Goal: Task Accomplishment & Management: Manage account settings

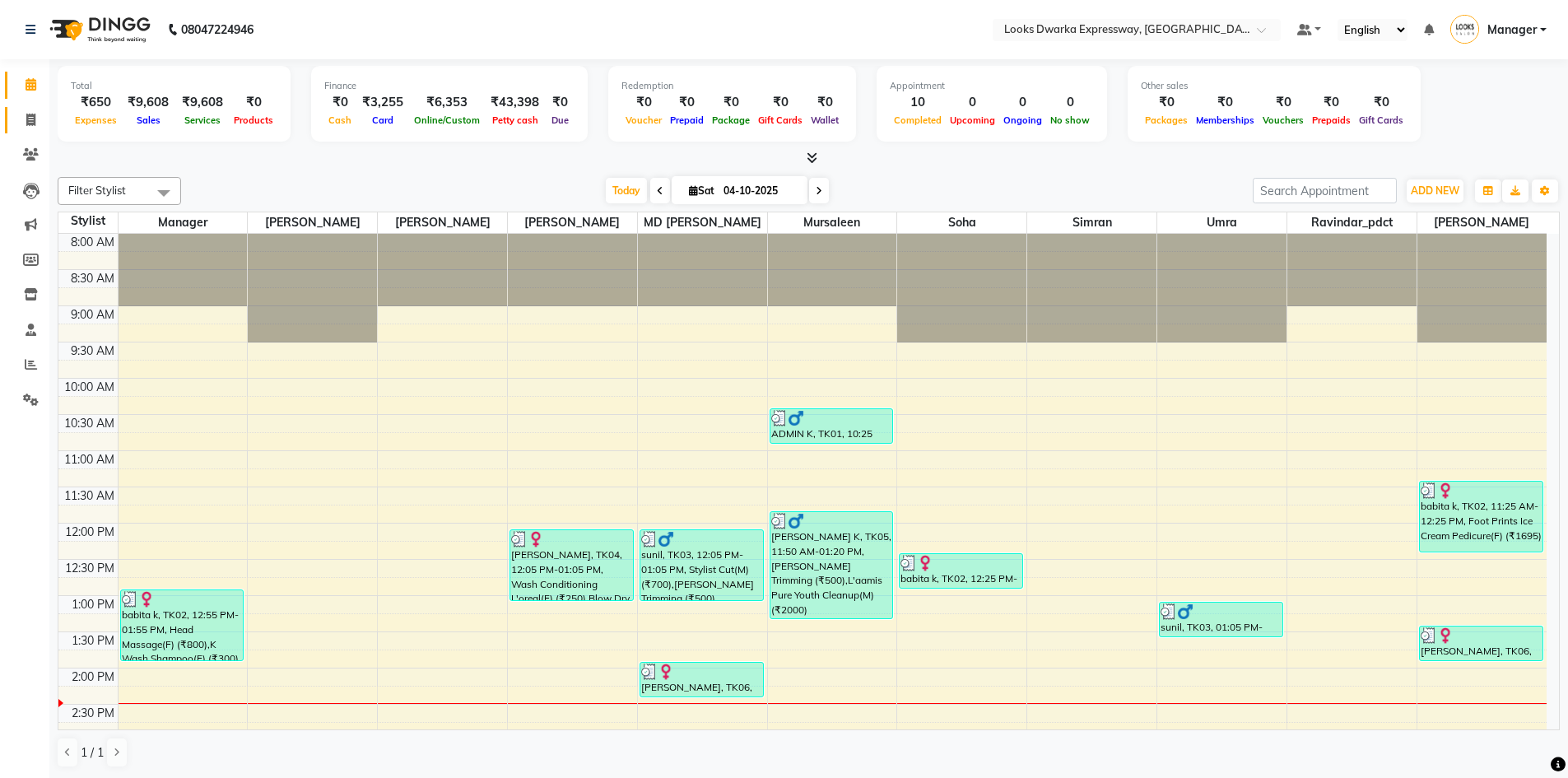
scroll to position [363, 0]
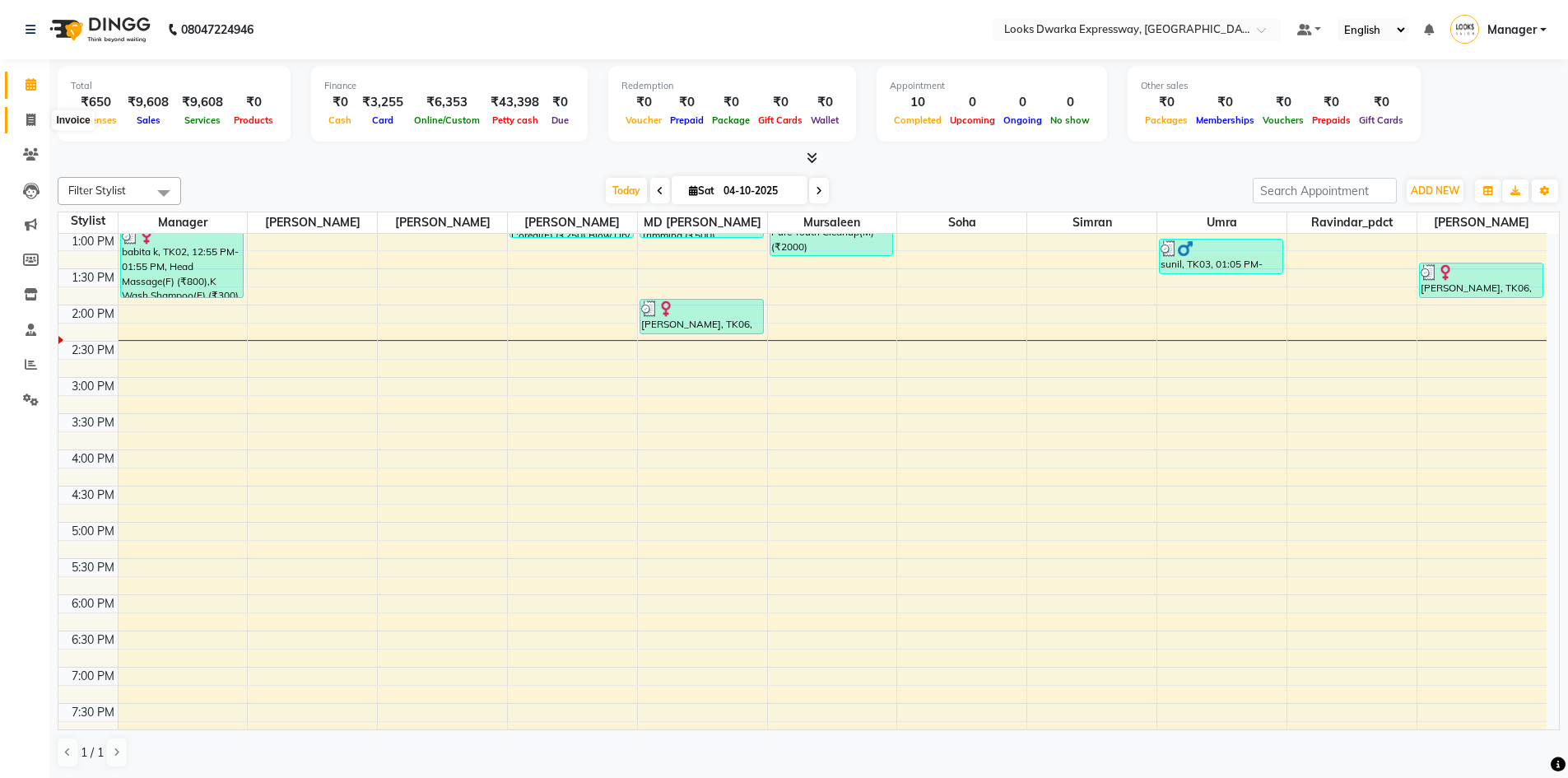
click at [28, 115] on icon at bounding box center [30, 119] width 9 height 13
select select "6011"
select select "service"
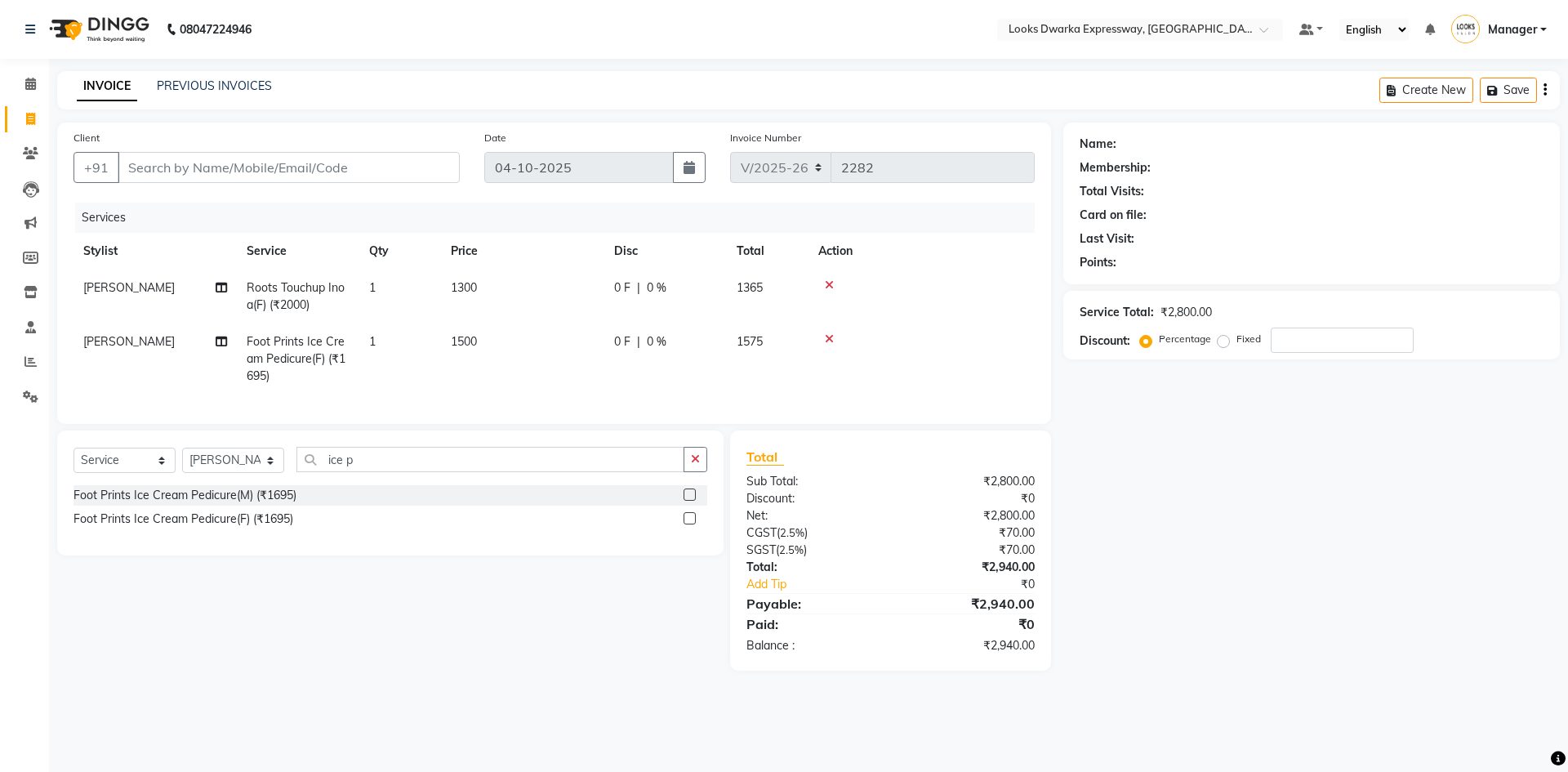
select select "6011"
select select "service"
click at [252, 473] on select "Select Stylist Manager MD [PERSON_NAME] Ravindar_pdct [PERSON_NAME] [PERSON_NAM…" at bounding box center [233, 460] width 102 height 25
select select "61091"
click at [182, 459] on select "Select Stylist Manager MD [PERSON_NAME] Ravindar_pdct [PERSON_NAME] [PERSON_NAM…" at bounding box center [233, 460] width 102 height 25
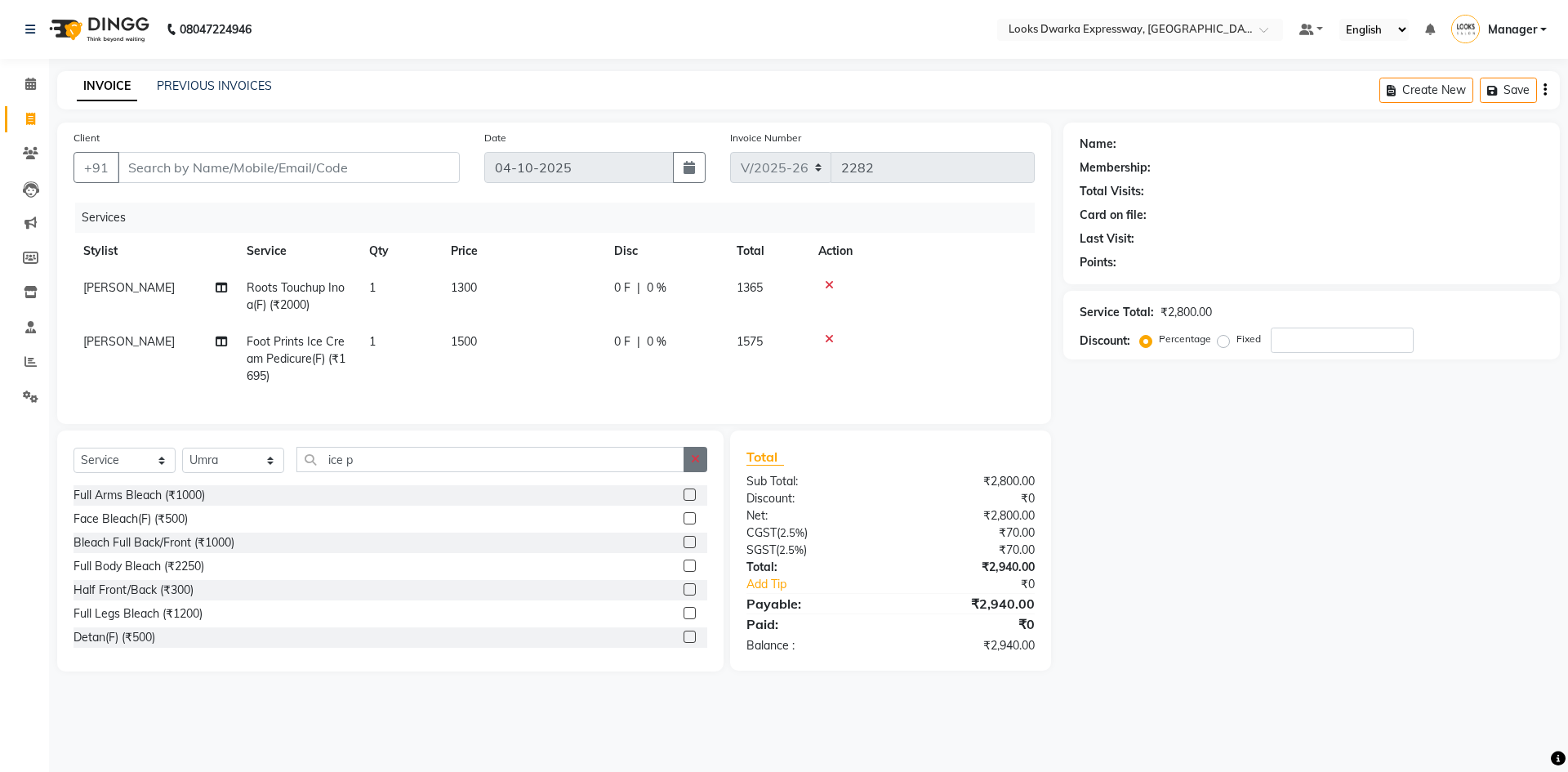
click at [703, 468] on button "button" at bounding box center [695, 459] width 23 height 25
click at [680, 470] on input "text" at bounding box center [502, 459] width 411 height 25
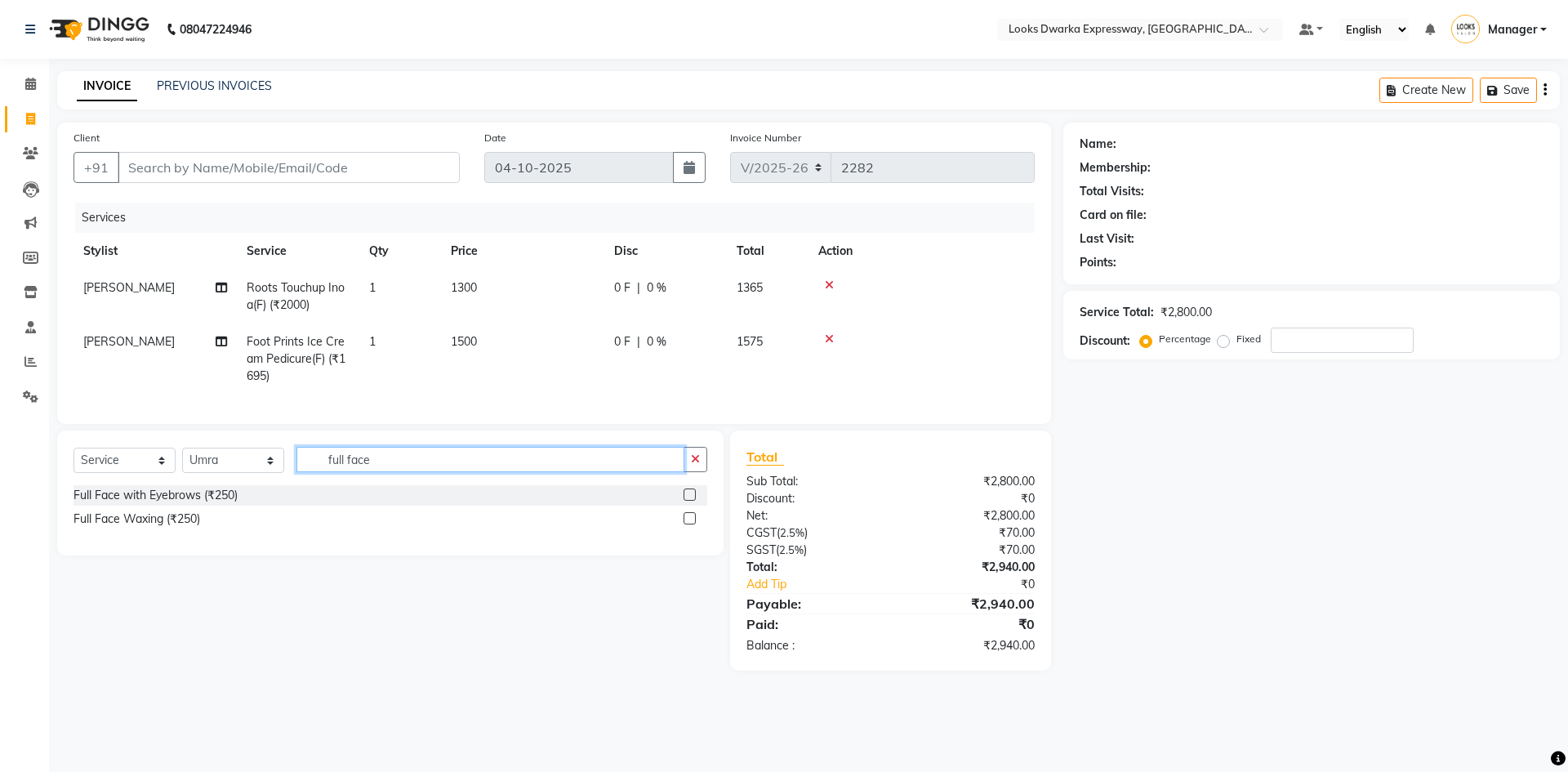
type input "full face"
click at [682, 529] on div "Full Face Waxing (₹250)" at bounding box center [390, 519] width 634 height 20
click at [684, 524] on label at bounding box center [689, 518] width 13 height 13
click at [684, 524] on input "checkbox" at bounding box center [689, 519] width 11 height 11
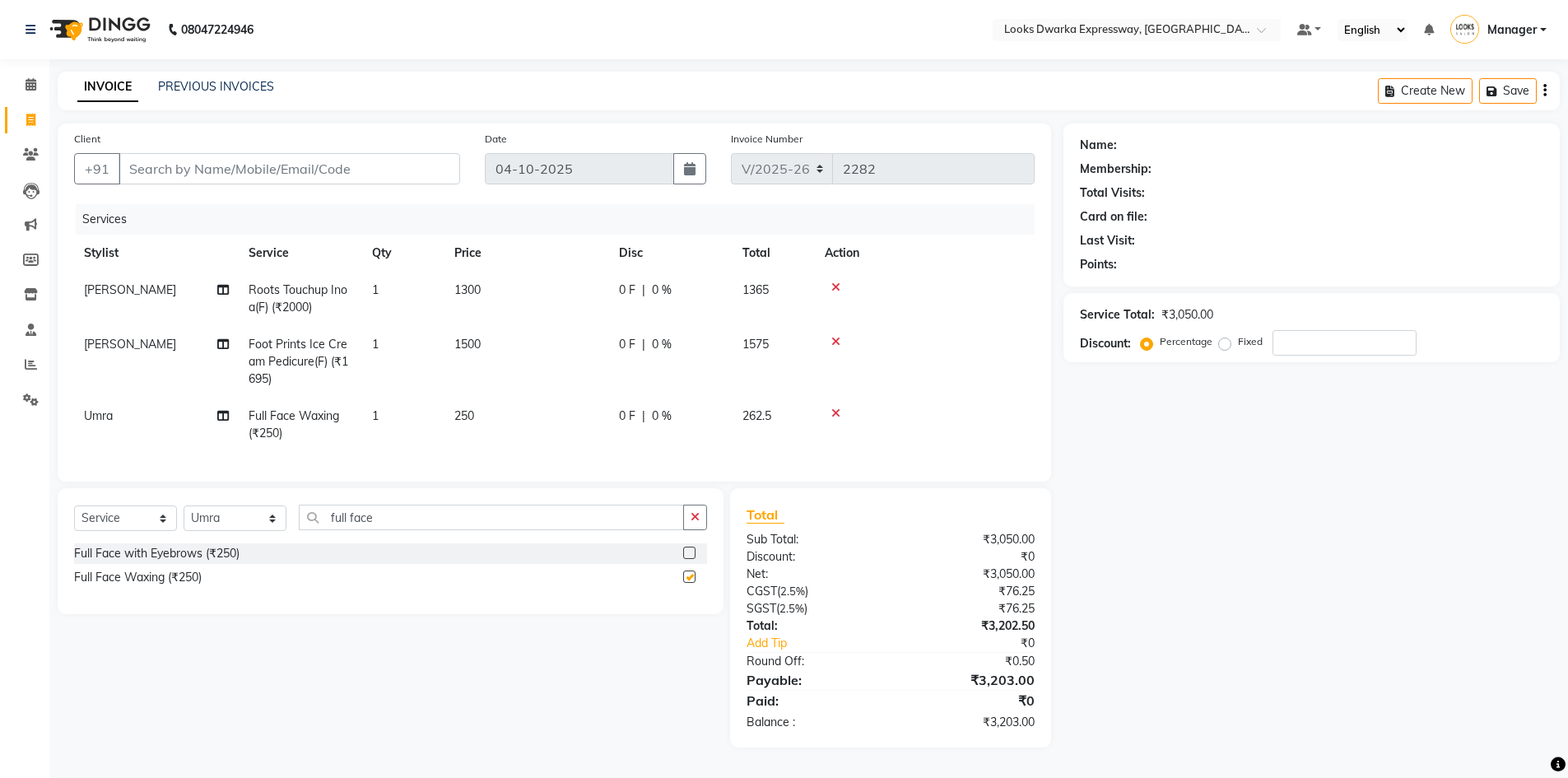
checkbox input "false"
drag, startPoint x: 539, startPoint y: 425, endPoint x: 573, endPoint y: 423, distance: 34.1
click at [539, 424] on td "250" at bounding box center [527, 424] width 165 height 55
select select "61091"
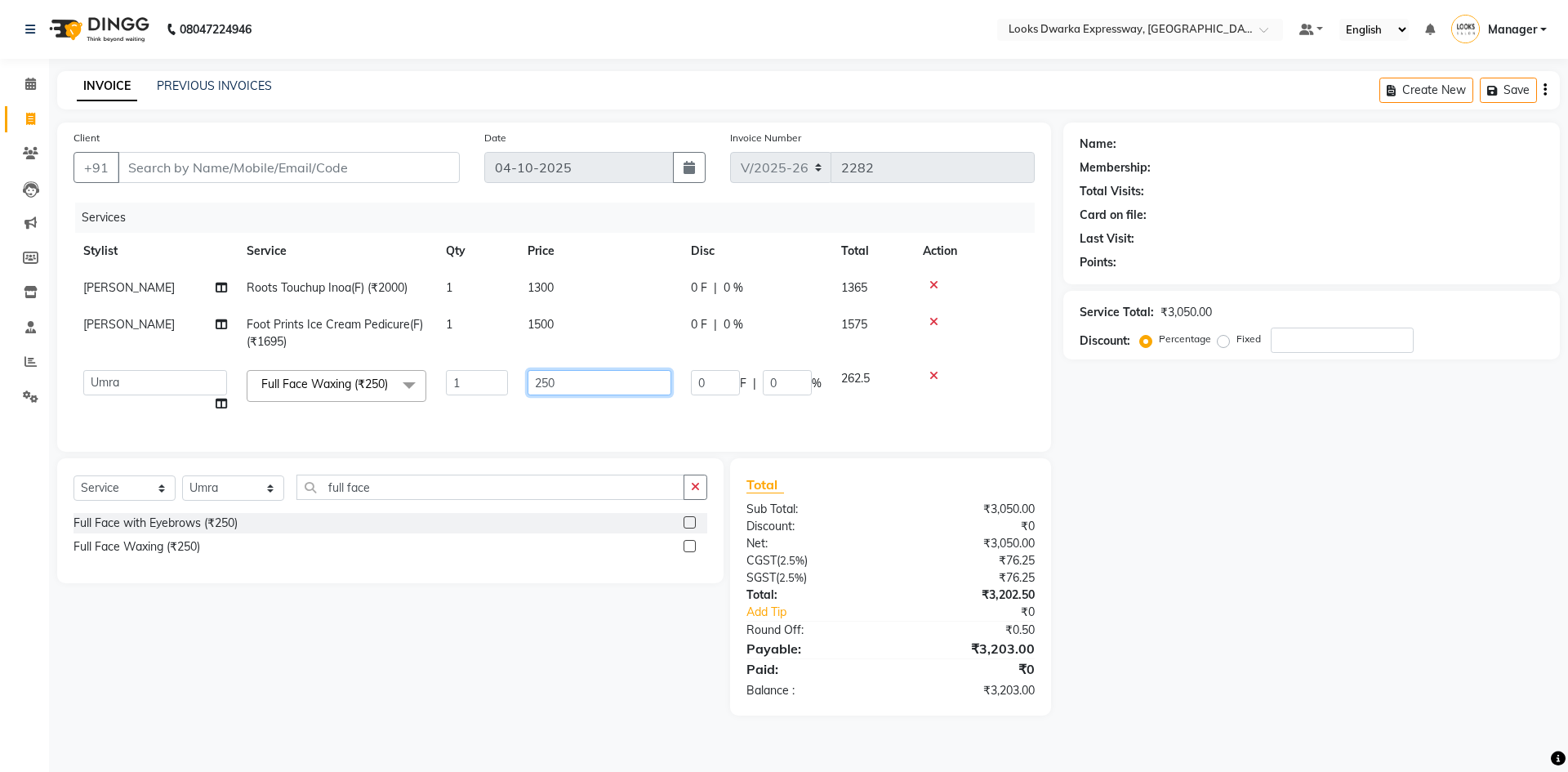
drag, startPoint x: 511, startPoint y: 399, endPoint x: 436, endPoint y: 411, distance: 76.0
click at [436, 411] on tr "Manager MD Irshad Mursaleen Ravindar_pdct RIJVAN AHMAD SALIM Simran Soha SSBEAU…" at bounding box center [554, 391] width 961 height 62
type input "1000"
click at [433, 664] on div "Select Service Product Membership Package Voucher Prepaid Gift Card Select Styl…" at bounding box center [384, 586] width 679 height 258
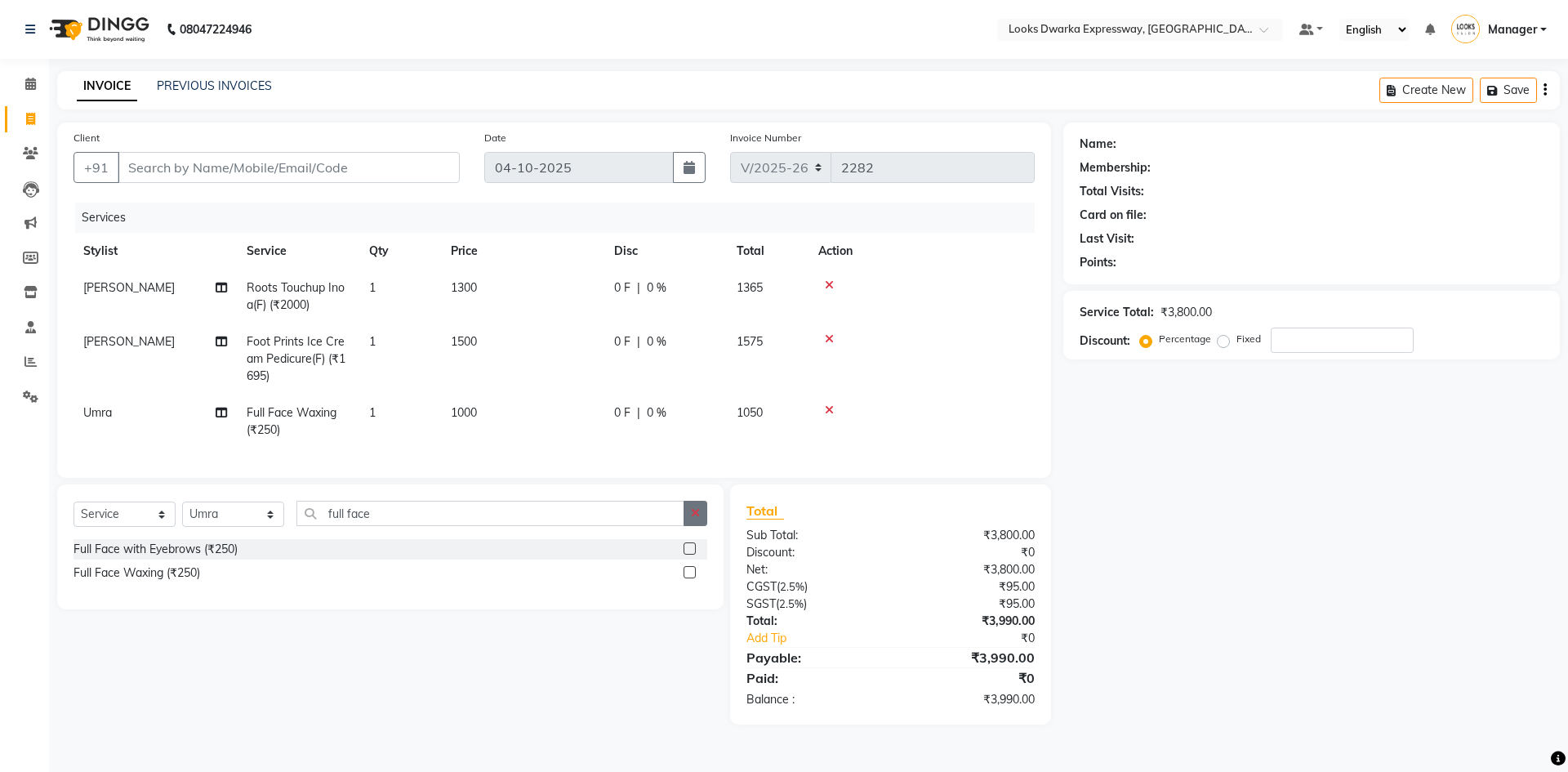
click at [696, 519] on icon "button" at bounding box center [695, 513] width 9 height 12
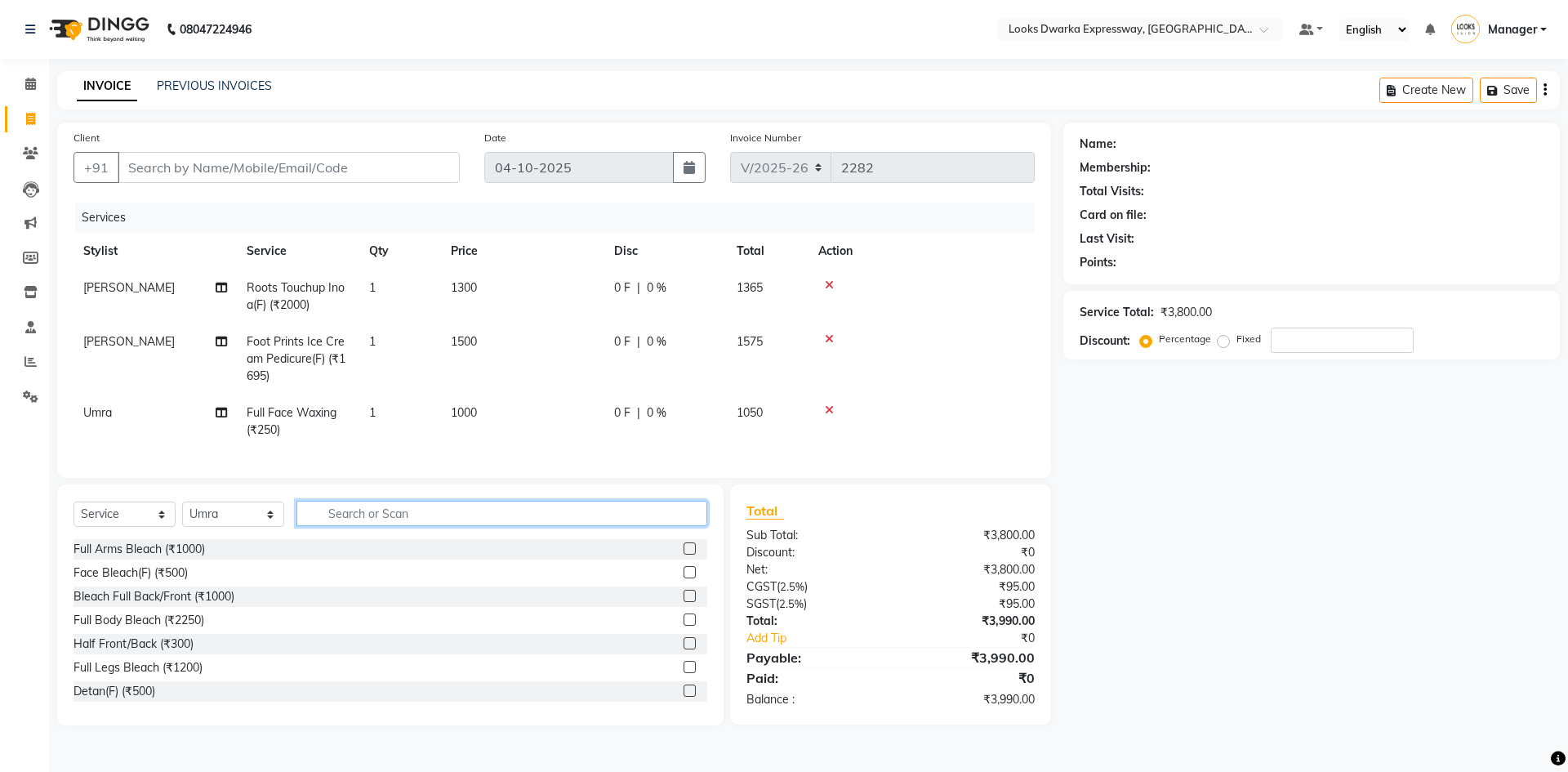
click at [654, 519] on input "text" at bounding box center [502, 513] width 411 height 25
type input "eye"
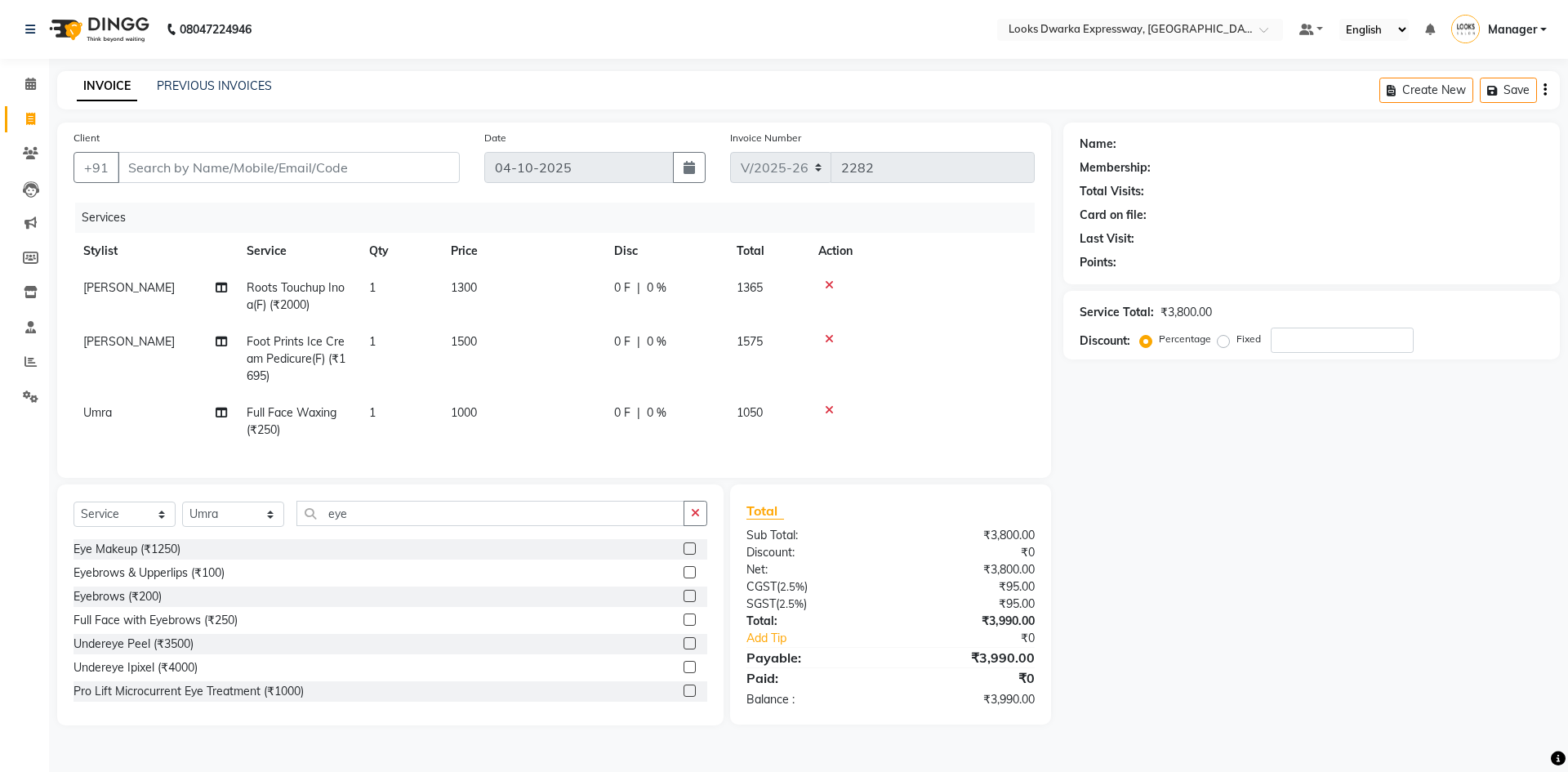
click at [684, 602] on label at bounding box center [689, 595] width 13 height 13
click at [684, 602] on input "checkbox" at bounding box center [689, 596] width 11 height 11
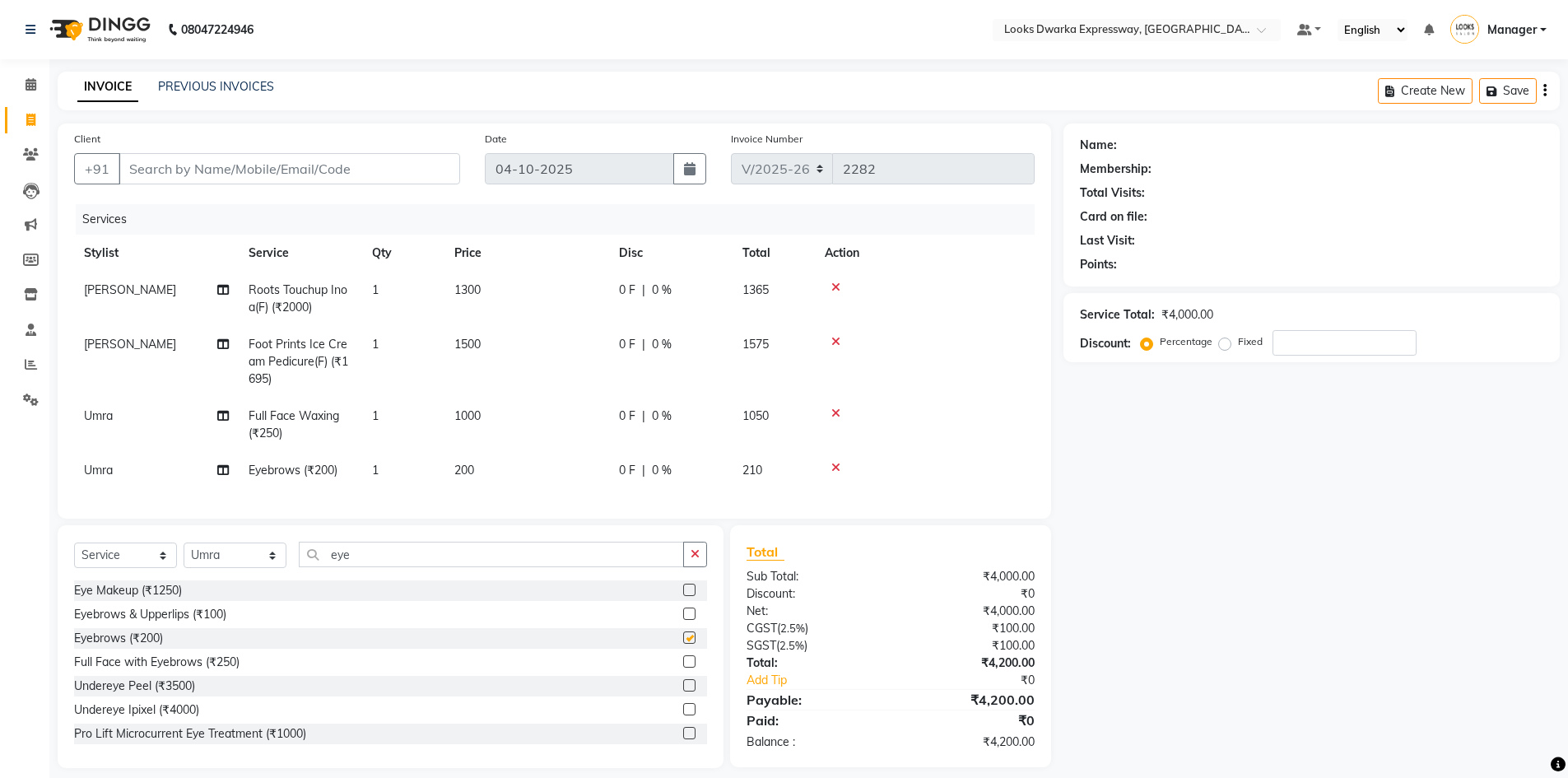
checkbox input "false"
click at [559, 476] on td "200" at bounding box center [527, 470] width 165 height 37
select select "61091"
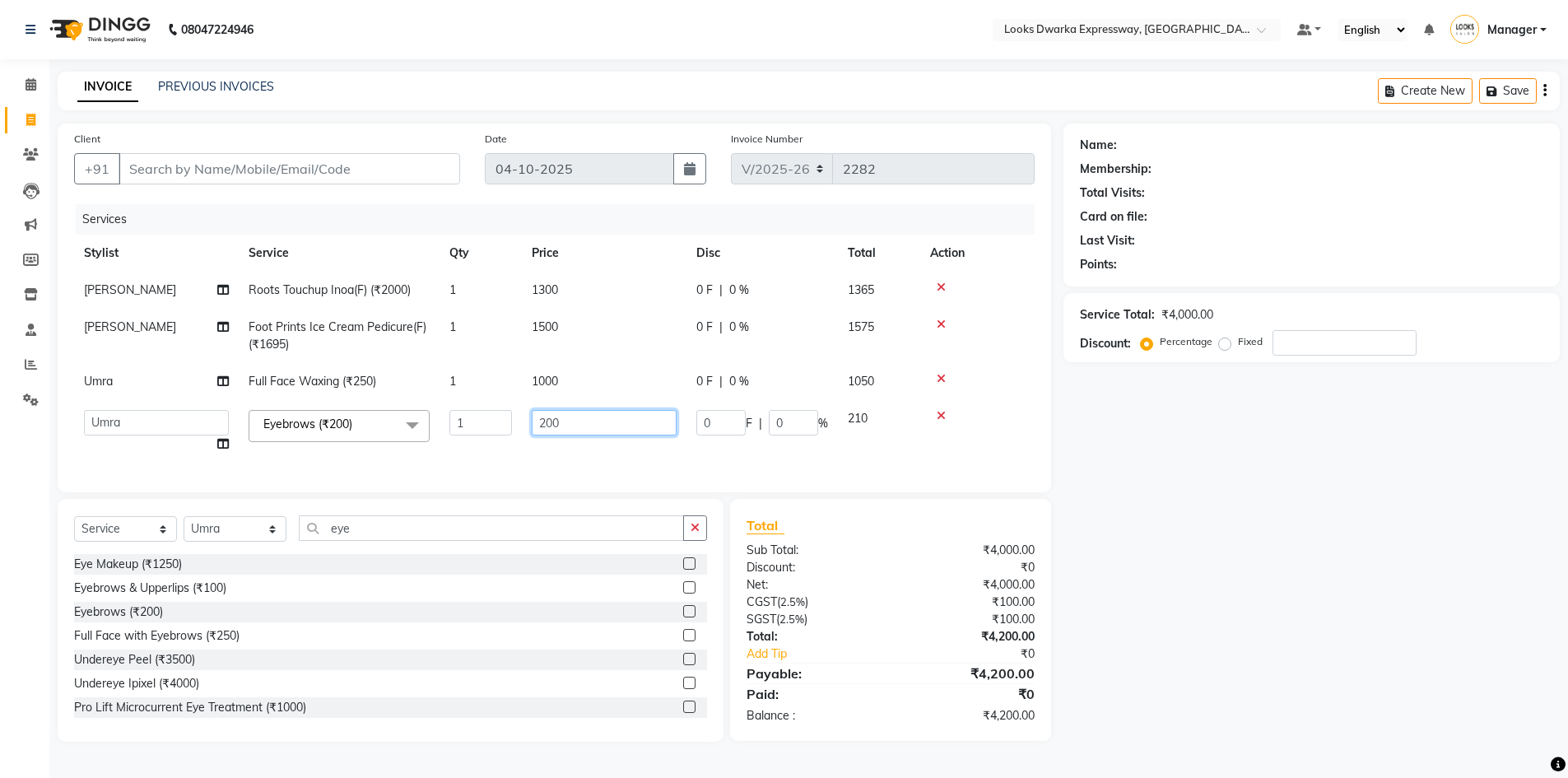
drag, startPoint x: 615, startPoint y: 421, endPoint x: 441, endPoint y: 465, distance: 179.5
click at [441, 465] on div "Services Stylist Service Qty Price Disc Total Action RIJVAN AHMAD Roots Touchup…" at bounding box center [554, 339] width 960 height 271
type input "100"
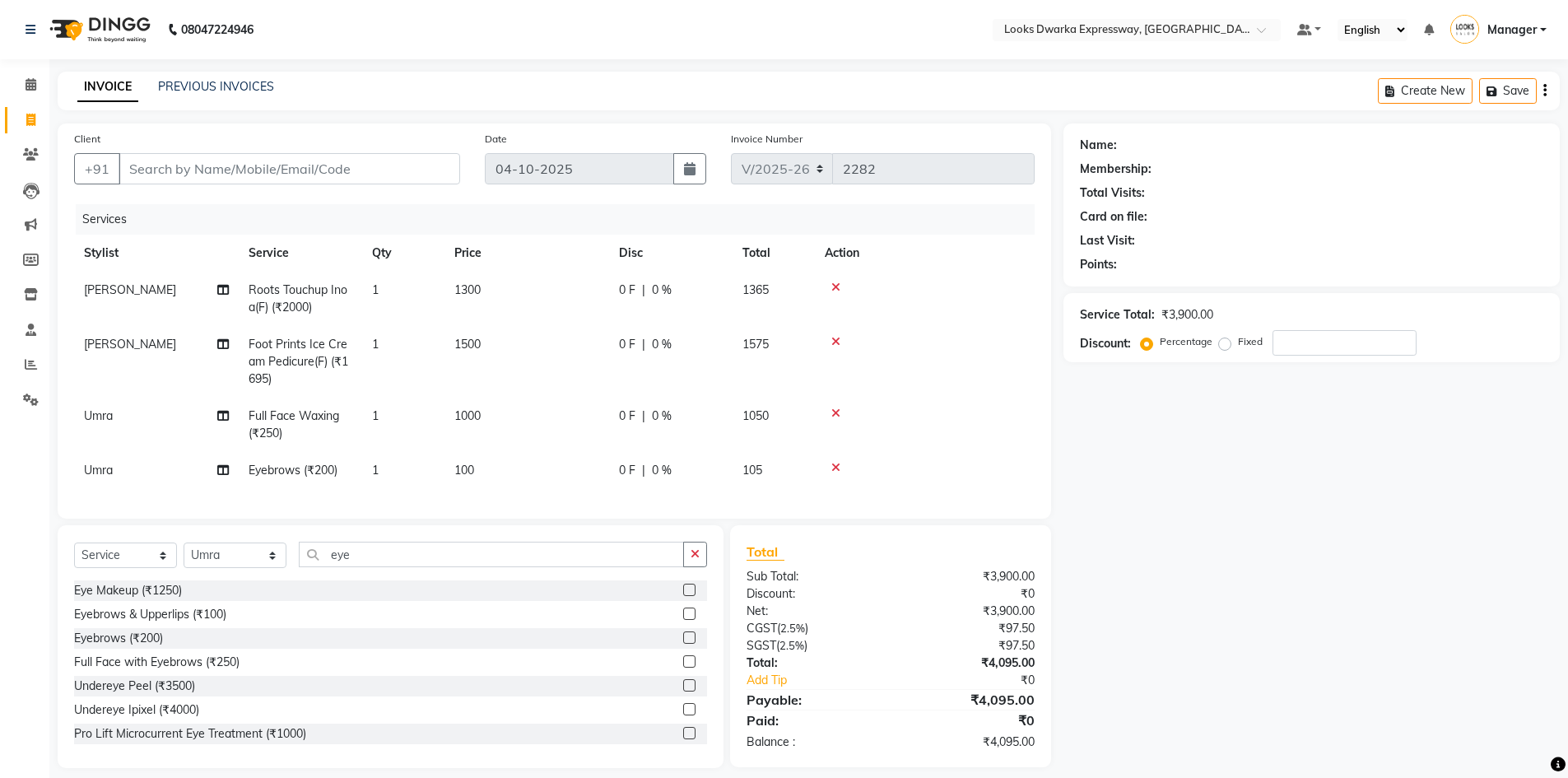
drag, startPoint x: 1183, startPoint y: 568, endPoint x: 1175, endPoint y: 571, distance: 8.5
click at [1182, 568] on div "Name: Membership: Total Visits: Card on file: Last Visit: Points: Service Total…" at bounding box center [1317, 445] width 508 height 644
click at [271, 170] on input "Client" at bounding box center [289, 168] width 341 height 31
type input "r"
type input "0"
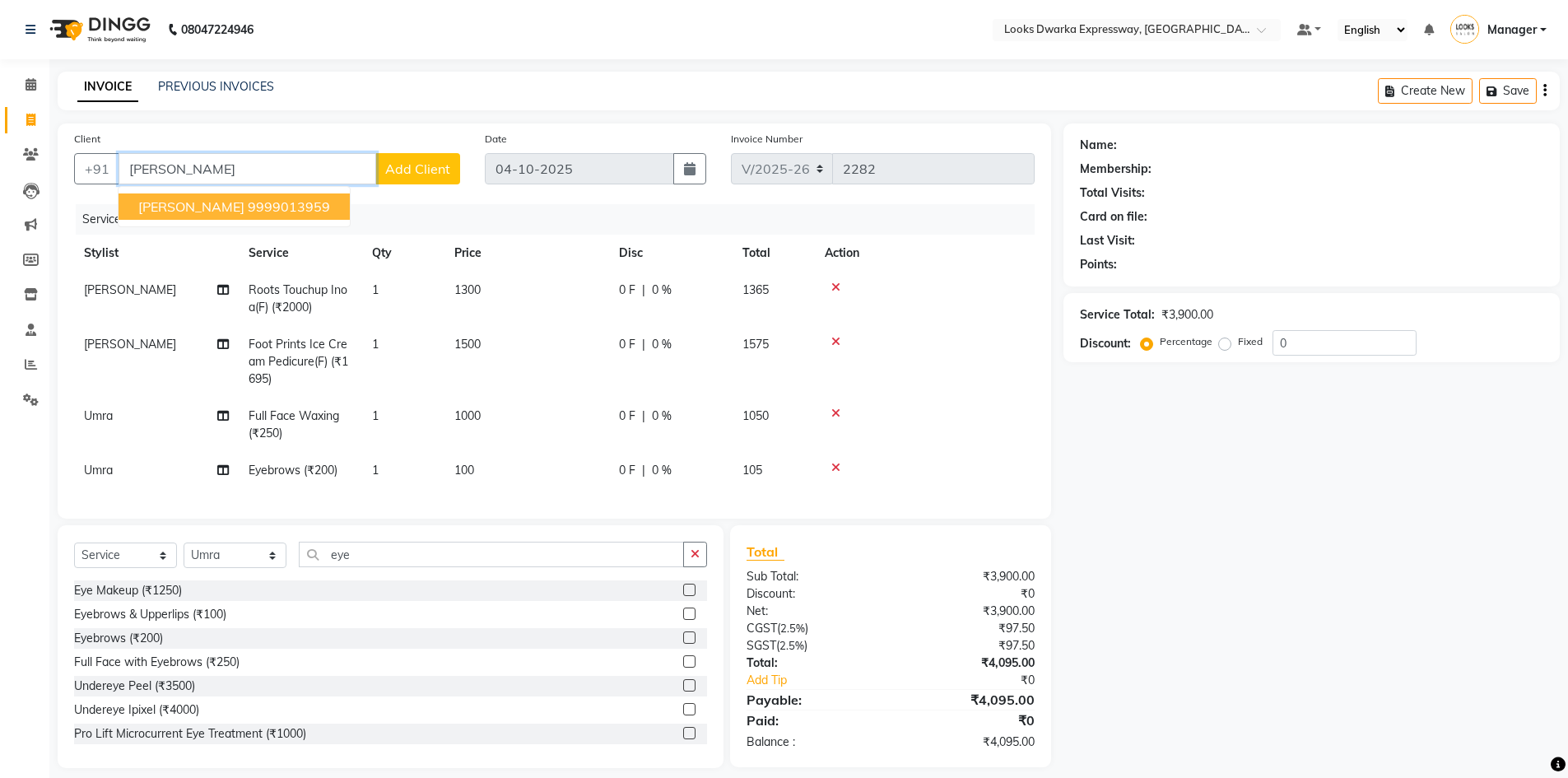
click at [264, 194] on button "Ritu gaur 9999013959" at bounding box center [234, 206] width 231 height 26
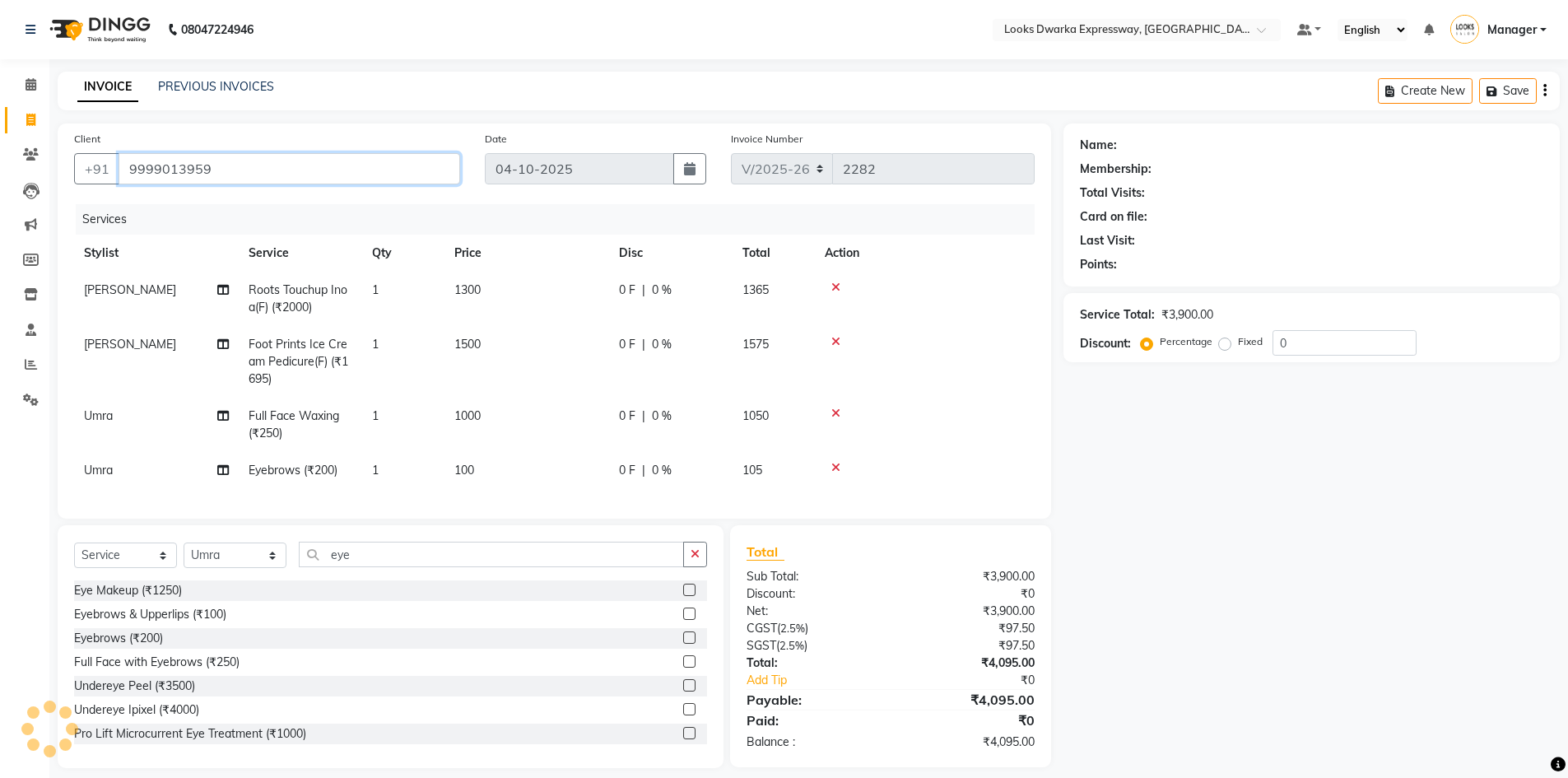
type input "9999013959"
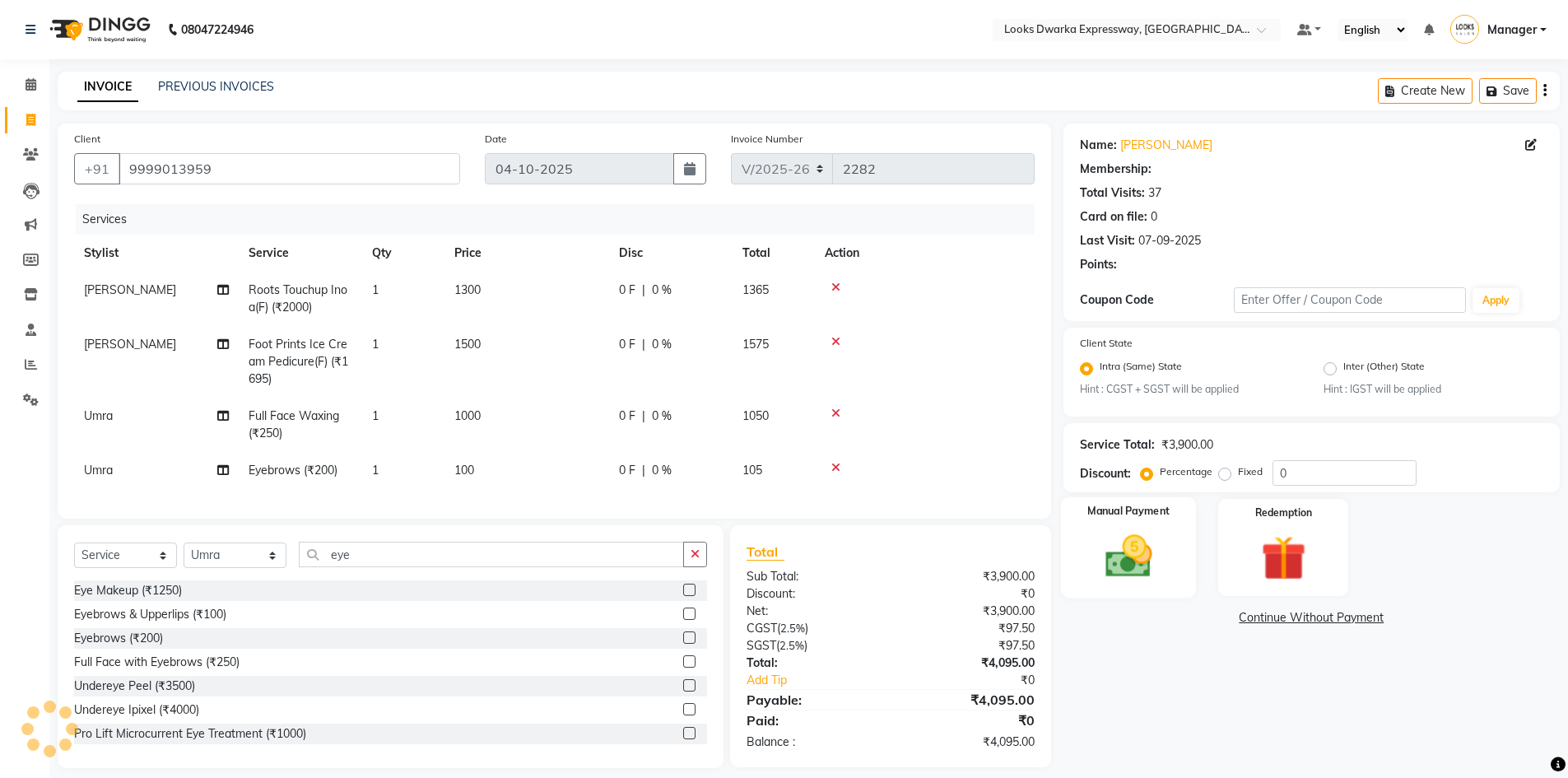
select select "1: Object"
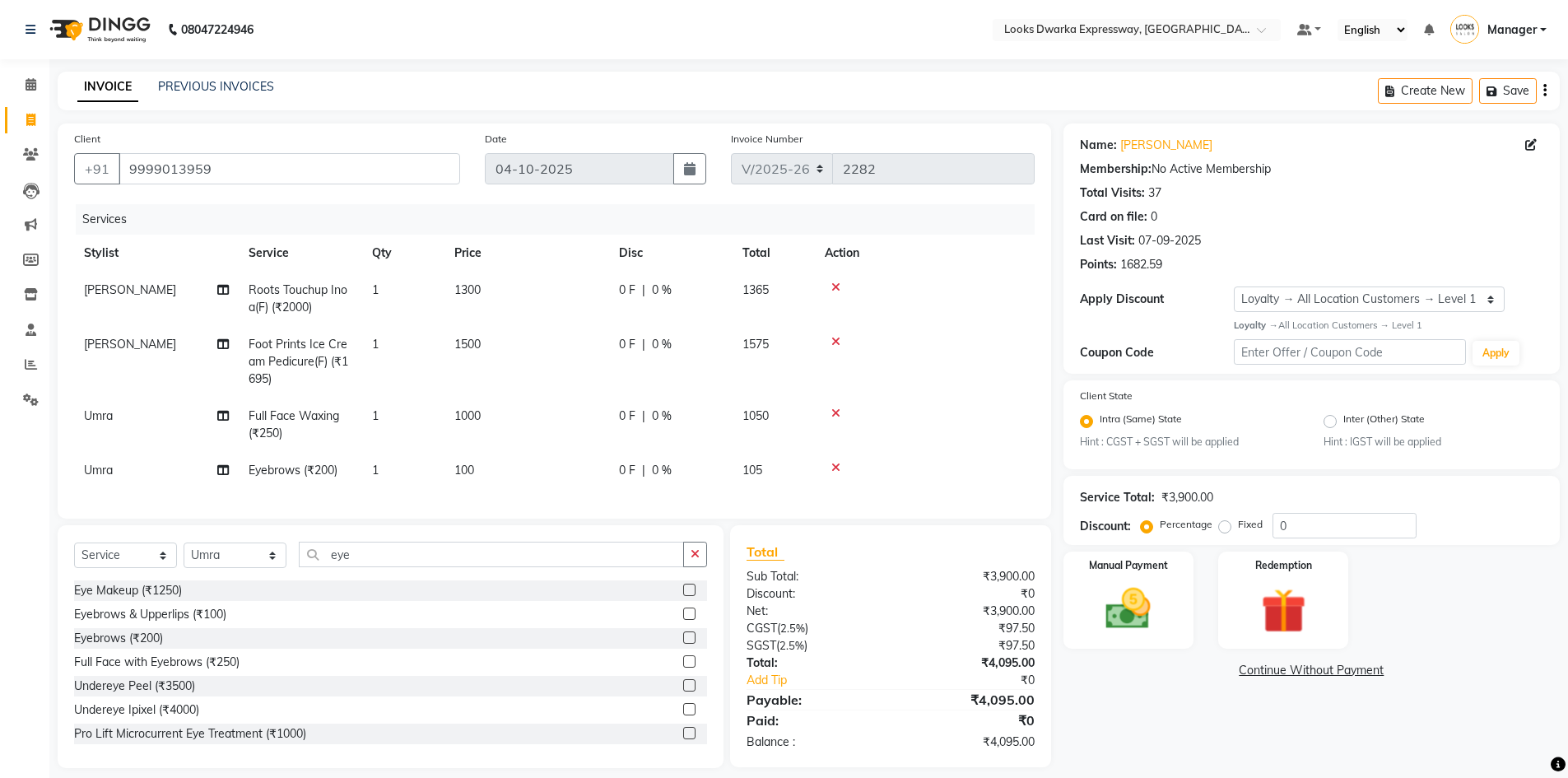
click at [1145, 715] on div "Name: Ritu Gaur Membership: No Active Membership Total Visits: 37 Card on file:…" at bounding box center [1317, 445] width 508 height 644
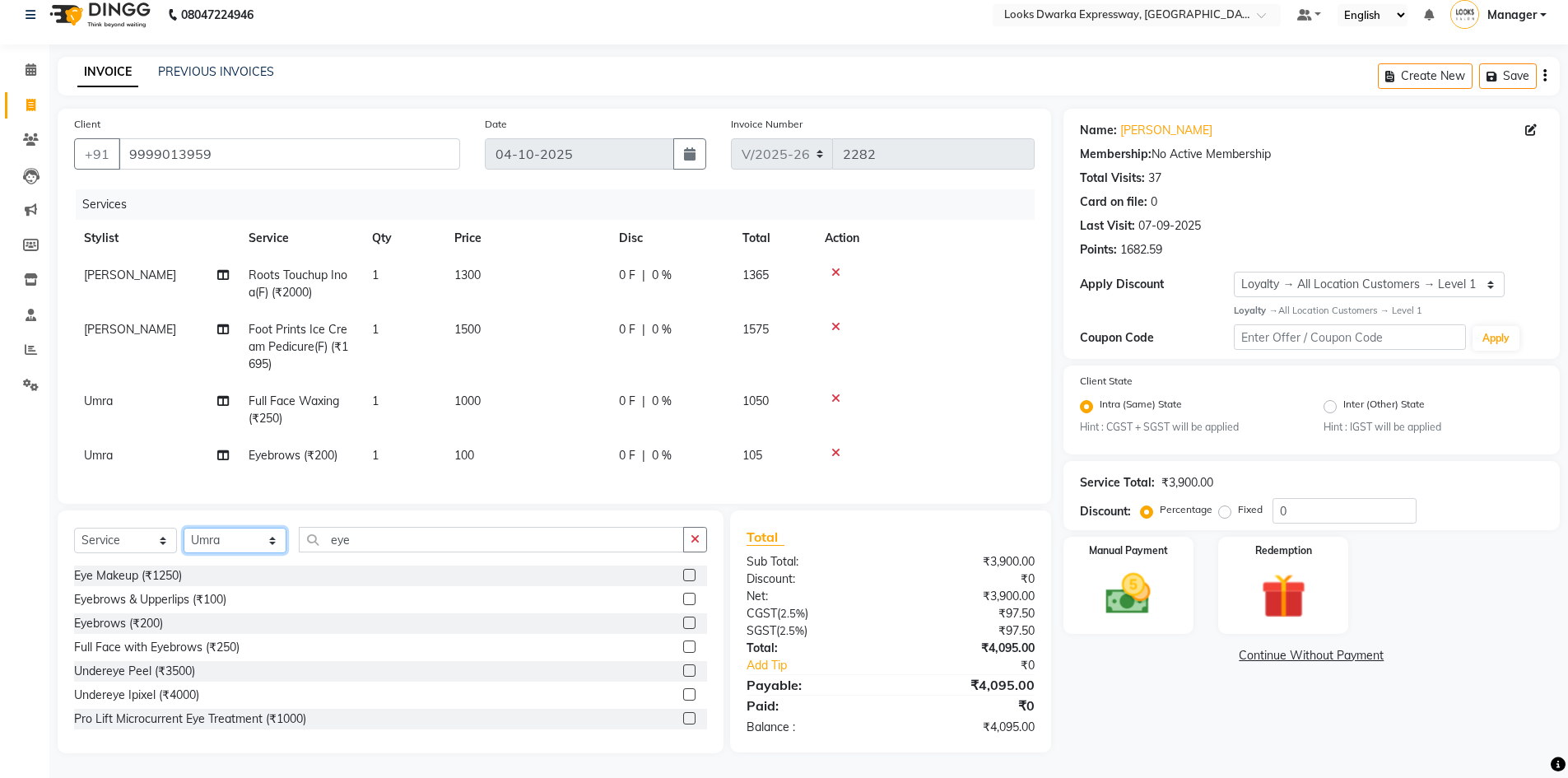
click at [274, 541] on select "Select Stylist Manager MD Irshad Mursaleen Ravindar_pdct RIJVAN AHMAD SALIM Sim…" at bounding box center [234, 540] width 103 height 25
select select "79681"
click at [183, 528] on select "Select Stylist Manager MD Irshad Mursaleen Ravindar_pdct RIJVAN AHMAD SALIM Sim…" at bounding box center [234, 540] width 103 height 25
click at [697, 535] on icon "button" at bounding box center [695, 539] width 9 height 12
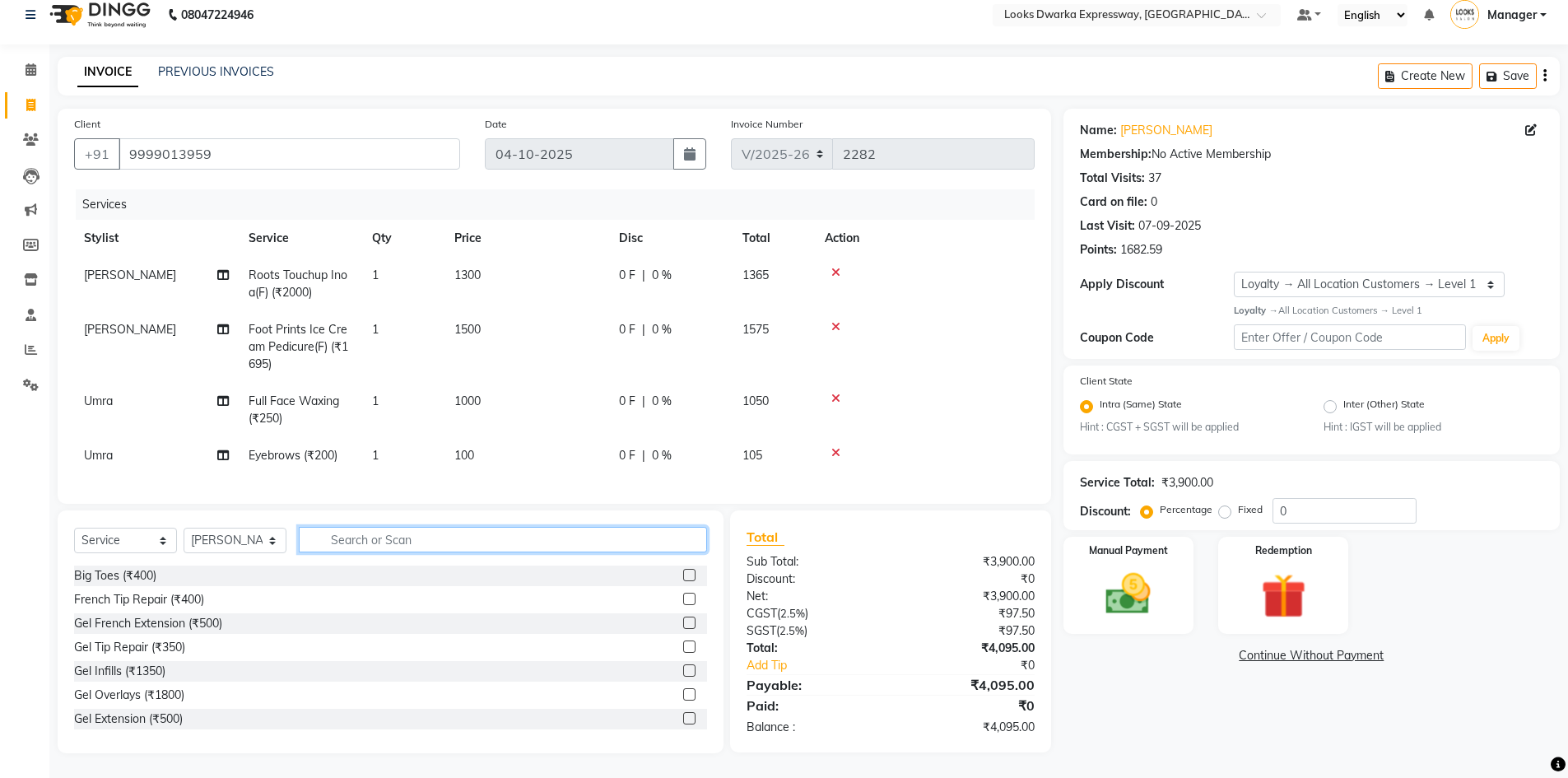
click at [679, 541] on input "text" at bounding box center [503, 539] width 408 height 25
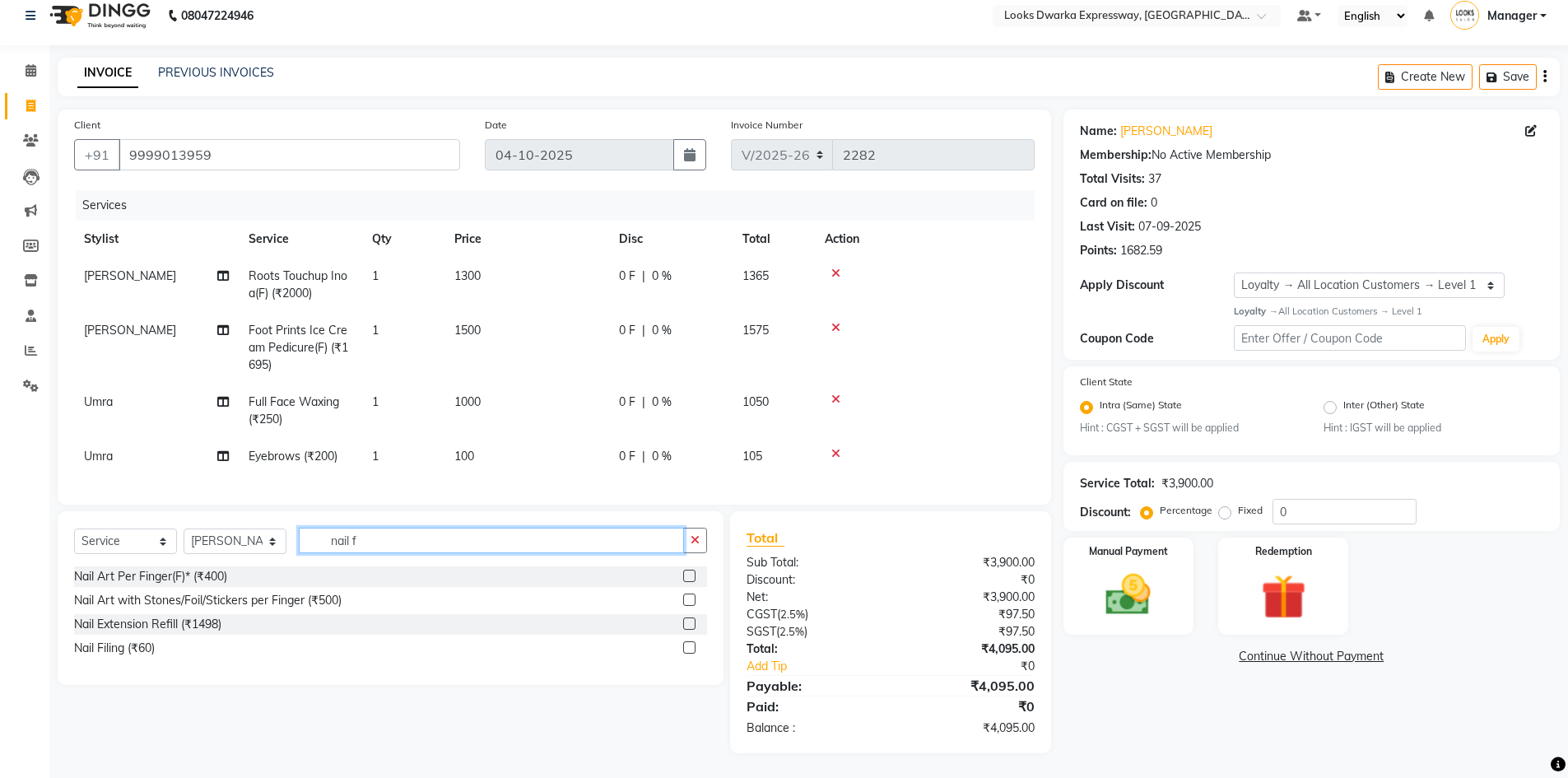
type input "nail f"
click at [689, 647] on label at bounding box center [689, 647] width 13 height 13
click at [689, 647] on input "checkbox" at bounding box center [688, 648] width 11 height 11
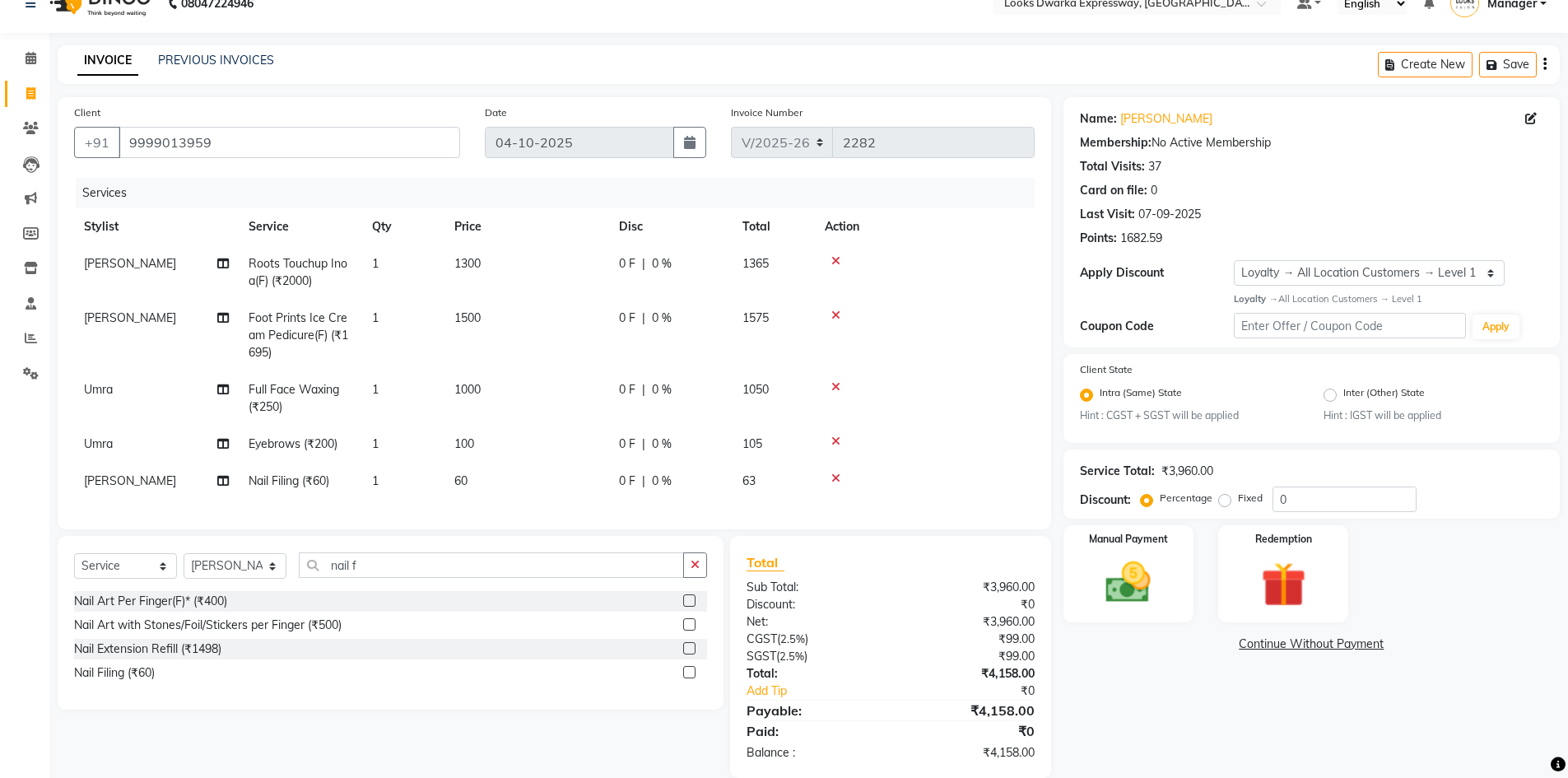
checkbox input "false"
drag, startPoint x: 512, startPoint y: 487, endPoint x: 553, endPoint y: 478, distance: 42.0
click at [513, 486] on td "60" at bounding box center [527, 481] width 165 height 37
select select "79681"
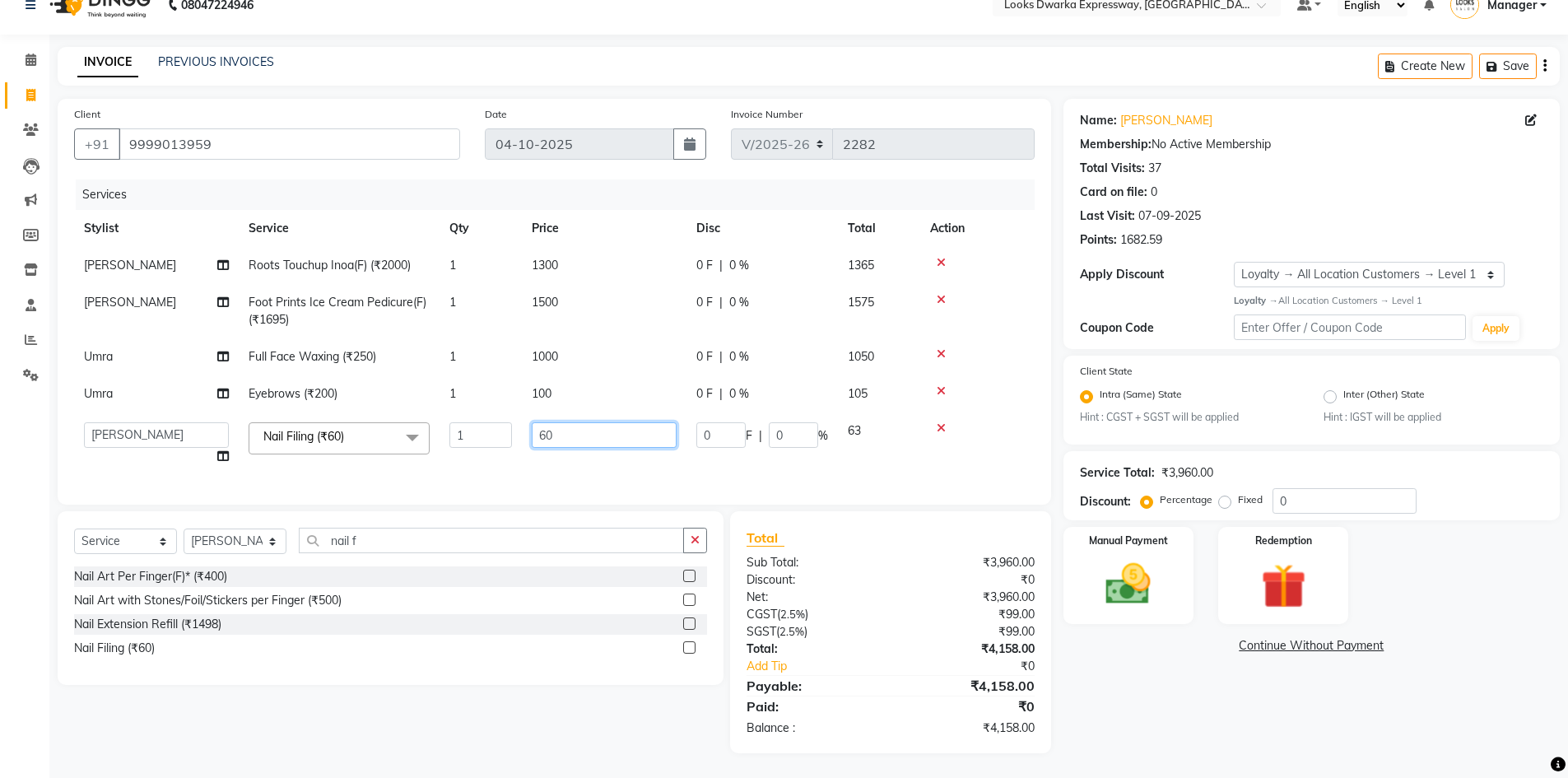
drag, startPoint x: 602, startPoint y: 441, endPoint x: 432, endPoint y: 481, distance: 174.6
click at [437, 482] on div "Services Stylist Service Qty Price Disc Total Action RIJVAN AHMAD Roots Touchup…" at bounding box center [554, 334] width 960 height 308
type input "100"
drag, startPoint x: 337, startPoint y: 742, endPoint x: 502, endPoint y: 644, distance: 191.9
click at [338, 742] on div "Select Service Product Membership Package Voucher Prepaid Gift Card Select Styl…" at bounding box center [384, 632] width 678 height 242
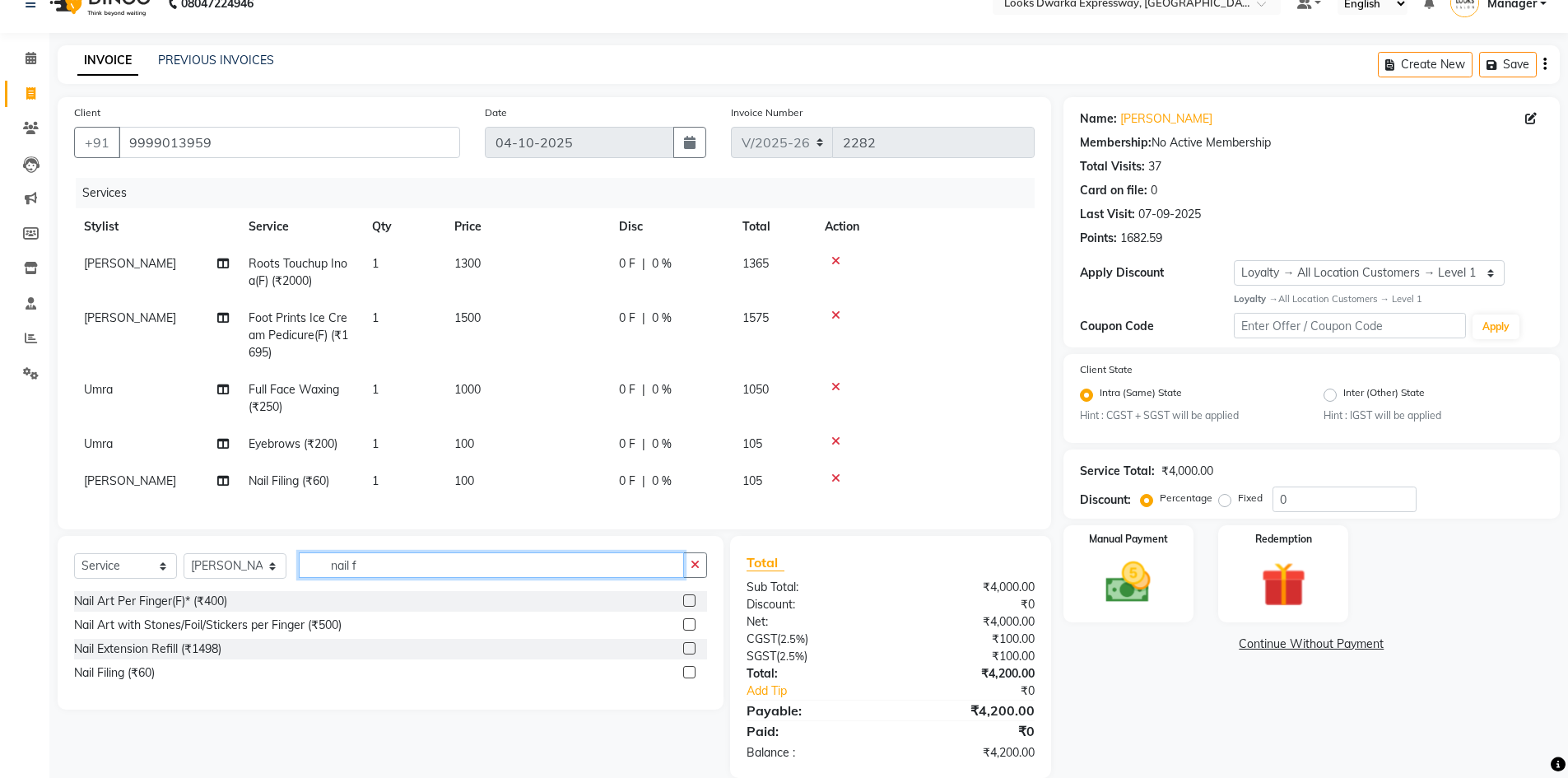
click at [491, 576] on input "nail f" at bounding box center [492, 565] width 385 height 25
type input "nail pai"
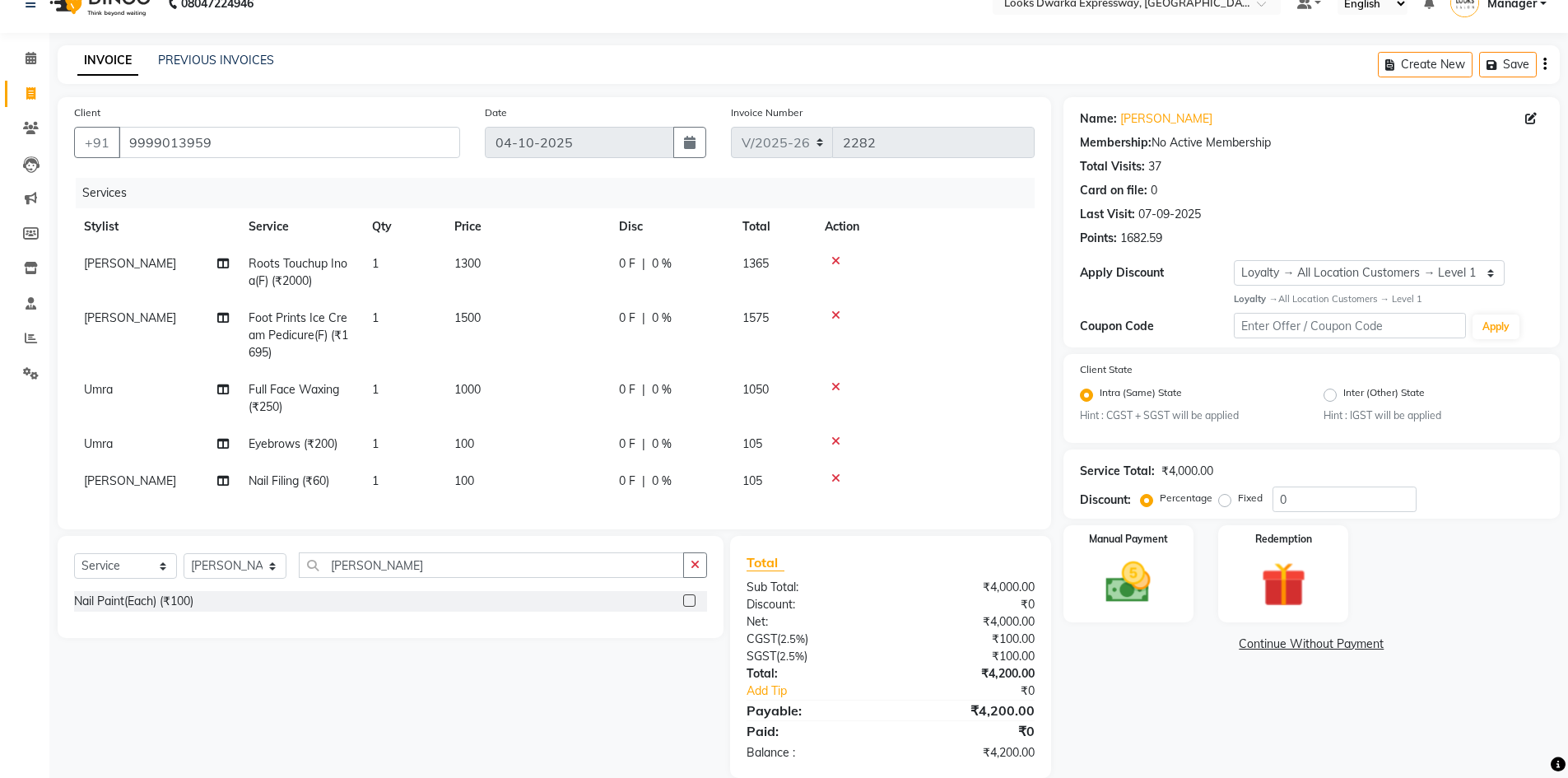
click at [685, 607] on label at bounding box center [689, 600] width 13 height 13
click at [685, 607] on input "checkbox" at bounding box center [688, 601] width 11 height 11
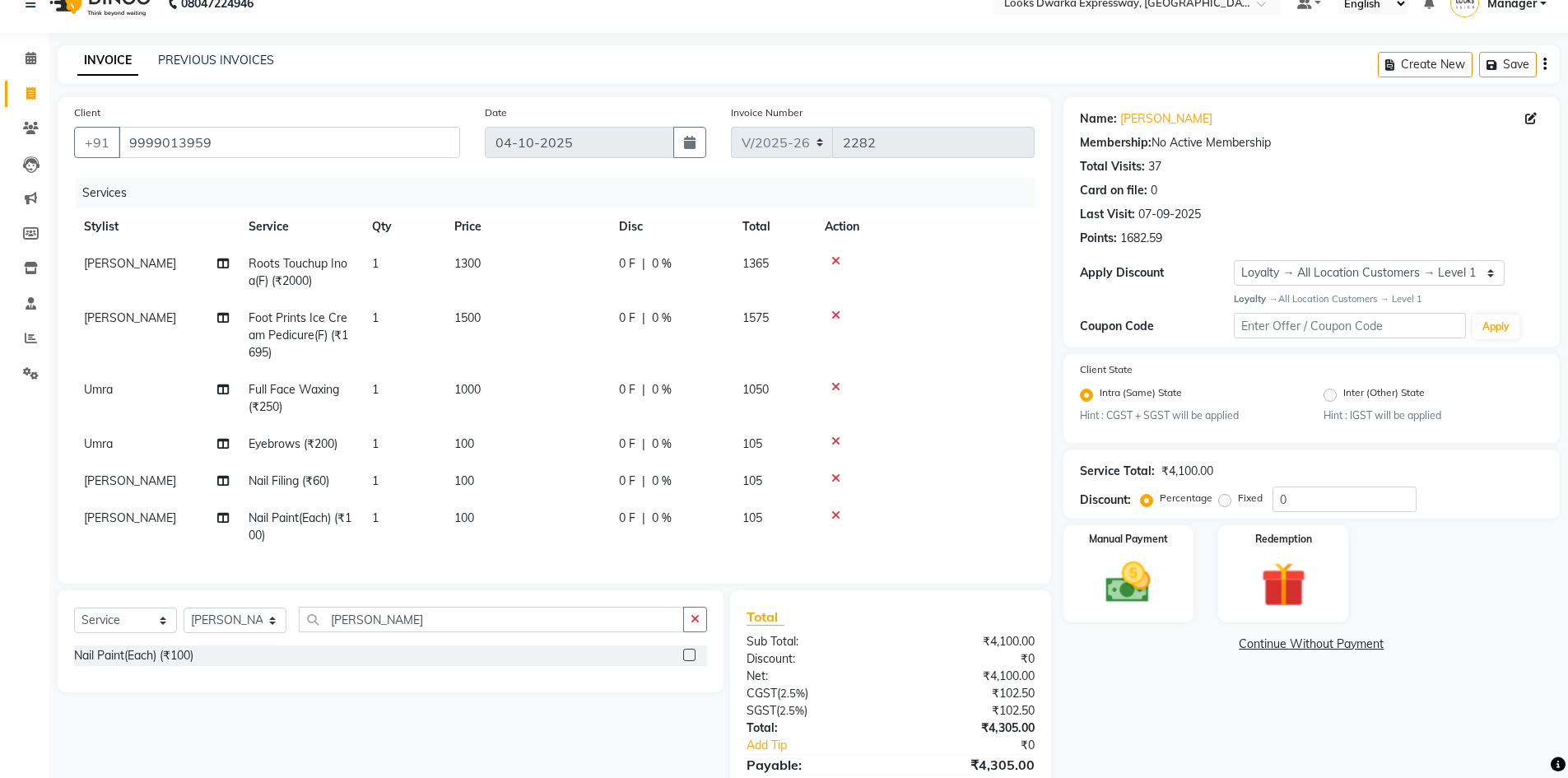
checkbox input "false"
drag, startPoint x: 518, startPoint y: 528, endPoint x: 582, endPoint y: 515, distance: 65.3
click at [527, 526] on td "100" at bounding box center [527, 527] width 165 height 55
select select "79681"
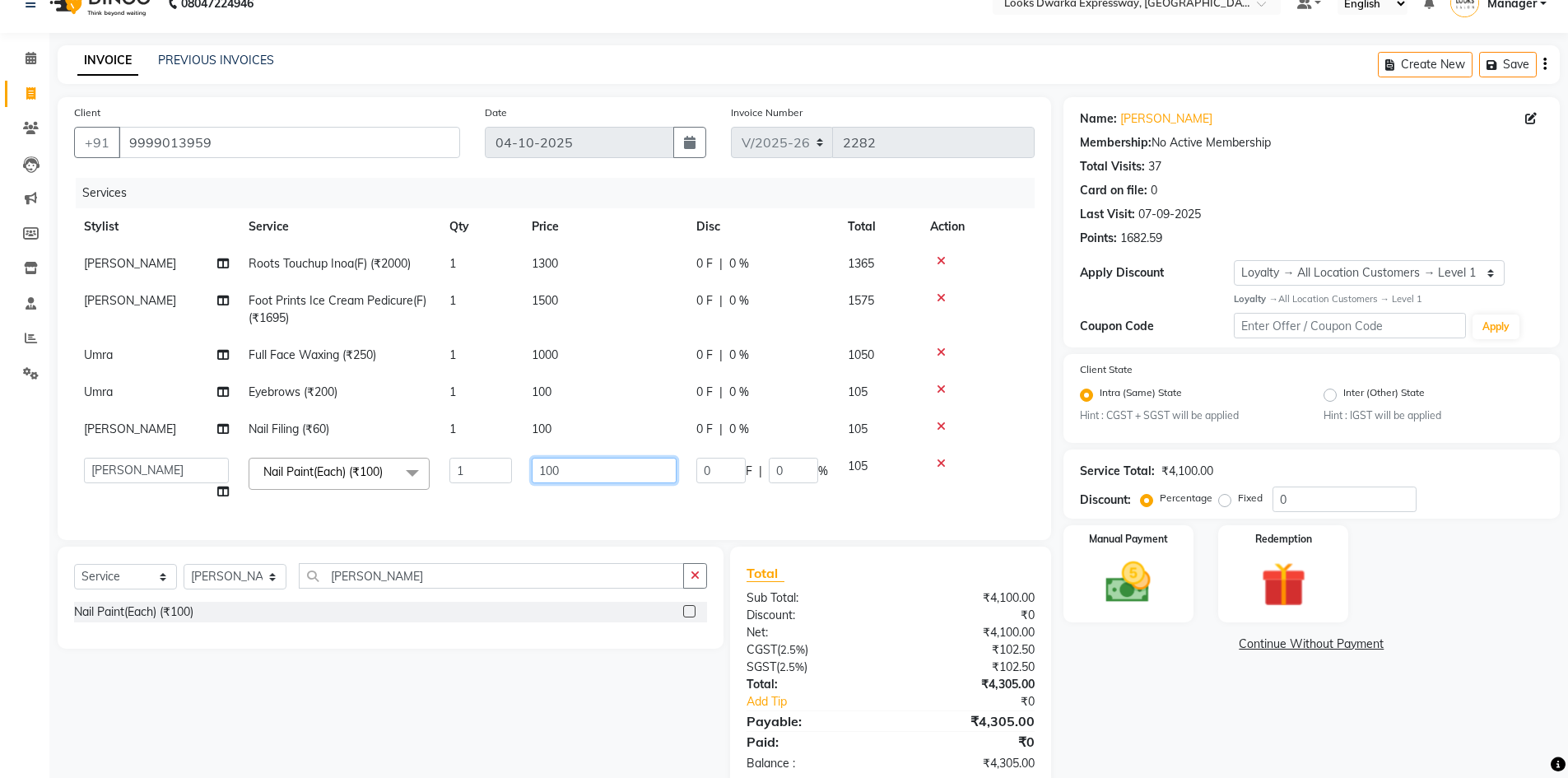
drag, startPoint x: 598, startPoint y: 476, endPoint x: 438, endPoint y: 516, distance: 164.9
click at [440, 516] on div "Services Stylist Service Qty Price Disc Total Action RIJVAN AHMAD Roots Touchup…" at bounding box center [554, 350] width 960 height 345
type input "200"
click at [473, 709] on div "Select Service Product Membership Package Voucher Prepaid Gift Card Select Styl…" at bounding box center [384, 667] width 678 height 242
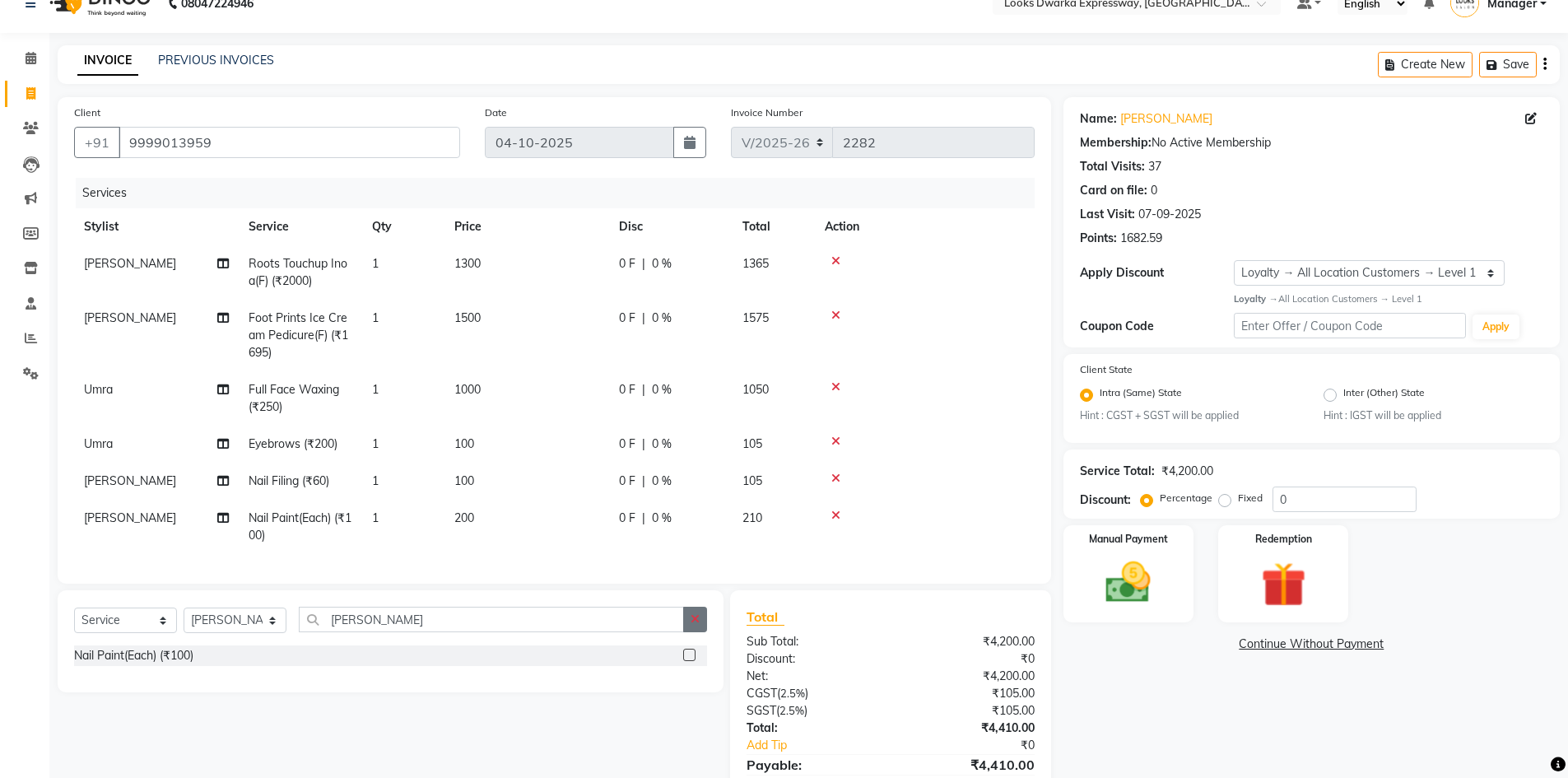
click at [692, 632] on button "button" at bounding box center [695, 619] width 24 height 25
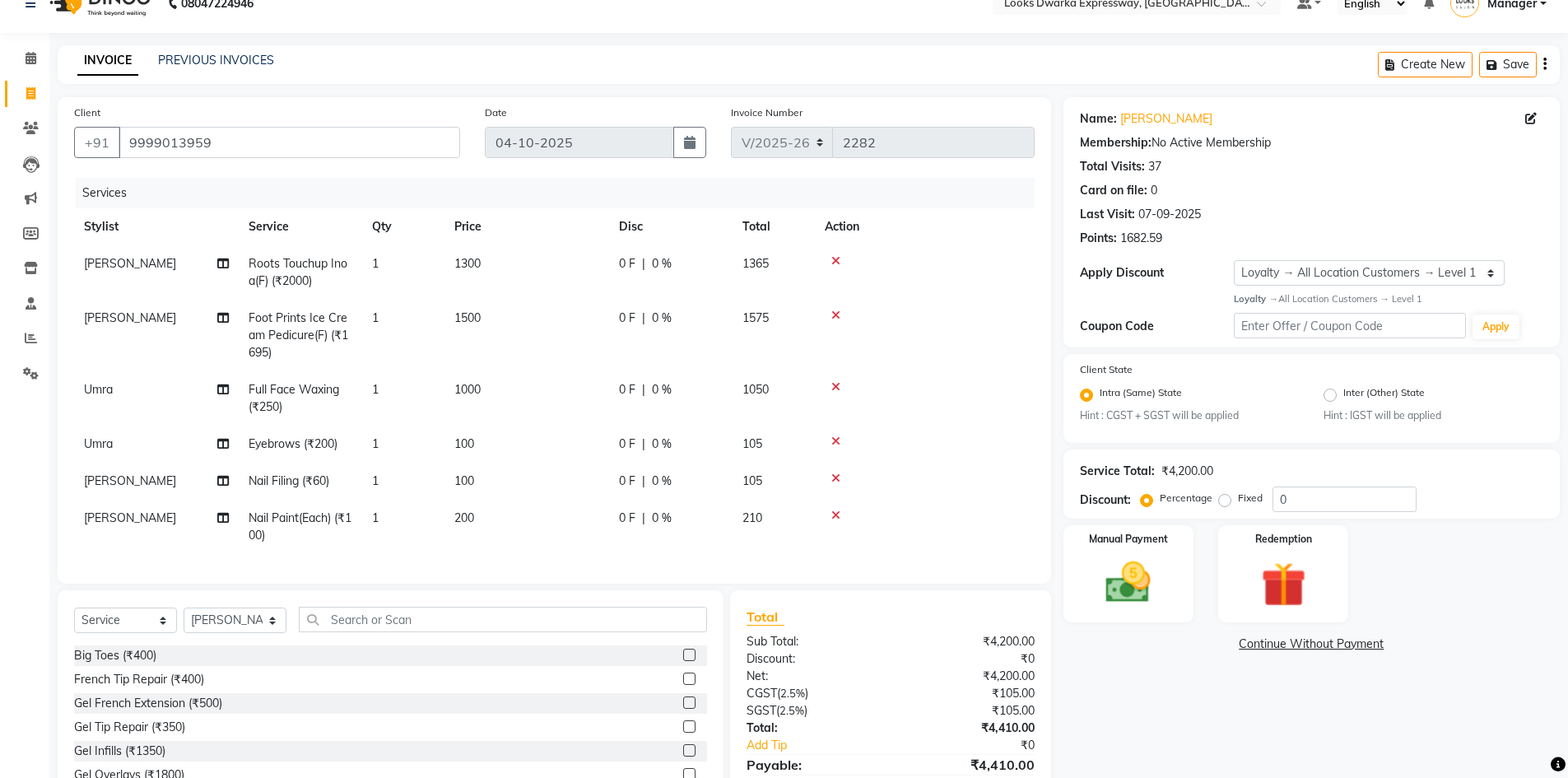
click at [1102, 723] on div "Name: Ritu Gaur Membership: No Active Membership Total Visits: 37 Card on file:…" at bounding box center [1317, 465] width 508 height 736
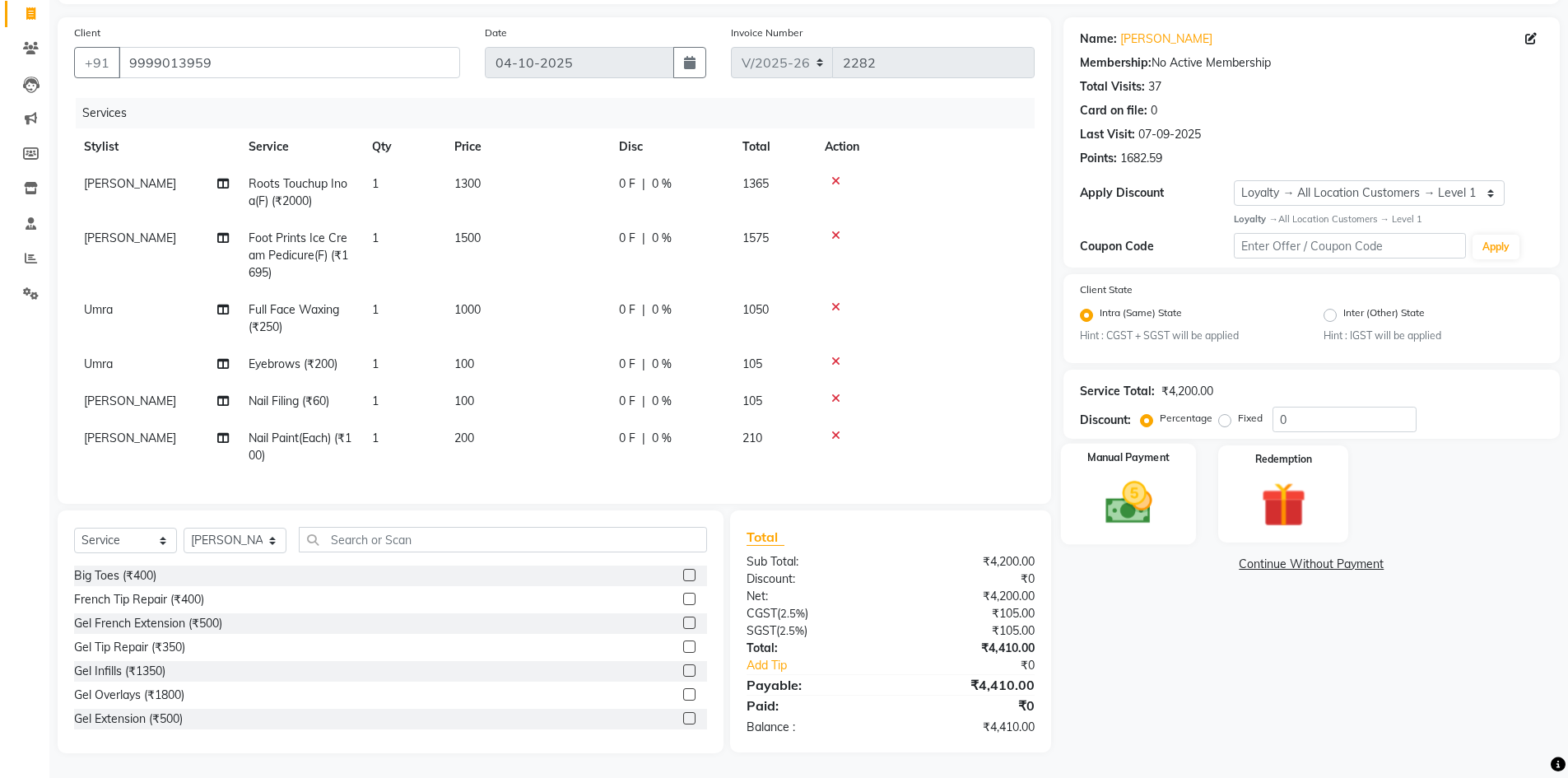
click at [1106, 518] on div "Manual Payment" at bounding box center [1129, 494] width 136 height 101
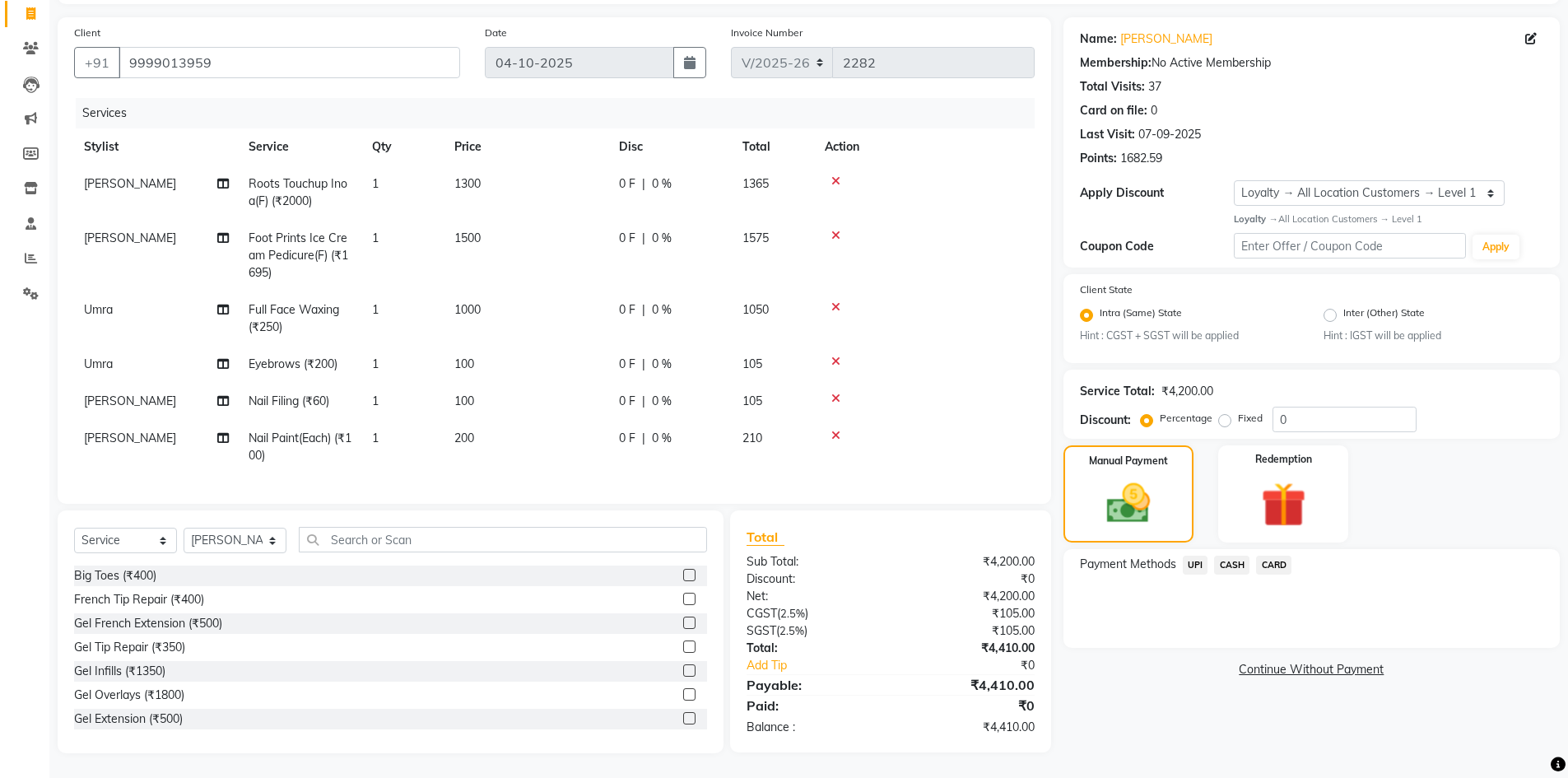
click at [1189, 555] on span "UPI" at bounding box center [1196, 565] width 25 height 19
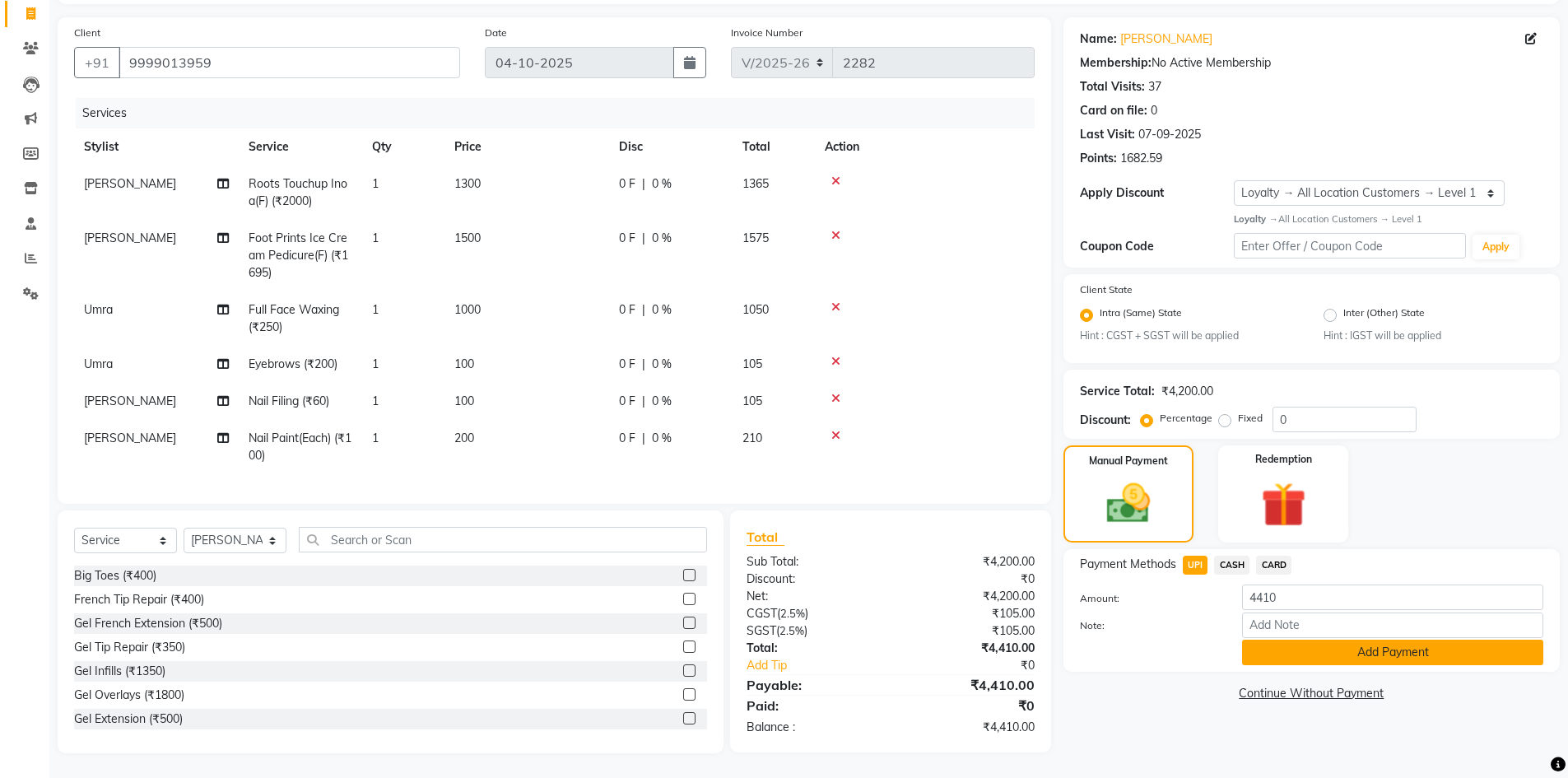
click at [1321, 651] on button "Add Payment" at bounding box center [1392, 652] width 301 height 25
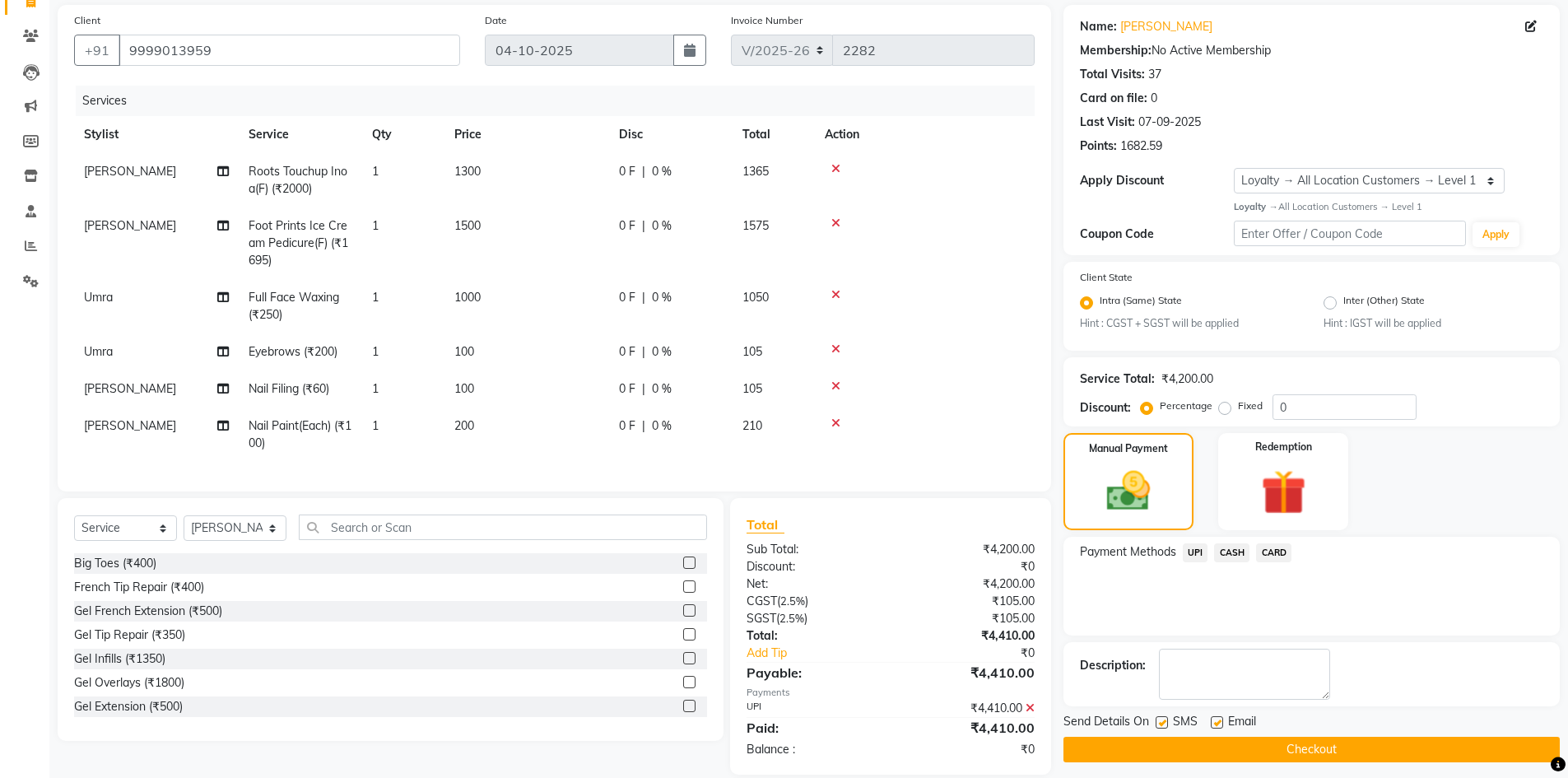
scroll to position [234, 0]
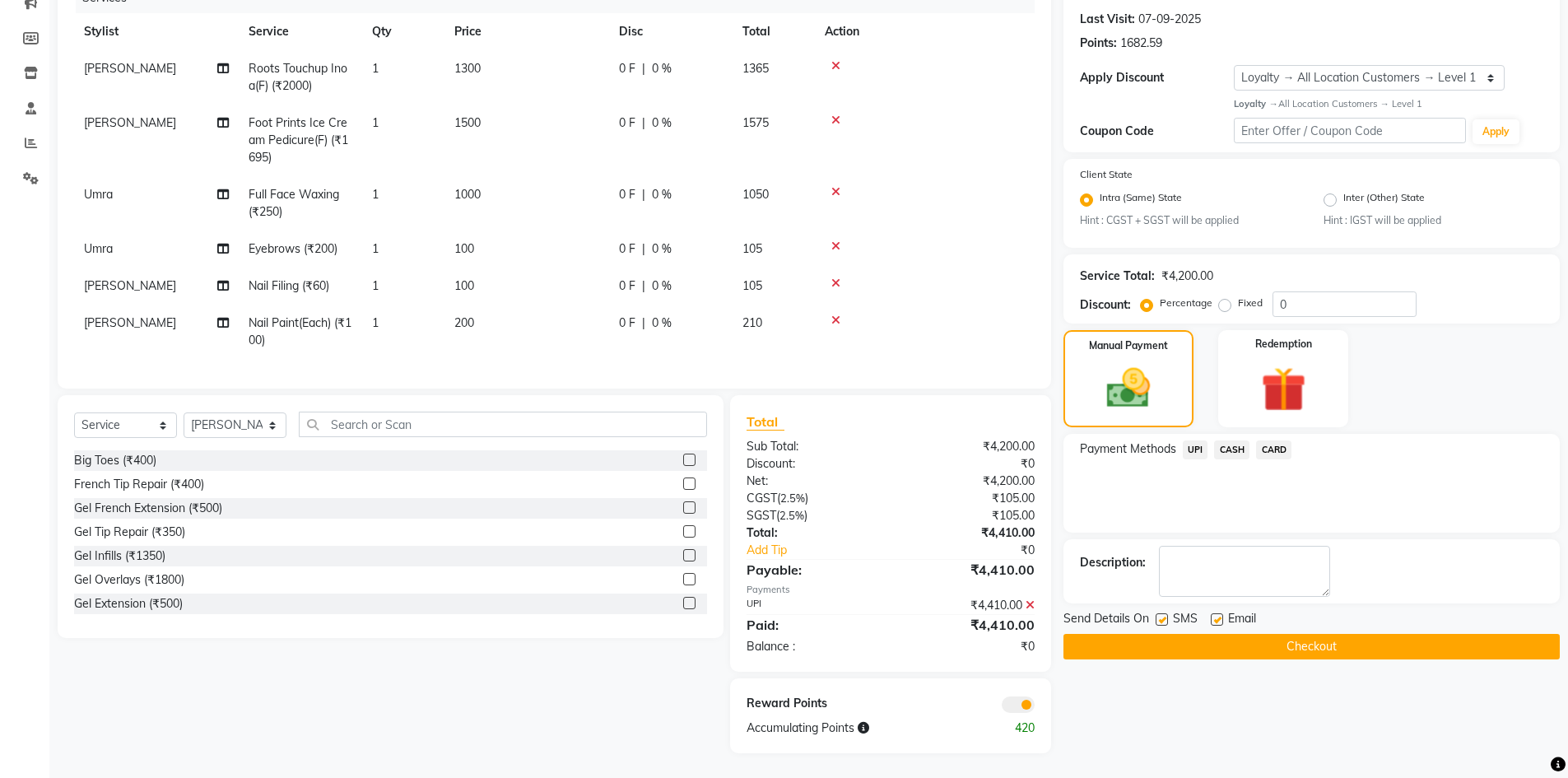
click at [1178, 633] on button "Checkout" at bounding box center [1311, 646] width 497 height 25
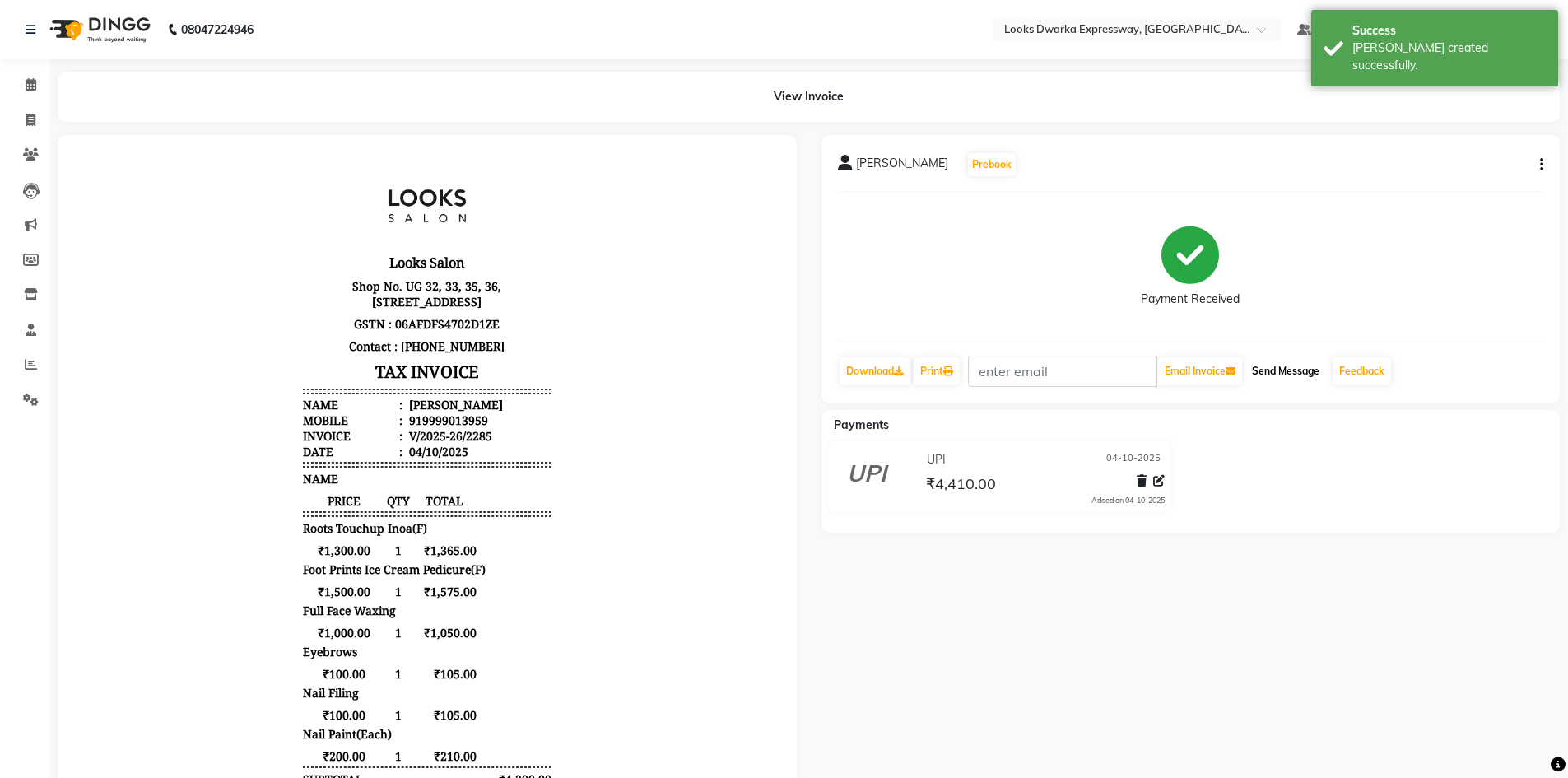
click at [1281, 364] on button "Send Message" at bounding box center [1286, 371] width 81 height 28
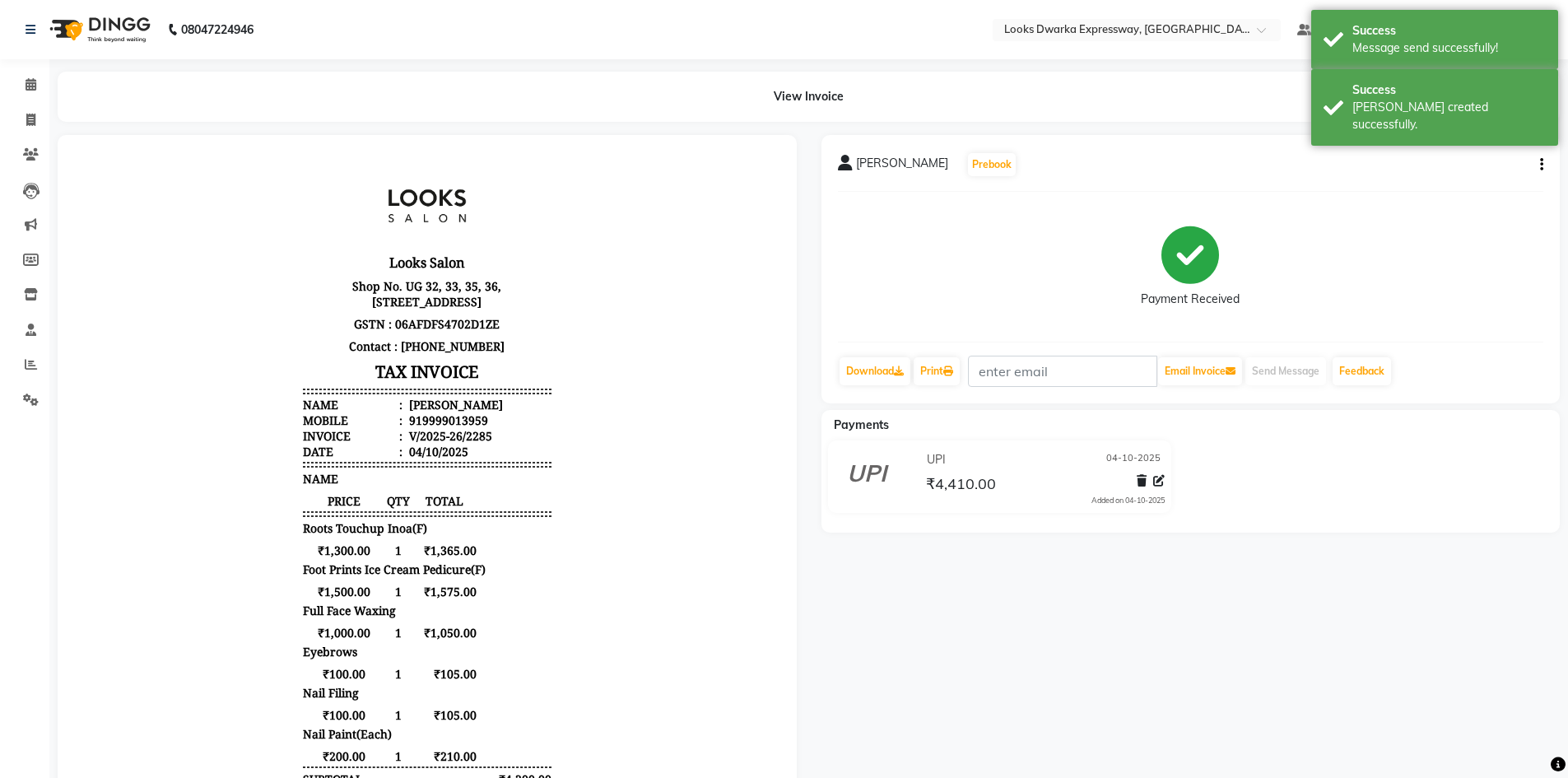
click at [1139, 640] on div "Ritu gaur Prebook Payment Received Download Print Email Invoice Send Message Fe…" at bounding box center [1191, 530] width 764 height 790
click at [31, 118] on icon at bounding box center [30, 119] width 9 height 13
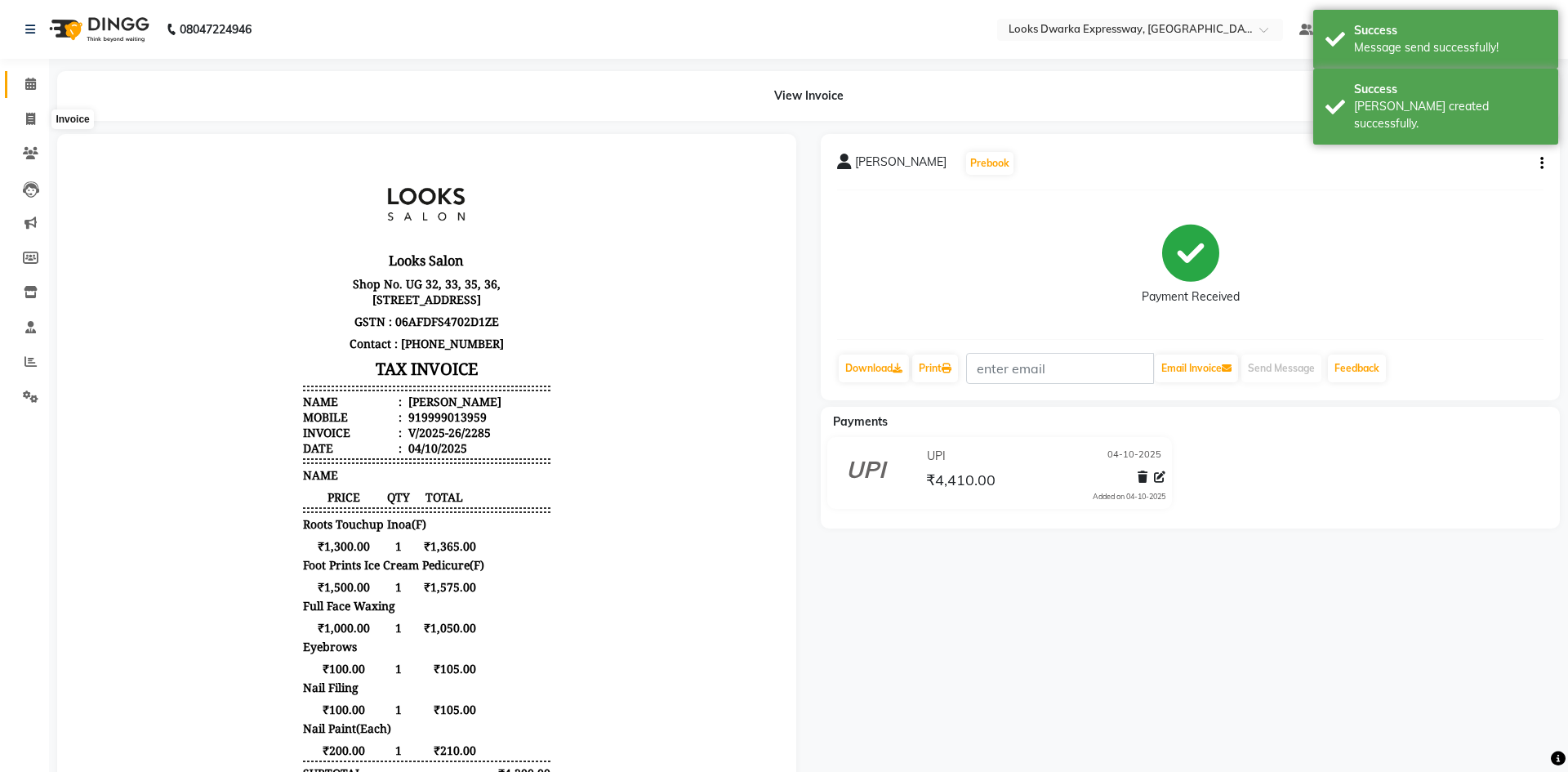
select select "6011"
select select "service"
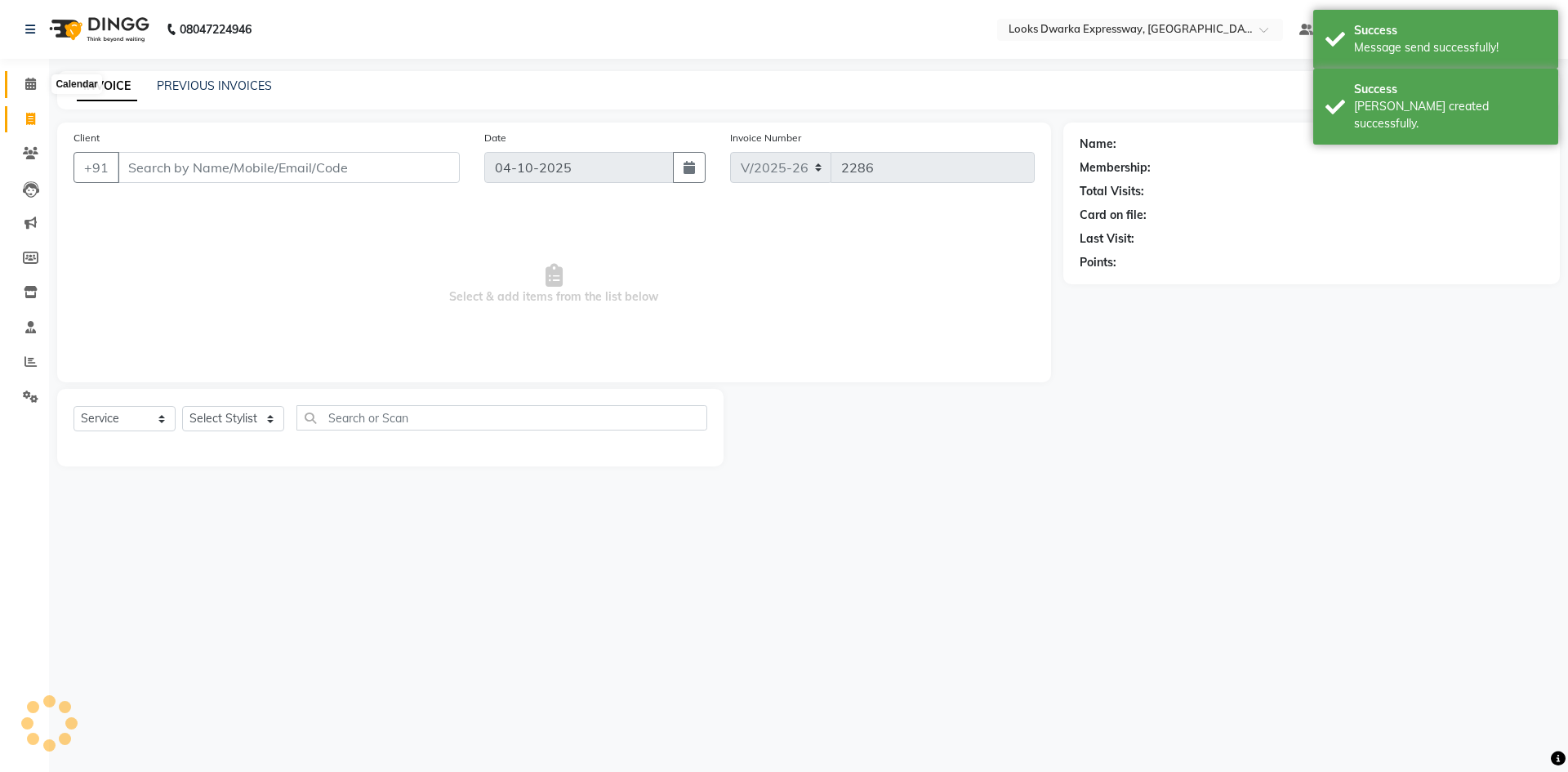
click at [27, 77] on span at bounding box center [31, 84] width 28 height 19
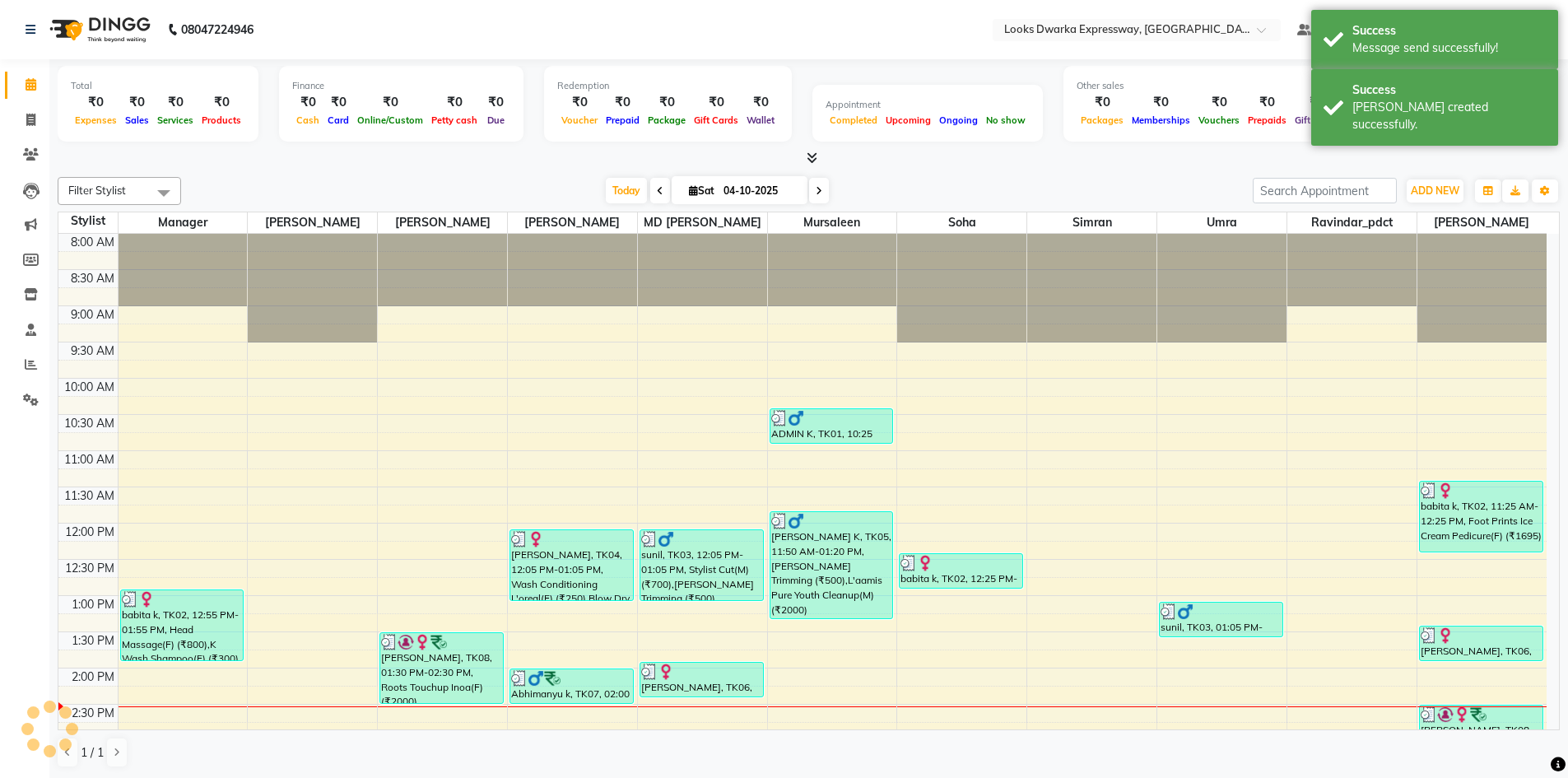
click at [318, 174] on div "Filter Stylist Select All Manager Yashika RIJVAN AHMAD SALIM MD Irshad Mursalee…" at bounding box center [809, 472] width 1502 height 604
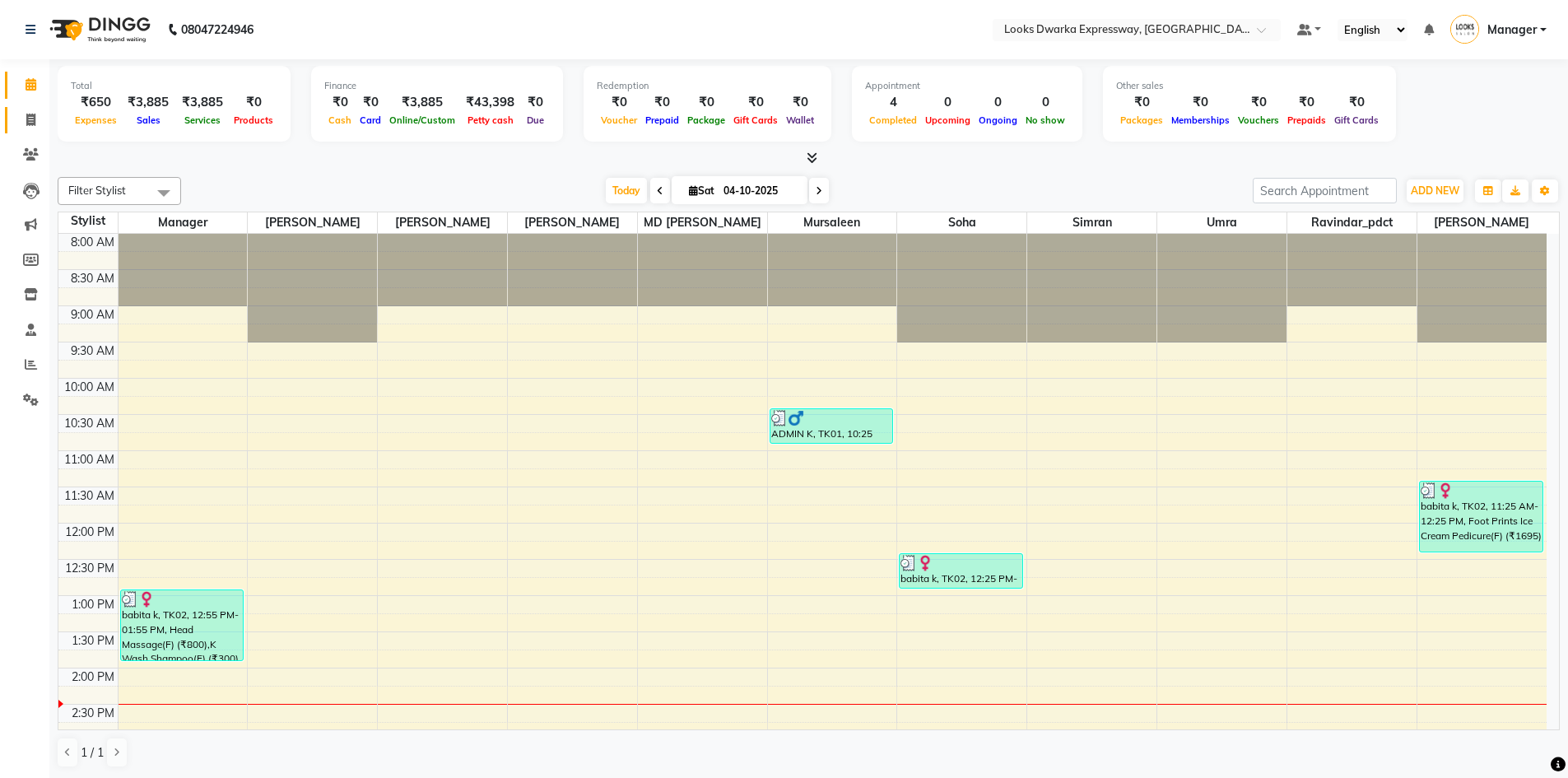
scroll to position [291, 0]
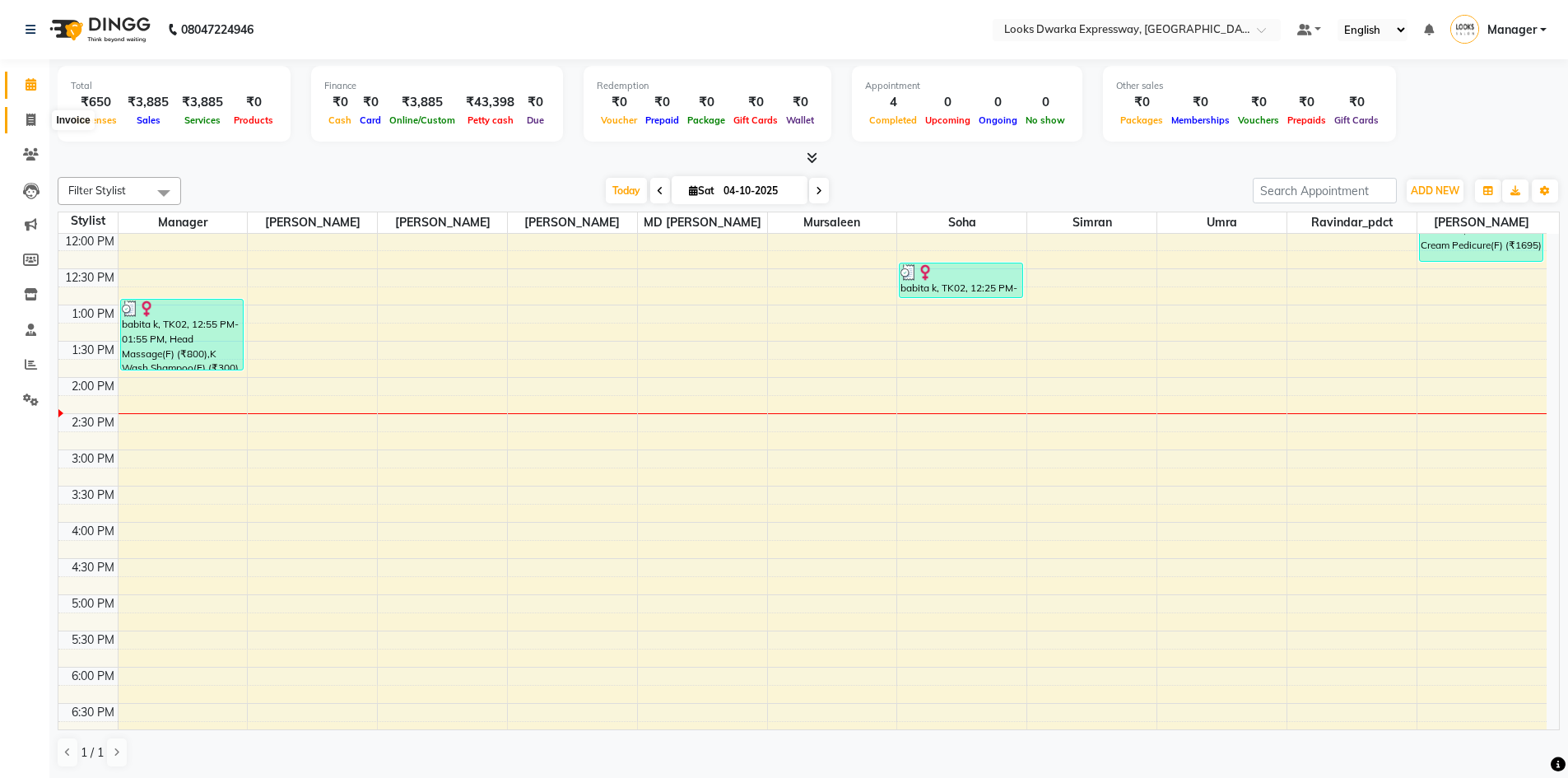
click at [33, 119] on icon at bounding box center [30, 119] width 9 height 13
select select "service"
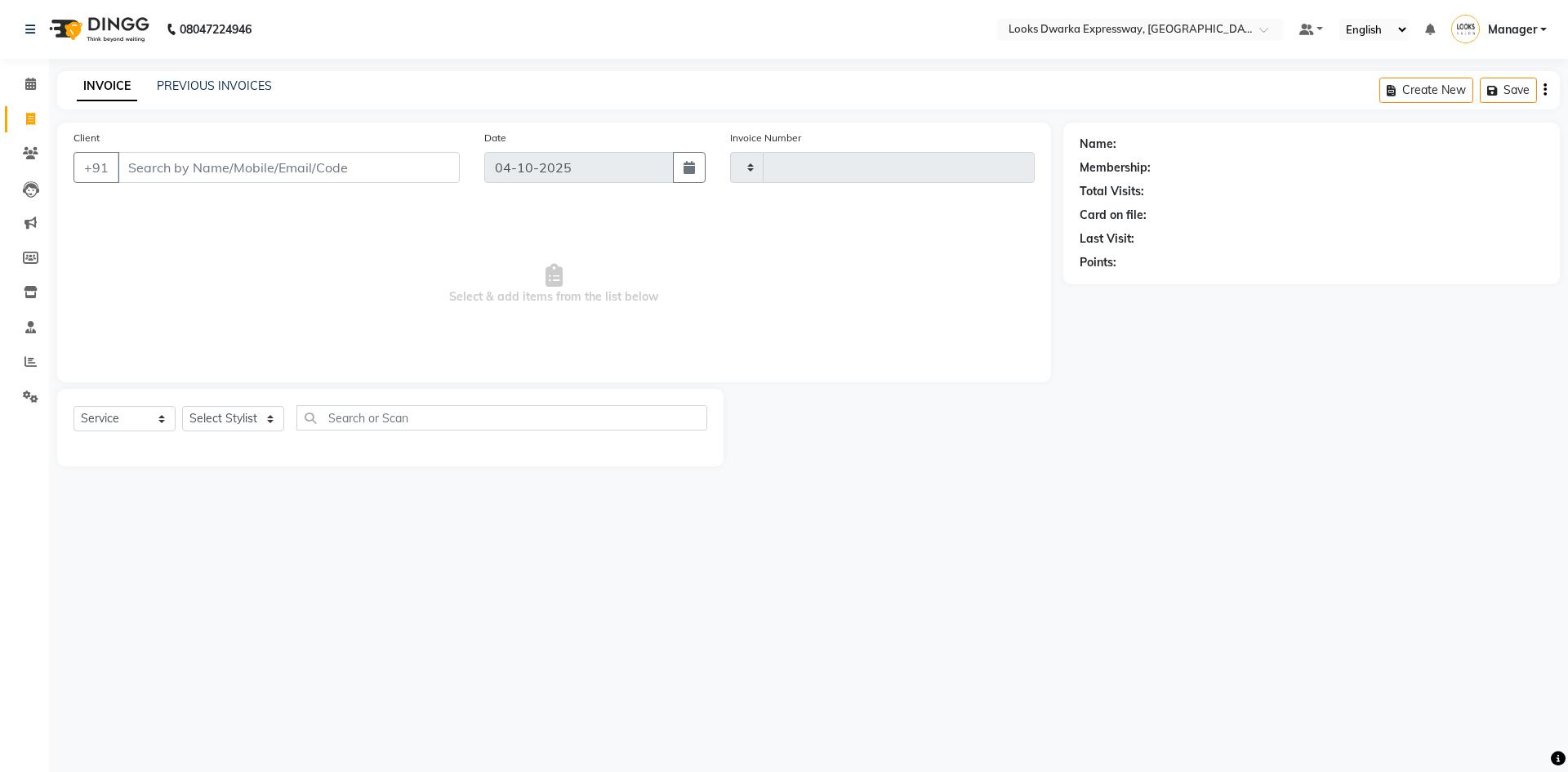
type input "2284"
select select "6011"
click at [304, 161] on input "Client" at bounding box center [288, 167] width 342 height 31
type input "8130848192"
select select "1: Object"
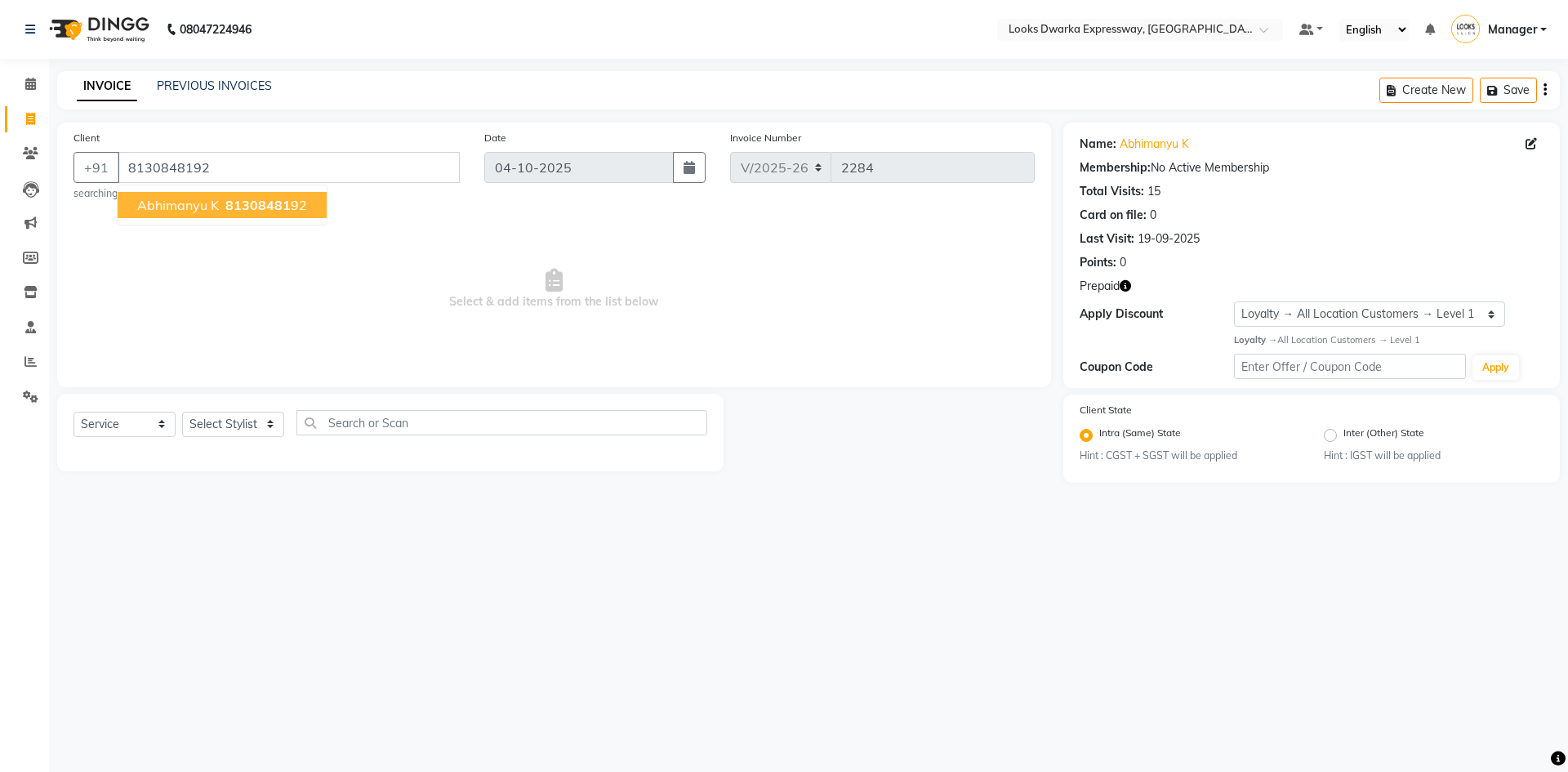
drag, startPoint x: 809, startPoint y: 530, endPoint x: 997, endPoint y: 414, distance: 220.9
click at [809, 529] on div "08047224946 Select Location × Looks Dwarka Expressway, New Delhi Default Panel …" at bounding box center [784, 386] width 1568 height 772
click at [1129, 288] on icon "button" at bounding box center [1125, 286] width 12 height 12
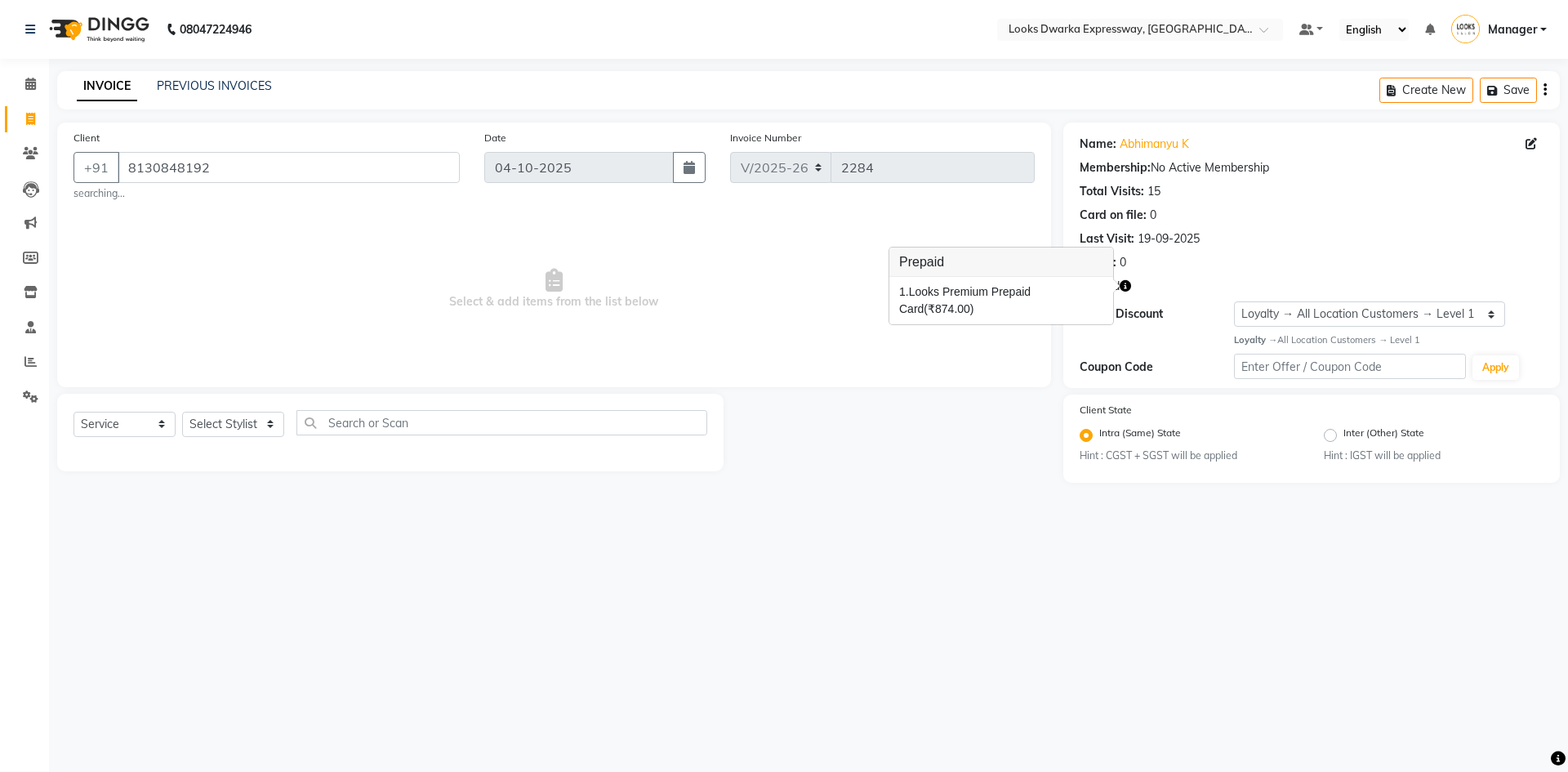
click at [1127, 288] on icon "button" at bounding box center [1125, 286] width 12 height 12
click at [859, 528] on div "08047224946 Select Location × Looks Dwarka Expressway, New Delhi Default Panel …" at bounding box center [784, 386] width 1568 height 772
click at [222, 423] on select "Select Stylist Manager MD Irshad Mursaleen Ravindar_pdct RIJVAN AHMAD SALIM Sim…" at bounding box center [233, 424] width 102 height 25
select select "43633"
click at [182, 412] on select "Select Stylist Manager MD Irshad Mursaleen Ravindar_pdct RIJVAN AHMAD SALIM Sim…" at bounding box center [233, 424] width 102 height 25
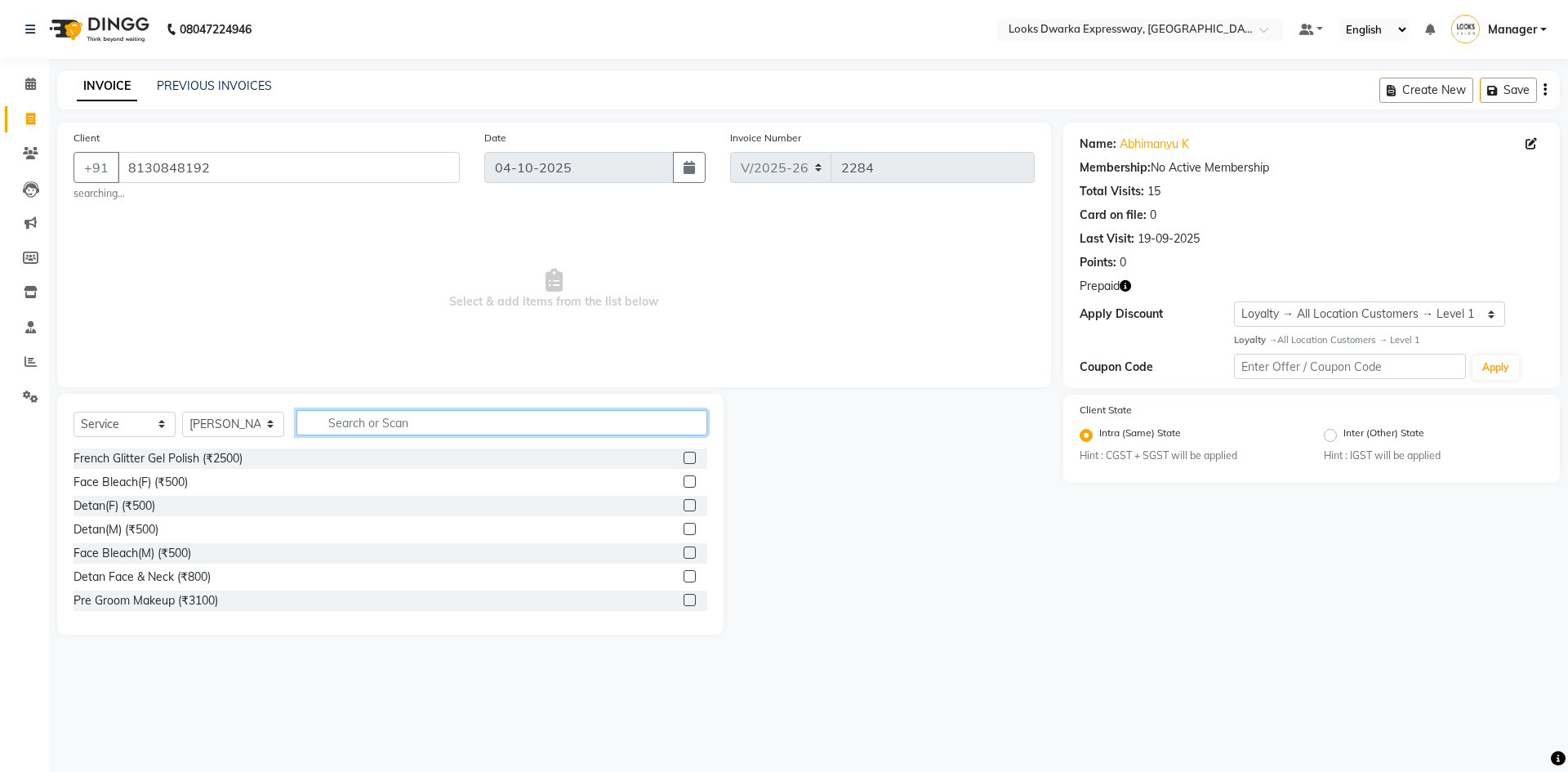
click at [393, 426] on input "text" at bounding box center [502, 423] width 411 height 25
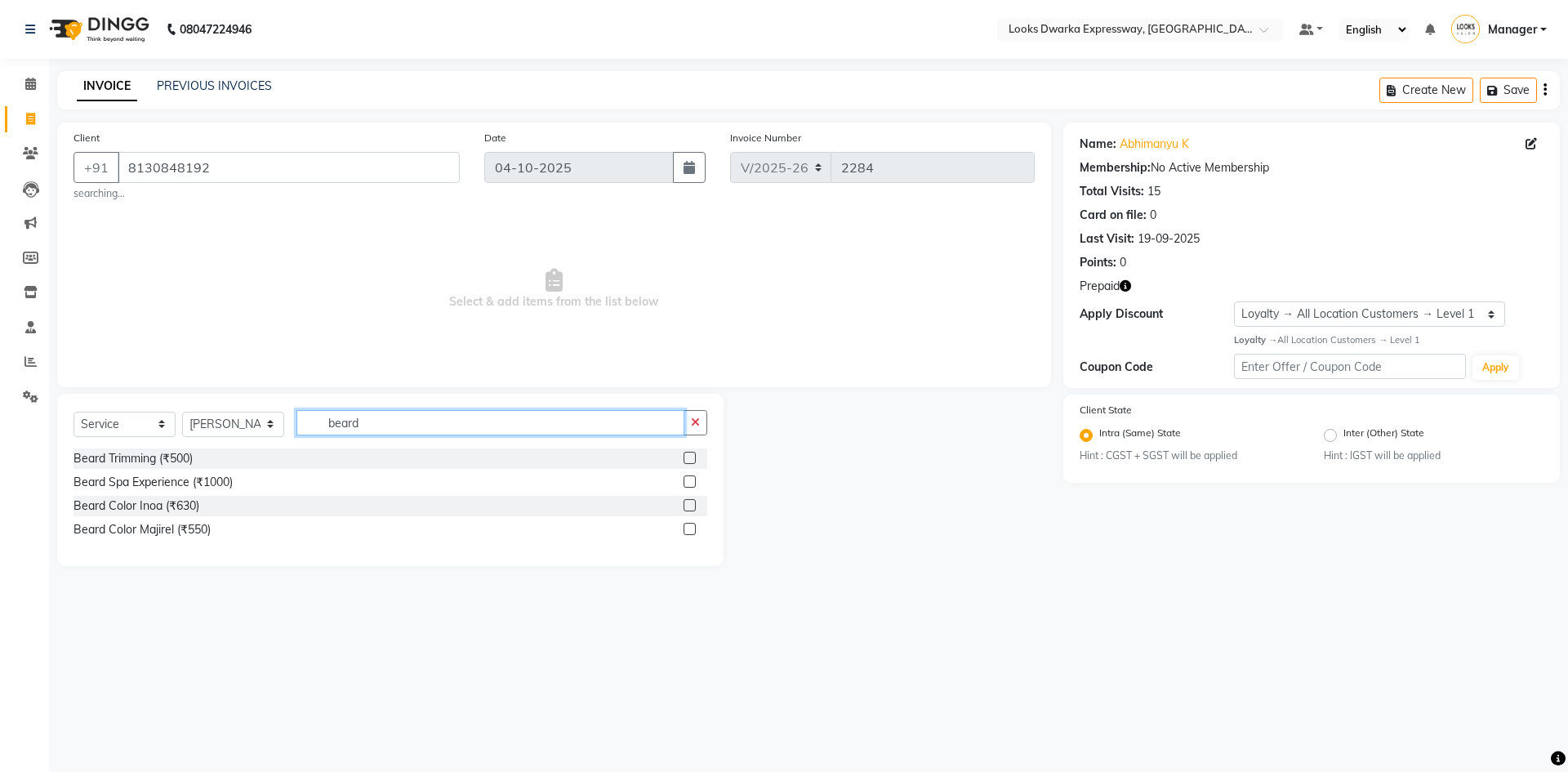
type input "beard"
click at [688, 456] on label at bounding box center [689, 458] width 13 height 13
click at [688, 456] on input "checkbox" at bounding box center [689, 459] width 11 height 11
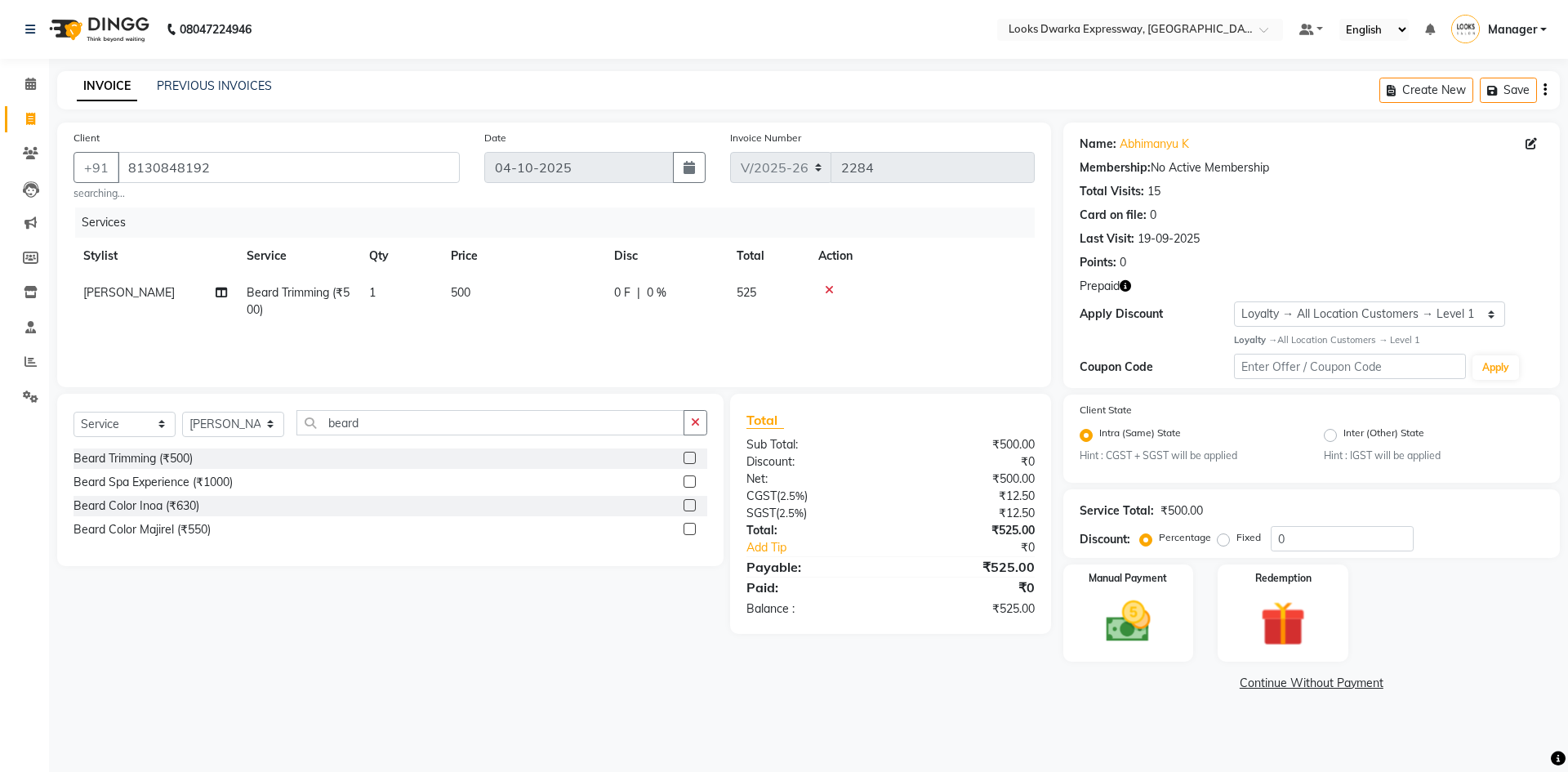
checkbox input "false"
click at [541, 311] on td "500" at bounding box center [523, 301] width 163 height 54
select select "43633"
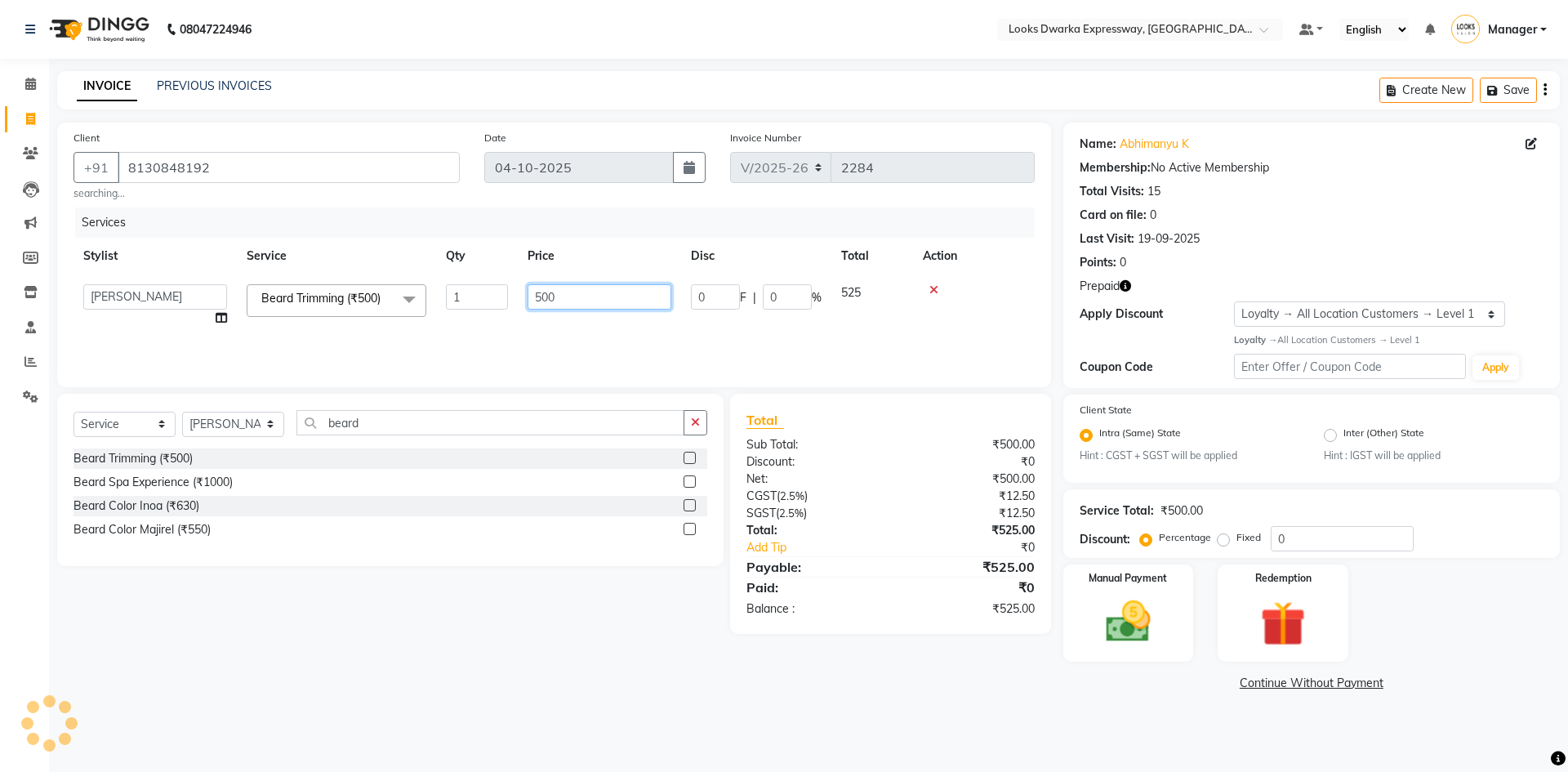
drag, startPoint x: 594, startPoint y: 295, endPoint x: 509, endPoint y: 327, distance: 90.8
click at [509, 327] on tr "Manager MD Irshad Mursaleen Ravindar_pdct RIJVAN AHMAD SALIM Simran Soha SSBEAU…" at bounding box center [554, 305] width 961 height 62
type input "300"
drag, startPoint x: 577, startPoint y: 665, endPoint x: 935, endPoint y: 676, distance: 358.2
click at [578, 664] on div "Client +91 8130848192 searching... Date 04-10-2025 Invoice Number V/2025 V/2025…" at bounding box center [554, 409] width 1018 height 573
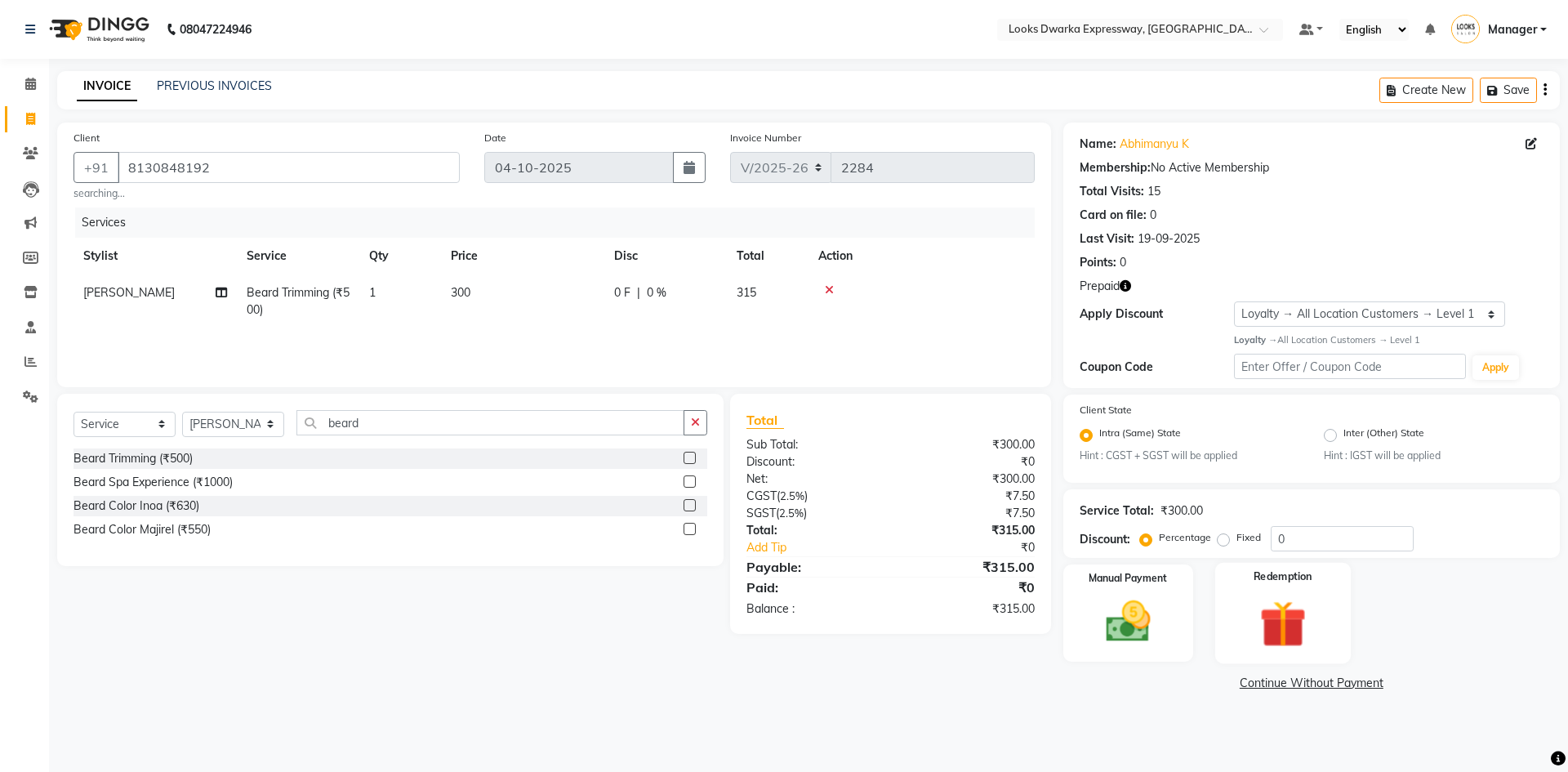
click at [1255, 615] on img at bounding box center [1282, 624] width 76 height 58
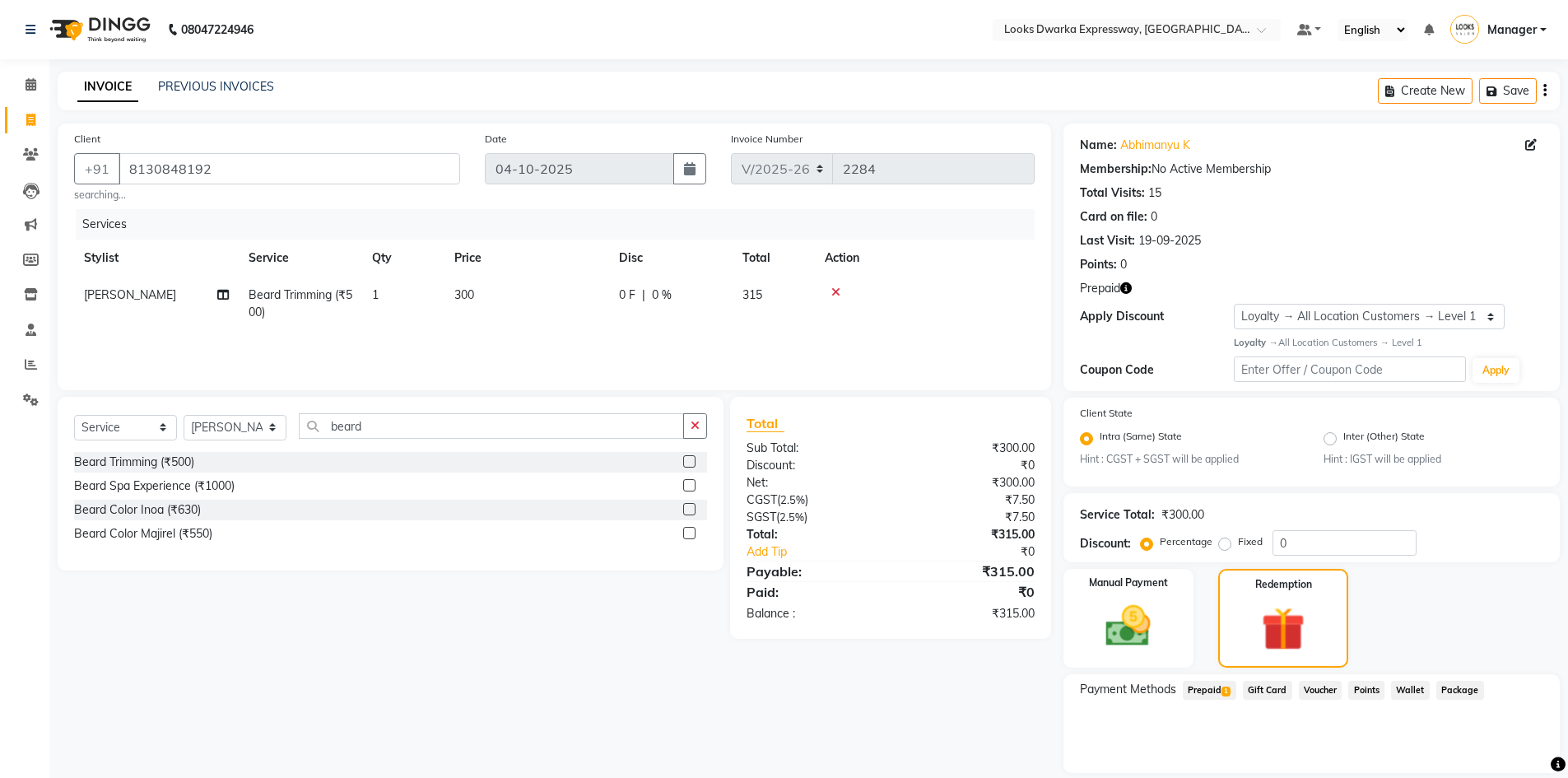
click at [1214, 685] on span "Prepaid 1" at bounding box center [1210, 690] width 54 height 19
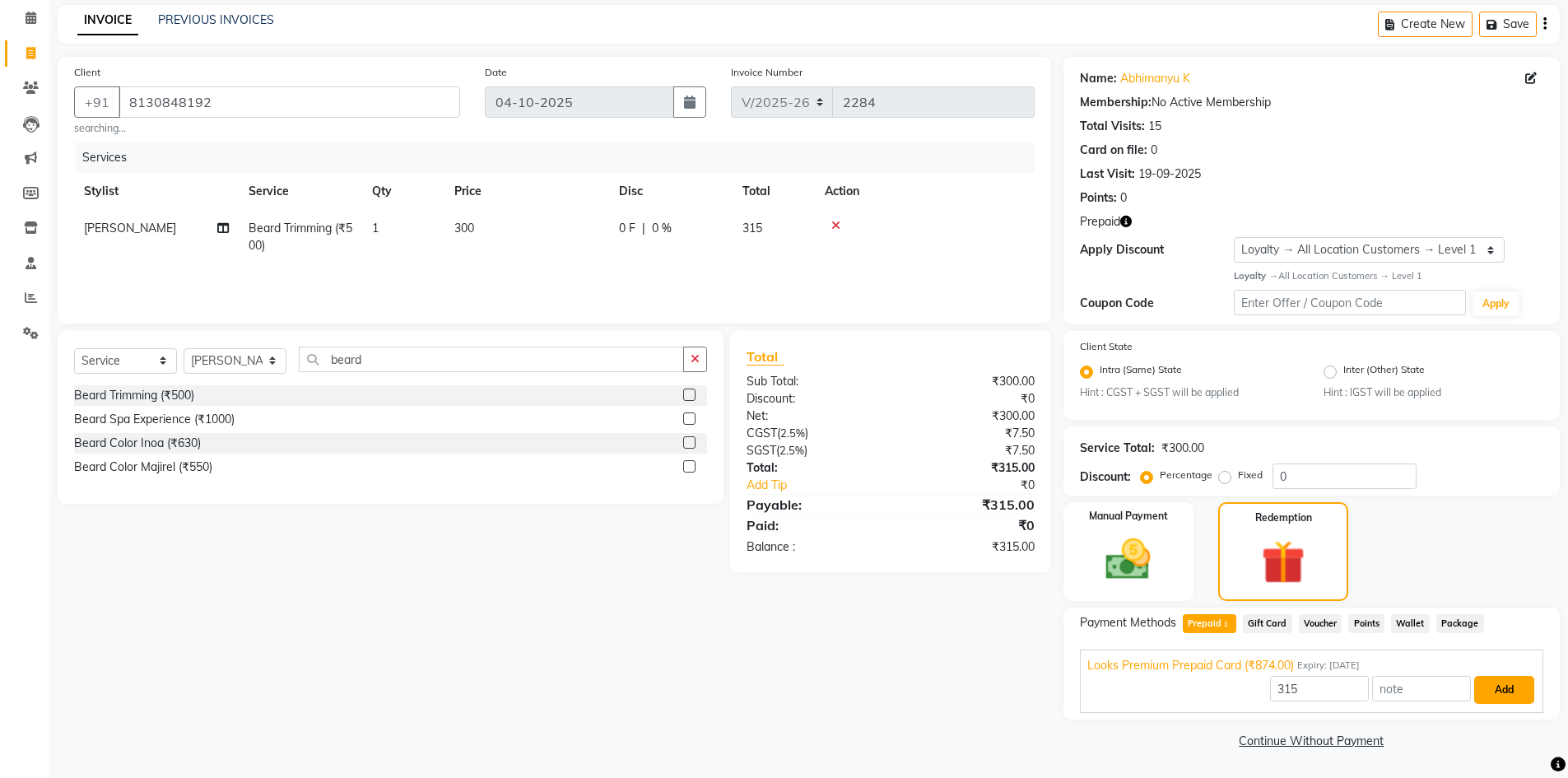
click at [1495, 697] on button "Add" at bounding box center [1504, 689] width 61 height 28
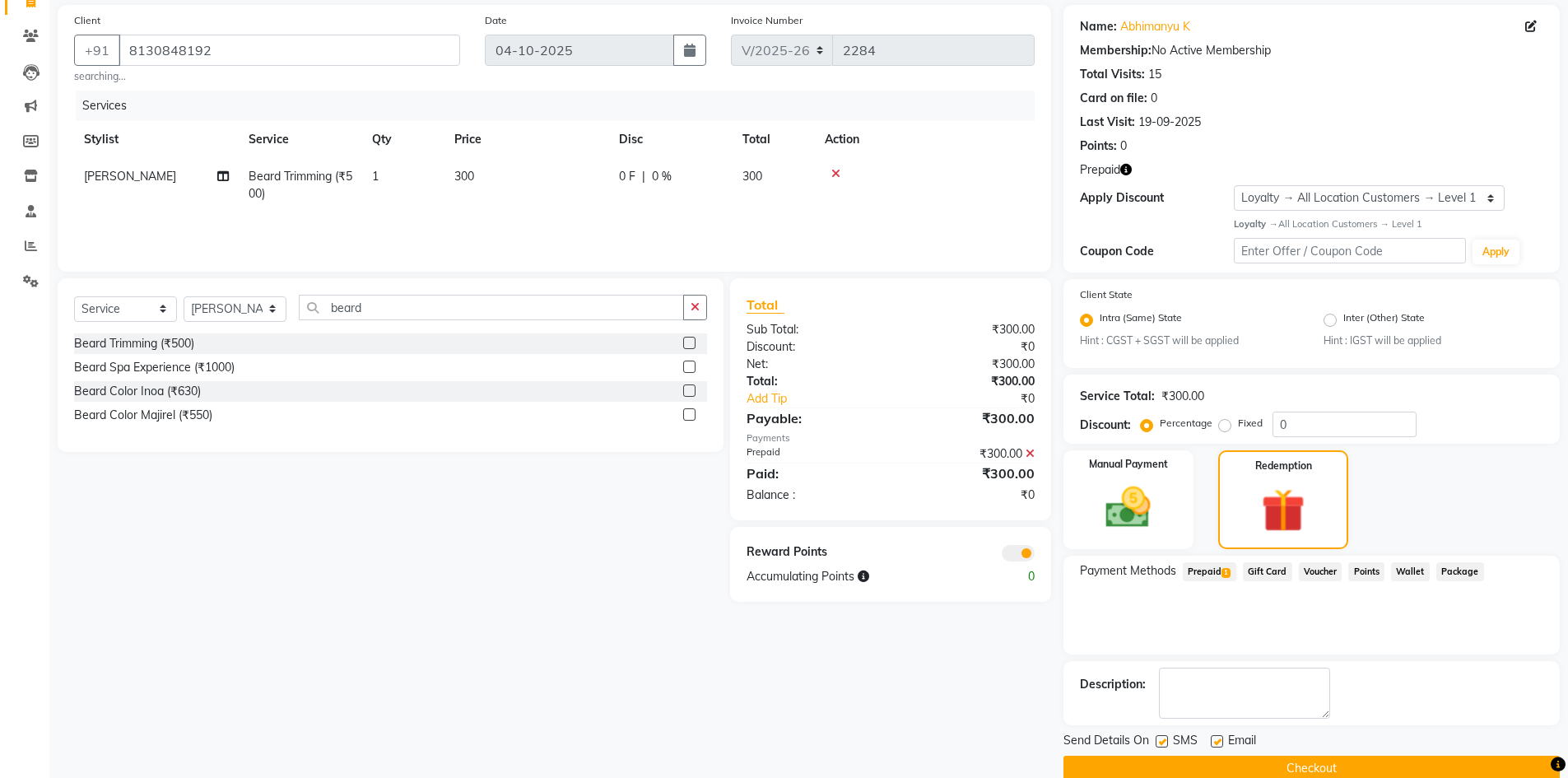
scroll to position [146, 0]
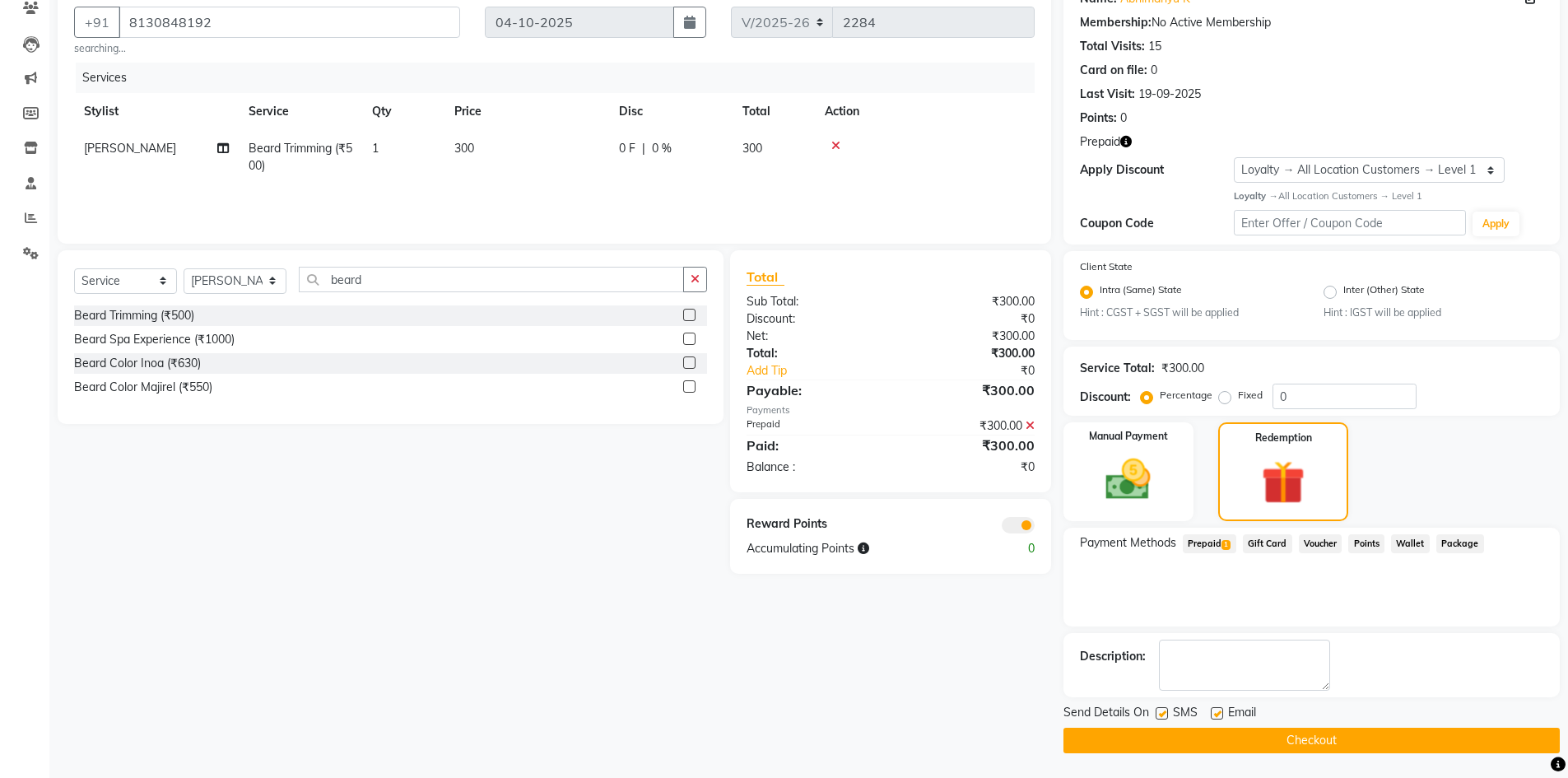
click at [1264, 742] on button "Checkout" at bounding box center [1311, 740] width 497 height 25
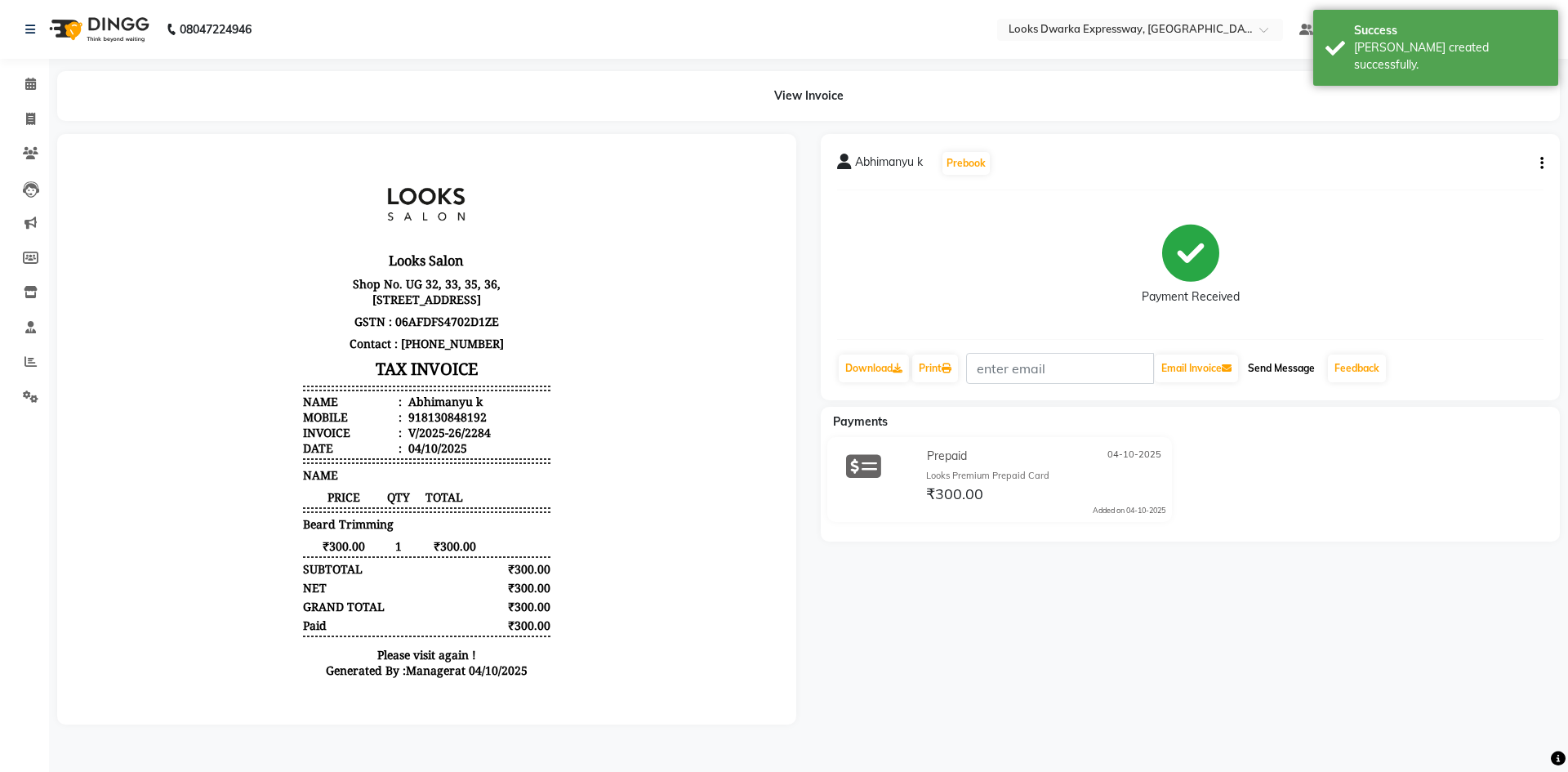
click at [1286, 366] on button "Send Message" at bounding box center [1281, 368] width 80 height 28
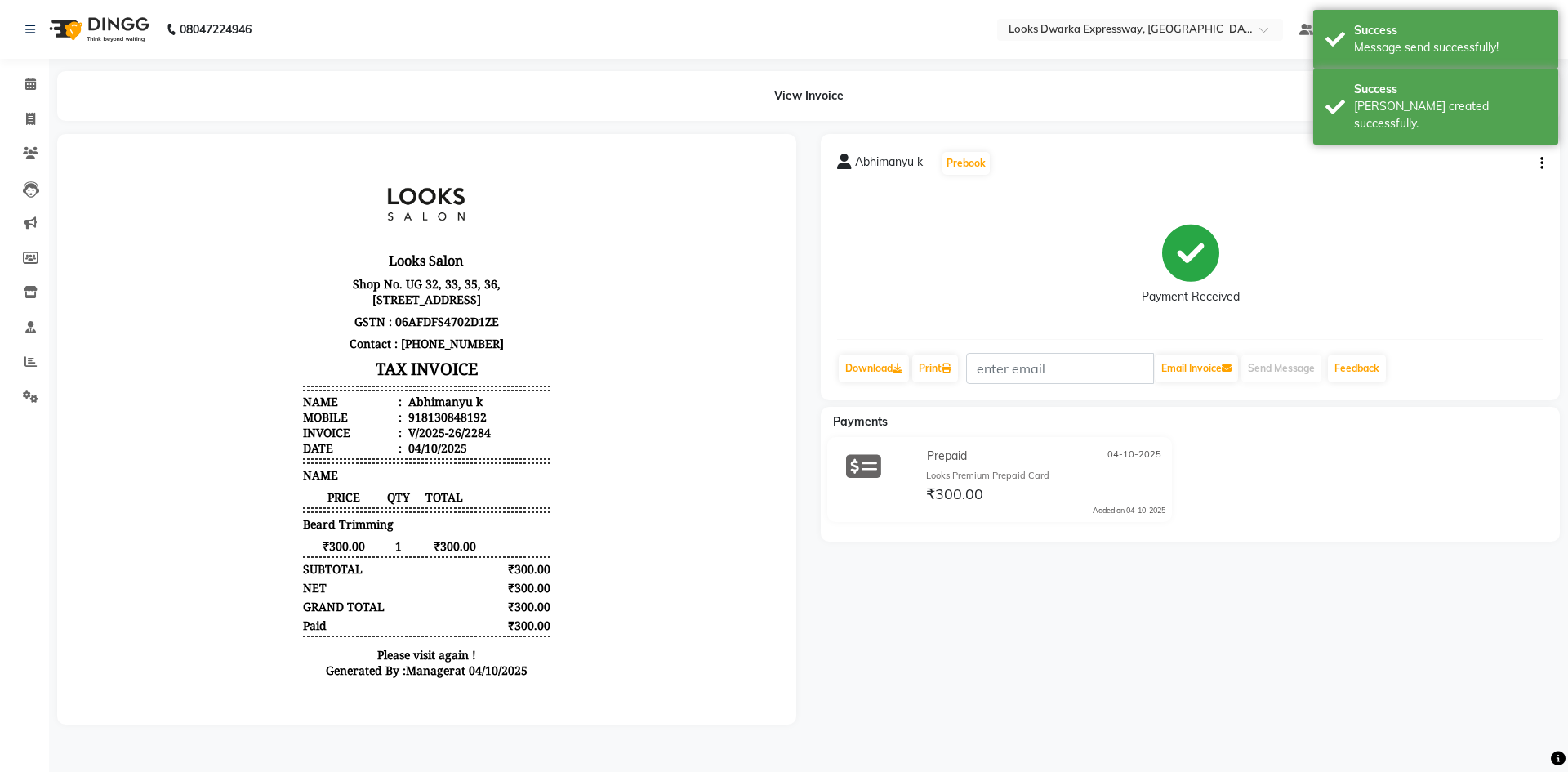
drag, startPoint x: 918, startPoint y: 680, endPoint x: 852, endPoint y: 484, distance: 206.8
click at [920, 665] on div "Abhimanyu k Prebook Payment Received Download Print Email Invoice Send Message …" at bounding box center [1190, 429] width 764 height 590
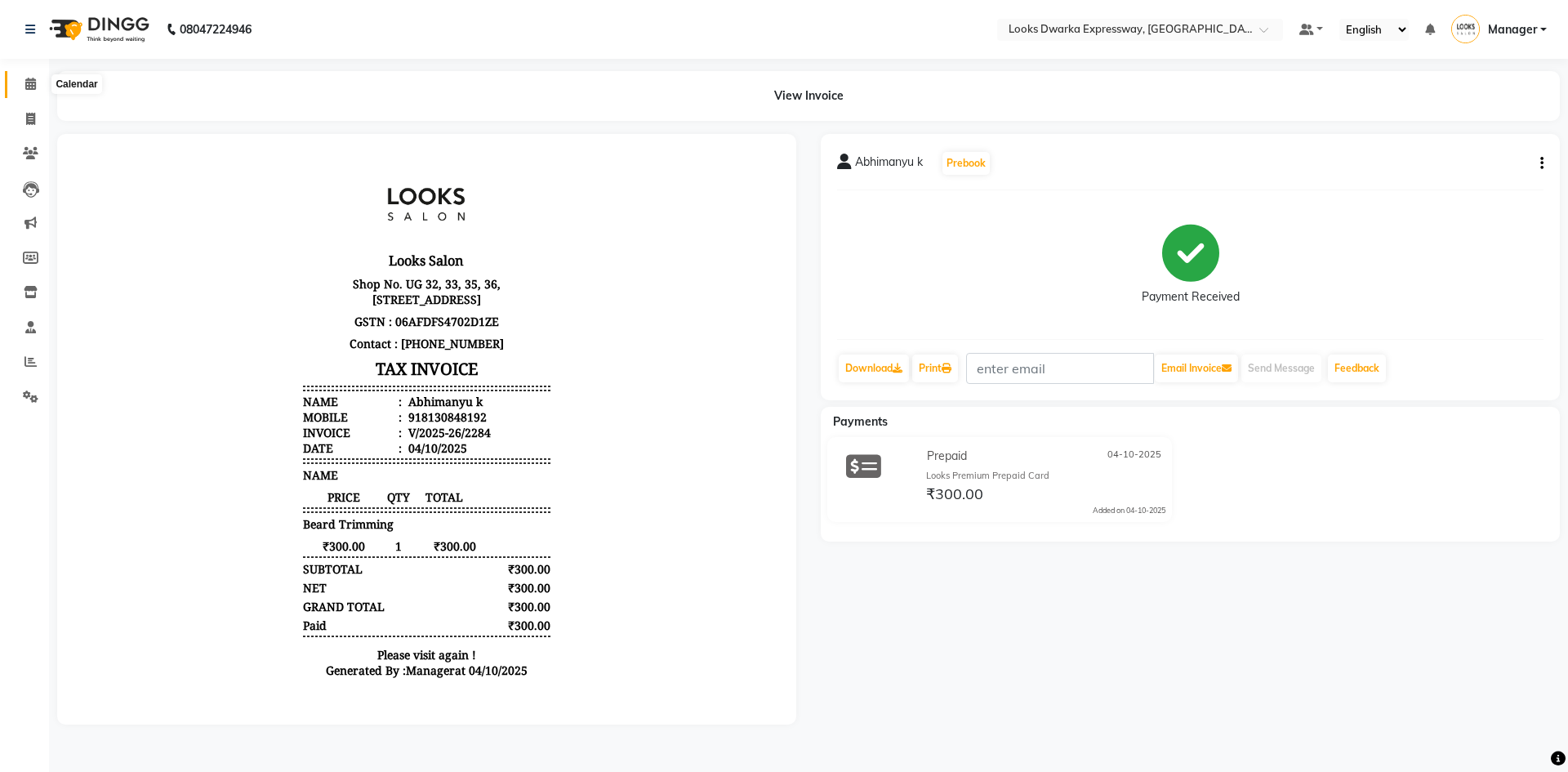
click at [26, 79] on icon at bounding box center [30, 83] width 11 height 13
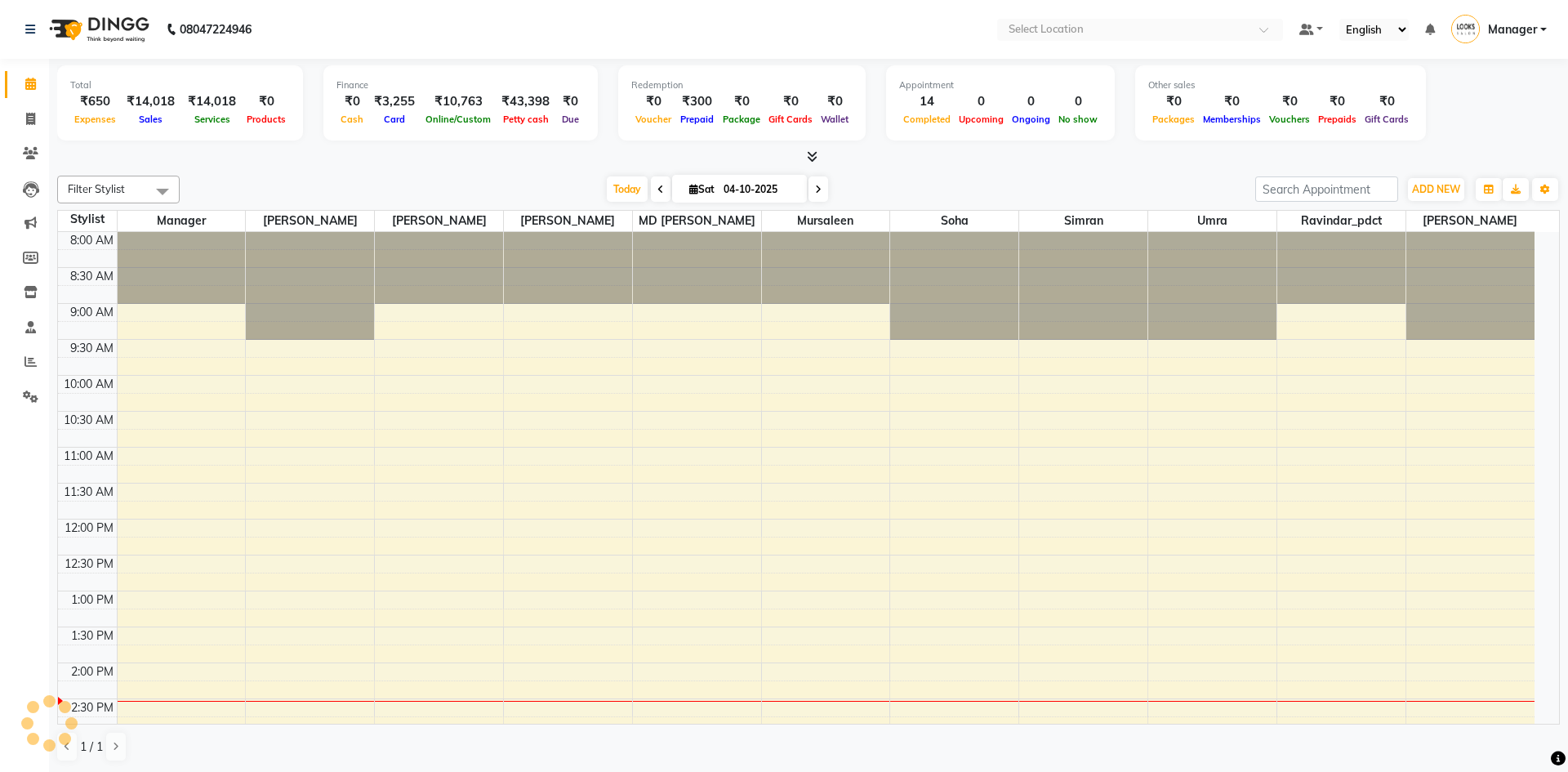
select select "en"
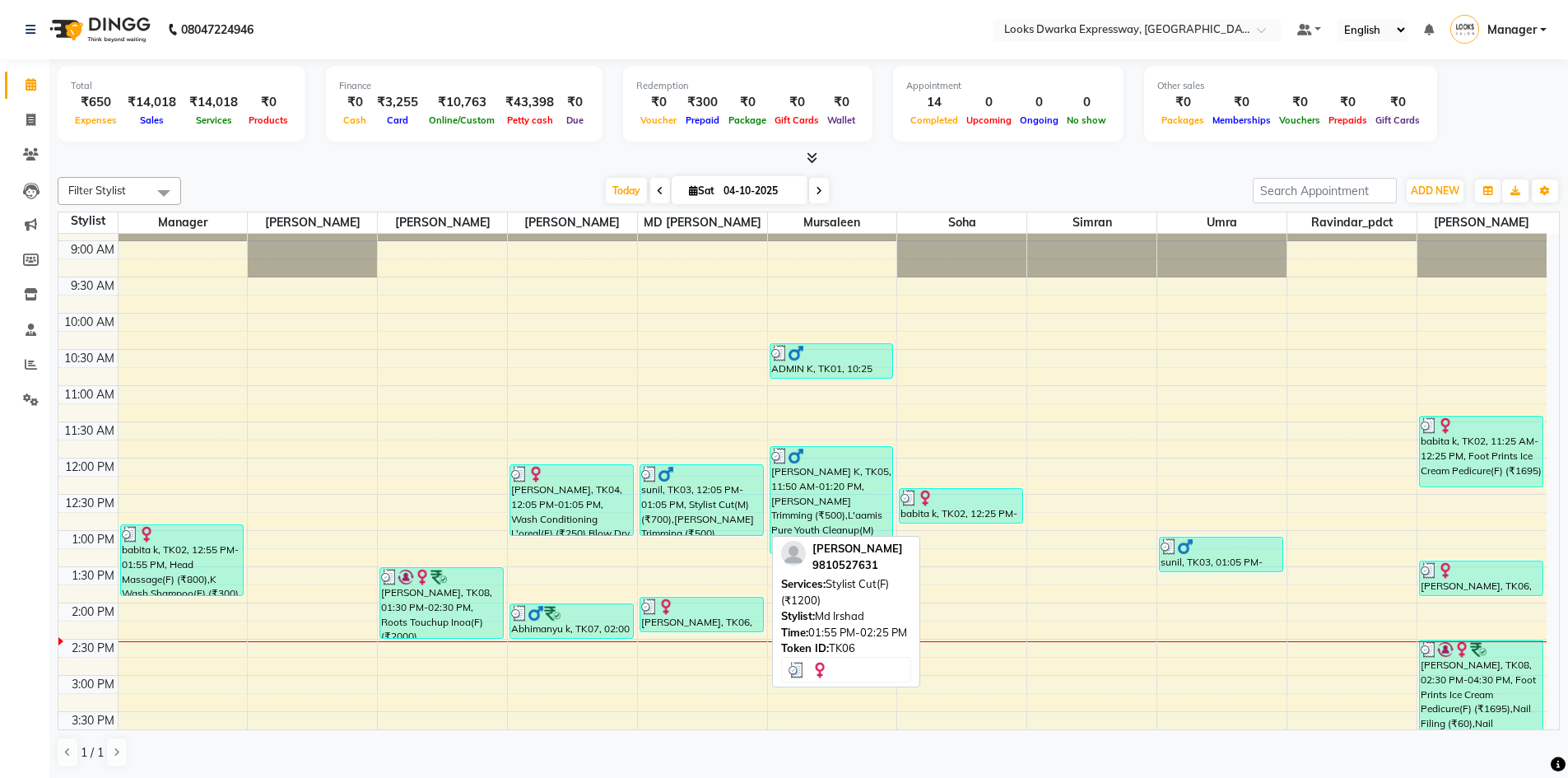
scroll to position [165, 0]
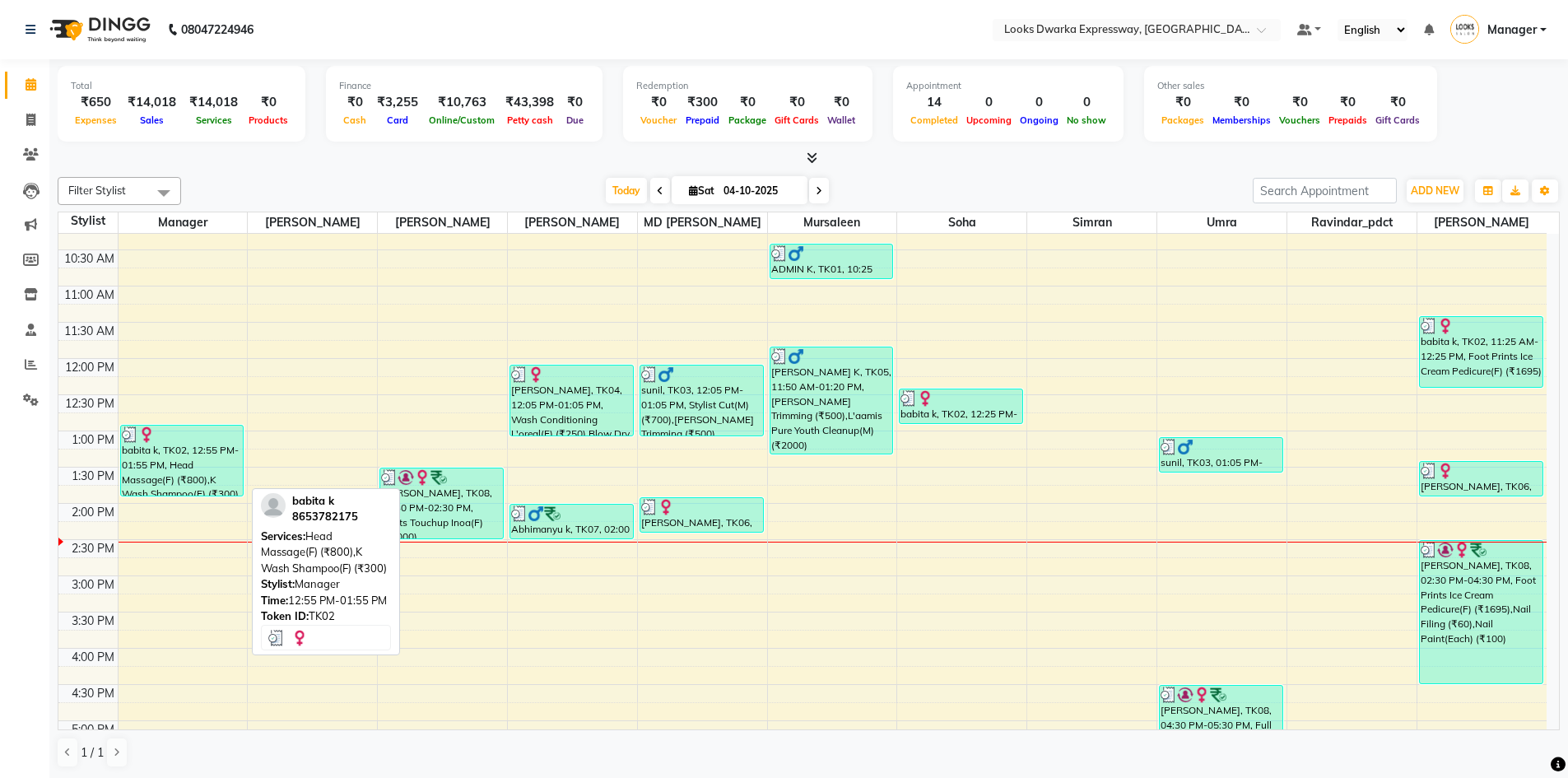
click at [174, 474] on div "babita k, TK02, 12:55 PM-01:55 PM, Head Massage(F) (₹800),K Wash Shampoo(F) (₹3…" at bounding box center [182, 460] width 123 height 70
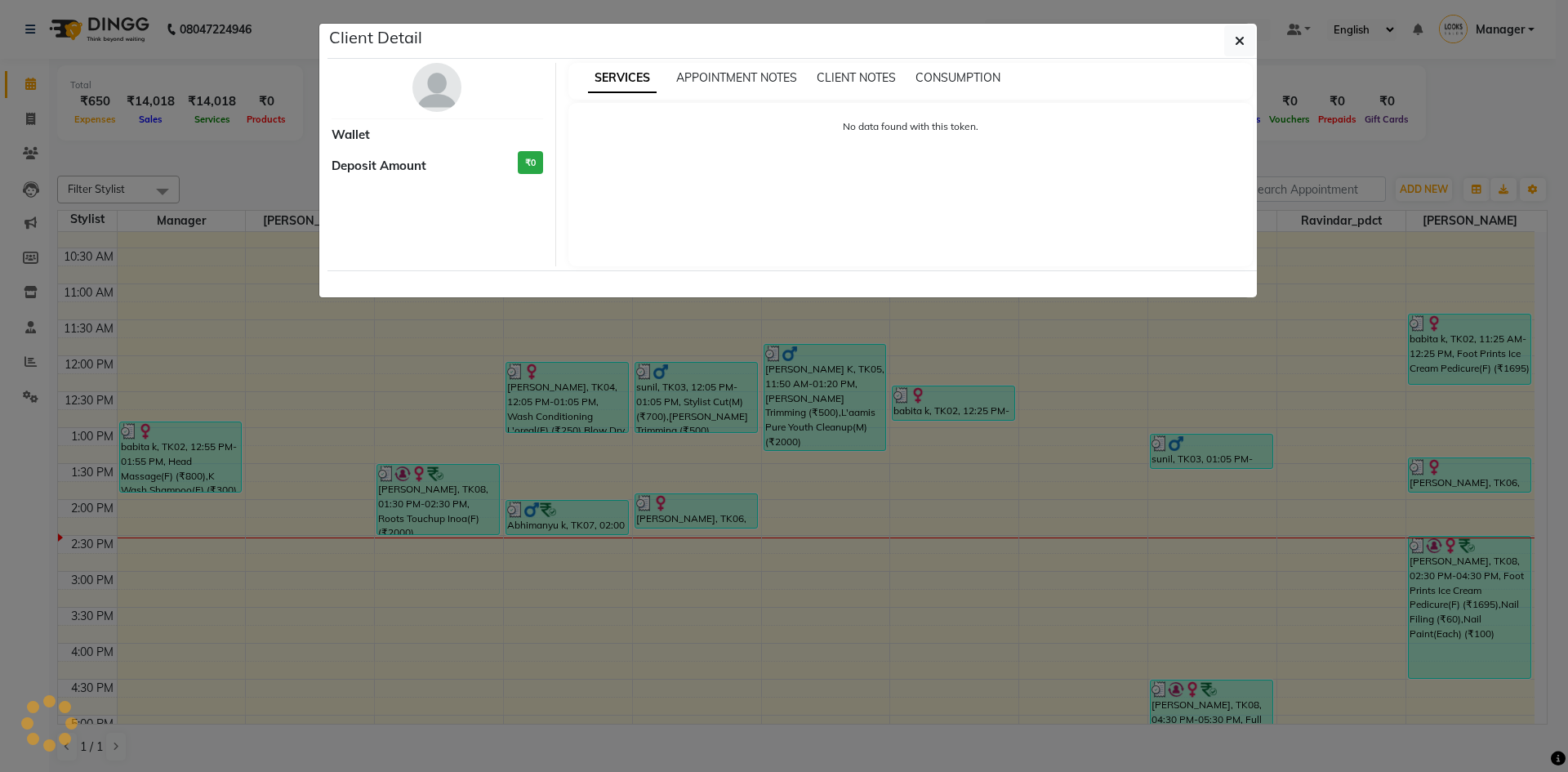
select select "3"
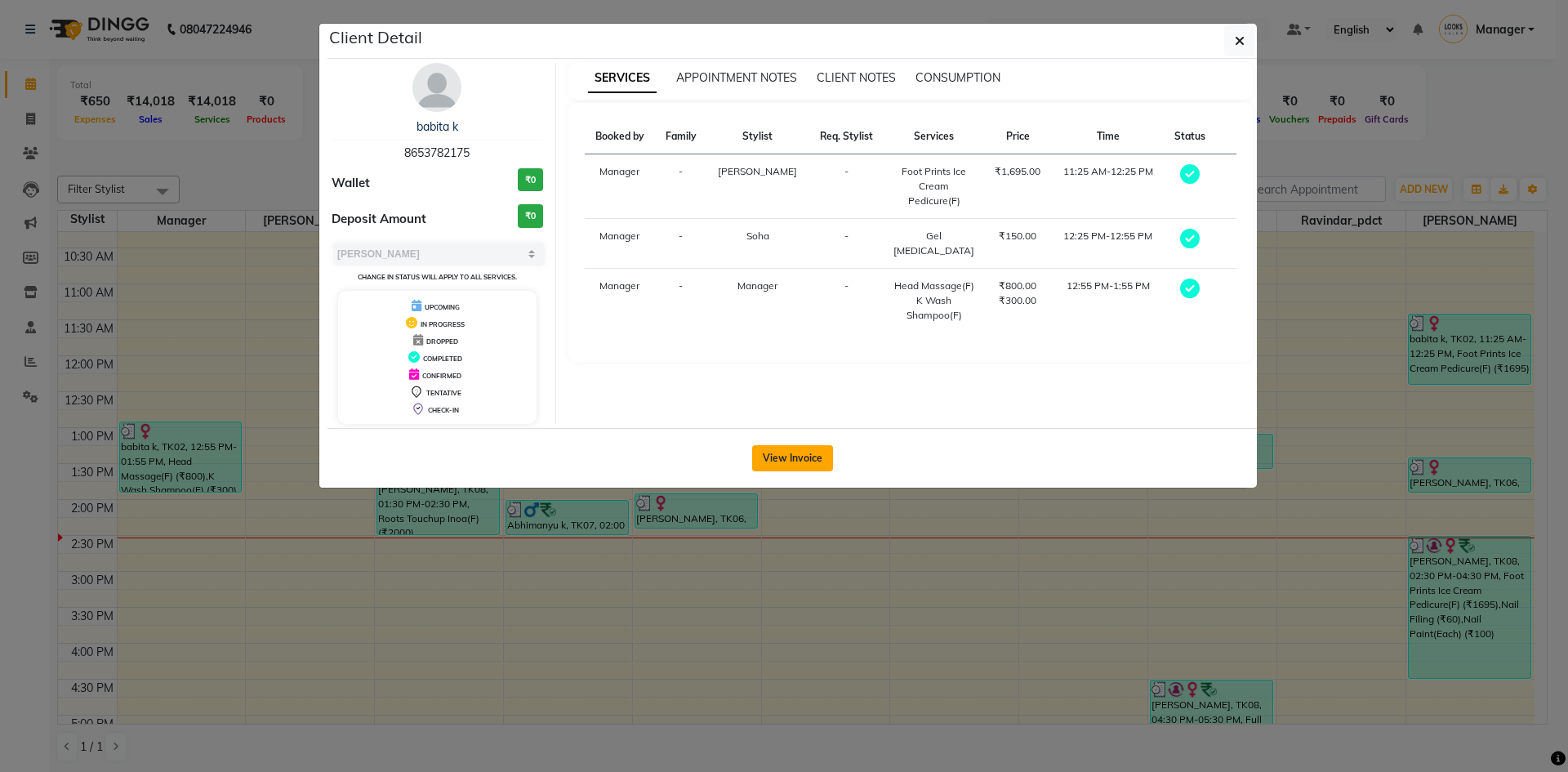
click at [801, 456] on button "View Invoice" at bounding box center [792, 458] width 81 height 26
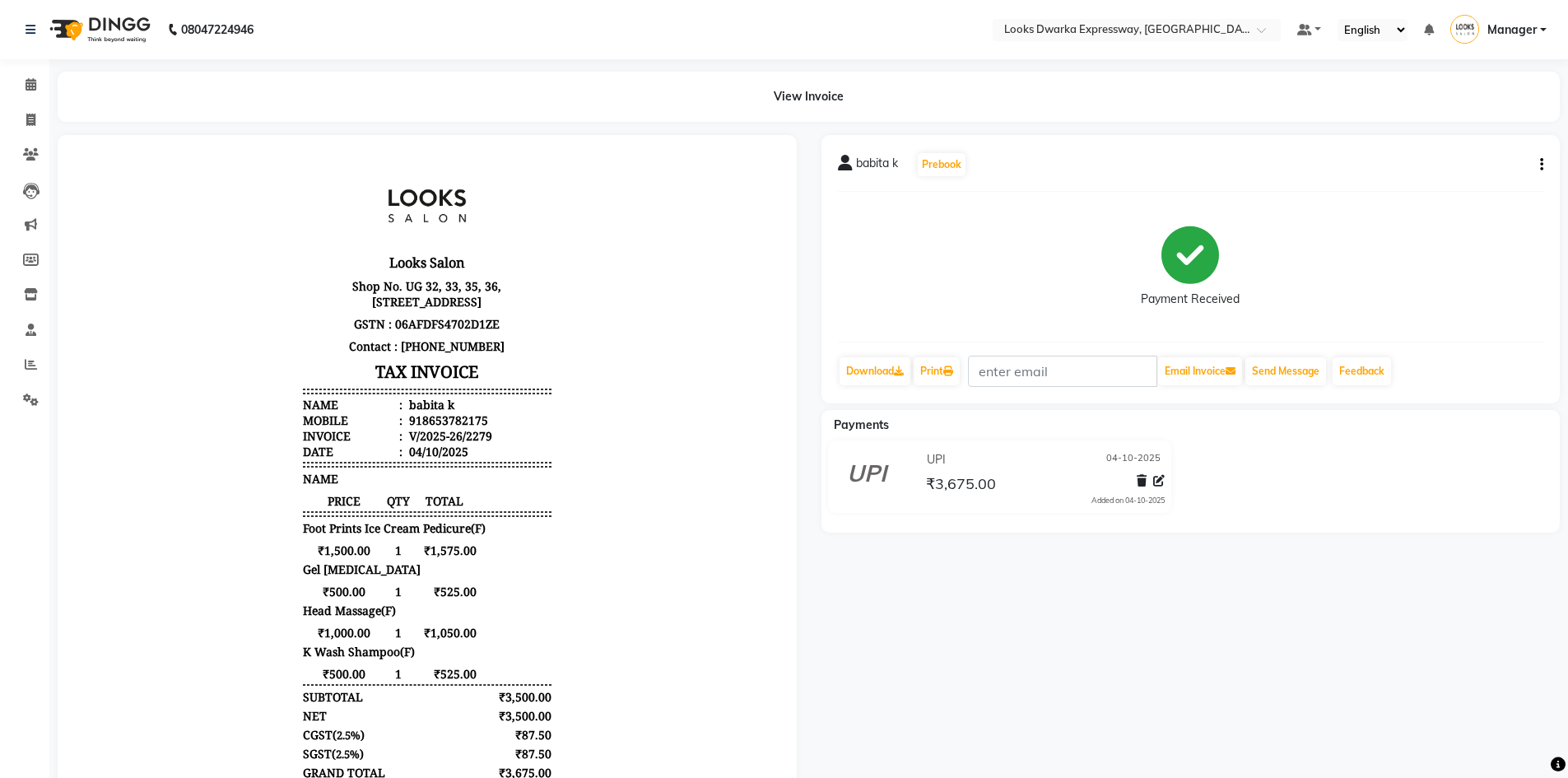
click at [1543, 165] on icon "button" at bounding box center [1542, 165] width 3 height 1
click at [1417, 181] on div "Edit Item Staff" at bounding box center [1460, 175] width 113 height 20
select select
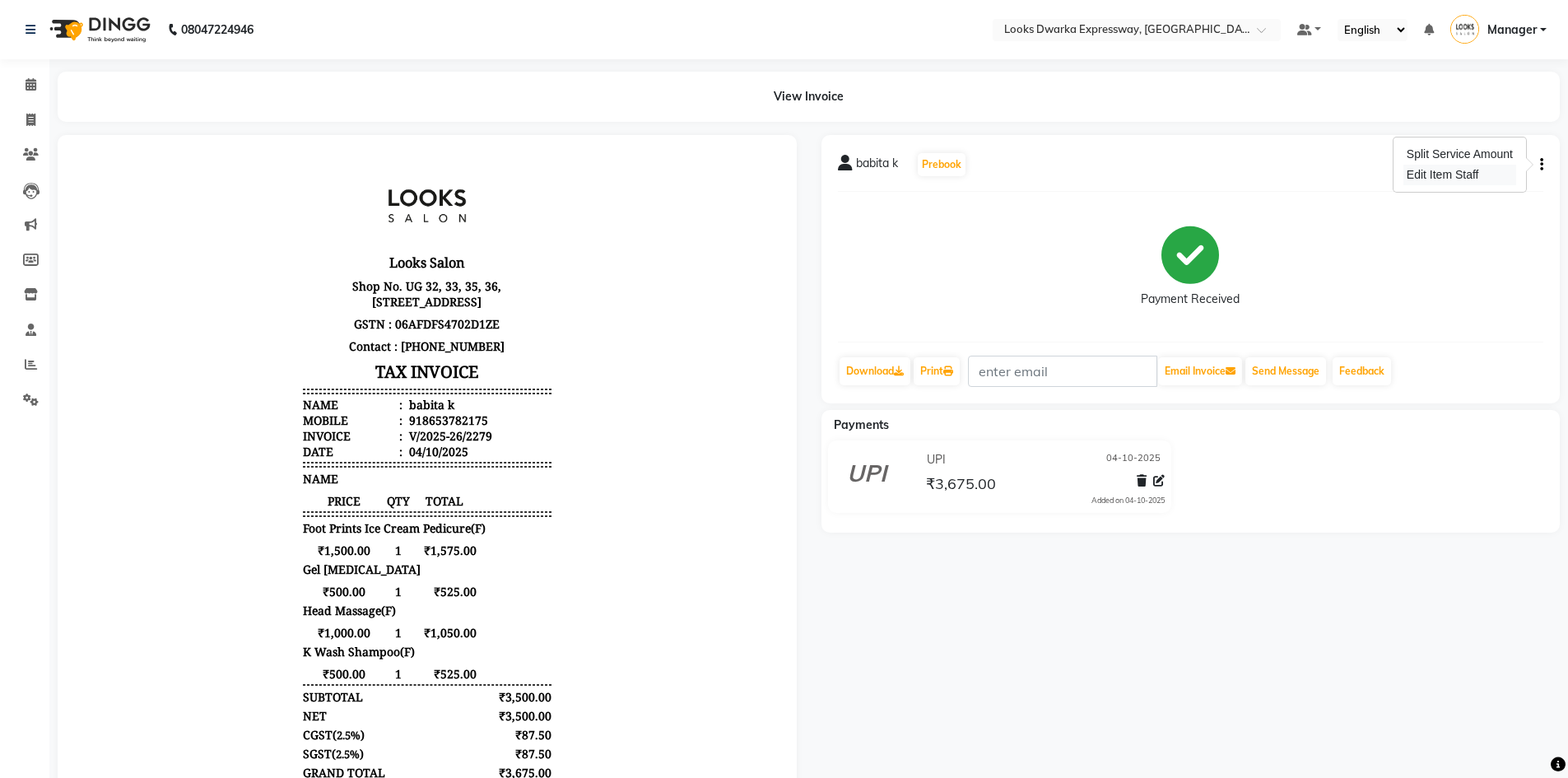
select select
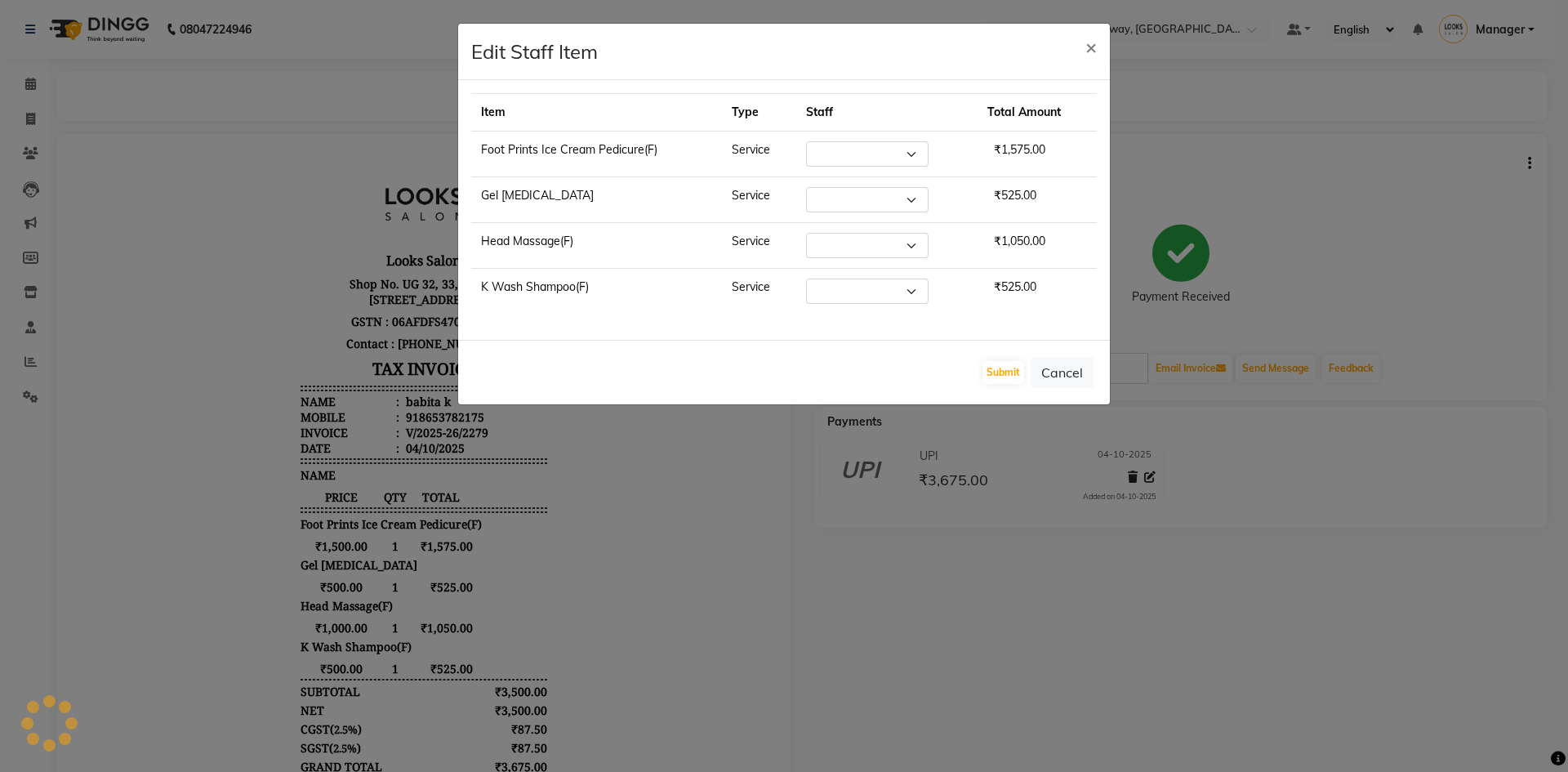
select select "79681"
select select "86412"
select select "42993"
click at [881, 247] on select "Select Manager MD Irshad Mursaleen Ravindar_pdct RIJVAN AHMAD SALIM Simran Soha…" at bounding box center [867, 245] width 123 height 25
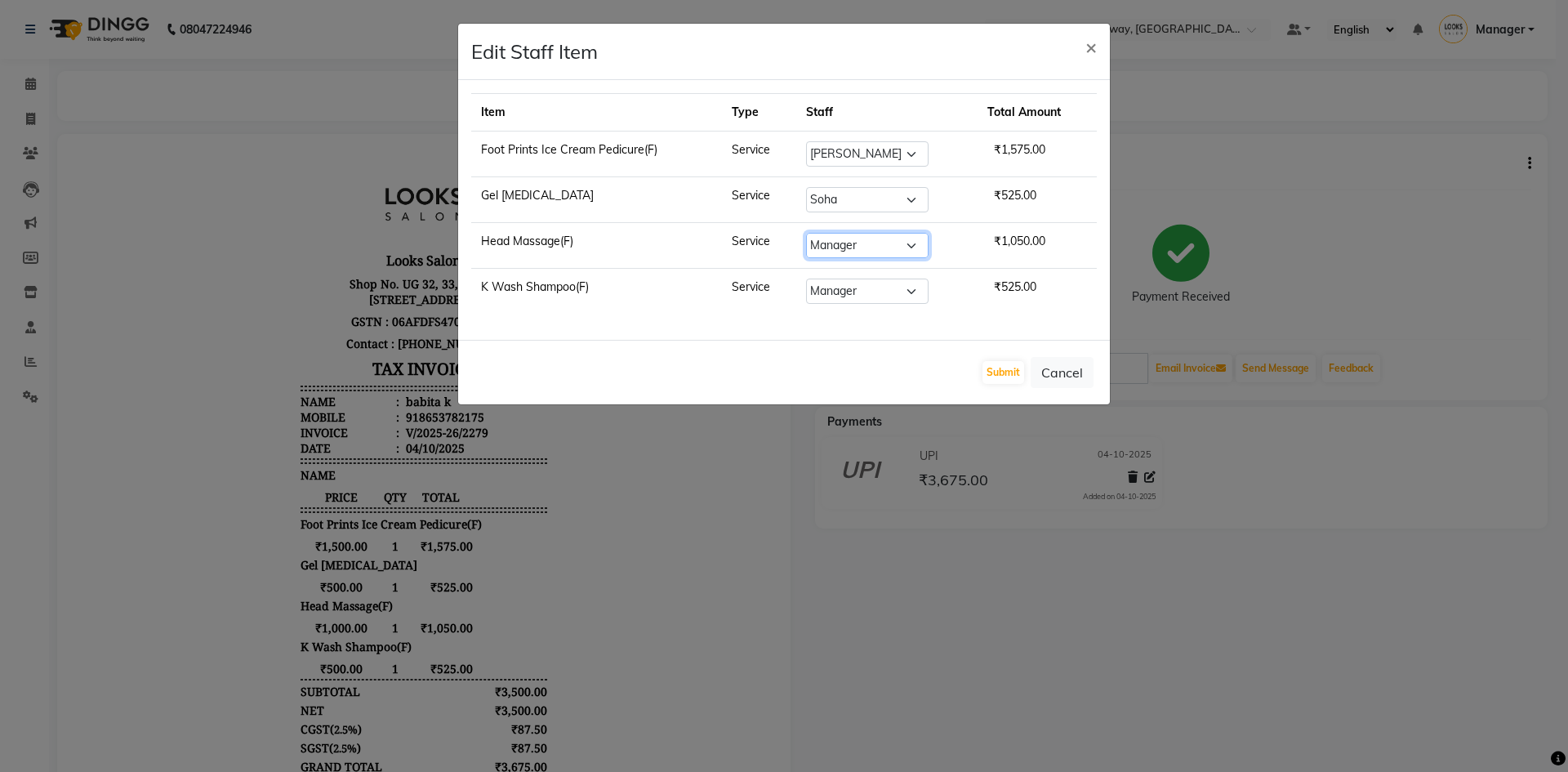
select select "43892"
click at [806, 233] on select "Select Manager MD Irshad Mursaleen Ravindar_pdct RIJVAN AHMAD SALIM Simran Soha…" at bounding box center [867, 245] width 123 height 25
click at [892, 296] on select "Select Manager MD Irshad Mursaleen Ravindar_pdct RIJVAN AHMAD SALIM Simran Soha…" at bounding box center [867, 291] width 123 height 25
click at [806, 278] on select "Select Manager MD Irshad Mursaleen Ravindar_pdct RIJVAN AHMAD SALIM Simran Soha…" at bounding box center [867, 291] width 123 height 25
click at [889, 280] on select "Select Manager MD Irshad Mursaleen Ravindar_pdct RIJVAN AHMAD SALIM Simran Soha…" at bounding box center [867, 291] width 123 height 25
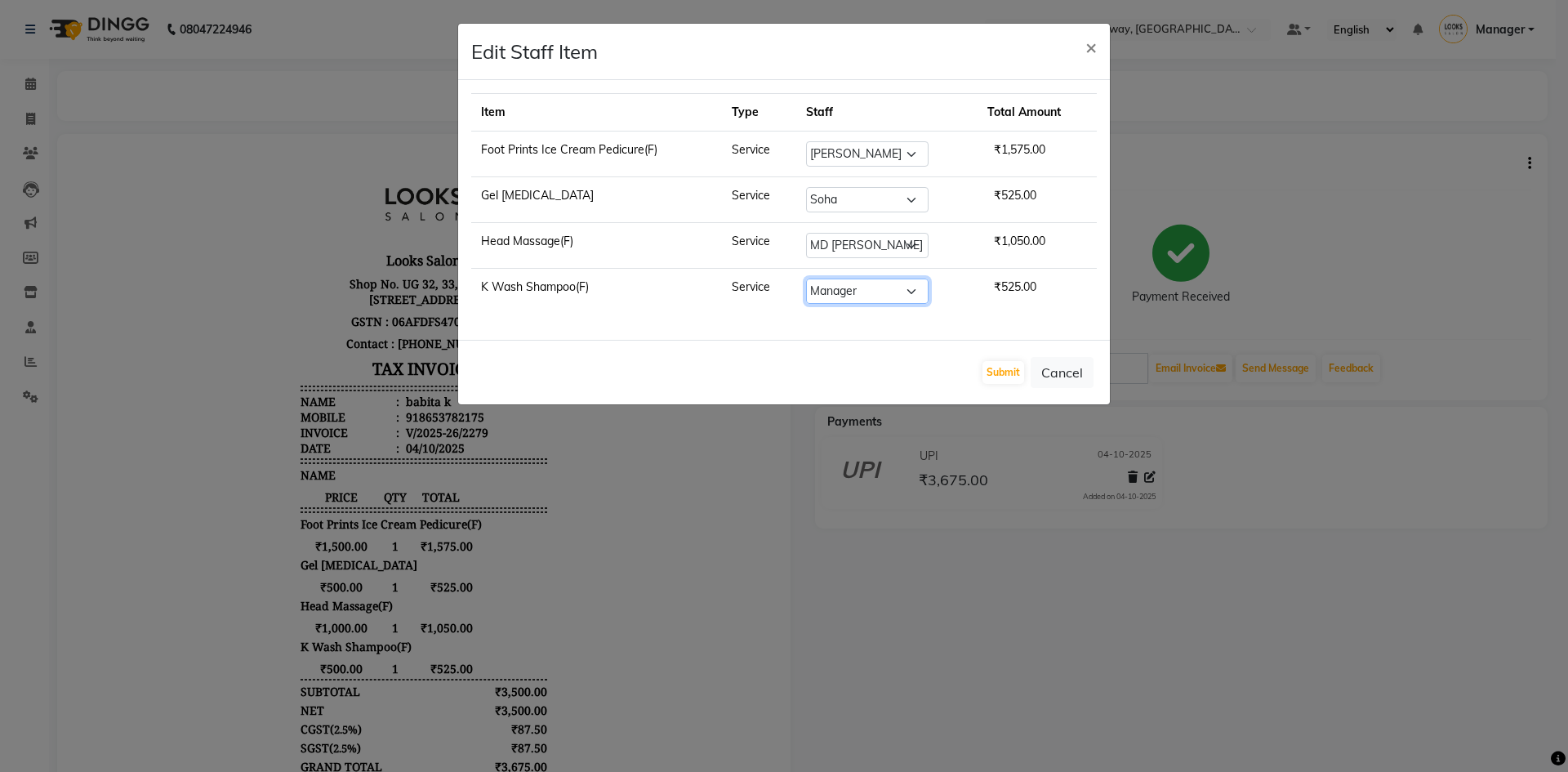
select select "43892"
click at [806, 278] on select "Select Manager MD Irshad Mursaleen Ravindar_pdct RIJVAN AHMAD SALIM Simran Soha…" at bounding box center [867, 291] width 123 height 25
click at [992, 376] on button "Submit" at bounding box center [1003, 372] width 42 height 23
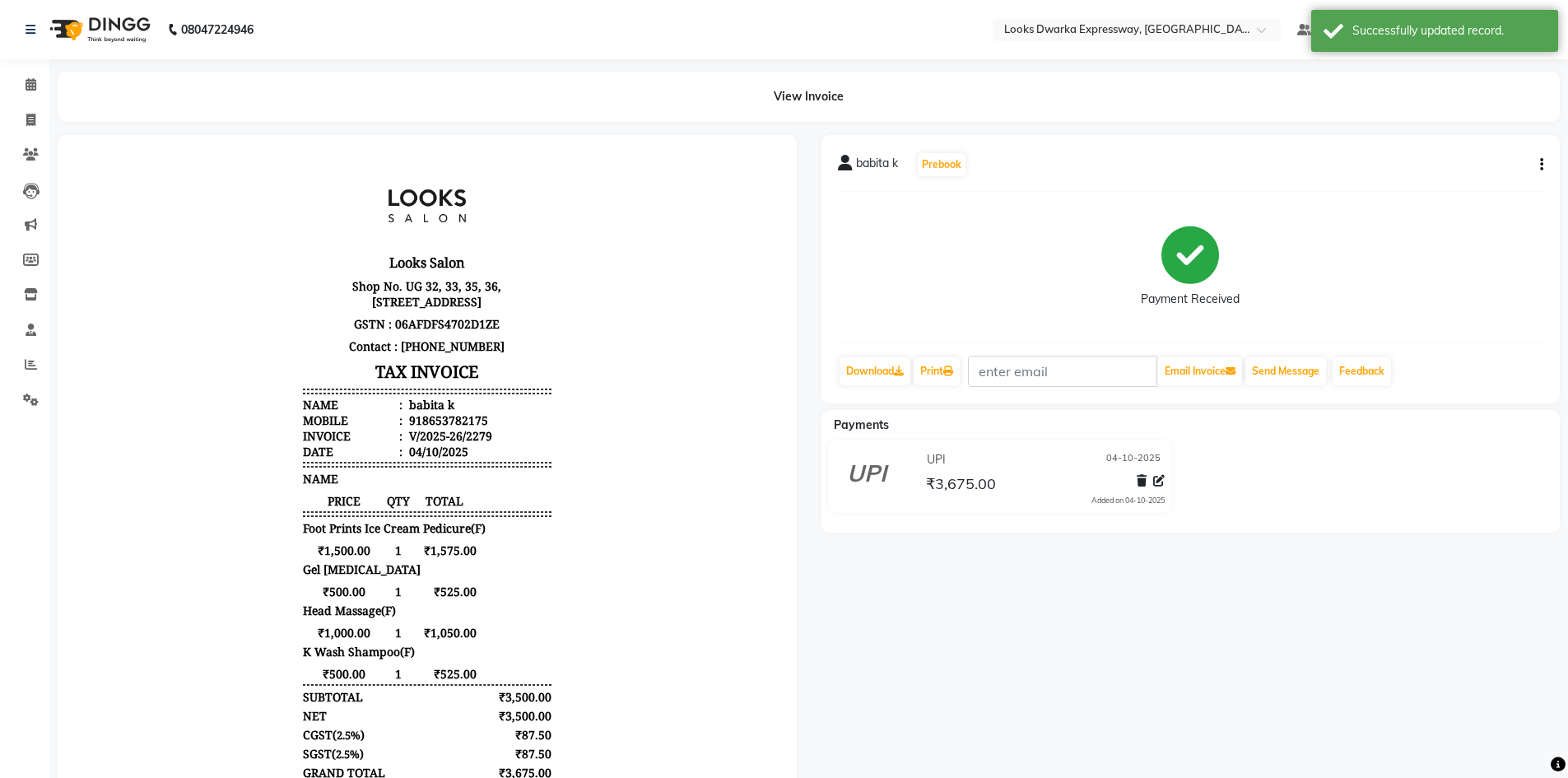
click at [963, 612] on div "babita k Prebook Payment Received Download Print Email Invoice Send Message Fee…" at bounding box center [1191, 532] width 764 height 794
click at [26, 129] on span at bounding box center [31, 120] width 29 height 19
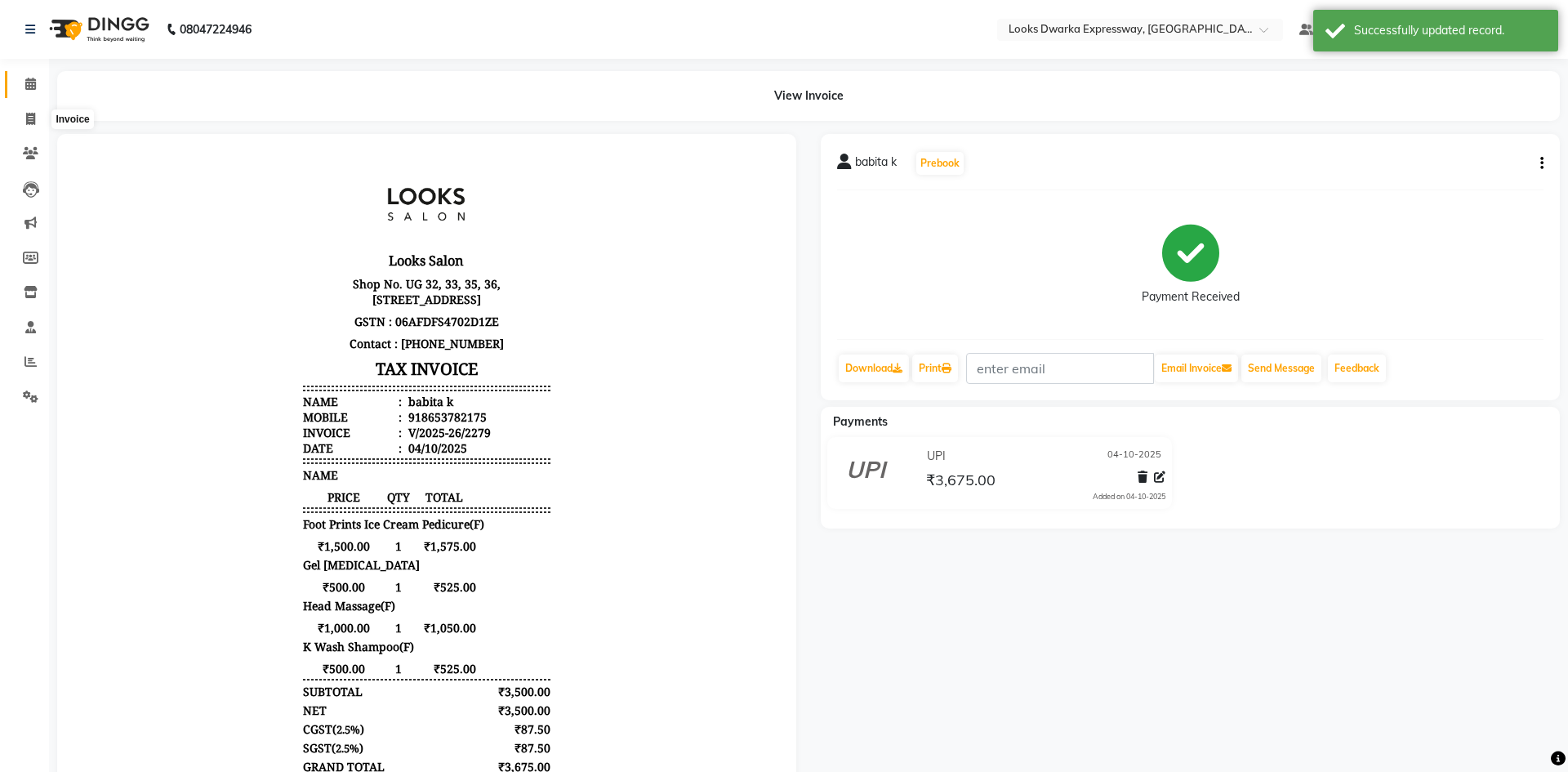
select select "6011"
select select "service"
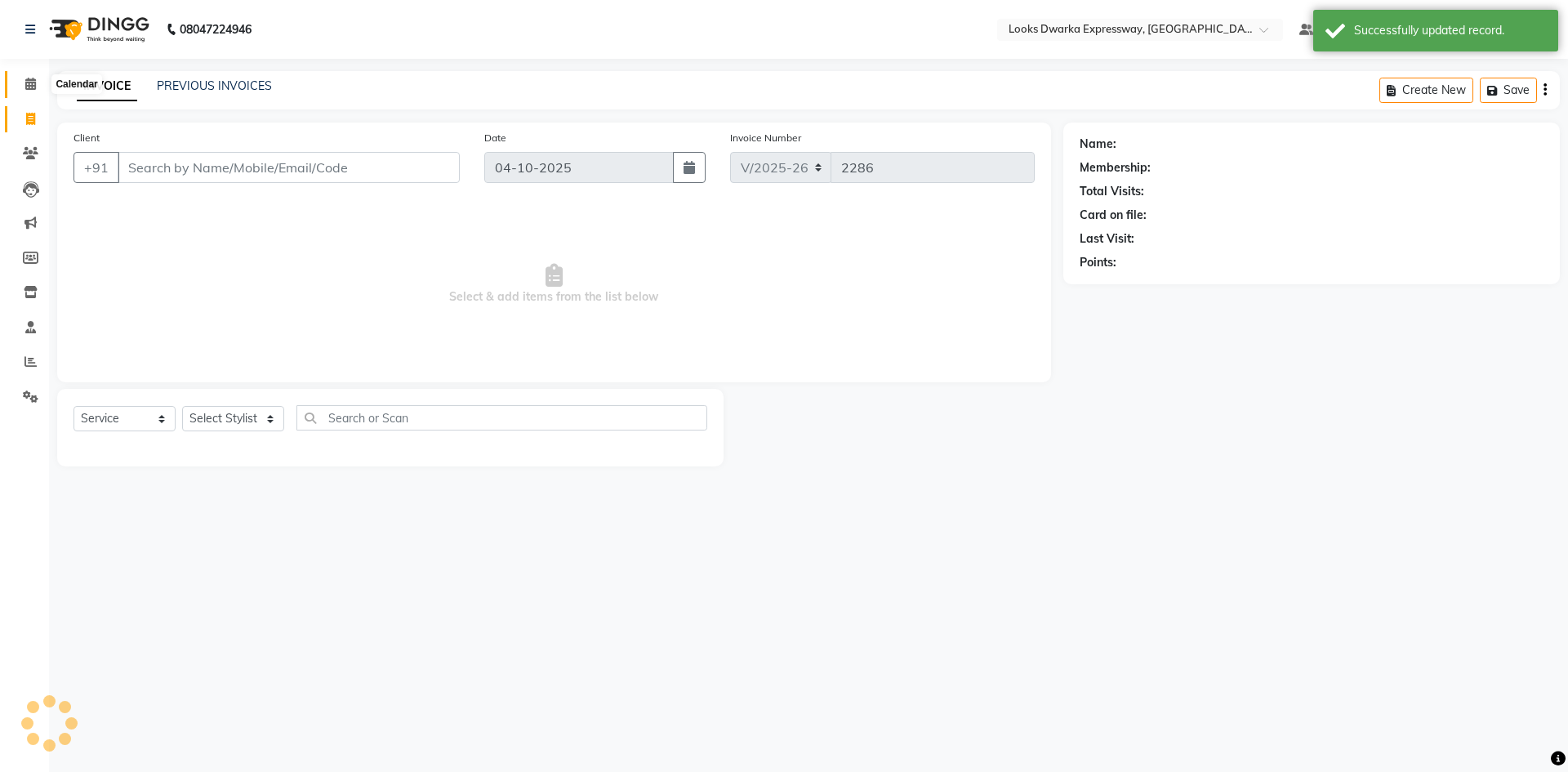
click at [29, 81] on icon at bounding box center [30, 83] width 11 height 13
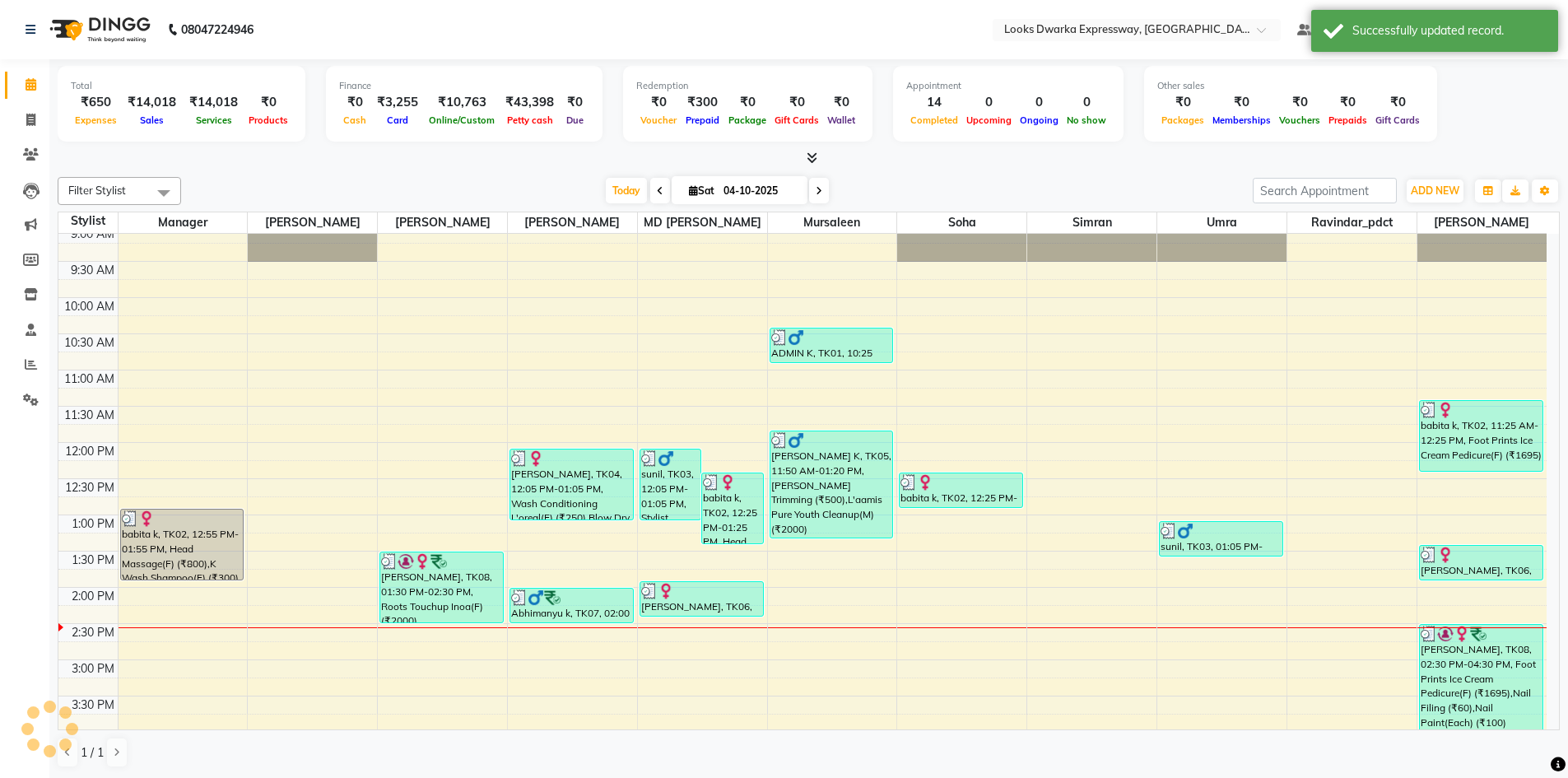
scroll to position [247, 0]
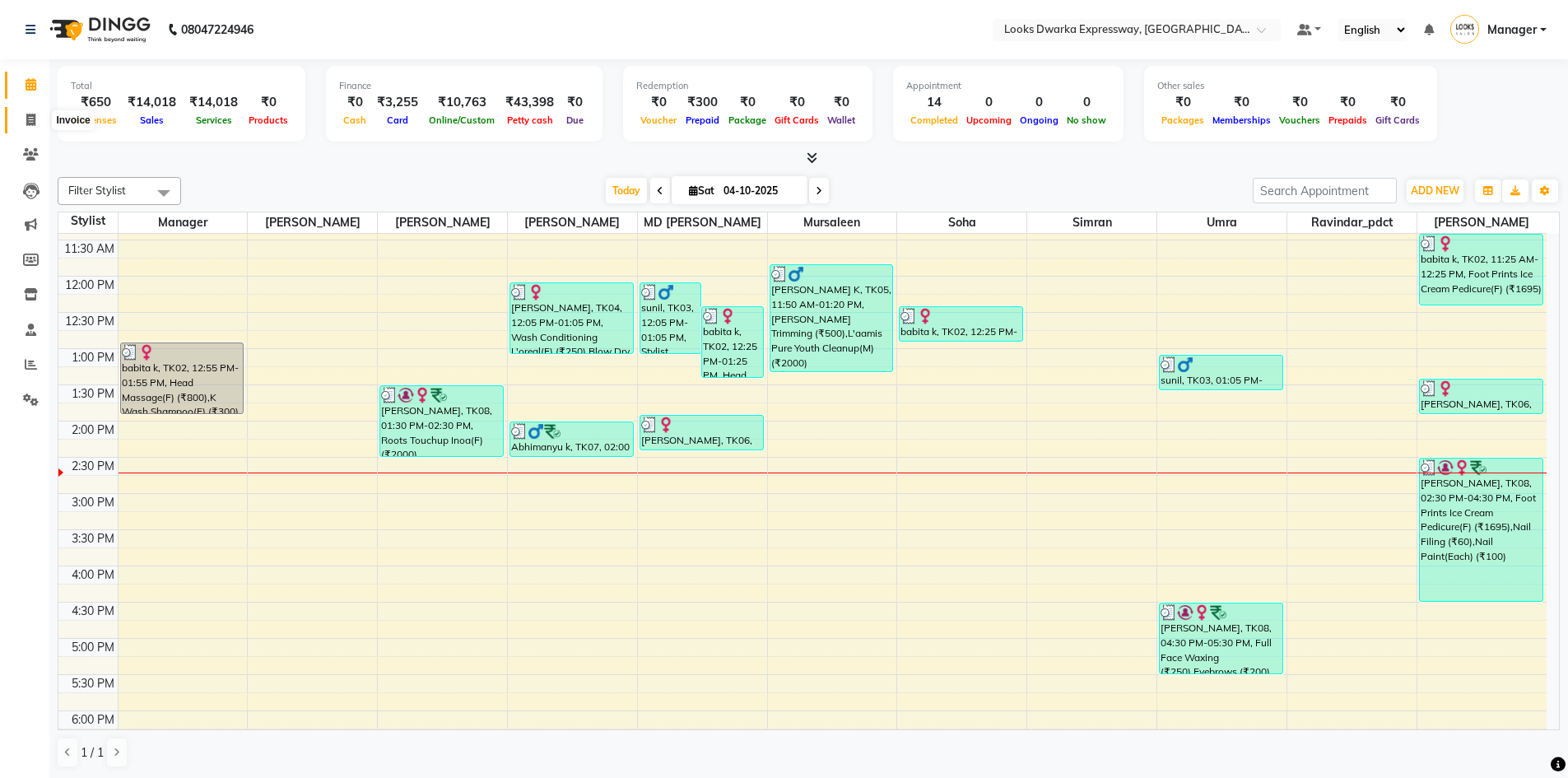
click at [26, 120] on icon at bounding box center [30, 119] width 9 height 13
select select "service"
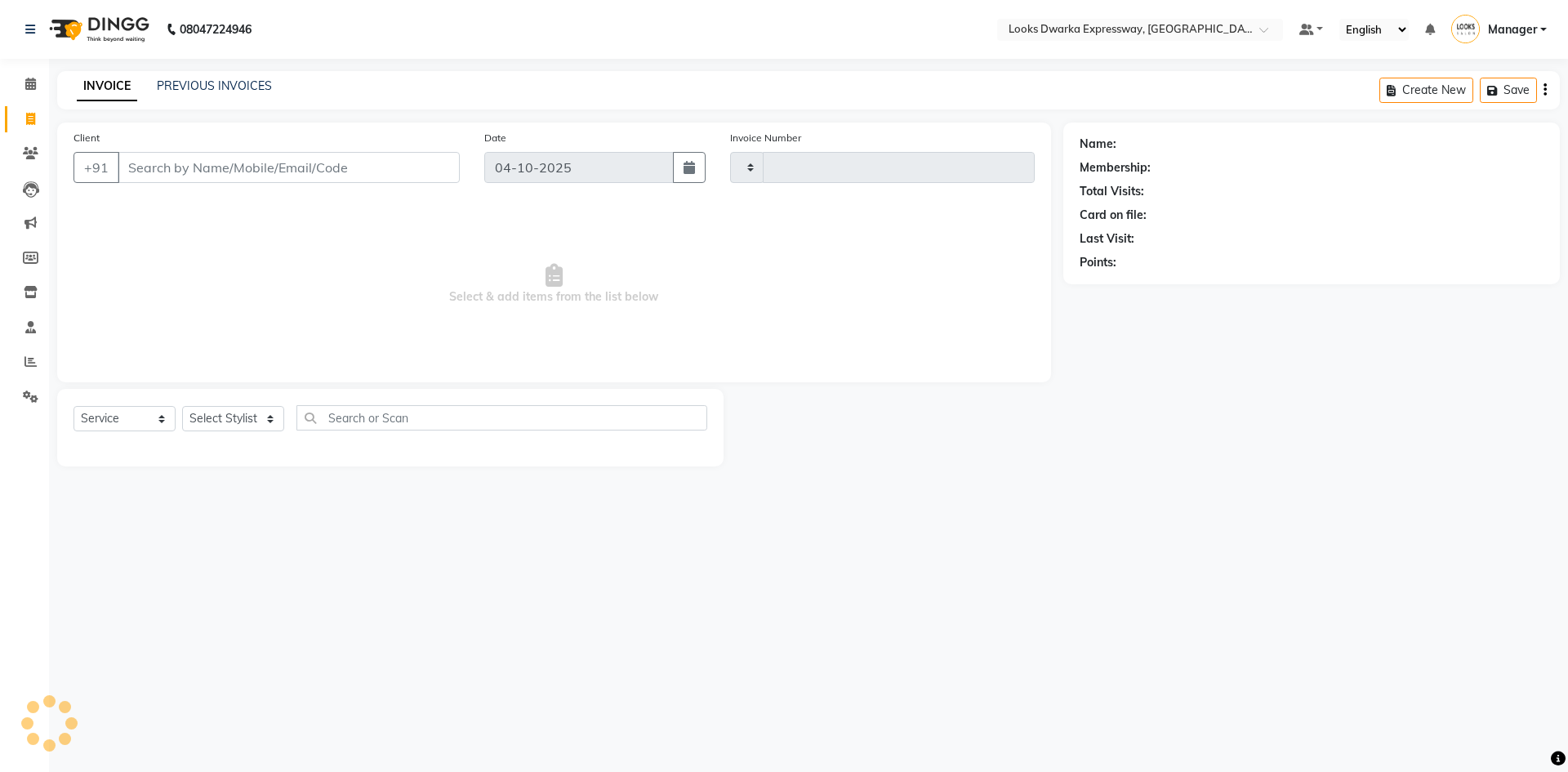
type input "2286"
select select "6011"
click at [296, 171] on input "Client" at bounding box center [288, 167] width 342 height 31
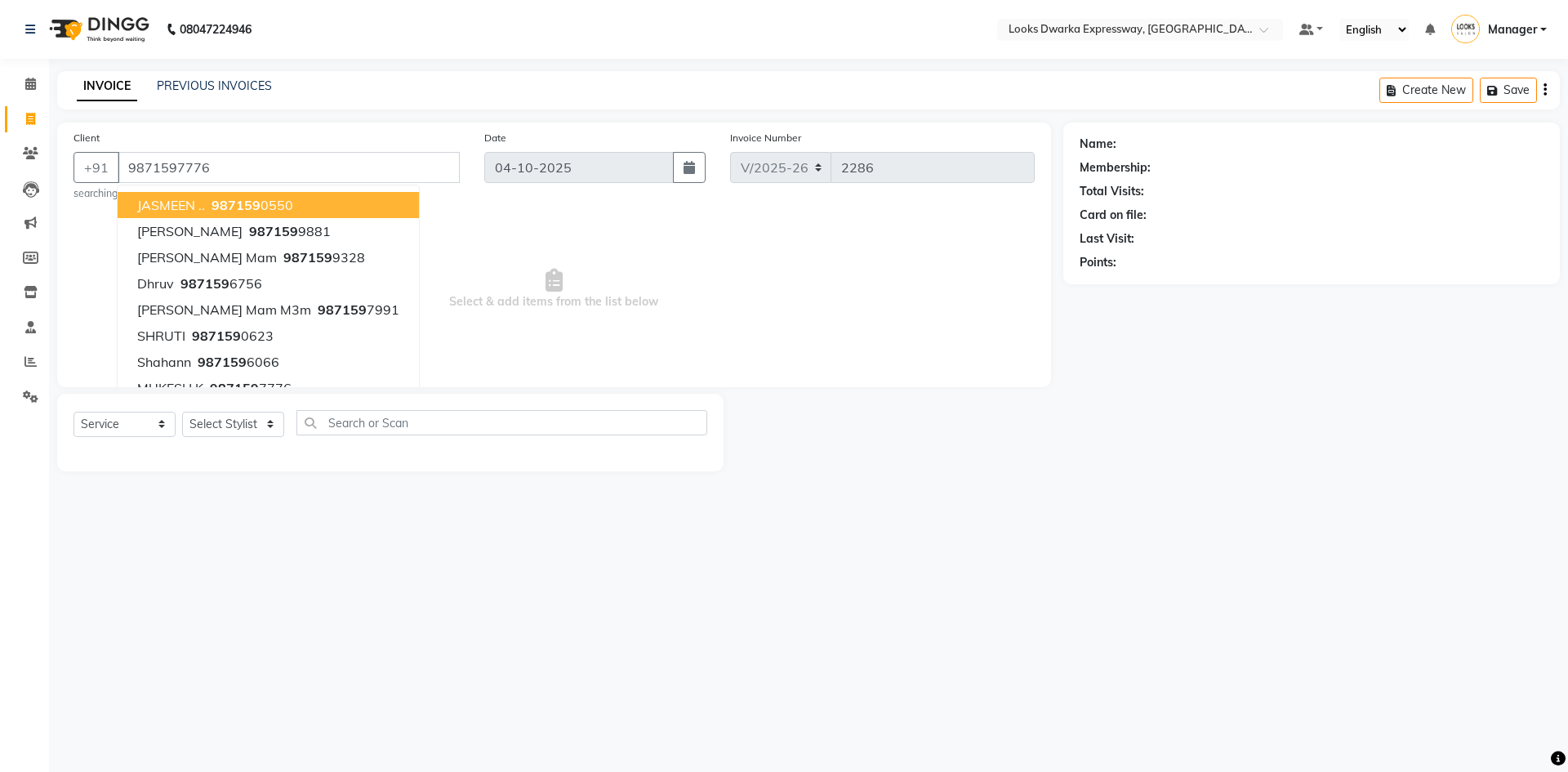
type input "9871597776"
select select "1: Object"
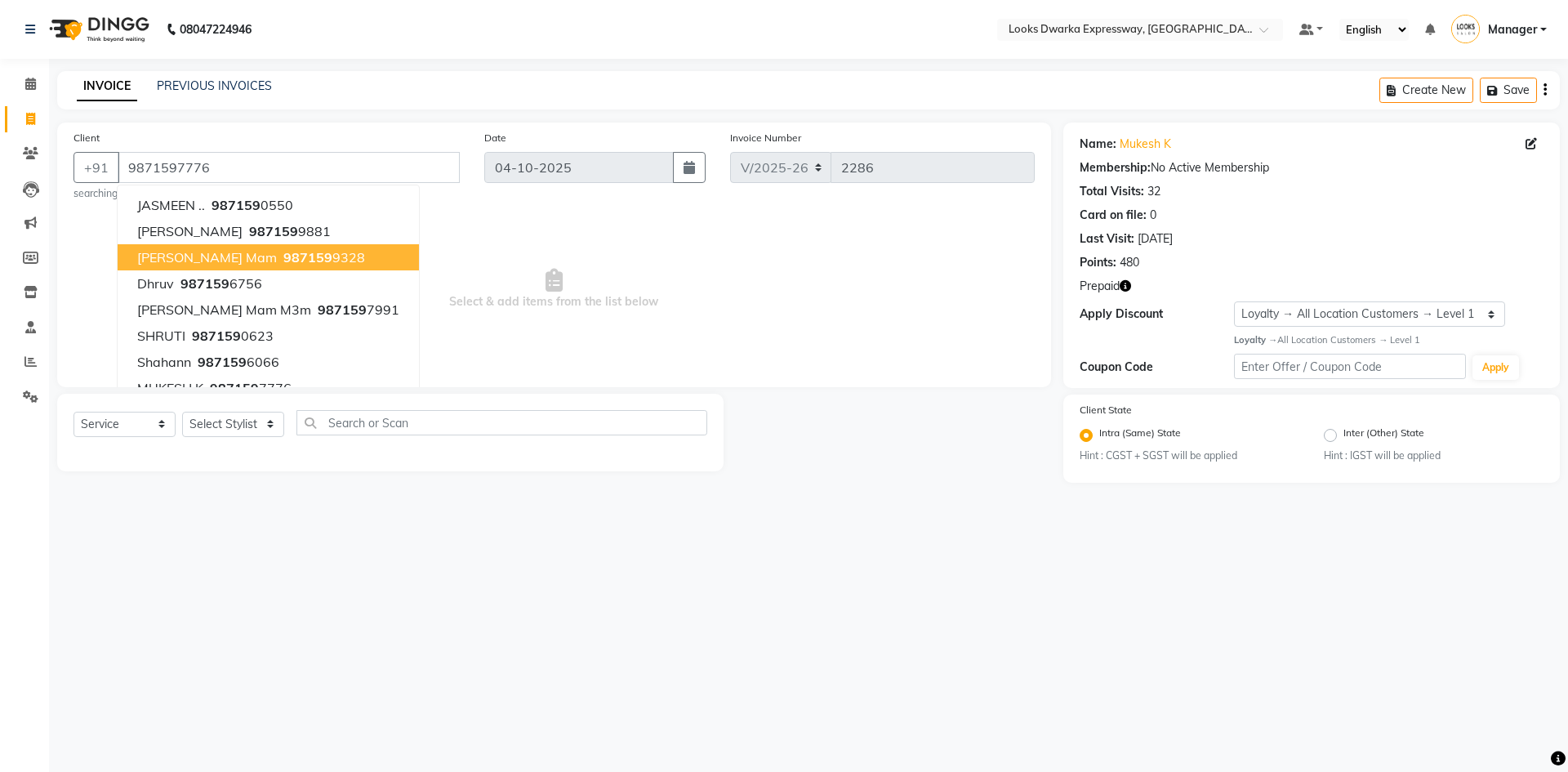
drag, startPoint x: 685, startPoint y: 592, endPoint x: 508, endPoint y: 479, distance: 210.0
click at [685, 591] on div "08047224946 Select Location × Looks Dwarka Expressway, New Delhi Default Panel …" at bounding box center [784, 386] width 1568 height 772
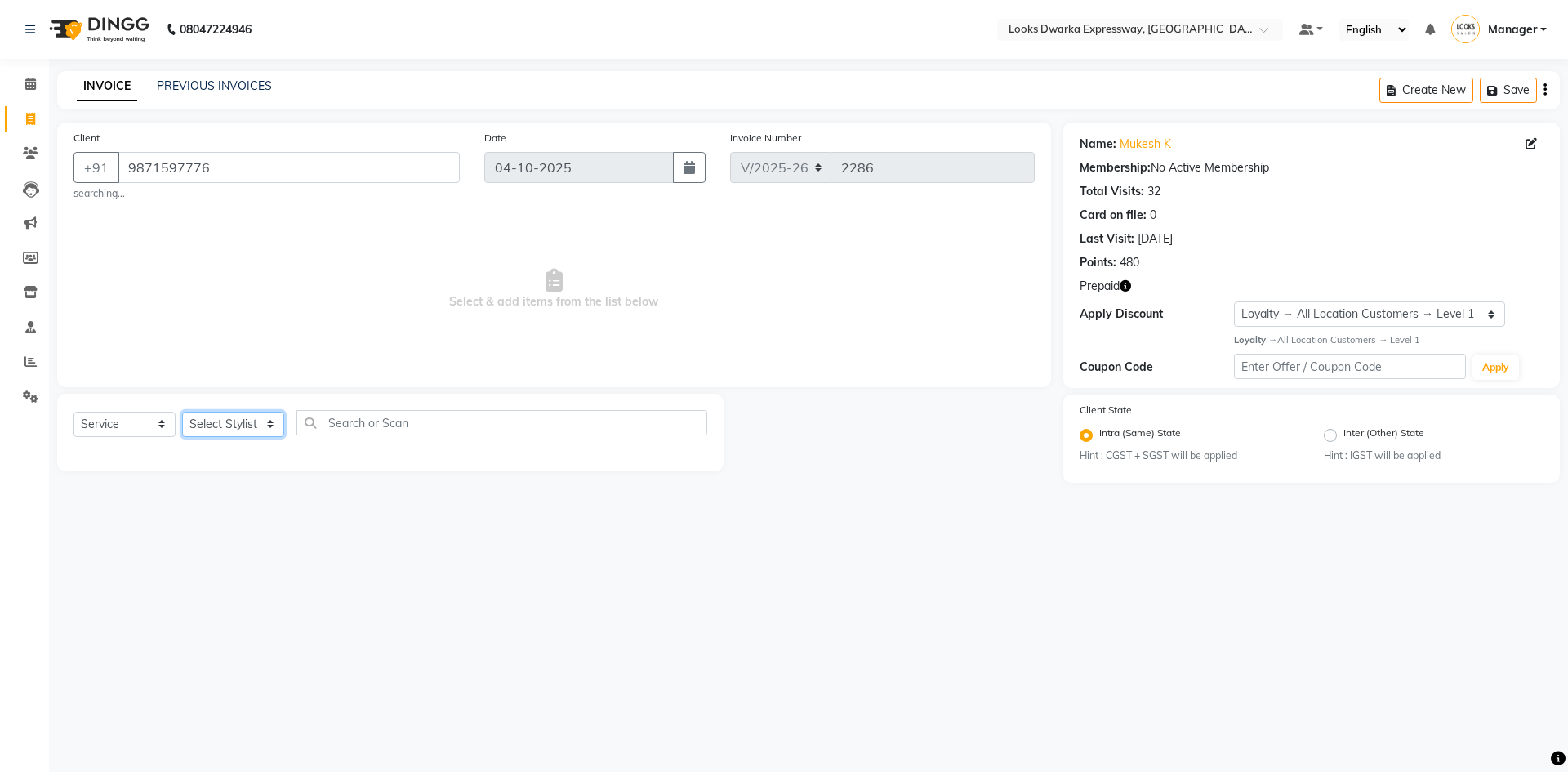
click at [256, 424] on select "Select Stylist Manager MD Irshad Mursaleen Ravindar_pdct RIJVAN AHMAD SALIM Sim…" at bounding box center [233, 424] width 102 height 25
select select "43893"
click at [182, 412] on select "Select Stylist Manager MD Irshad Mursaleen Ravindar_pdct RIJVAN AHMAD SALIM Sim…" at bounding box center [233, 424] width 102 height 25
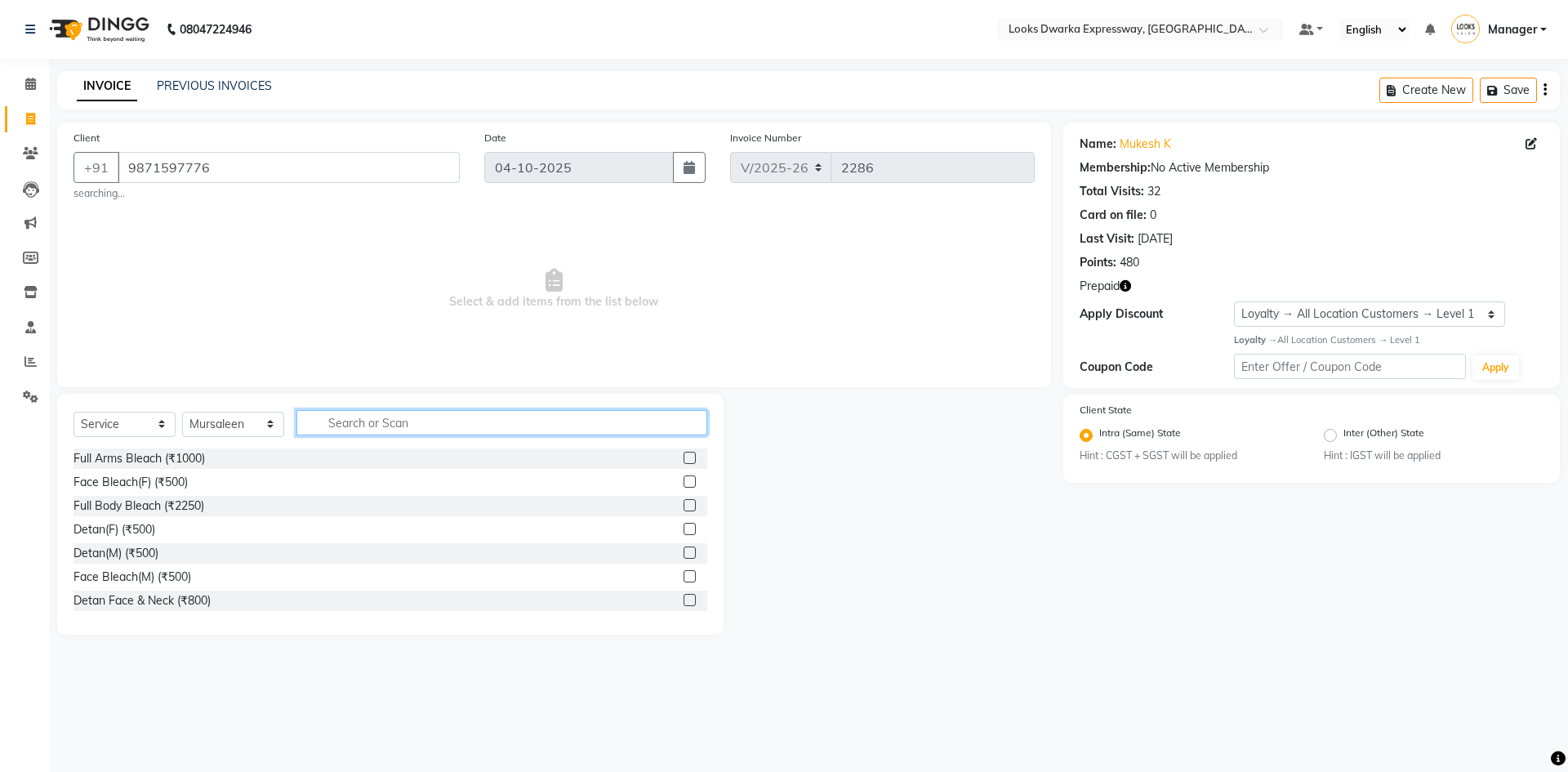
click at [413, 419] on input "text" at bounding box center [502, 423] width 411 height 25
type input "cut"
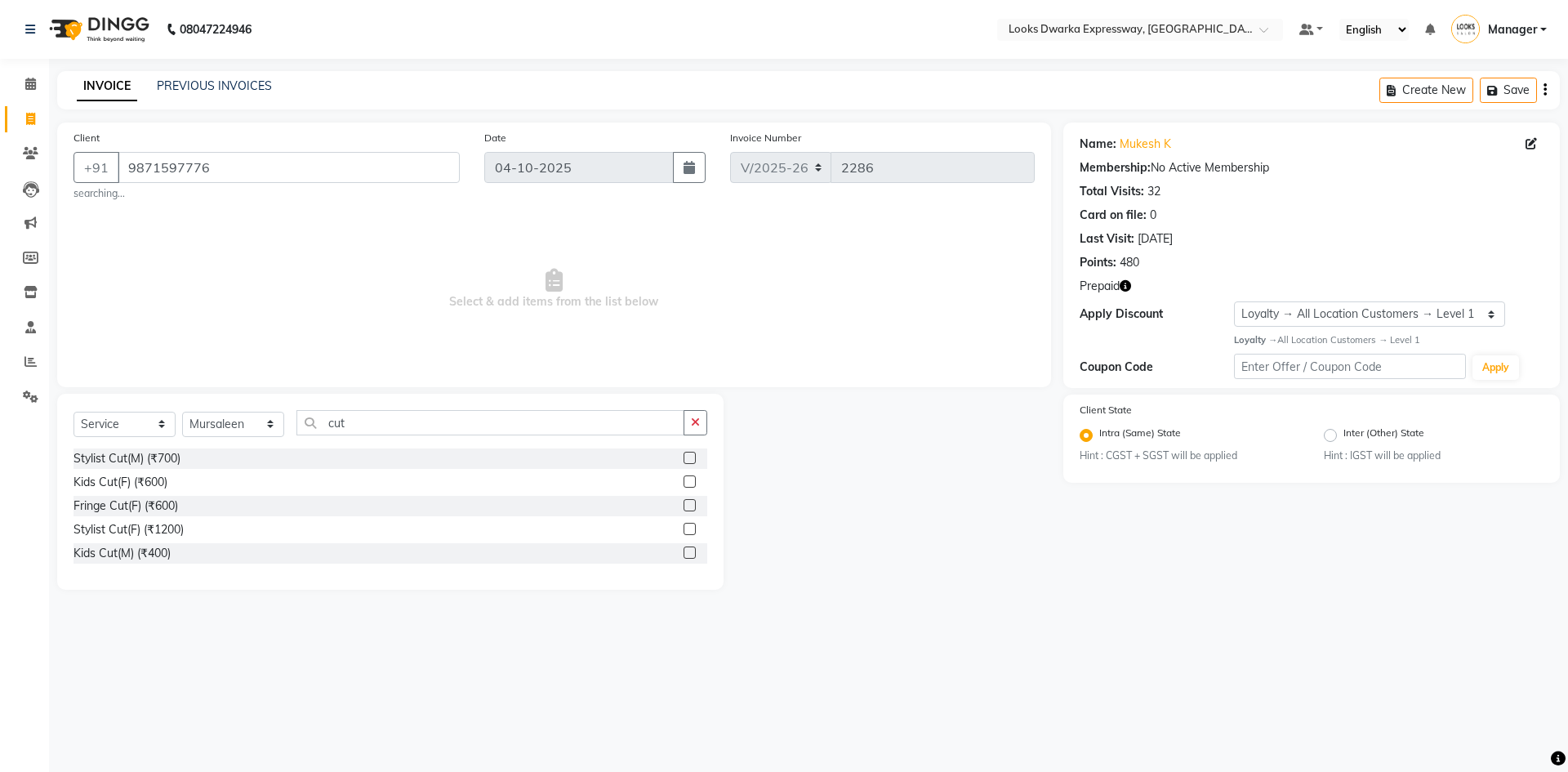
click at [691, 455] on label at bounding box center [689, 458] width 13 height 13
click at [691, 455] on input "checkbox" at bounding box center [689, 459] width 11 height 11
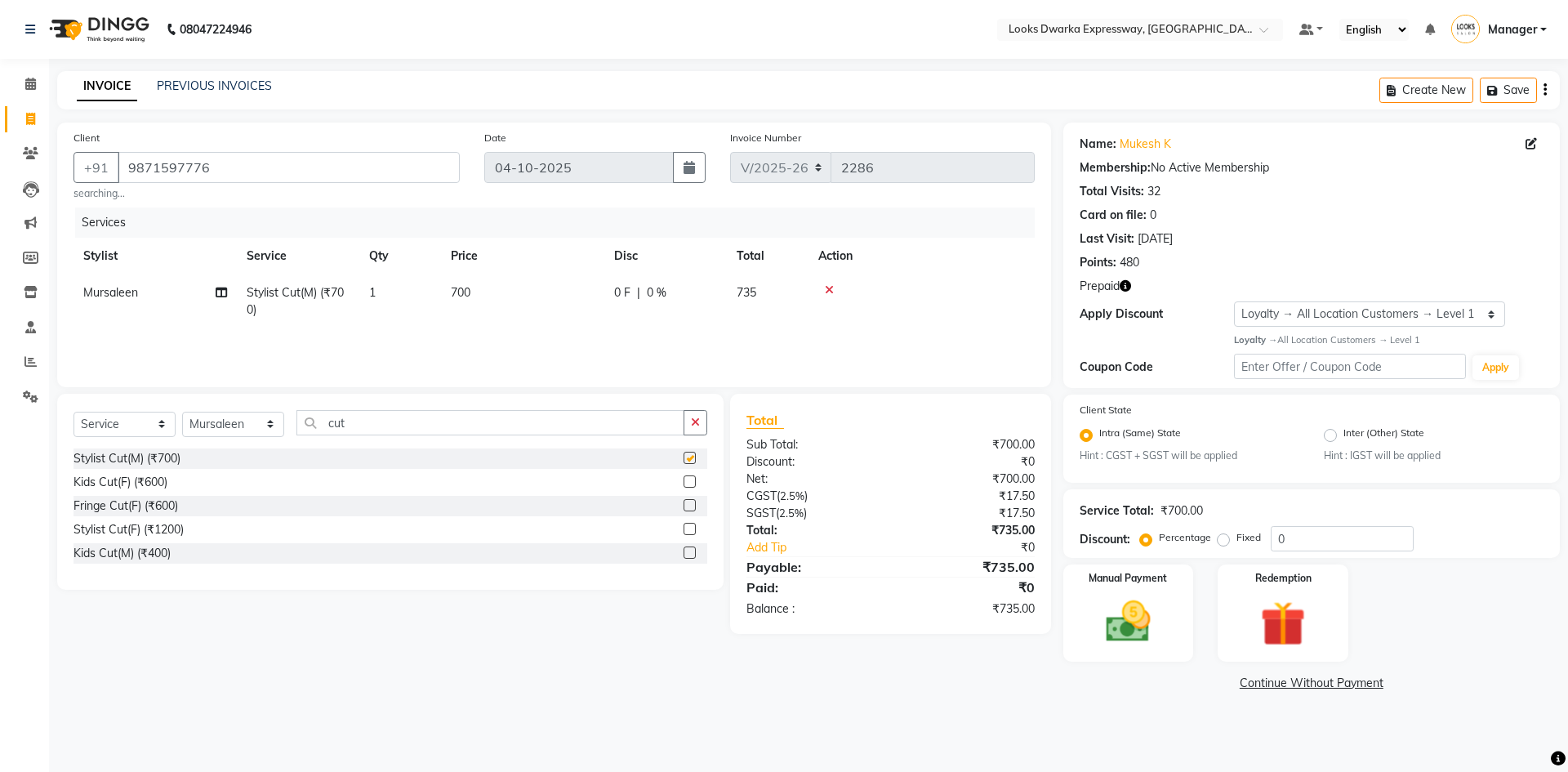
drag, startPoint x: 531, startPoint y: 263, endPoint x: 538, endPoint y: 276, distance: 14.8
click at [537, 271] on th "Price" at bounding box center [523, 256] width 163 height 37
checkbox input "false"
click at [541, 285] on td "700" at bounding box center [523, 301] width 163 height 54
select select "43893"
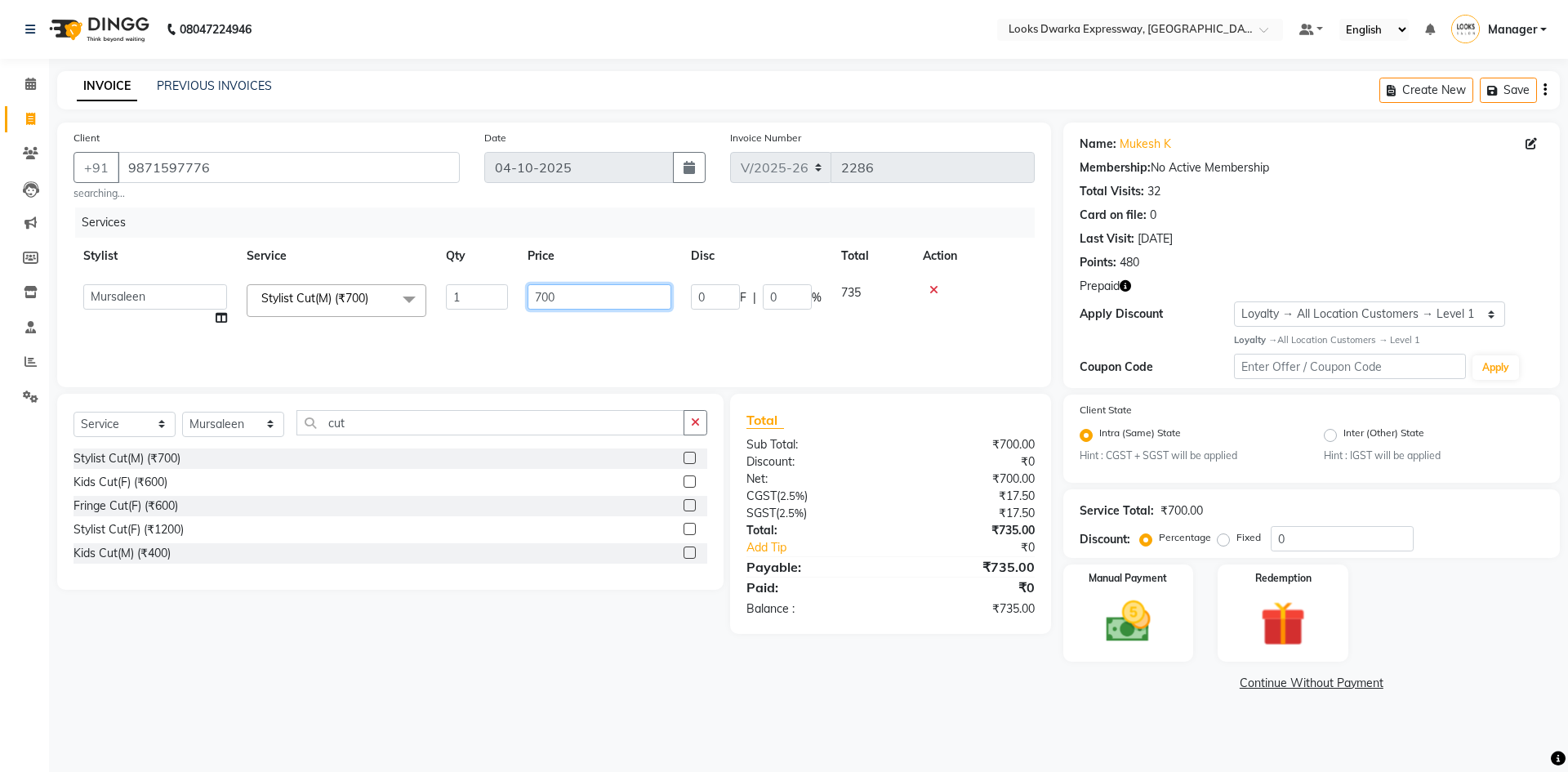
drag, startPoint x: 555, startPoint y: 300, endPoint x: 458, endPoint y: 338, distance: 104.2
click at [458, 338] on div "Services Stylist Service Qty Price Disc Total Action Manager MD Irshad Mursalee…" at bounding box center [554, 289] width 961 height 163
type input "500"
click at [799, 708] on main "INVOICE PREVIOUS INVOICES Create New Save Client +91 9871597776 searching... Da…" at bounding box center [809, 395] width 1519 height 649
click at [1166, 621] on img at bounding box center [1128, 621] width 76 height 54
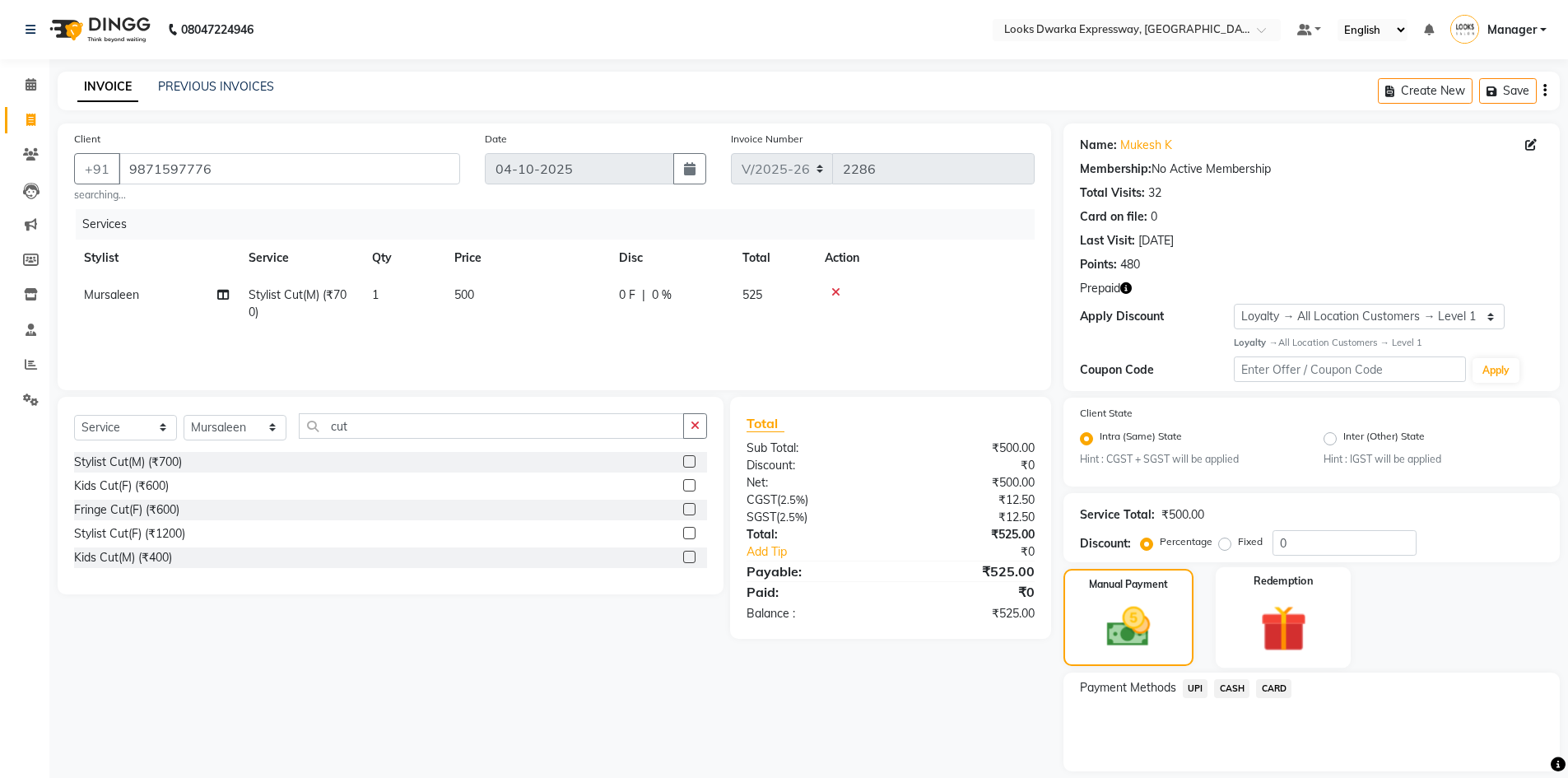
click at [1318, 628] on img at bounding box center [1283, 628] width 76 height 59
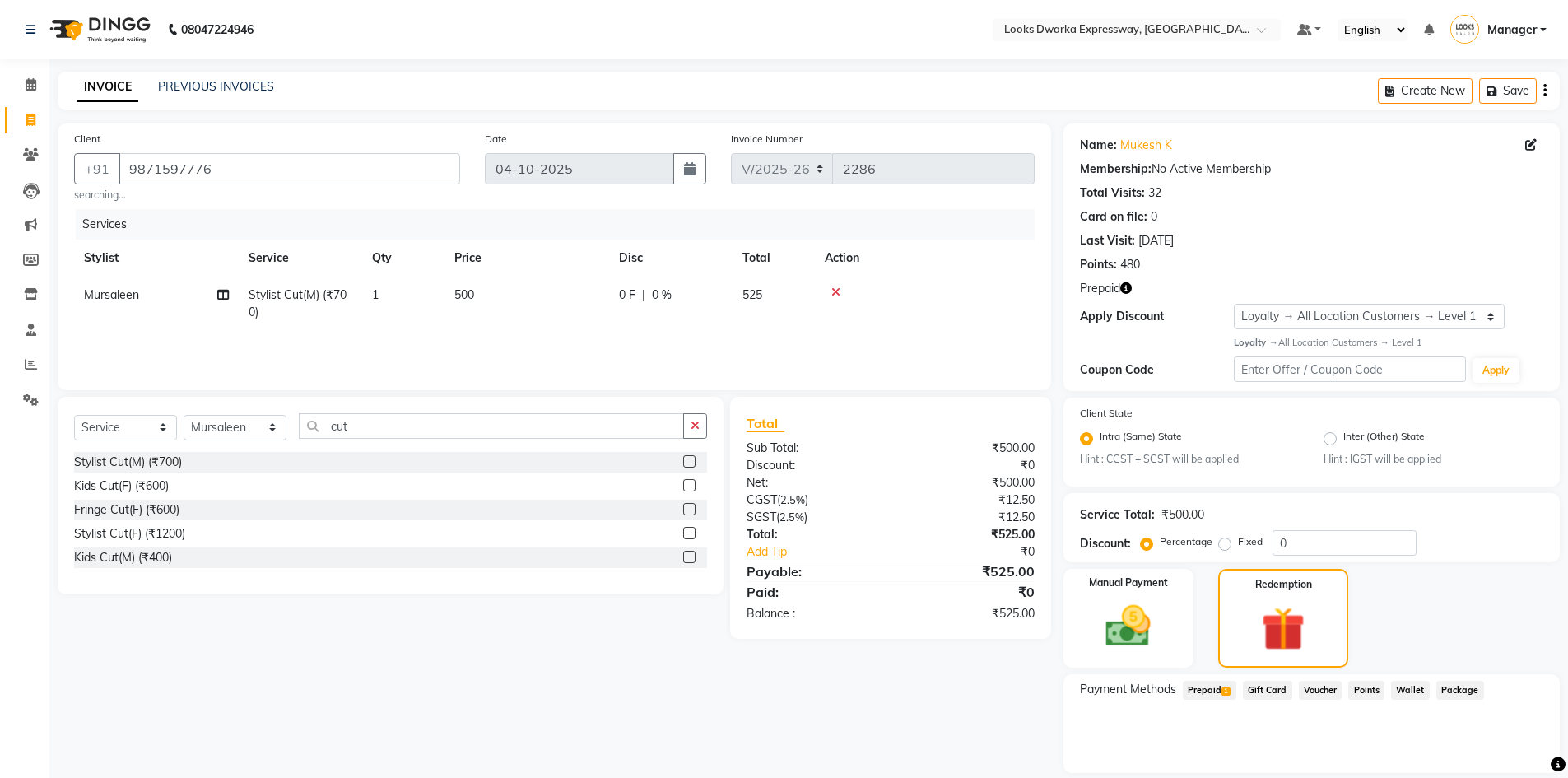
click at [1221, 690] on span "Prepaid 1" at bounding box center [1210, 690] width 54 height 19
click at [1491, 757] on button "Add" at bounding box center [1504, 755] width 61 height 28
click at [518, 638] on div "Select Service Product Membership Package Voucher Prepaid Gift Card Select Styl…" at bounding box center [384, 558] width 678 height 323
click at [252, 421] on select "Select Stylist Manager MD Irshad Mursaleen Ravindar_pdct RIJVAN AHMAD SALIM Sim…" at bounding box center [234, 428] width 103 height 25
select select "43892"
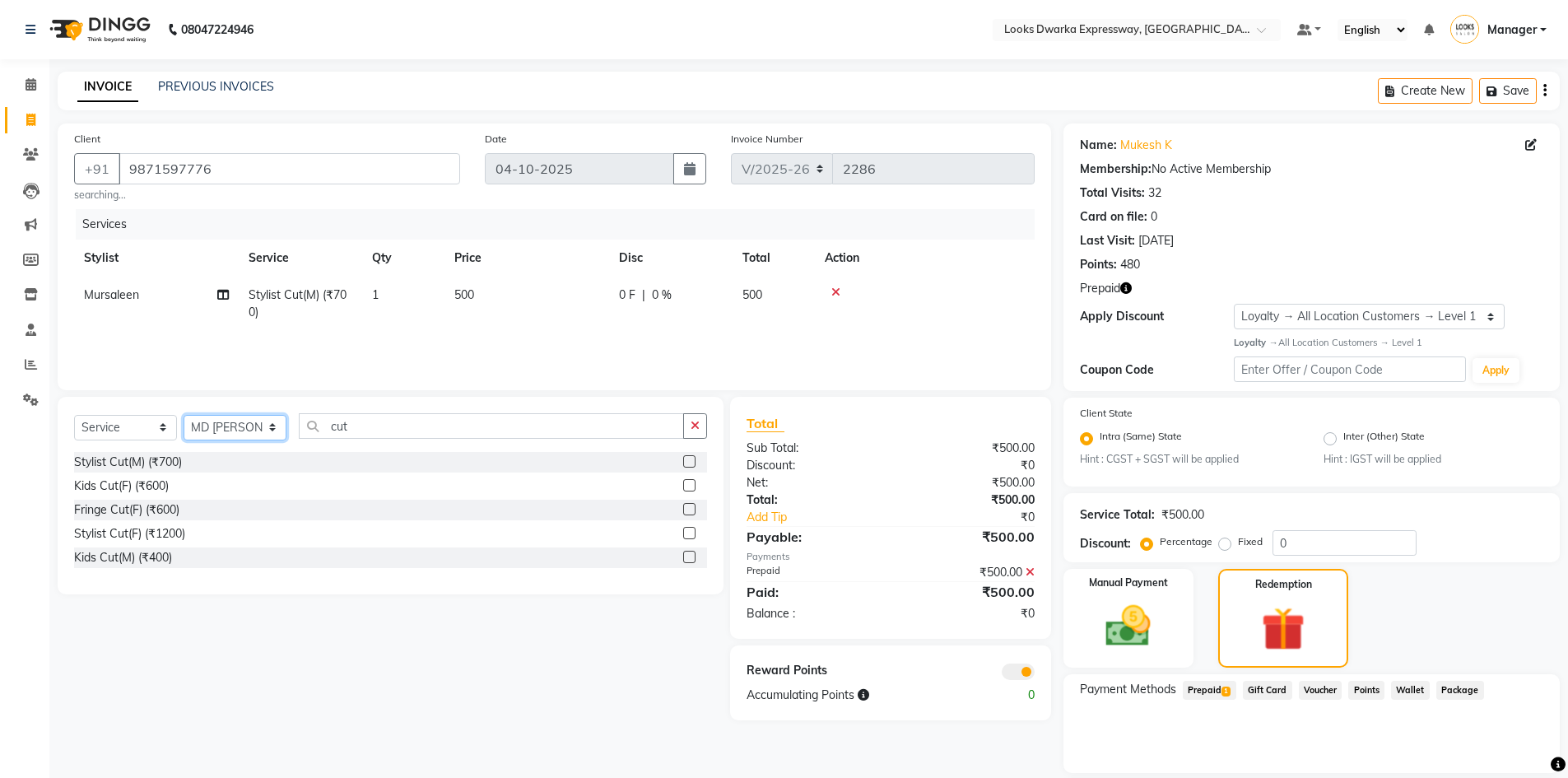
click at [183, 415] on select "Select Stylist Manager MD Irshad Mursaleen Ravindar_pdct RIJVAN AHMAD SALIM Sim…" at bounding box center [234, 428] width 103 height 25
click at [704, 426] on button "button" at bounding box center [695, 426] width 24 height 25
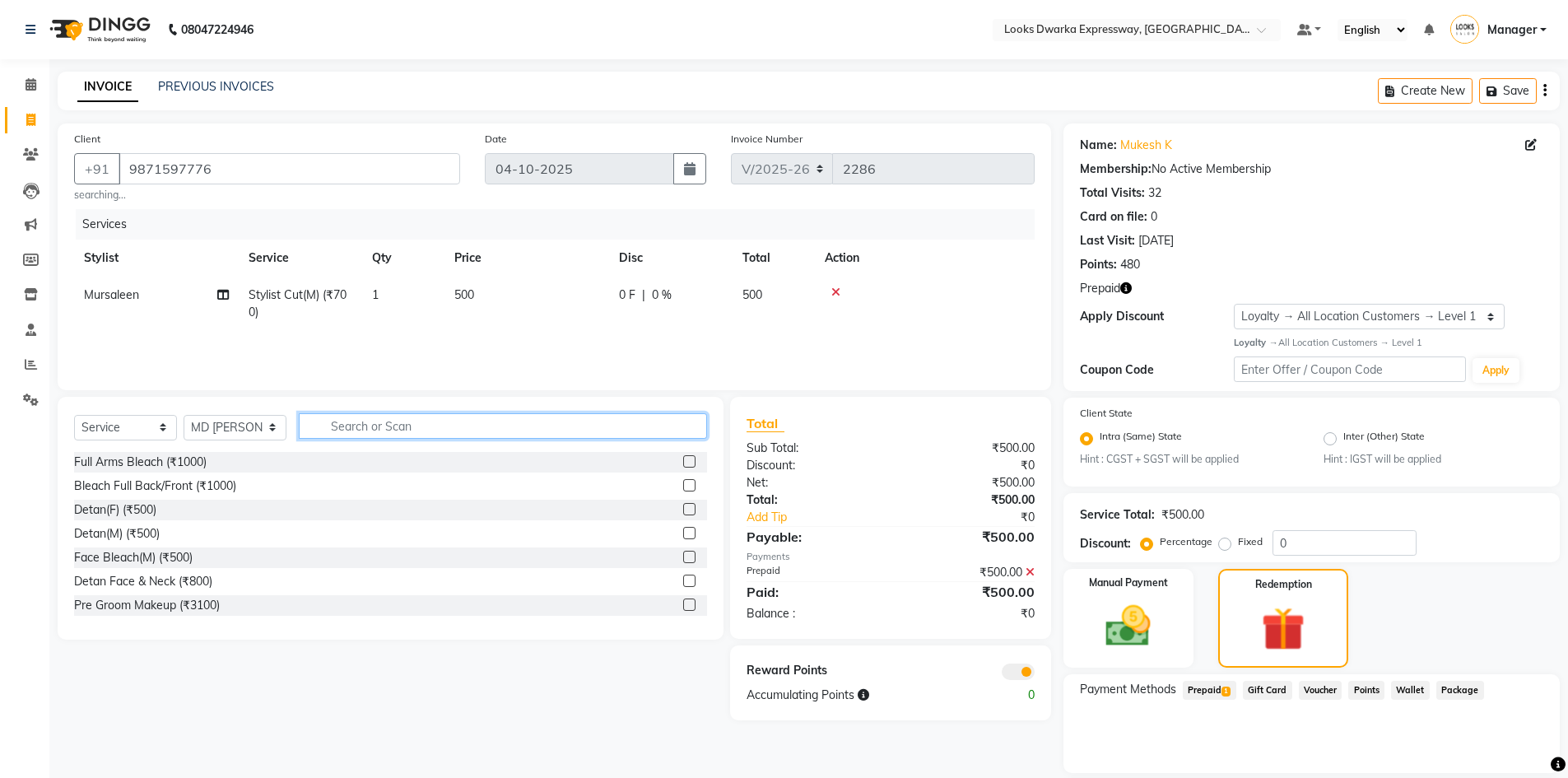
click at [679, 423] on input "text" at bounding box center [503, 426] width 408 height 25
type input "was"
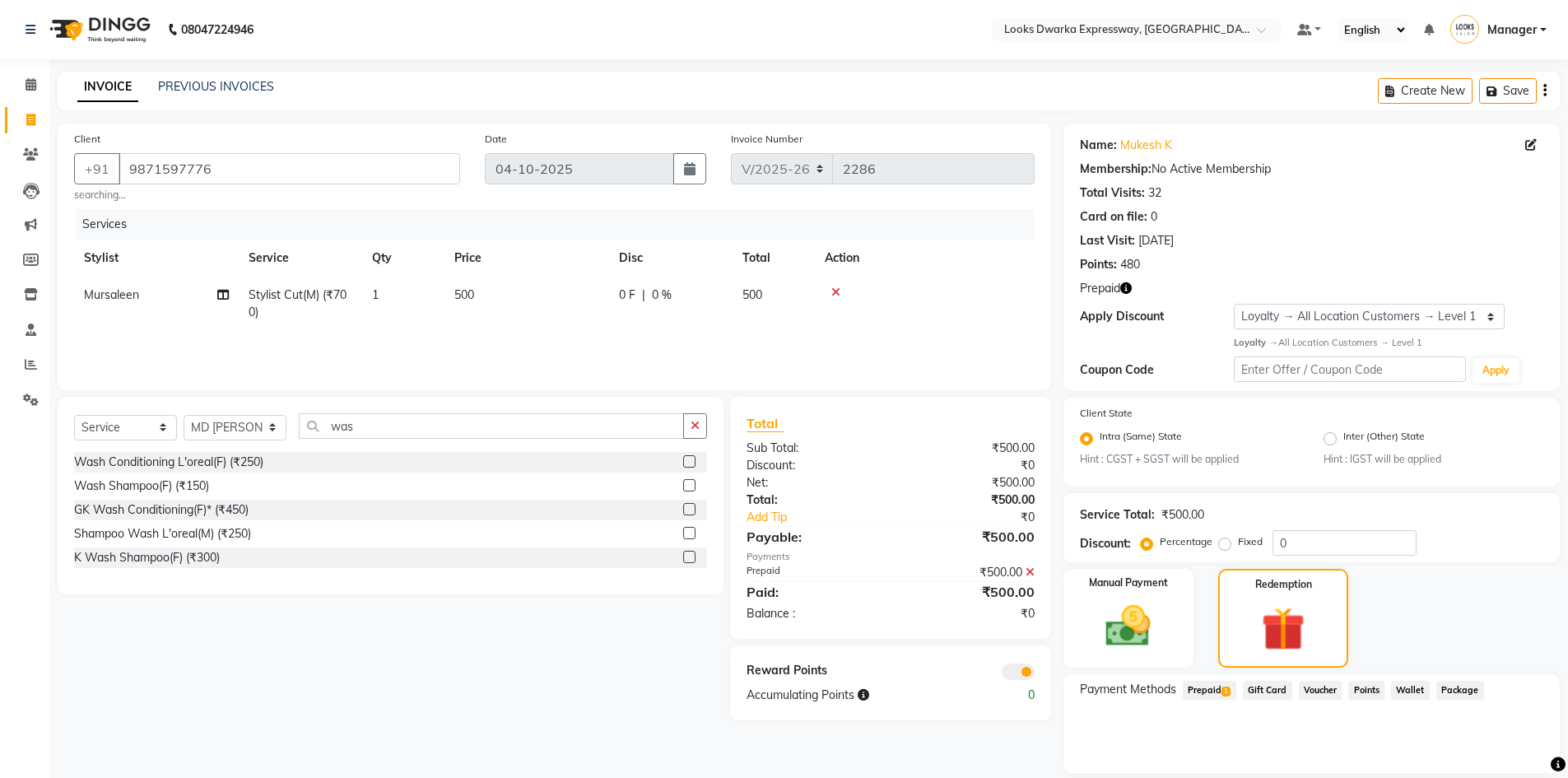
click at [691, 455] on label at bounding box center [689, 461] width 13 height 13
click at [691, 457] on input "checkbox" at bounding box center [688, 462] width 11 height 11
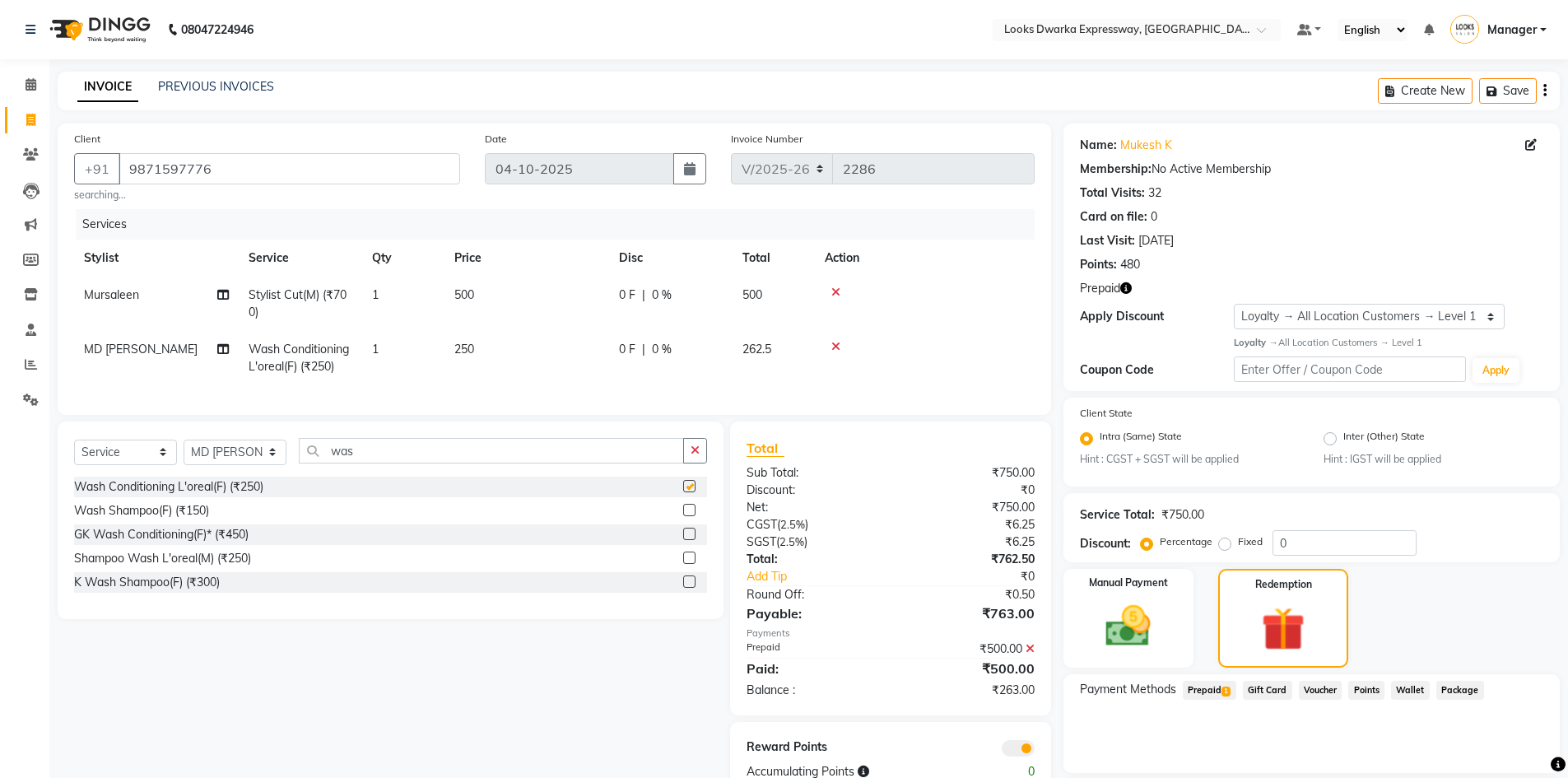
checkbox input "false"
click at [697, 456] on icon "button" at bounding box center [695, 450] width 9 height 12
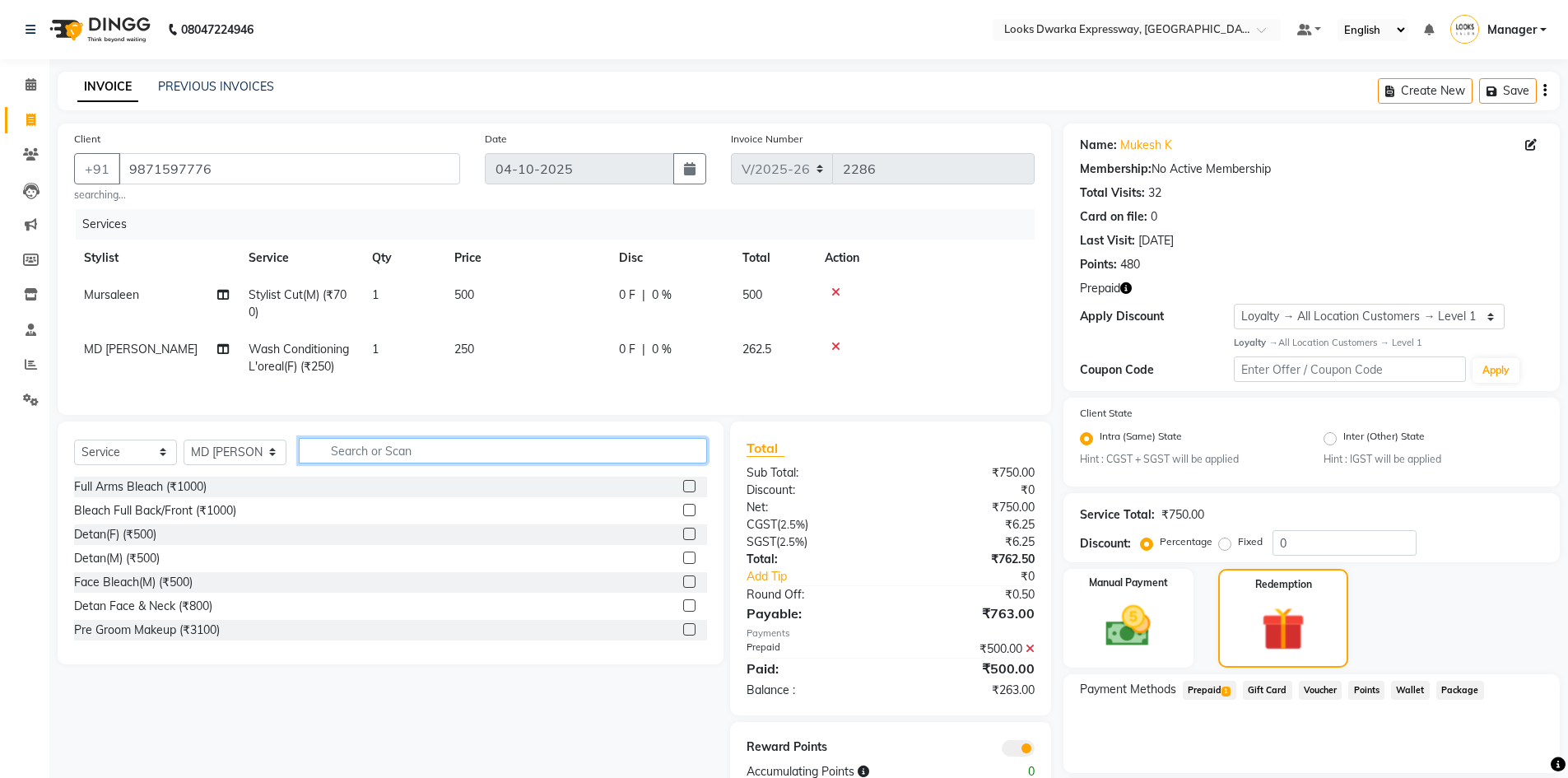
click at [460, 461] on input "text" at bounding box center [503, 450] width 408 height 25
click at [834, 346] on icon at bounding box center [835, 347] width 9 height 12
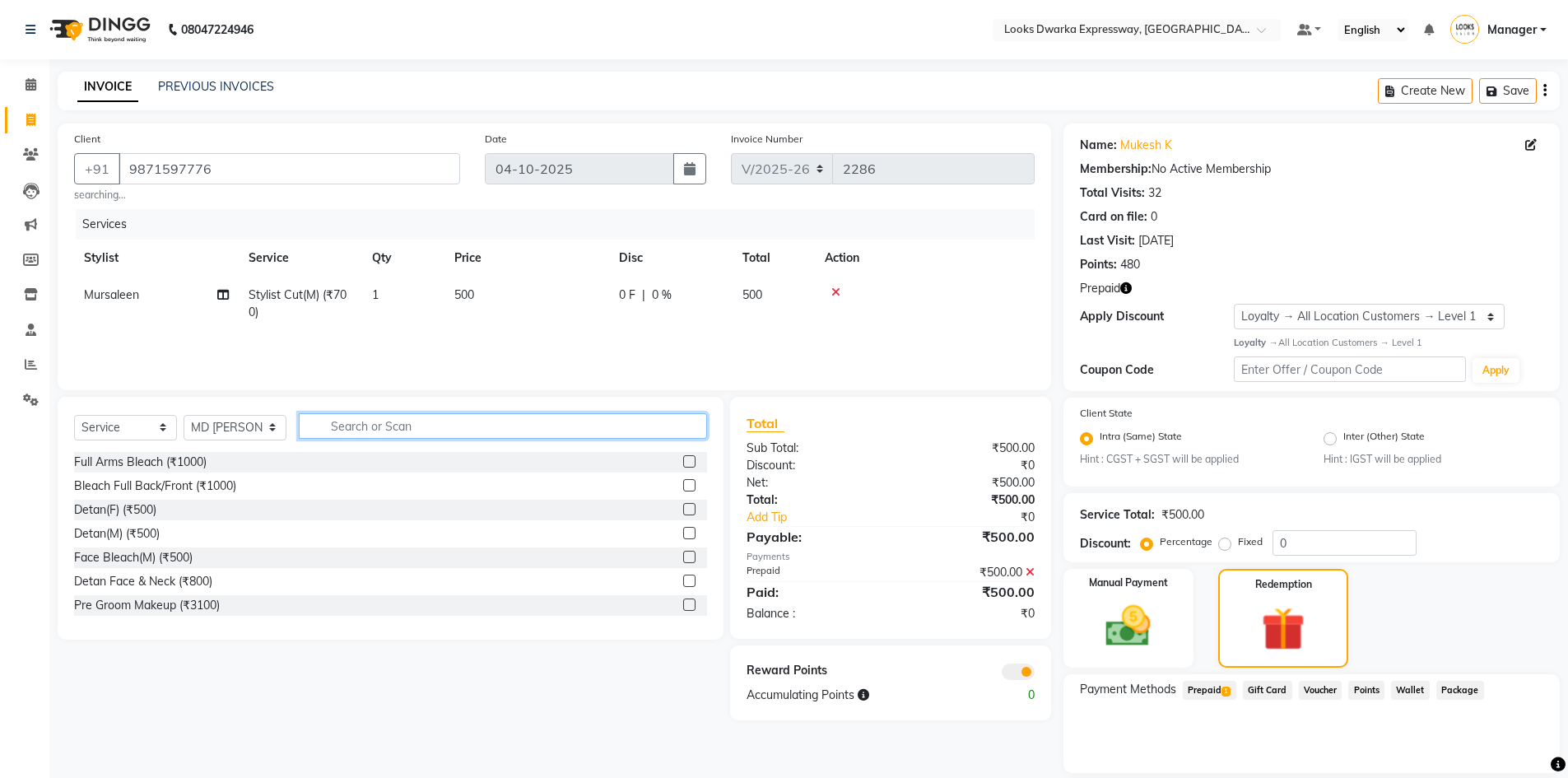
click at [649, 428] on input "text" at bounding box center [503, 426] width 408 height 25
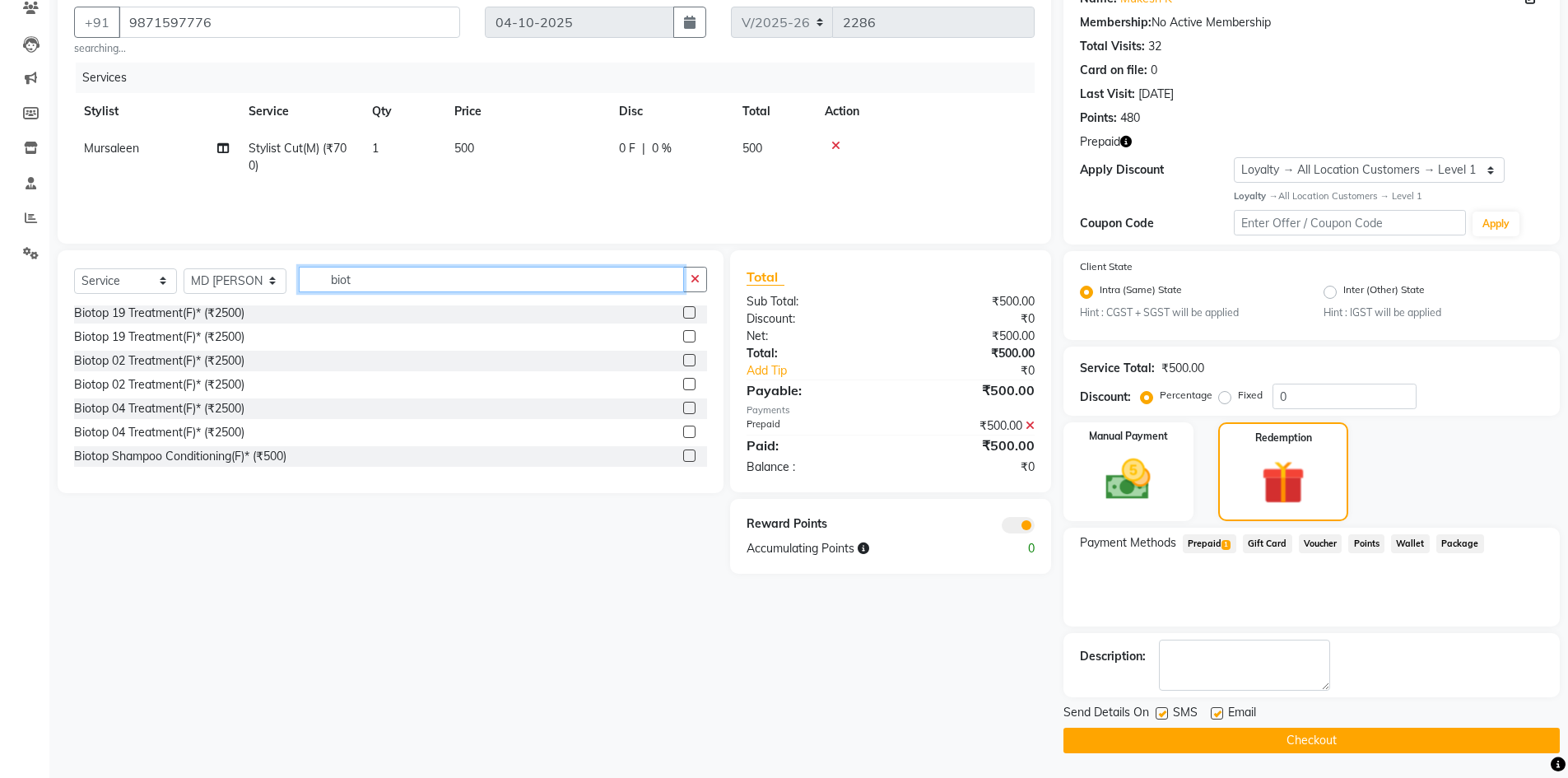
type input "biot"
click at [683, 449] on div at bounding box center [695, 456] width 24 height 20
click at [683, 457] on label at bounding box center [689, 455] width 13 height 13
click at [683, 457] on input "checkbox" at bounding box center [688, 456] width 11 height 11
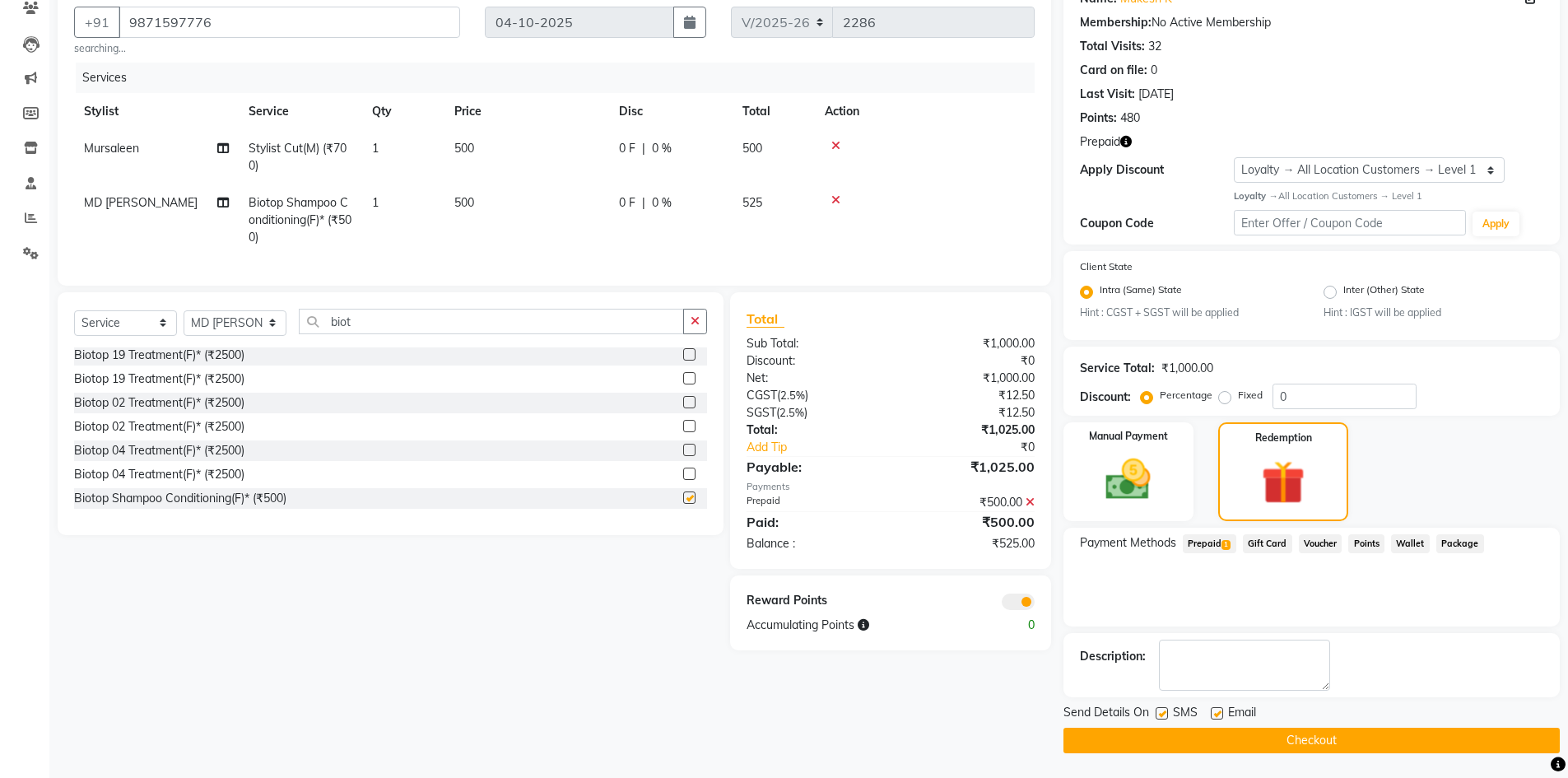
checkbox input "false"
drag, startPoint x: 401, startPoint y: 620, endPoint x: 428, endPoint y: 635, distance: 30.9
click at [419, 633] on div "Select Service Product Membership Package Voucher Prepaid Gift Card Select Styl…" at bounding box center [384, 471] width 678 height 358
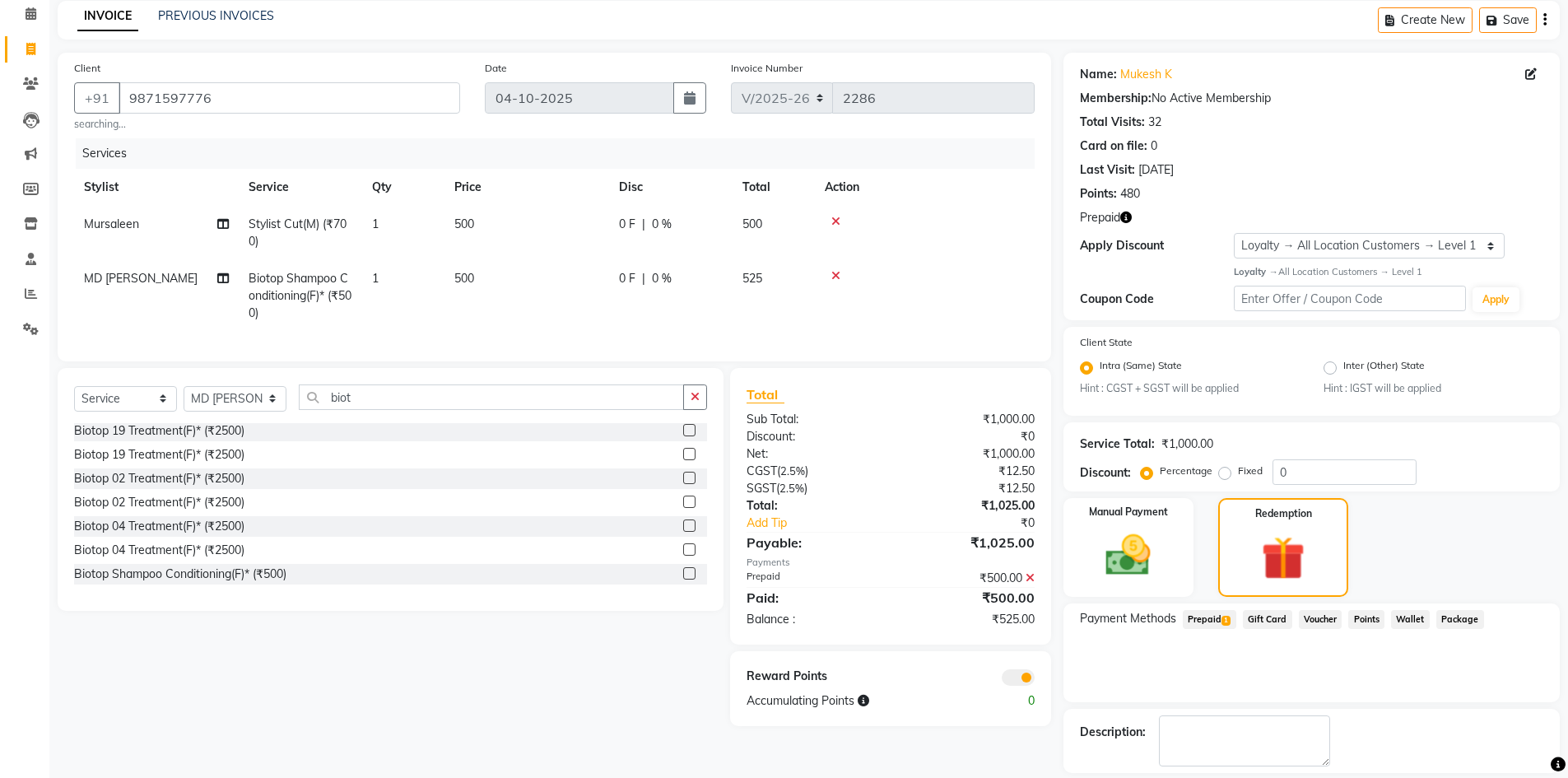
scroll to position [0, 0]
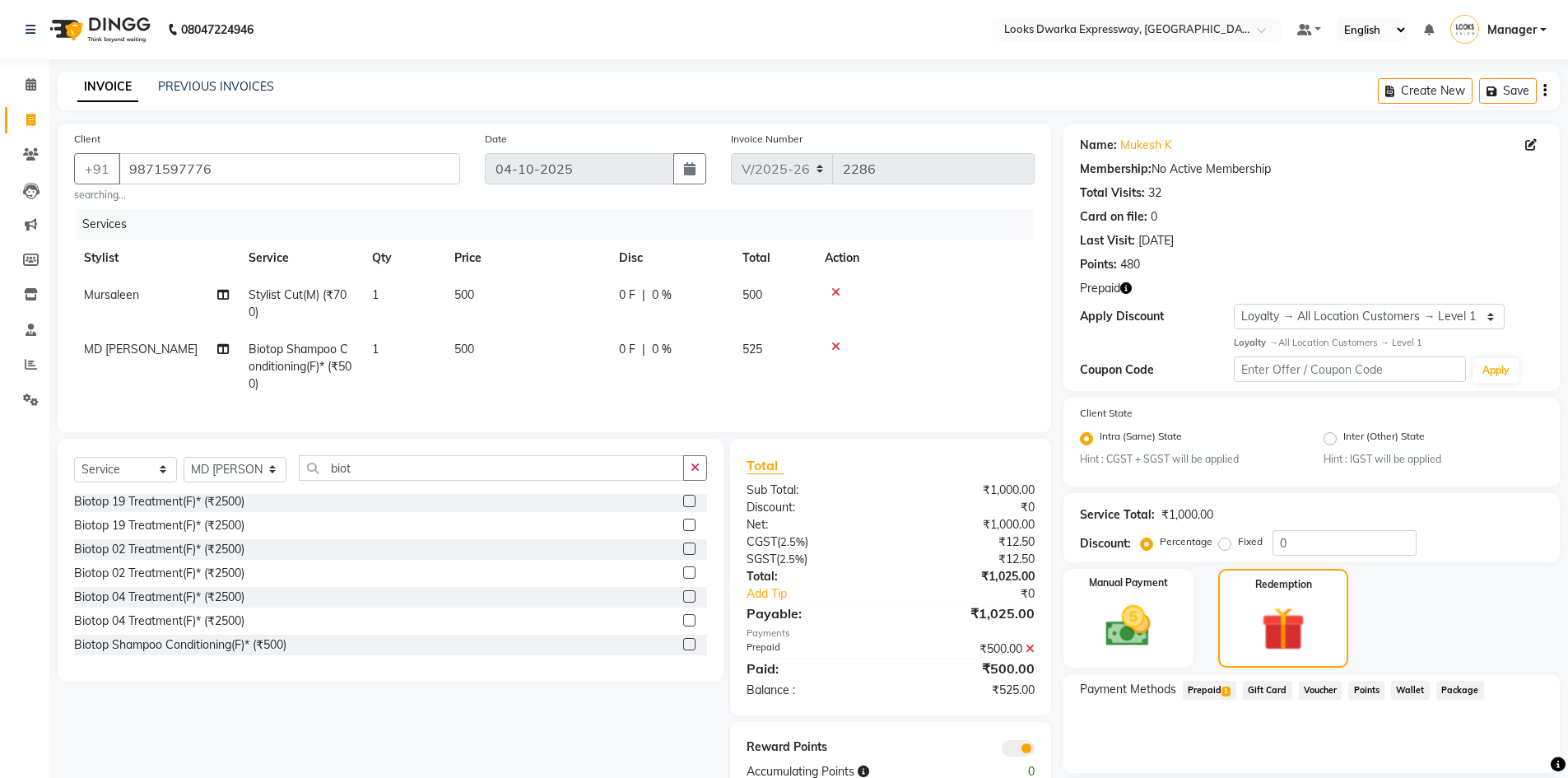
click at [839, 342] on icon at bounding box center [835, 347] width 9 height 12
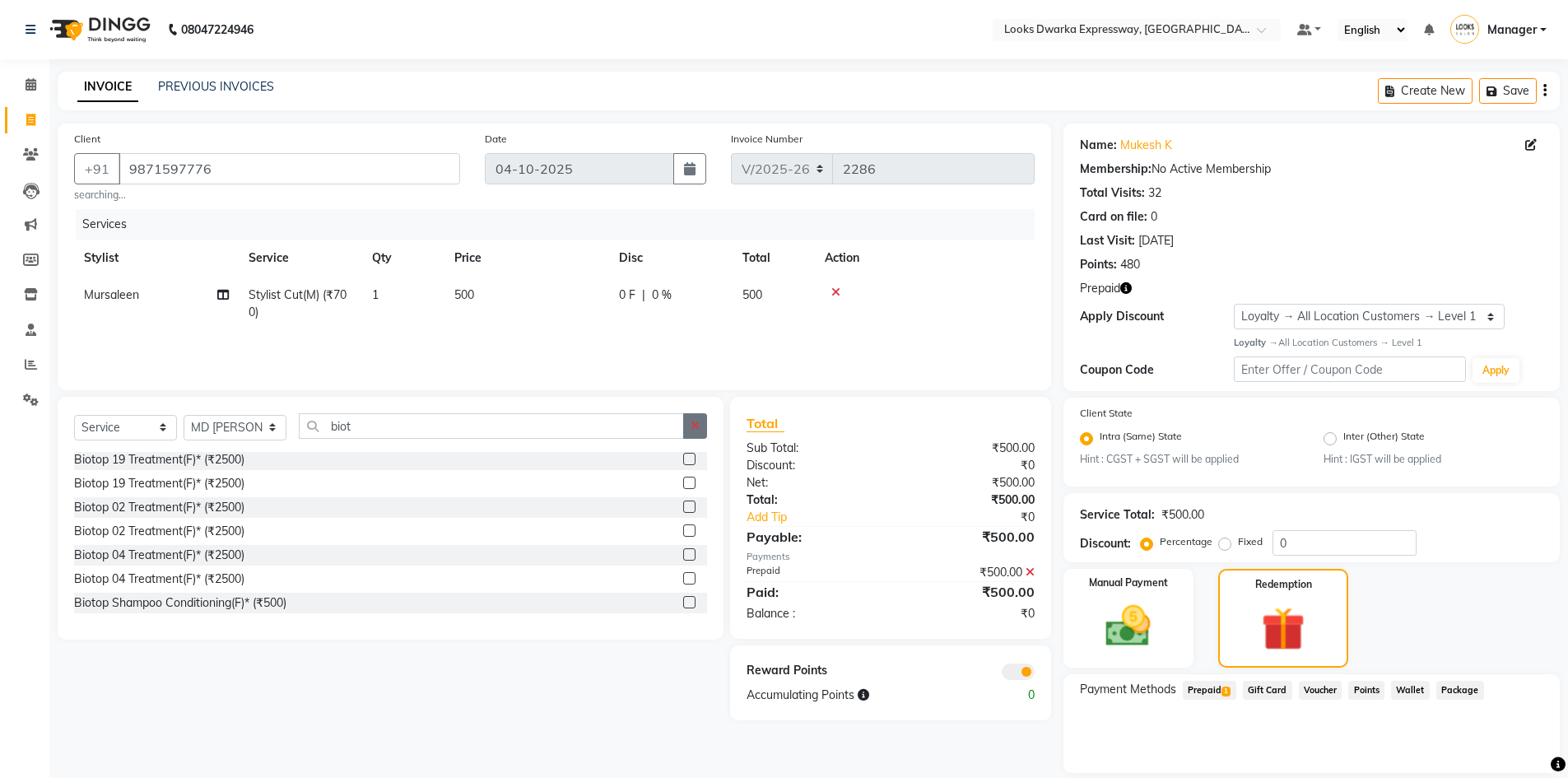
click at [690, 424] on button "button" at bounding box center [695, 426] width 24 height 25
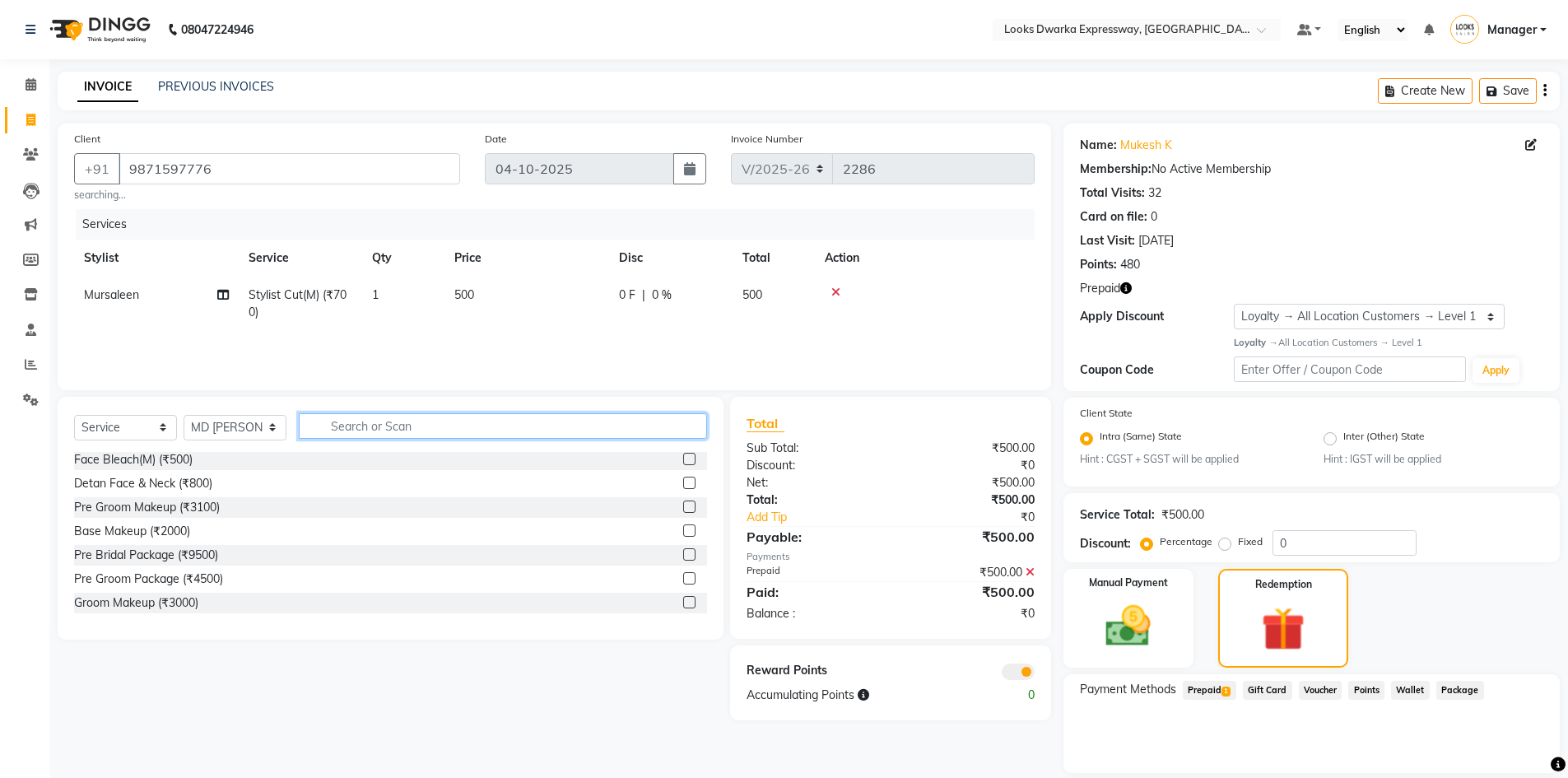
click at [681, 426] on input "text" at bounding box center [503, 426] width 408 height 25
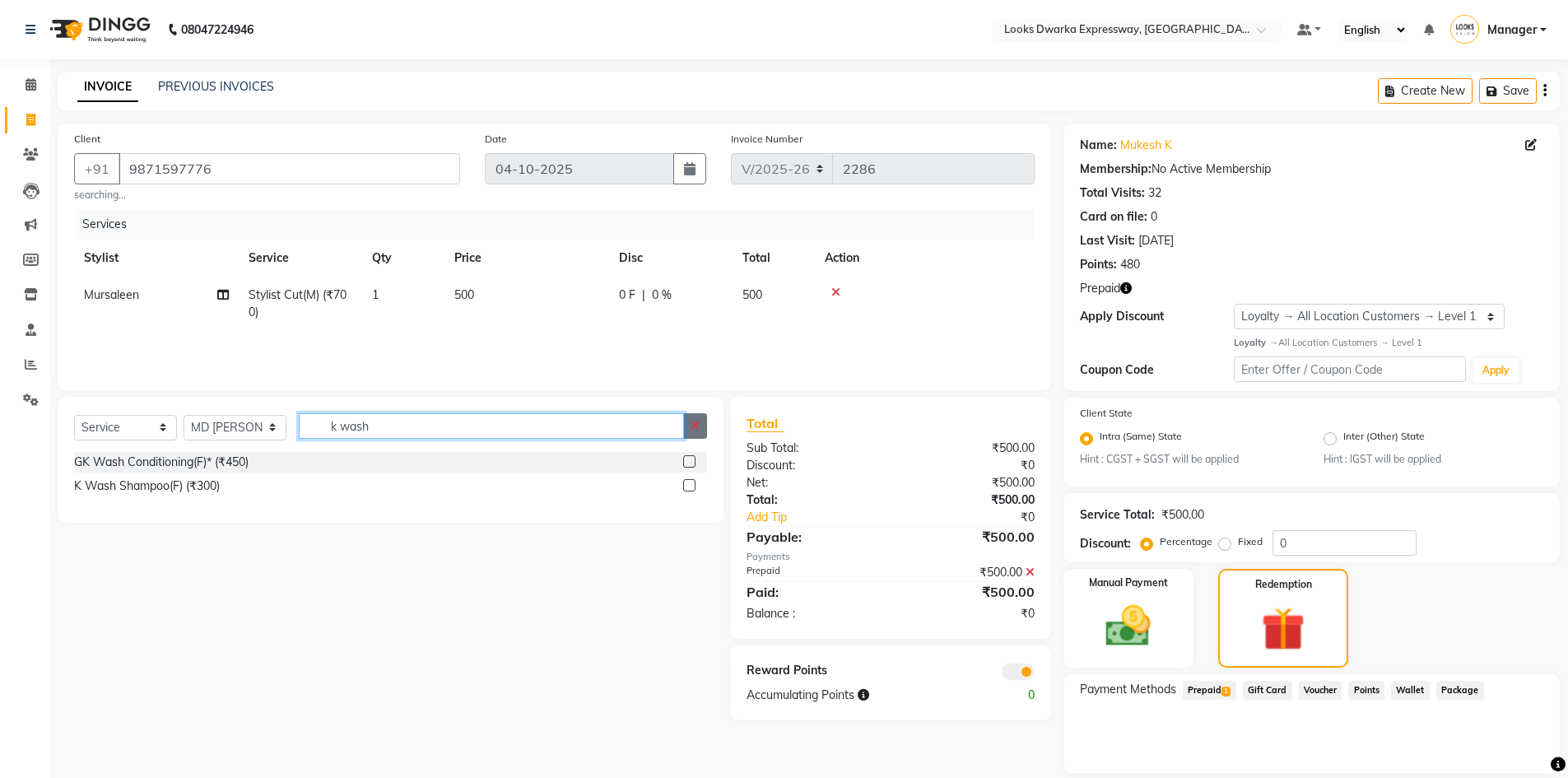
type input "k wash"
click at [704, 424] on button "button" at bounding box center [695, 426] width 24 height 25
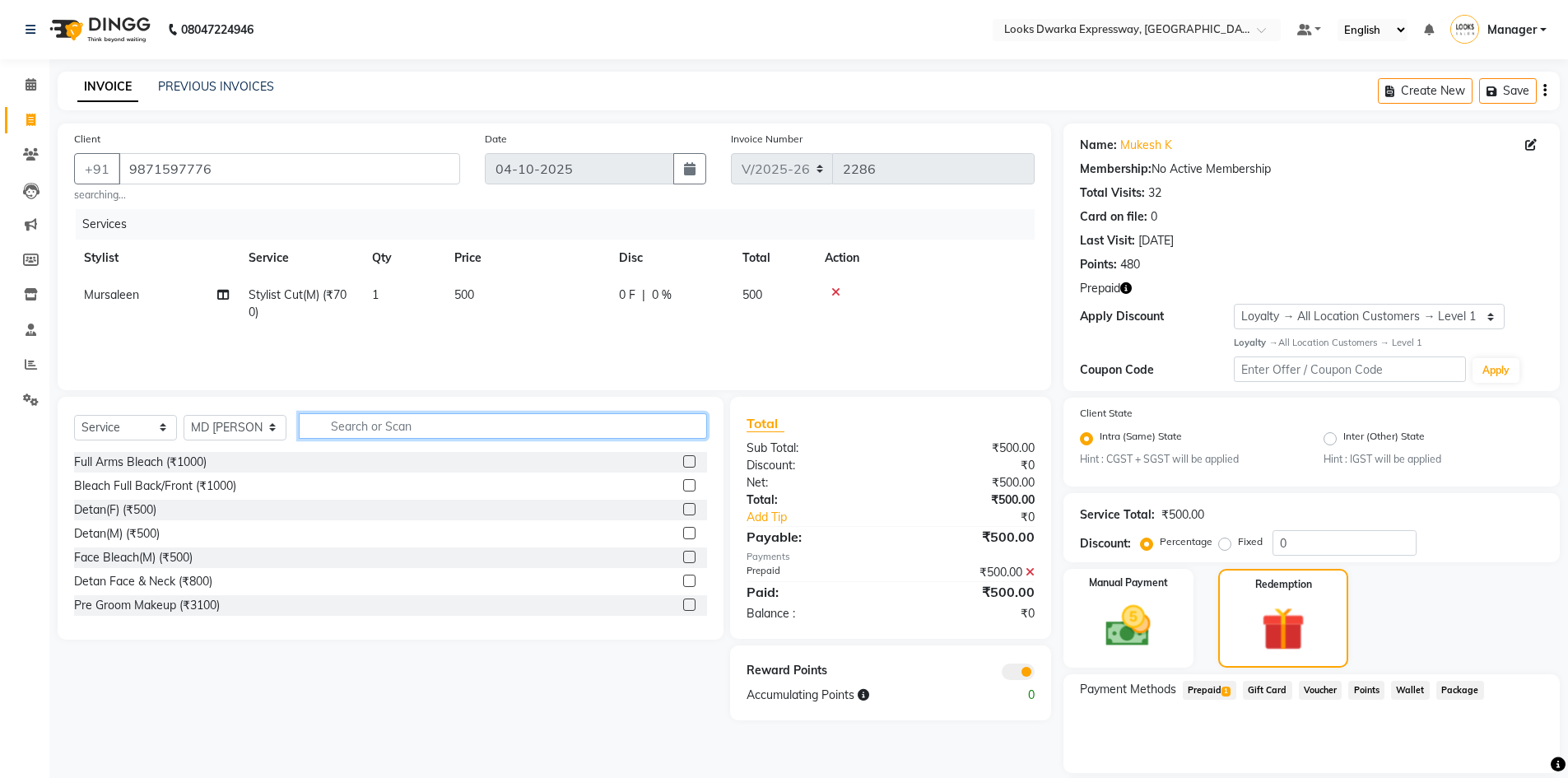
click at [682, 423] on input "text" at bounding box center [503, 426] width 408 height 25
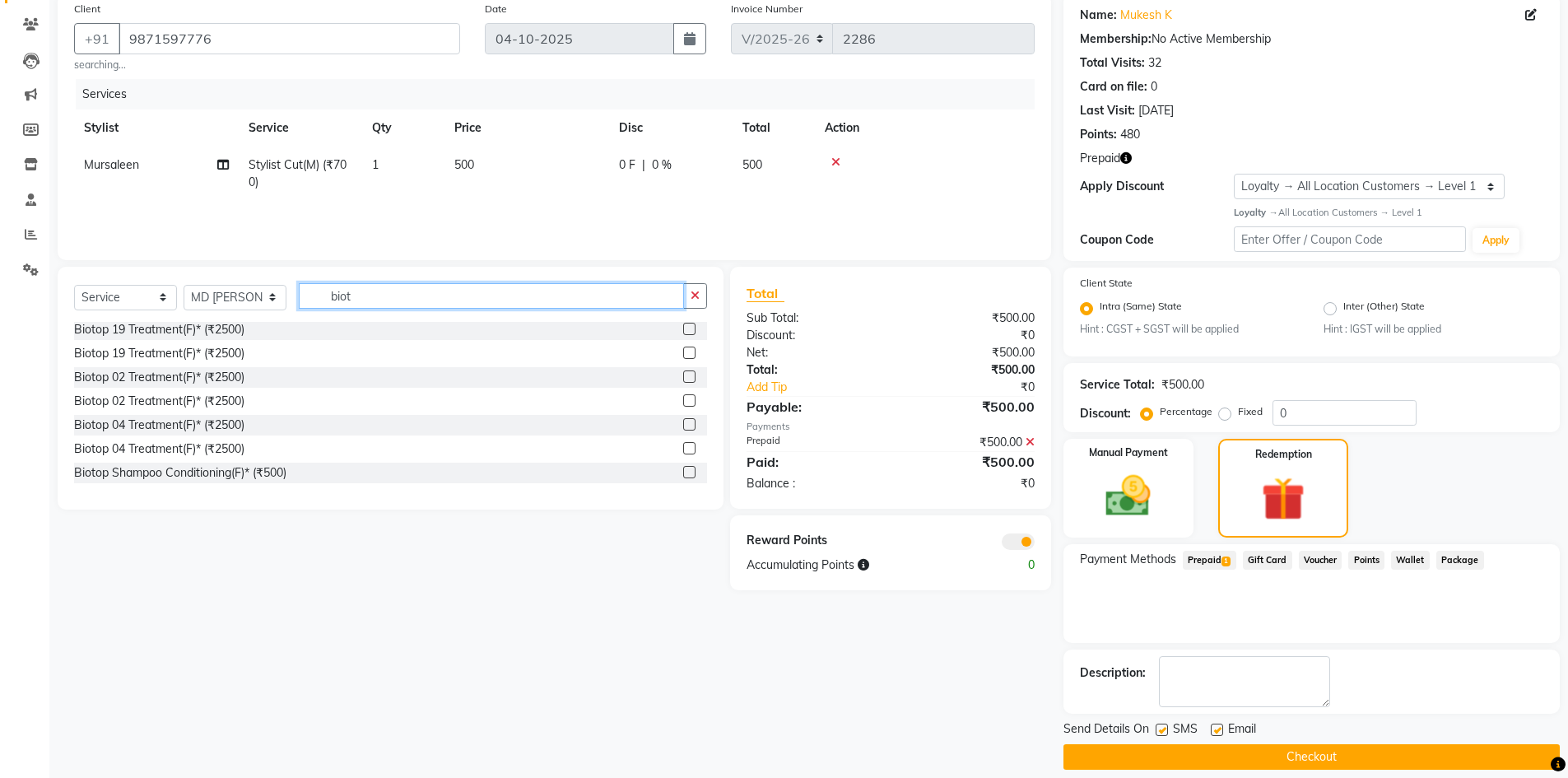
scroll to position [146, 0]
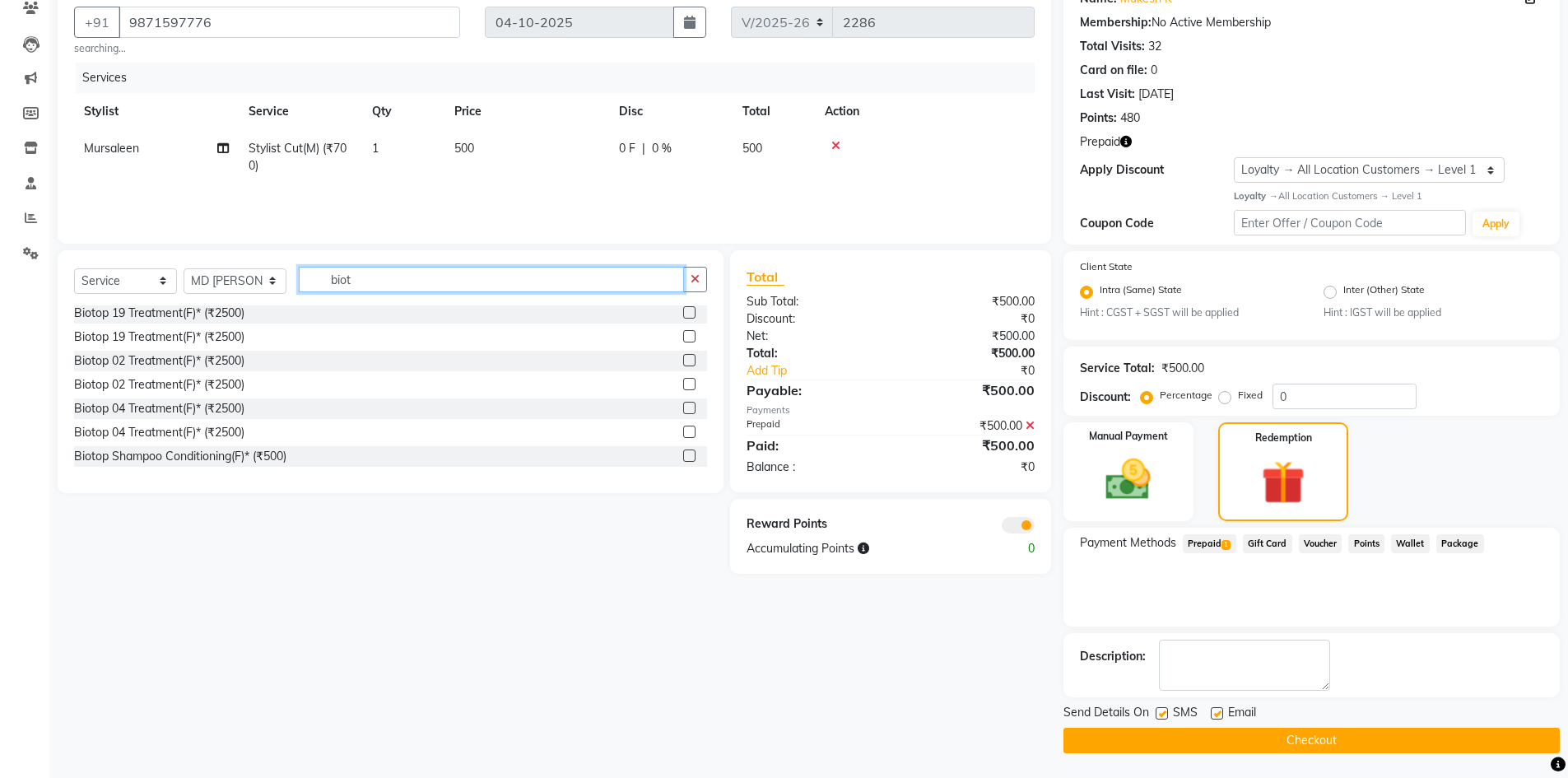
type input "biot"
click at [683, 459] on label at bounding box center [689, 455] width 13 height 13
click at [683, 459] on input "checkbox" at bounding box center [688, 456] width 11 height 11
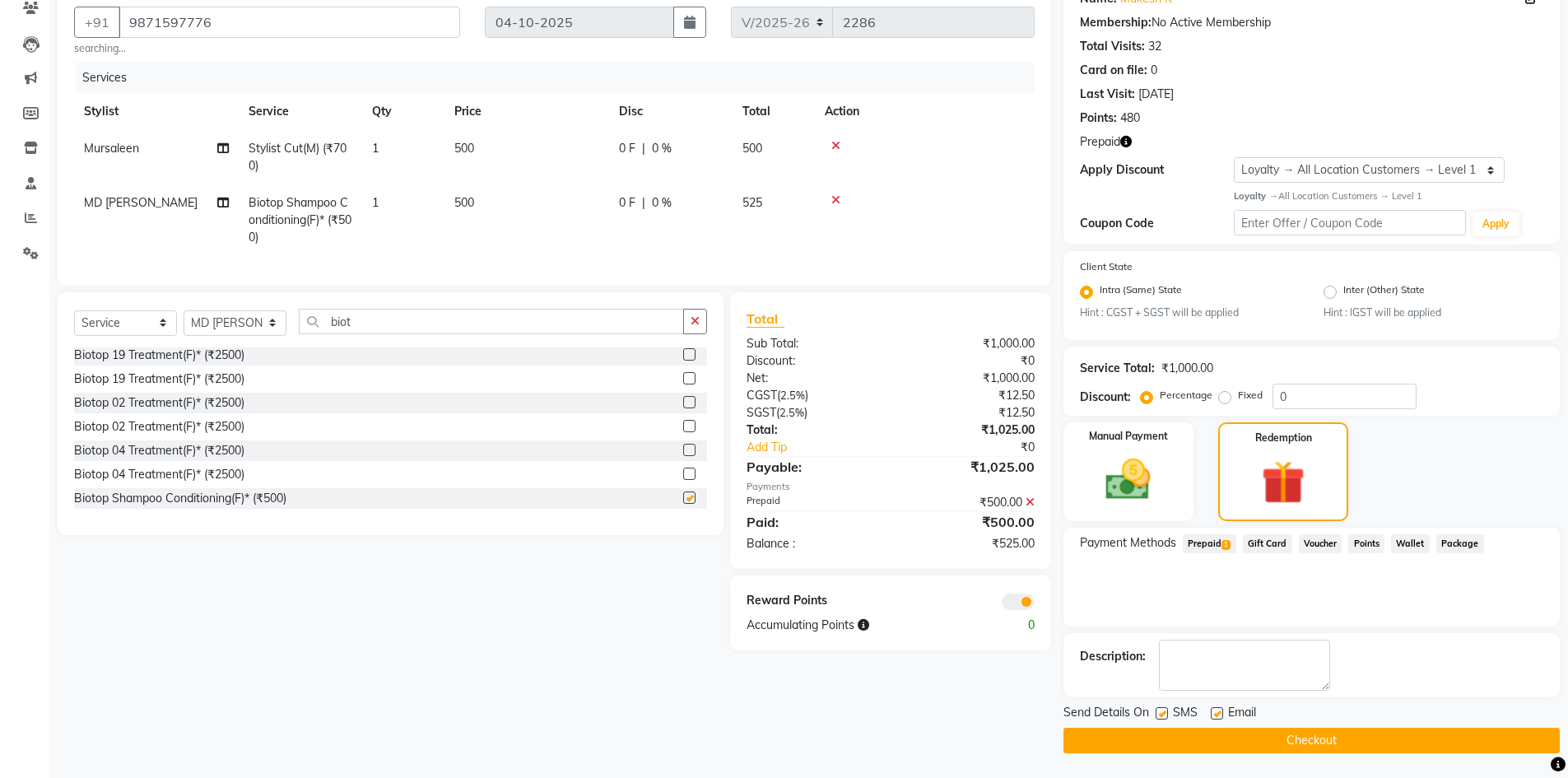
click at [389, 650] on div "Select Service Product Membership Package Voucher Prepaid Gift Card Select Styl…" at bounding box center [384, 471] width 678 height 358
checkbox input "false"
click at [968, 709] on div "Client +91 9871597776 searching... Date 04-10-2025 Invoice Number V/2025 V/2025…" at bounding box center [555, 365] width 1018 height 776
click at [1209, 542] on span "Prepaid 1" at bounding box center [1210, 544] width 54 height 19
click at [940, 723] on div "Client +91 9871597776 searching... Date 04-10-2025 Invoice Number V/2025 V/2025…" at bounding box center [555, 365] width 1018 height 776
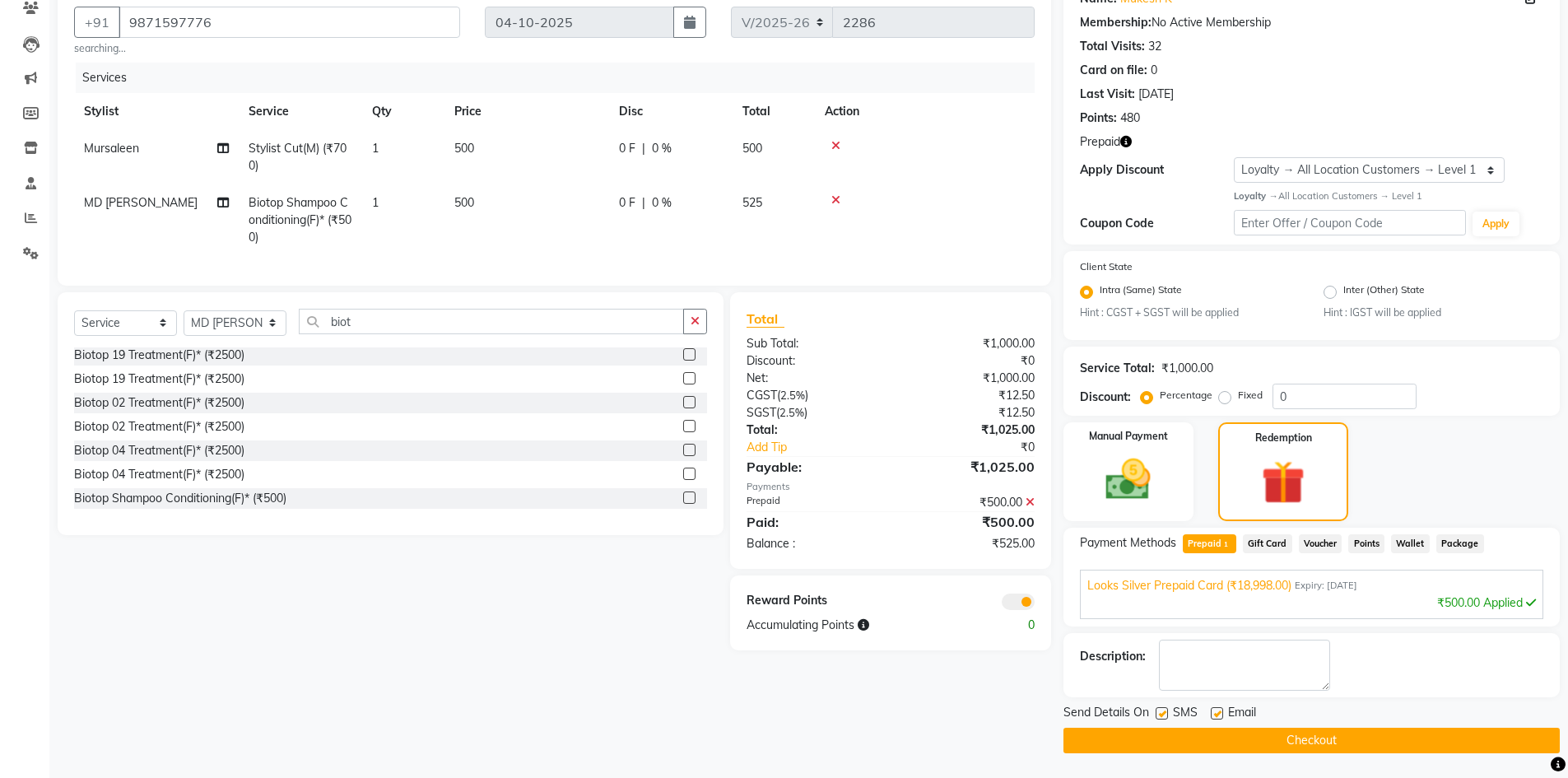
click at [1031, 507] on icon at bounding box center [1029, 502] width 9 height 12
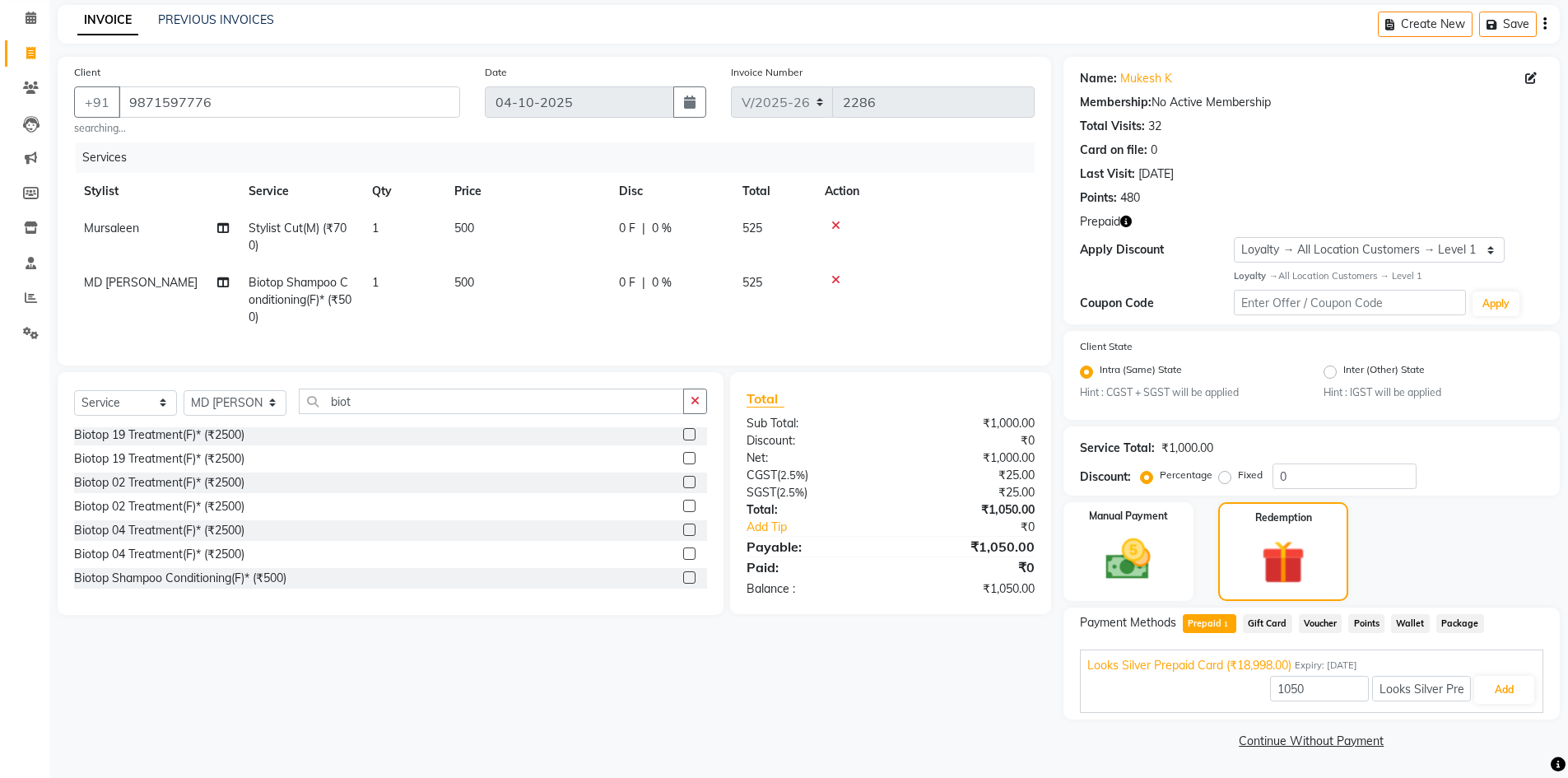
scroll to position [66, 0]
drag, startPoint x: 738, startPoint y: 702, endPoint x: 817, endPoint y: 691, distance: 79.8
click at [764, 699] on div "Client +91 9871597776 searching... Date 04-10-2025 Invoice Number V/2025 V/2025…" at bounding box center [555, 405] width 1018 height 697
drag, startPoint x: 1139, startPoint y: 560, endPoint x: 1281, endPoint y: 560, distance: 142.0
click at [1140, 560] on img at bounding box center [1128, 560] width 73 height 52
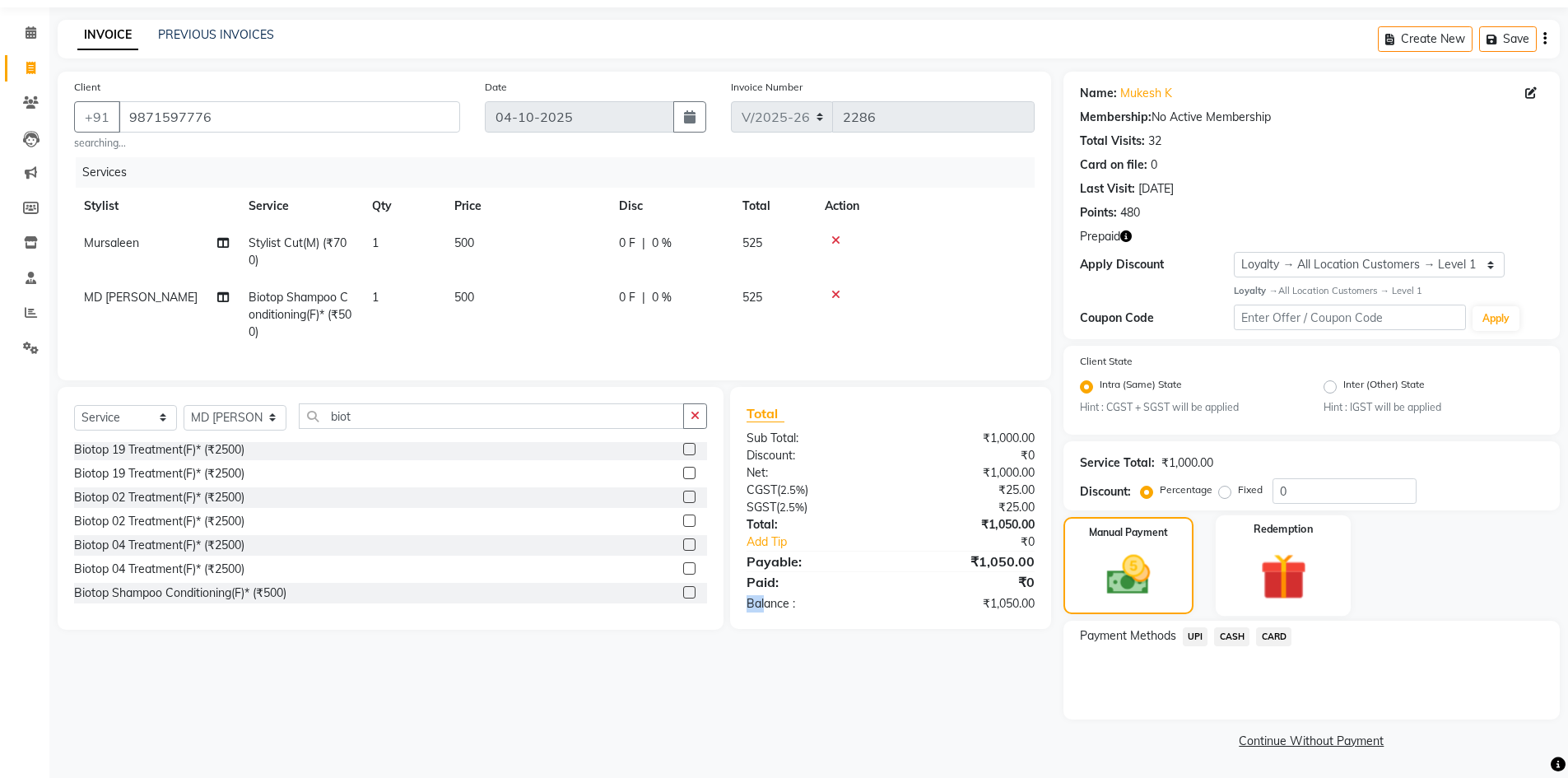
click at [1259, 569] on img at bounding box center [1283, 576] width 76 height 59
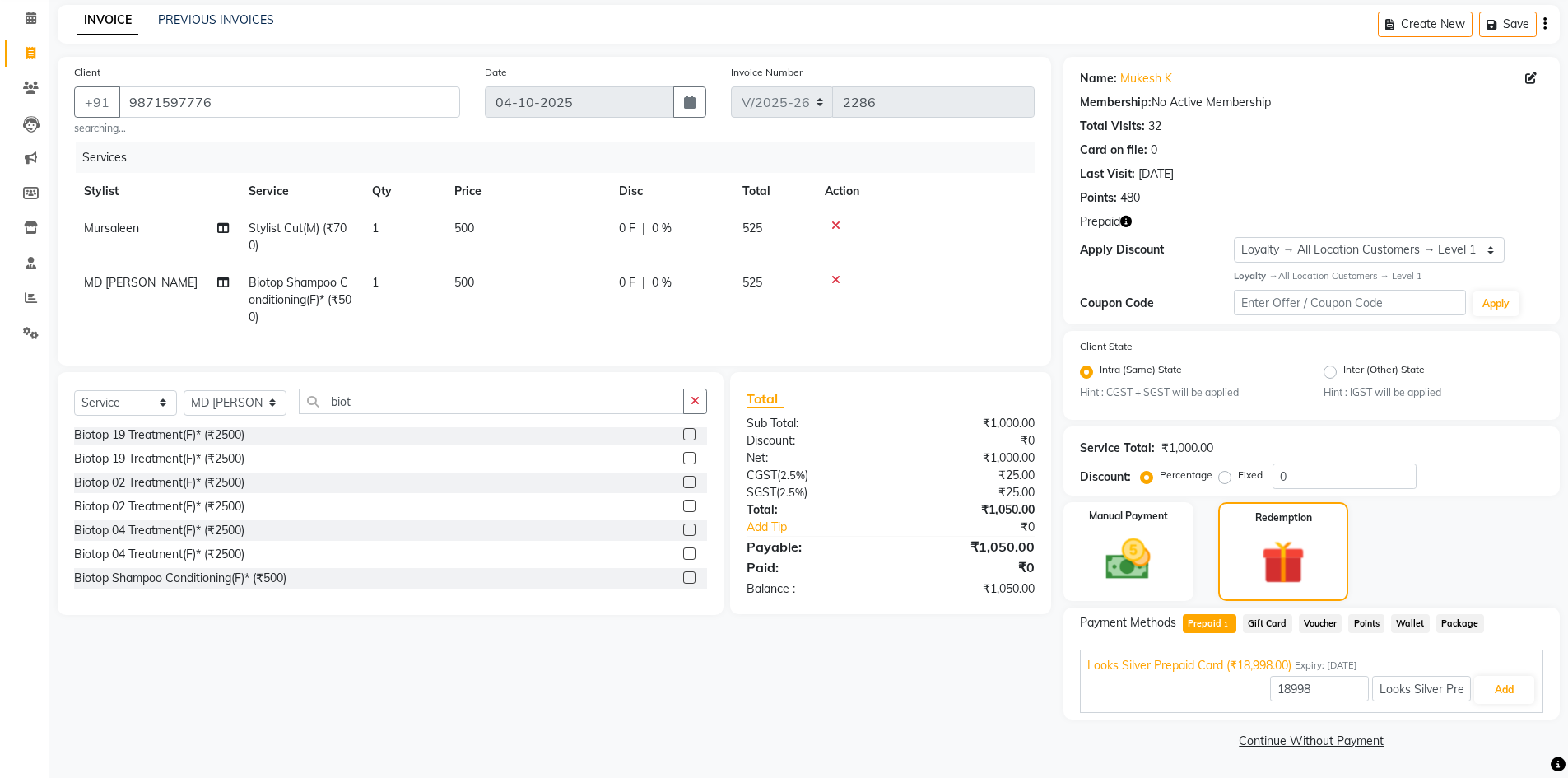
click at [1215, 621] on span "Prepaid 1" at bounding box center [1210, 623] width 54 height 19
type input "1050"
click at [1509, 693] on button "Add" at bounding box center [1504, 689] width 61 height 28
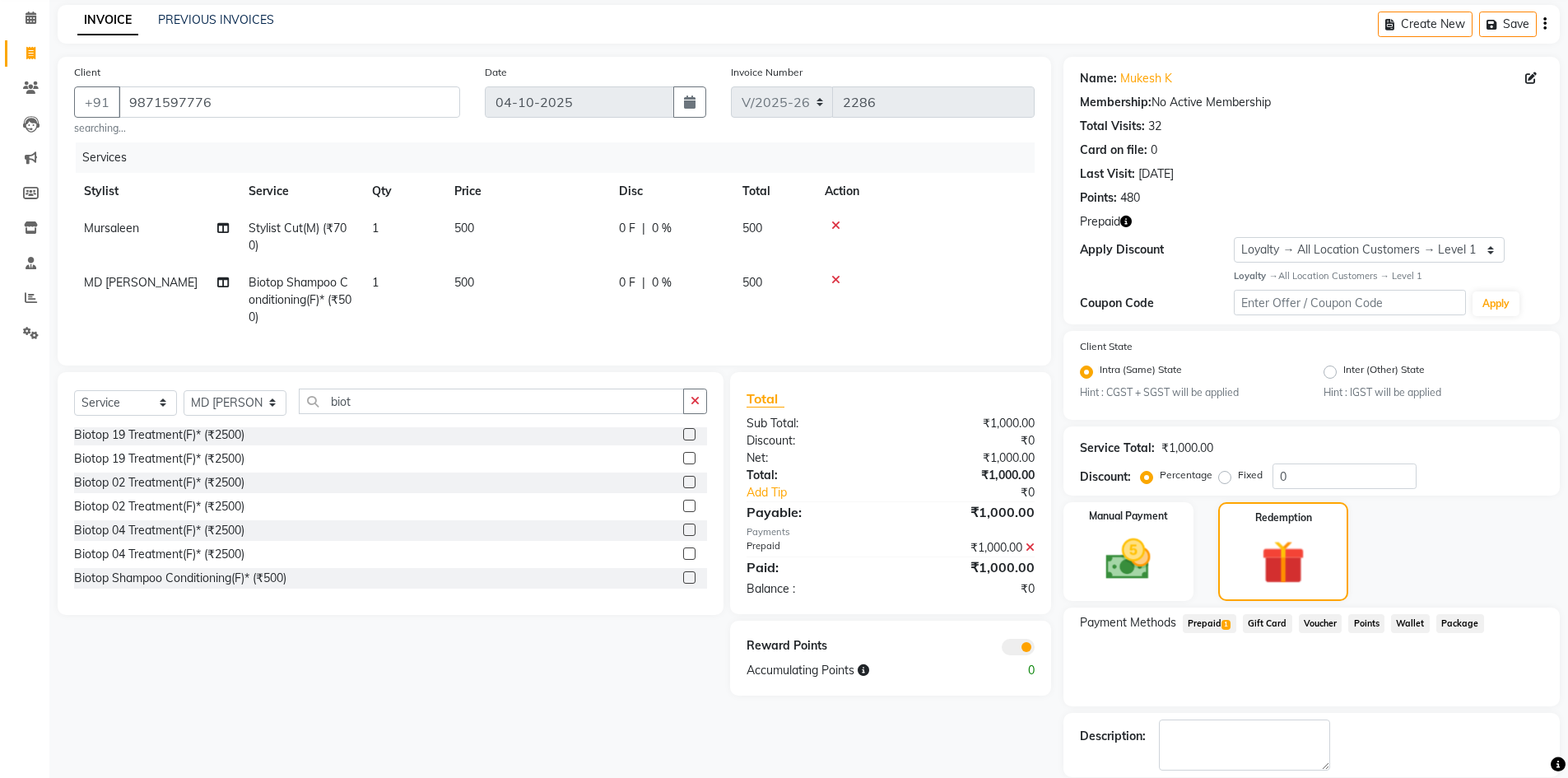
click at [927, 736] on div "Client +91 9871597776 searching... Date 04-10-2025 Invoice Number V/2025 V/2025…" at bounding box center [555, 445] width 1018 height 776
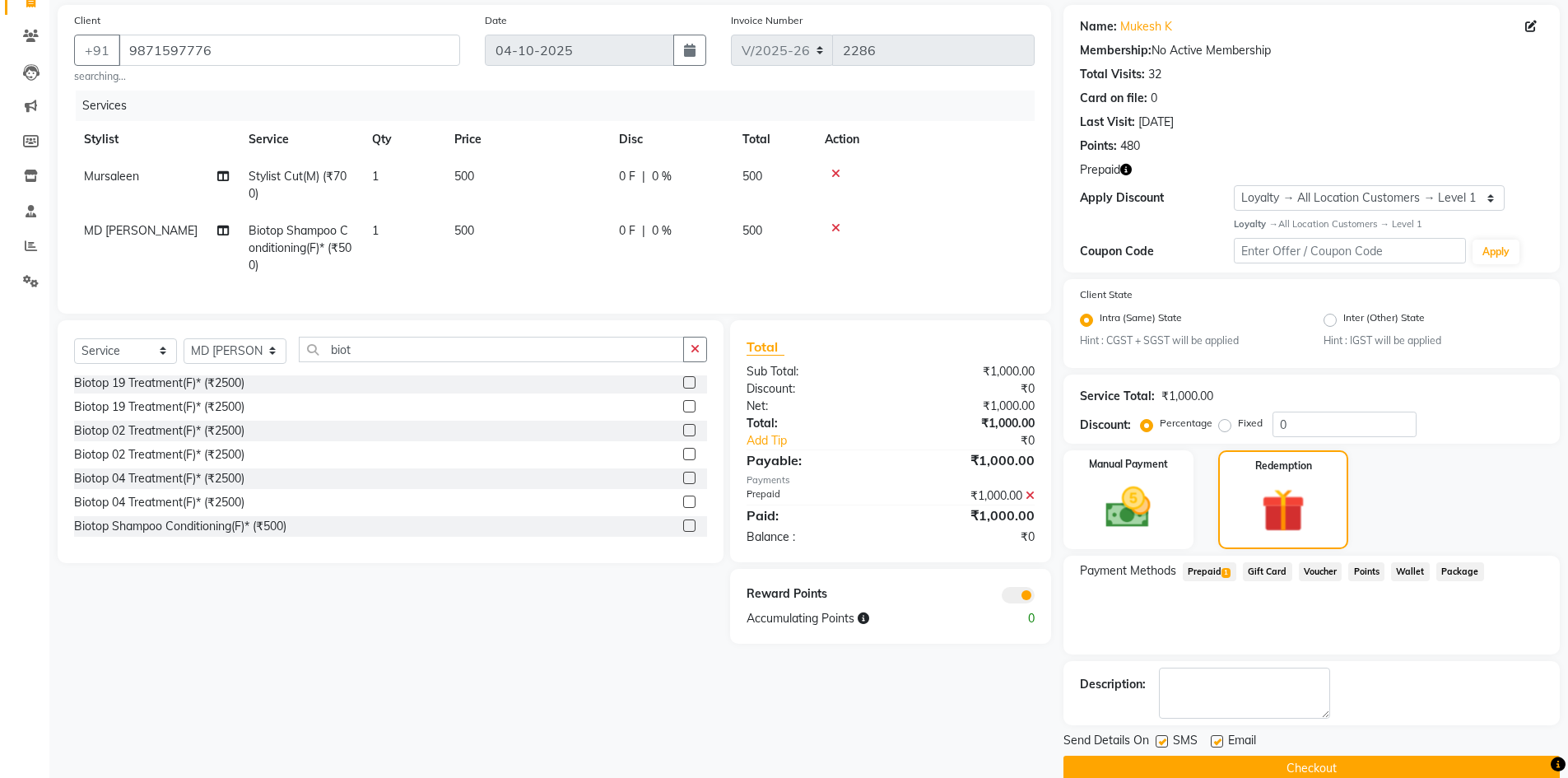
scroll to position [146, 0]
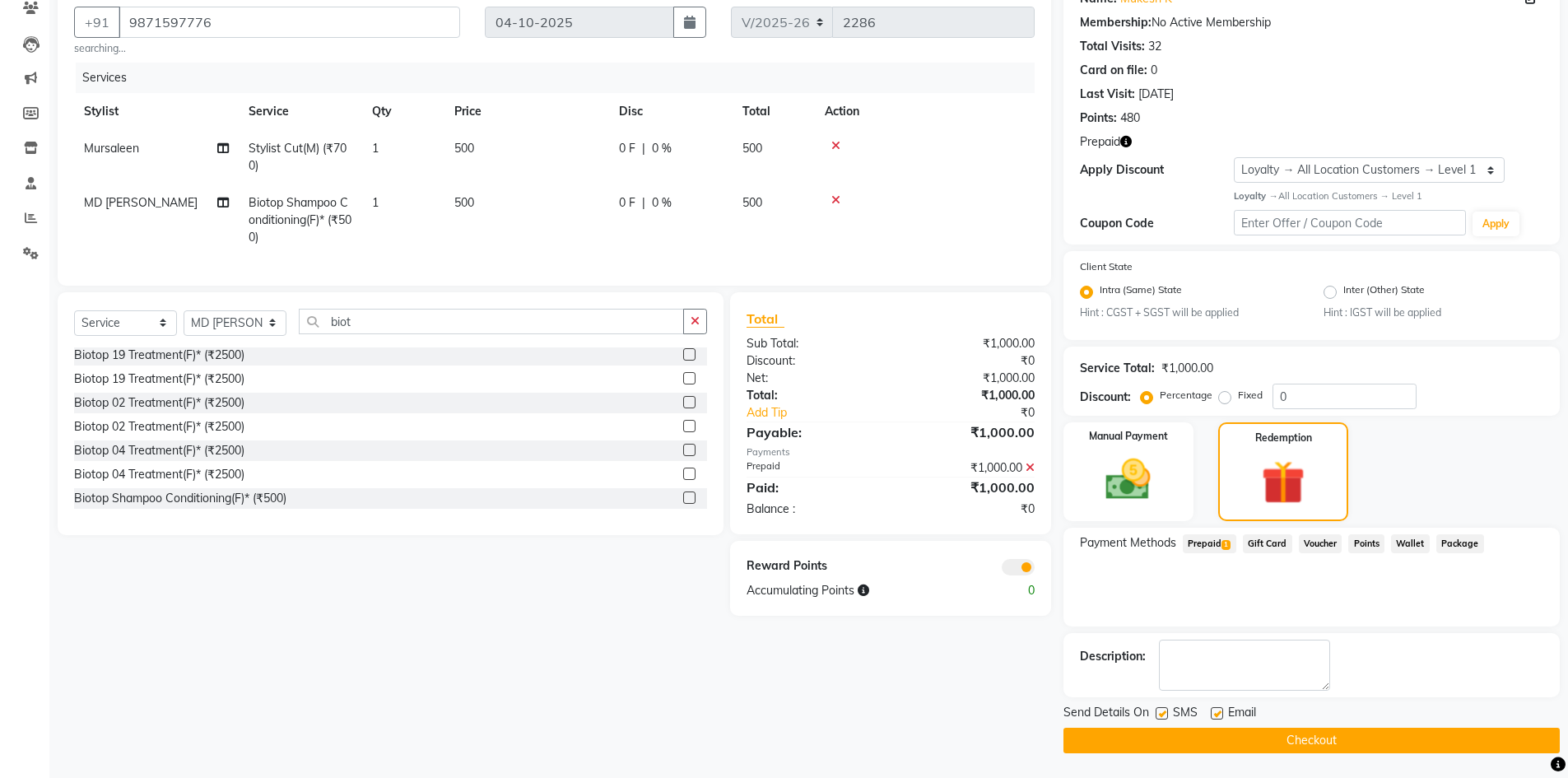
click at [1120, 743] on button "Checkout" at bounding box center [1311, 740] width 497 height 25
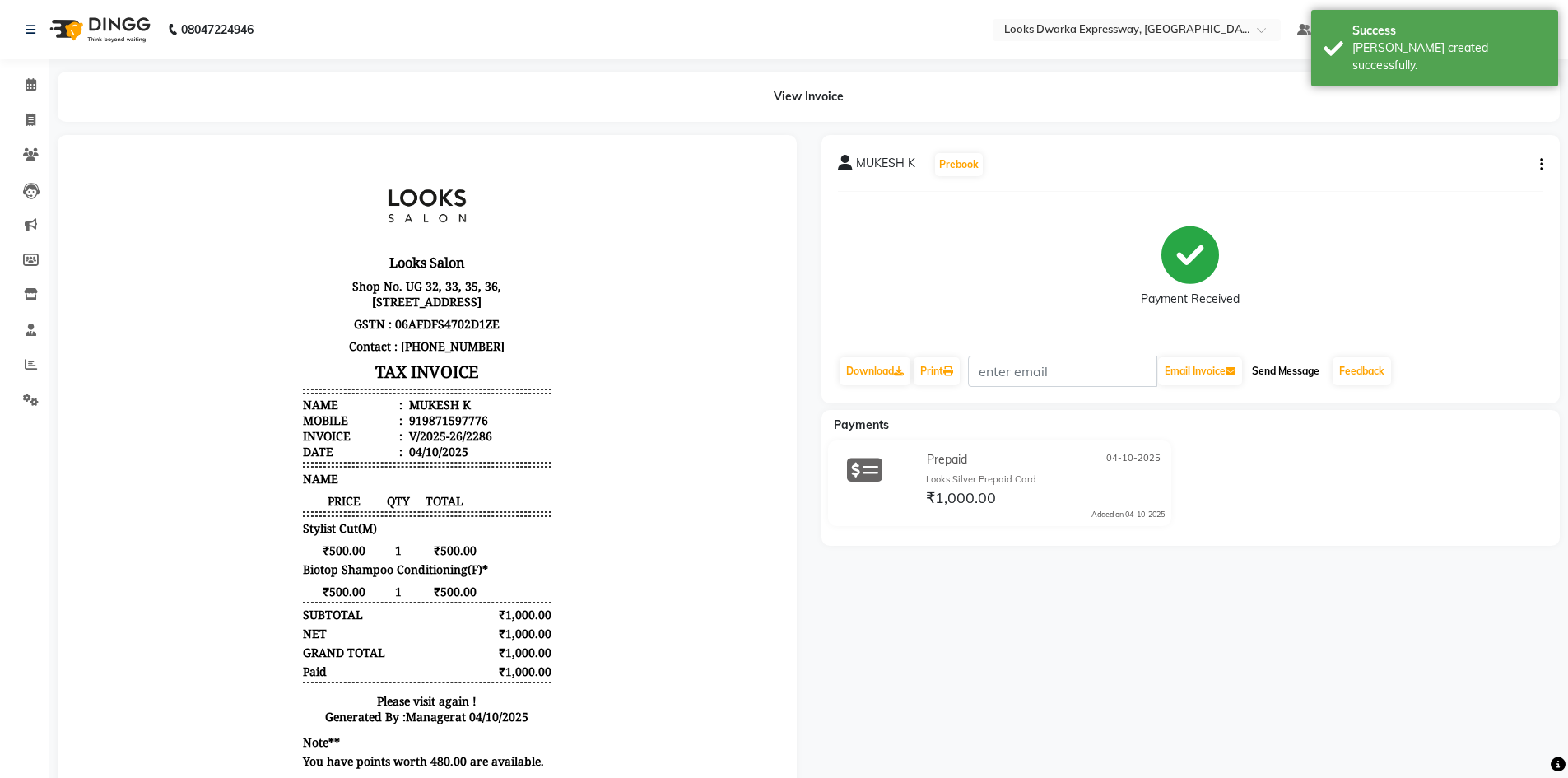
click at [1301, 366] on button "Send Message" at bounding box center [1286, 371] width 81 height 28
click at [1141, 578] on div "MUKESH K Prebook Payment Received Download Print Email Invoice Send Message Fee…" at bounding box center [1191, 472] width 764 height 674
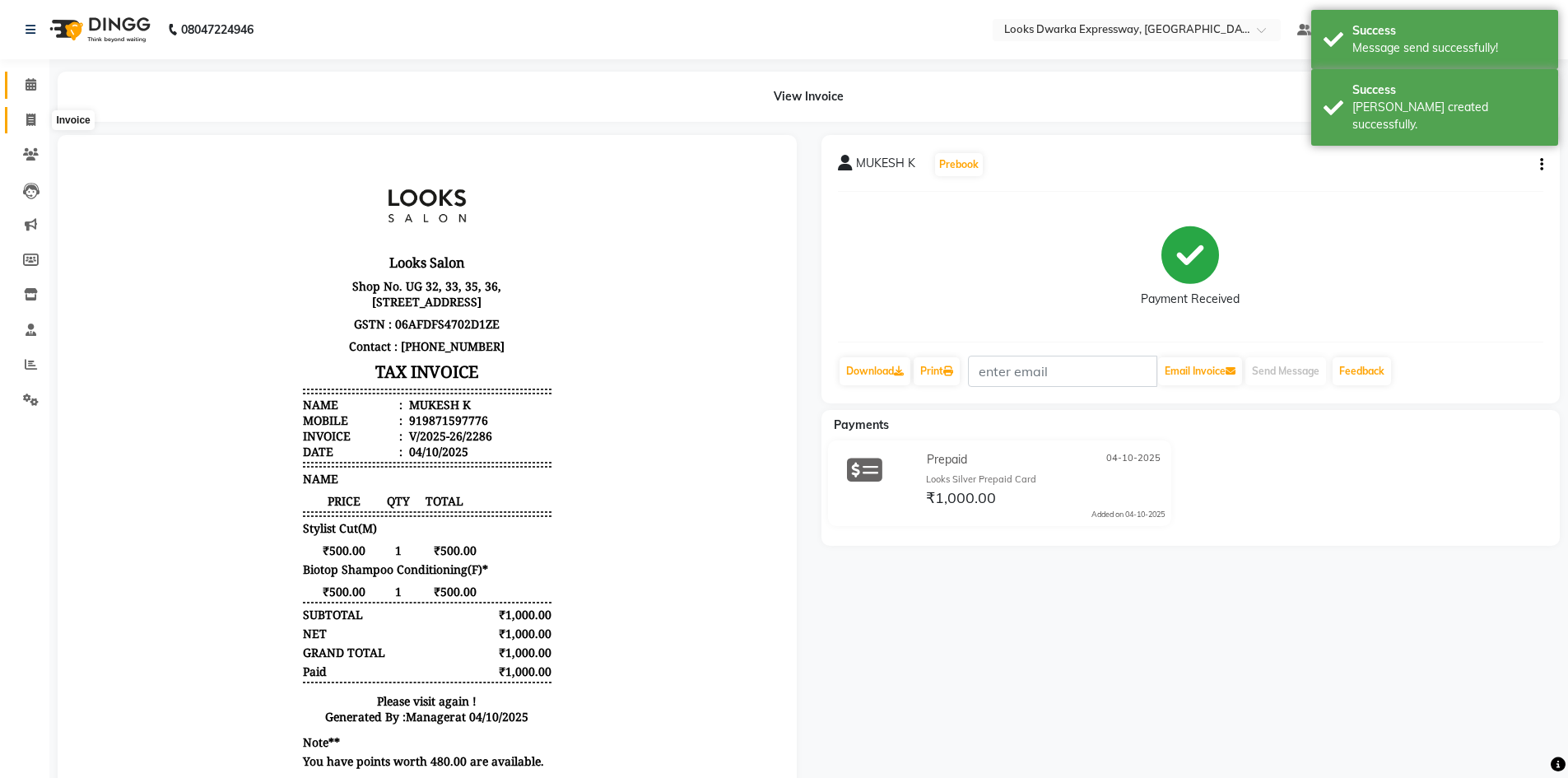
drag, startPoint x: 29, startPoint y: 120, endPoint x: 29, endPoint y: 98, distance: 22.0
click at [29, 120] on icon at bounding box center [30, 119] width 9 height 13
select select "service"
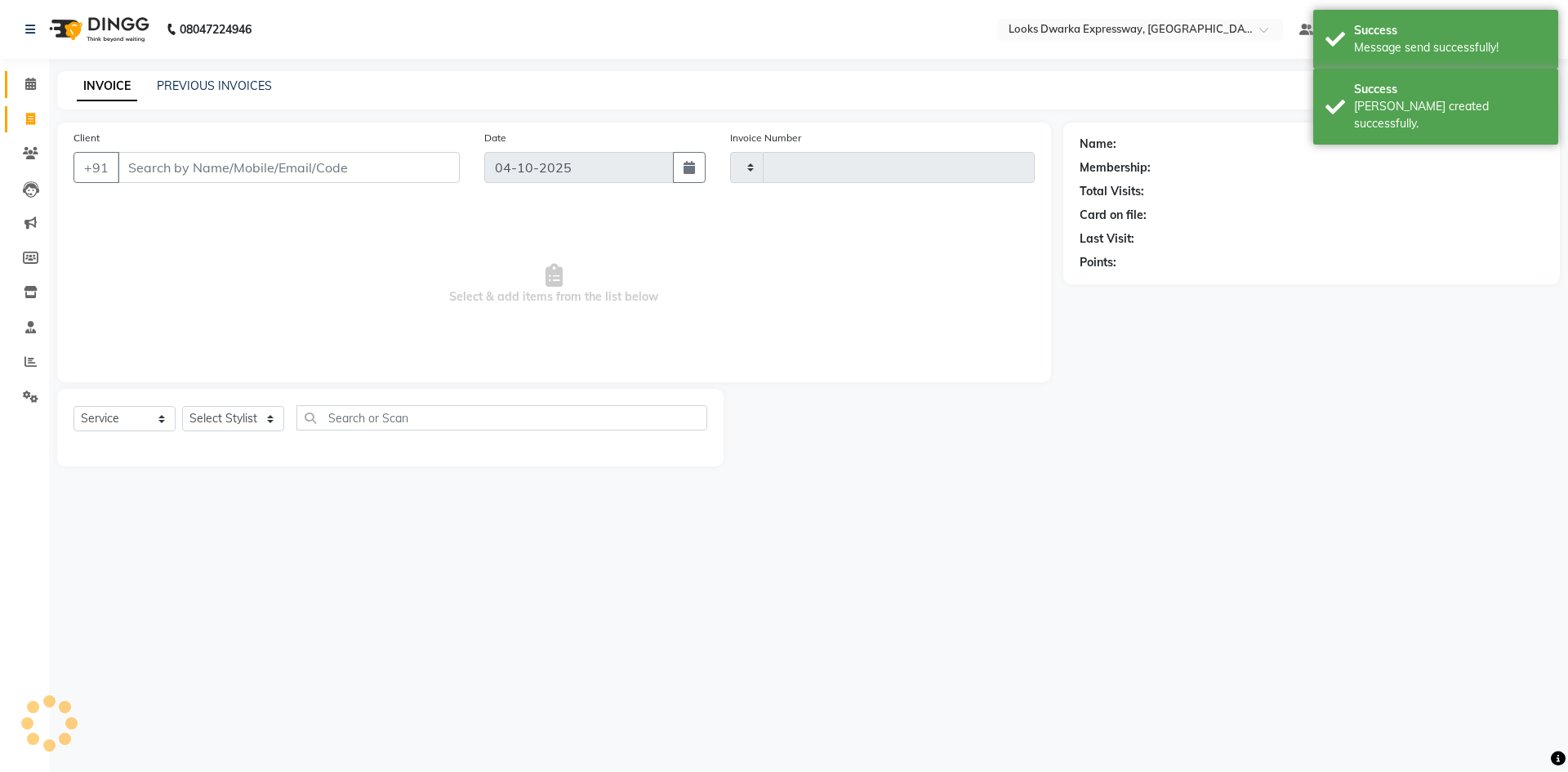
type input "2287"
click at [29, 95] on link "Calendar" at bounding box center [24, 84] width 39 height 27
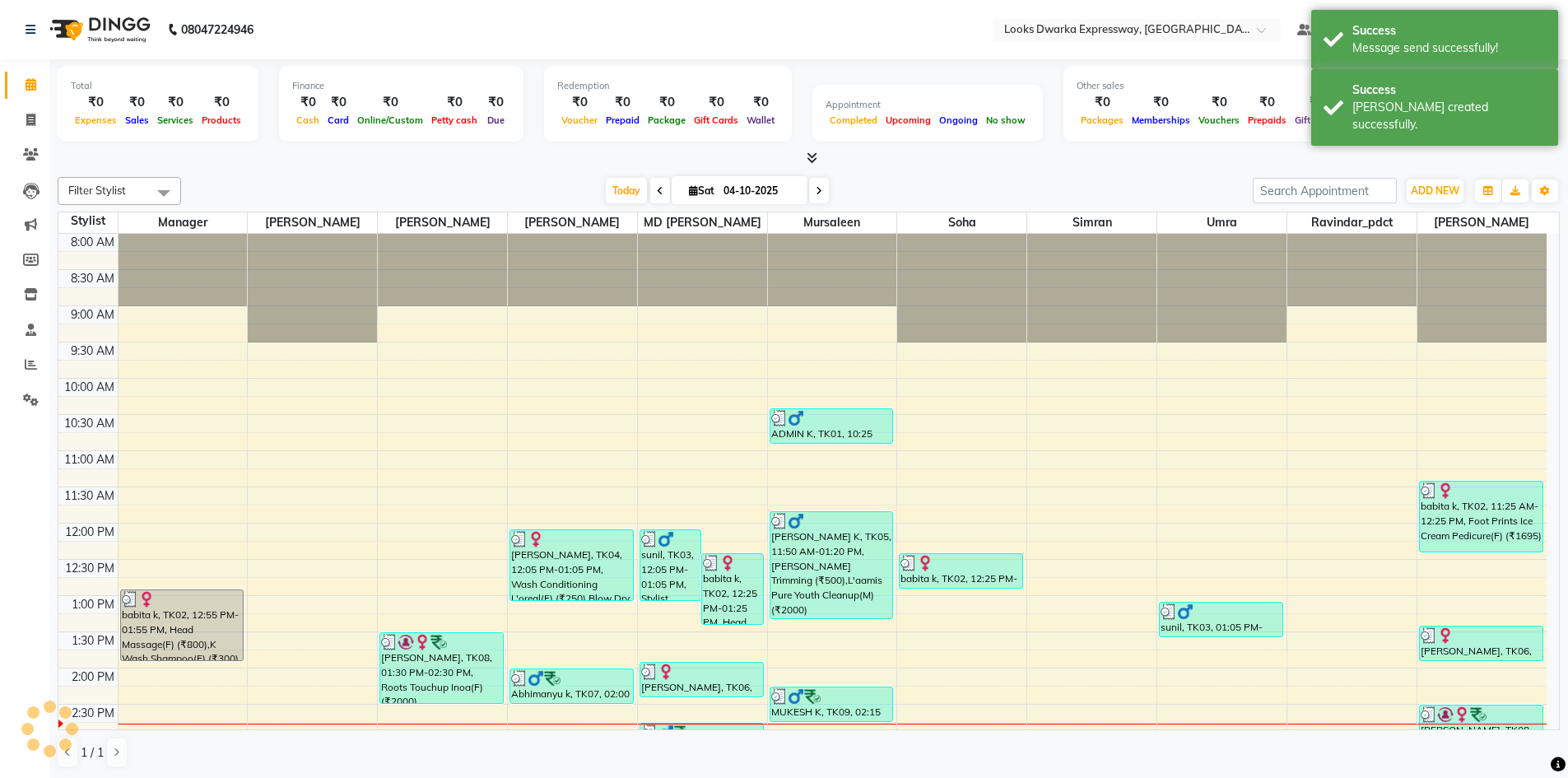
click at [341, 176] on div "Filter Stylist Select All Manager Yashika RIJVAN AHMAD SALIM MD Irshad Mursalee…" at bounding box center [809, 472] width 1502 height 604
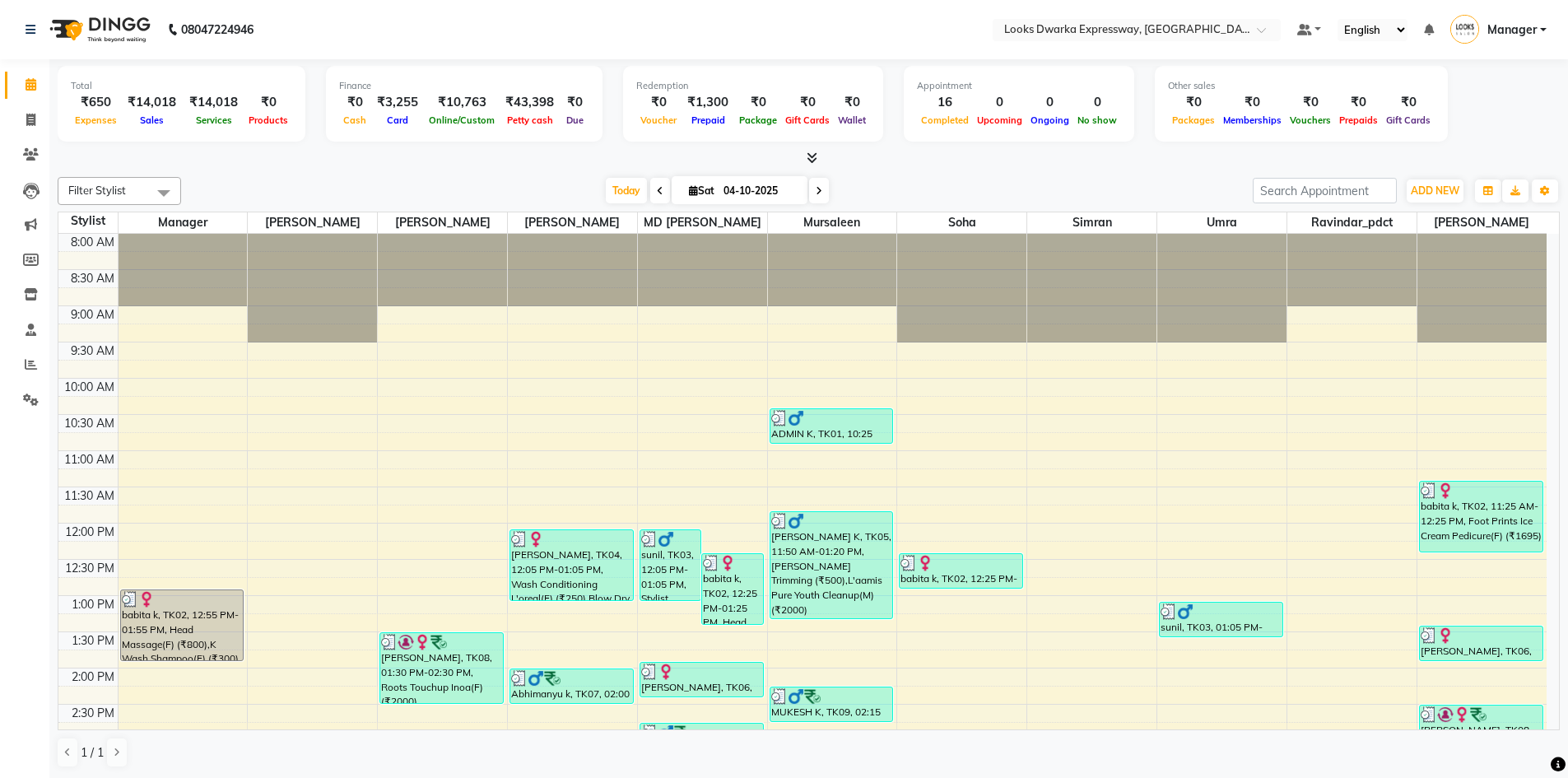
scroll to position [247, 0]
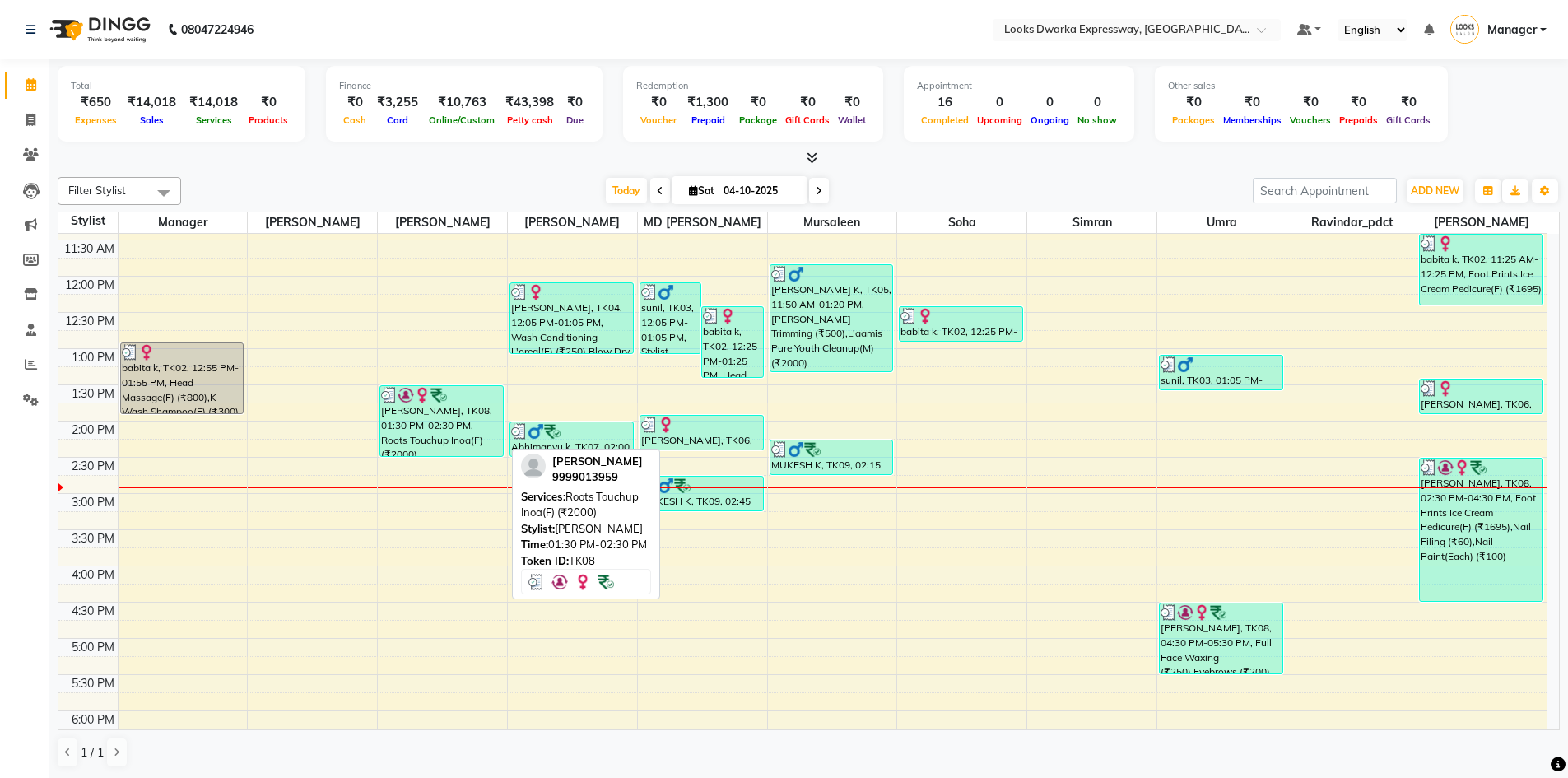
click at [450, 422] on div "[PERSON_NAME], TK08, 01:30 PM-02:30 PM, Roots Touchup Inoa(F) (₹2000)" at bounding box center [442, 420] width 123 height 70
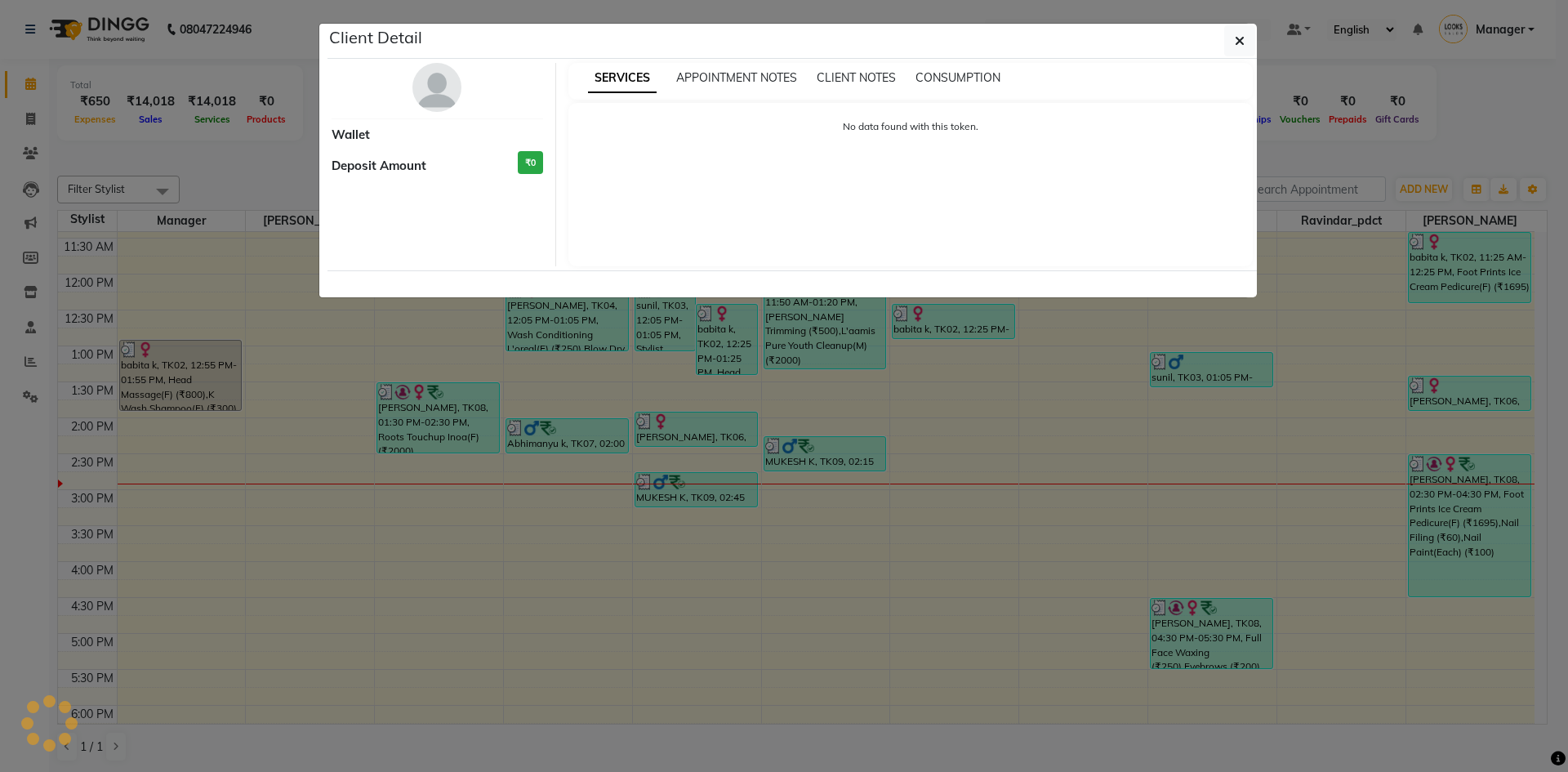
select select "3"
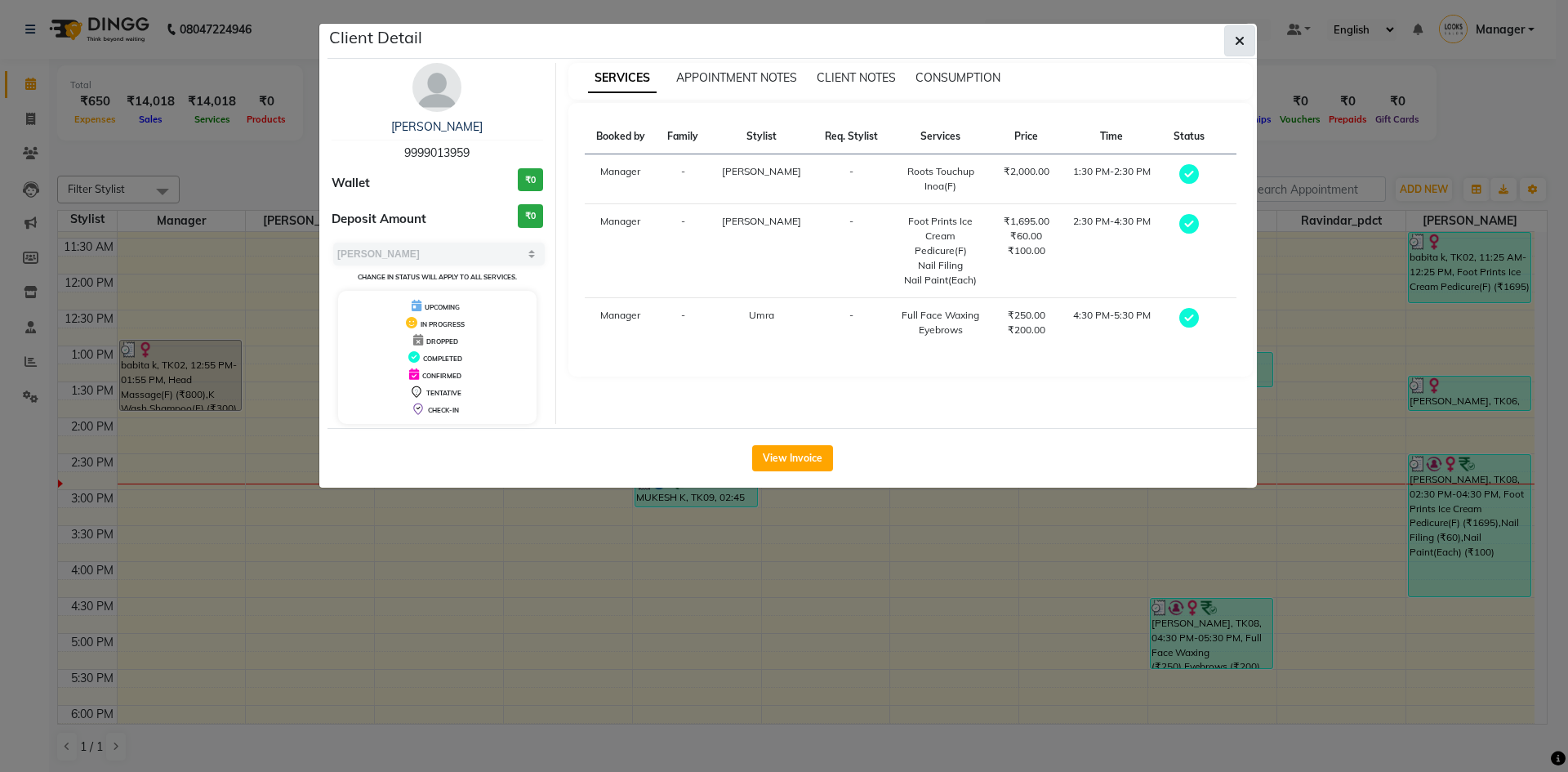
click at [1224, 41] on button "button" at bounding box center [1239, 40] width 31 height 31
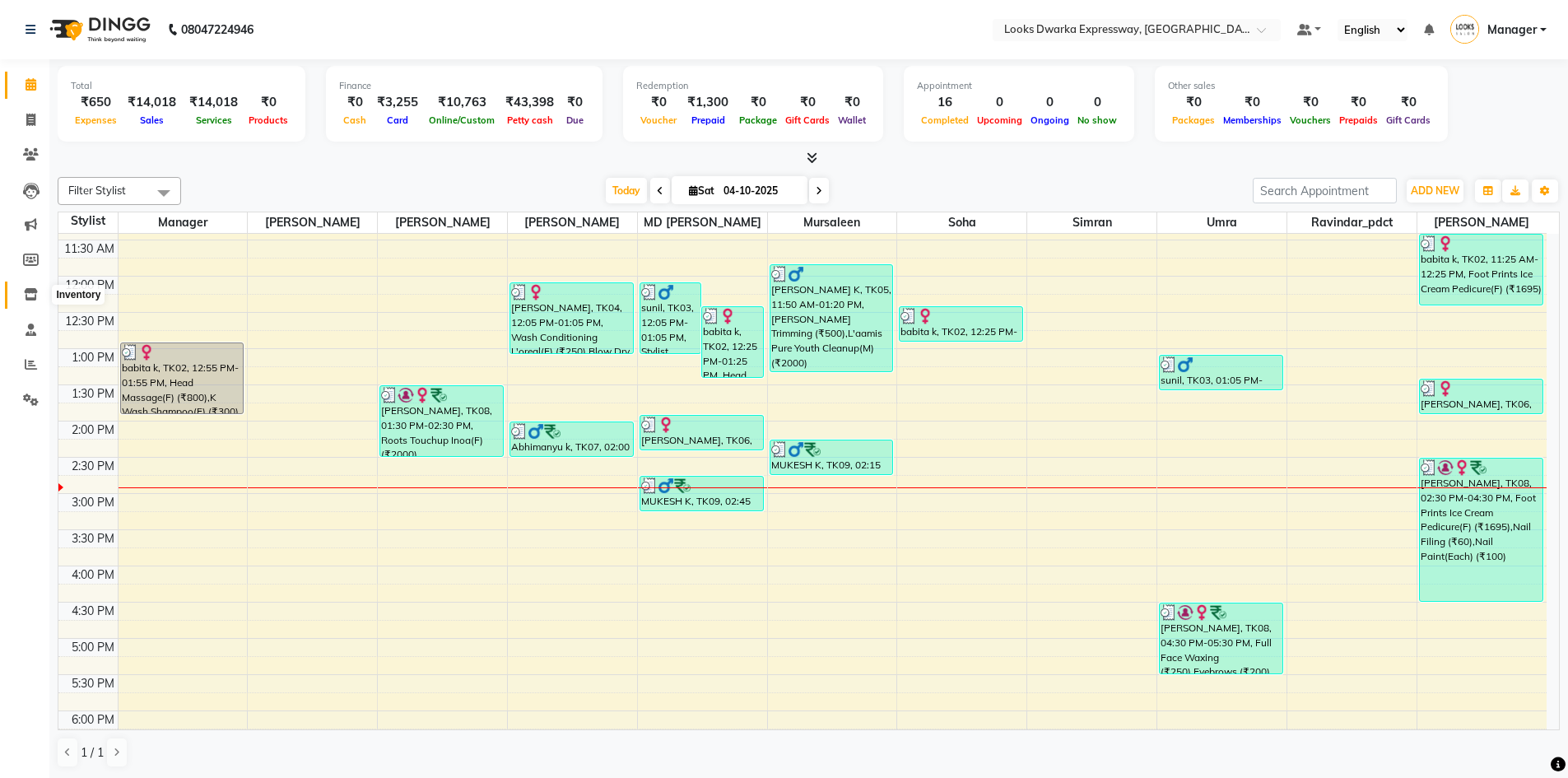
click at [28, 288] on icon at bounding box center [30, 294] width 14 height 13
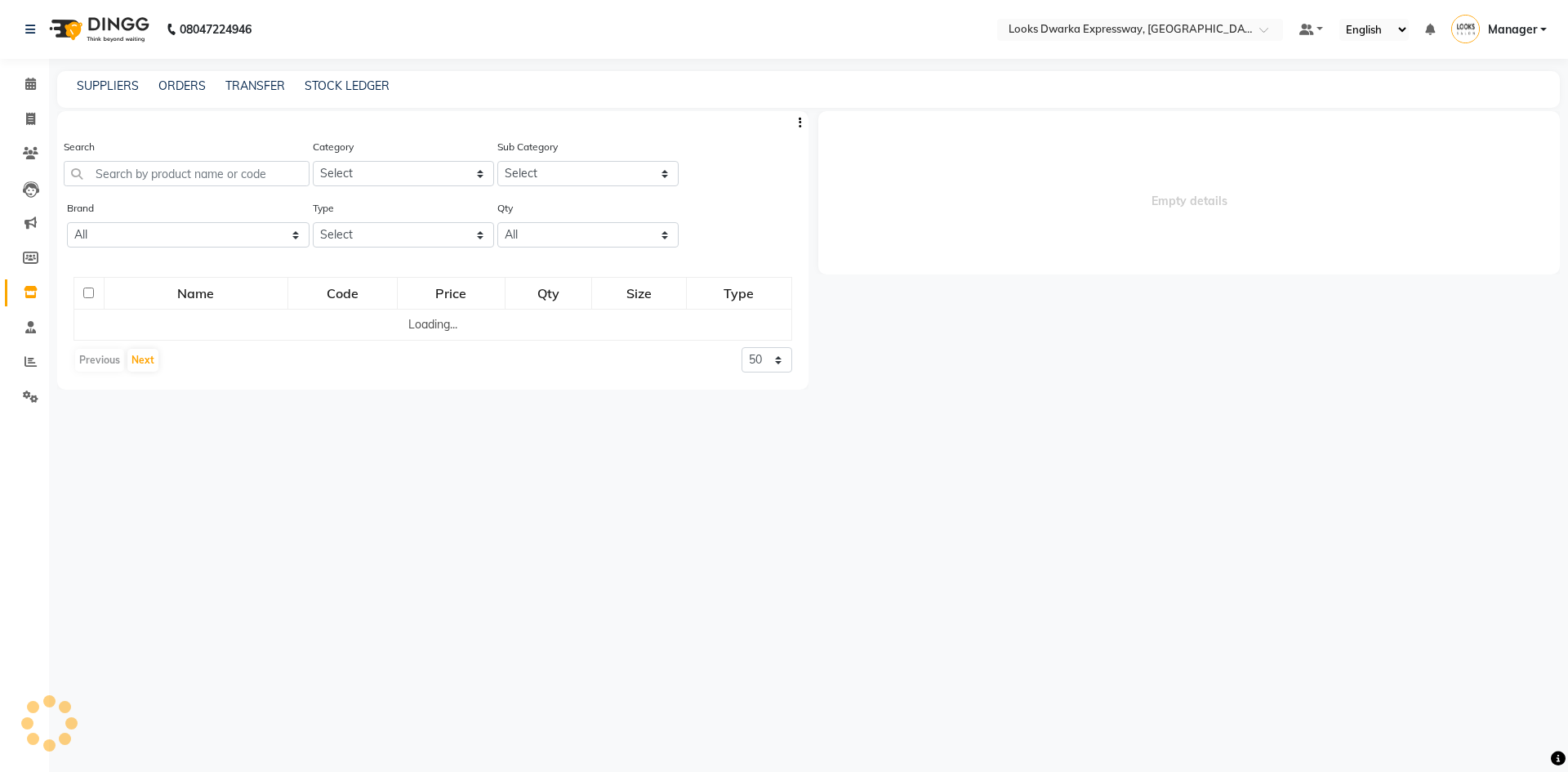
select select
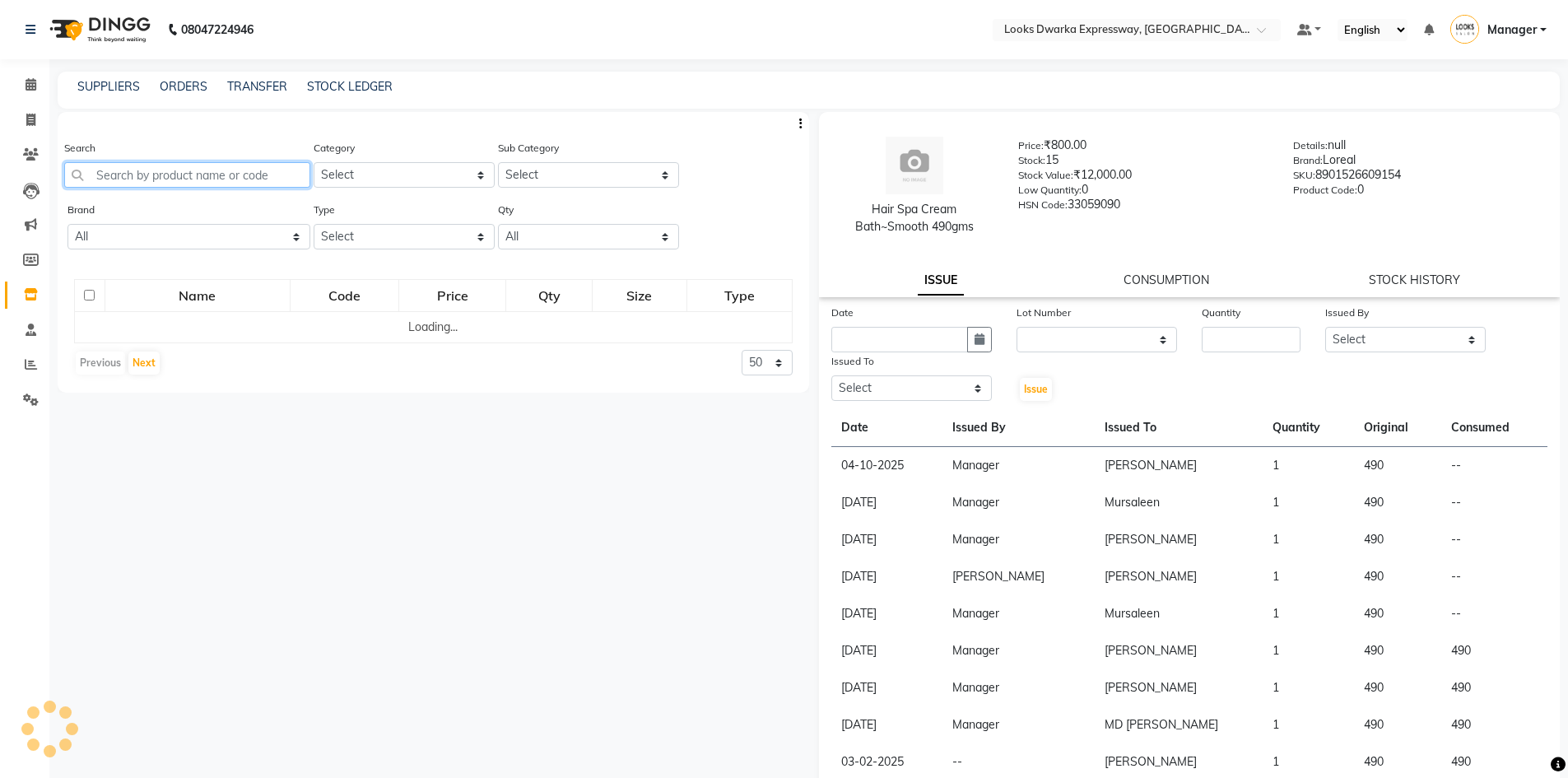
click at [193, 183] on input "text" at bounding box center [187, 175] width 246 height 25
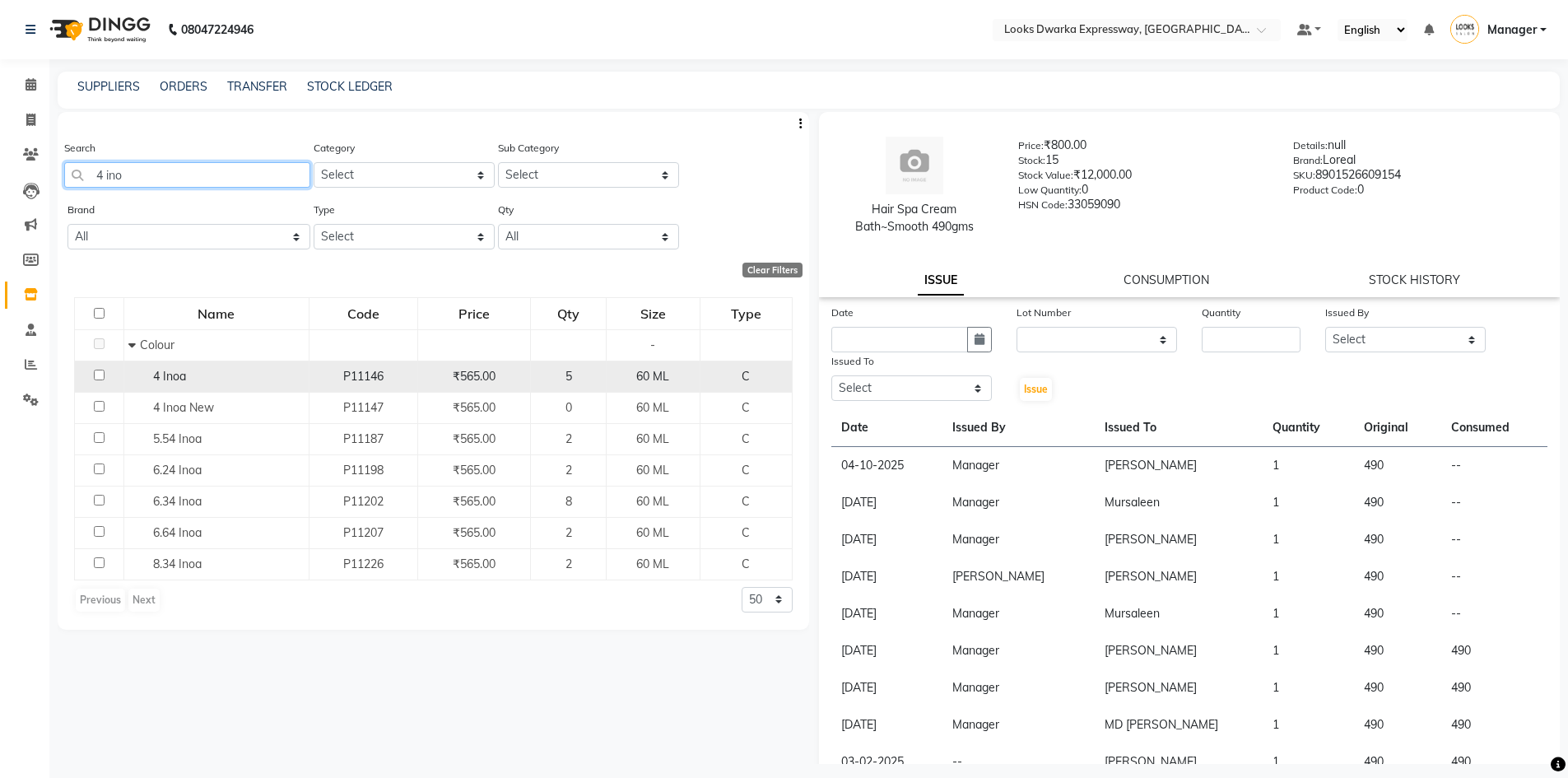
type input "4 ino"
click at [100, 376] on input "checkbox" at bounding box center [99, 375] width 11 height 11
checkbox input "true"
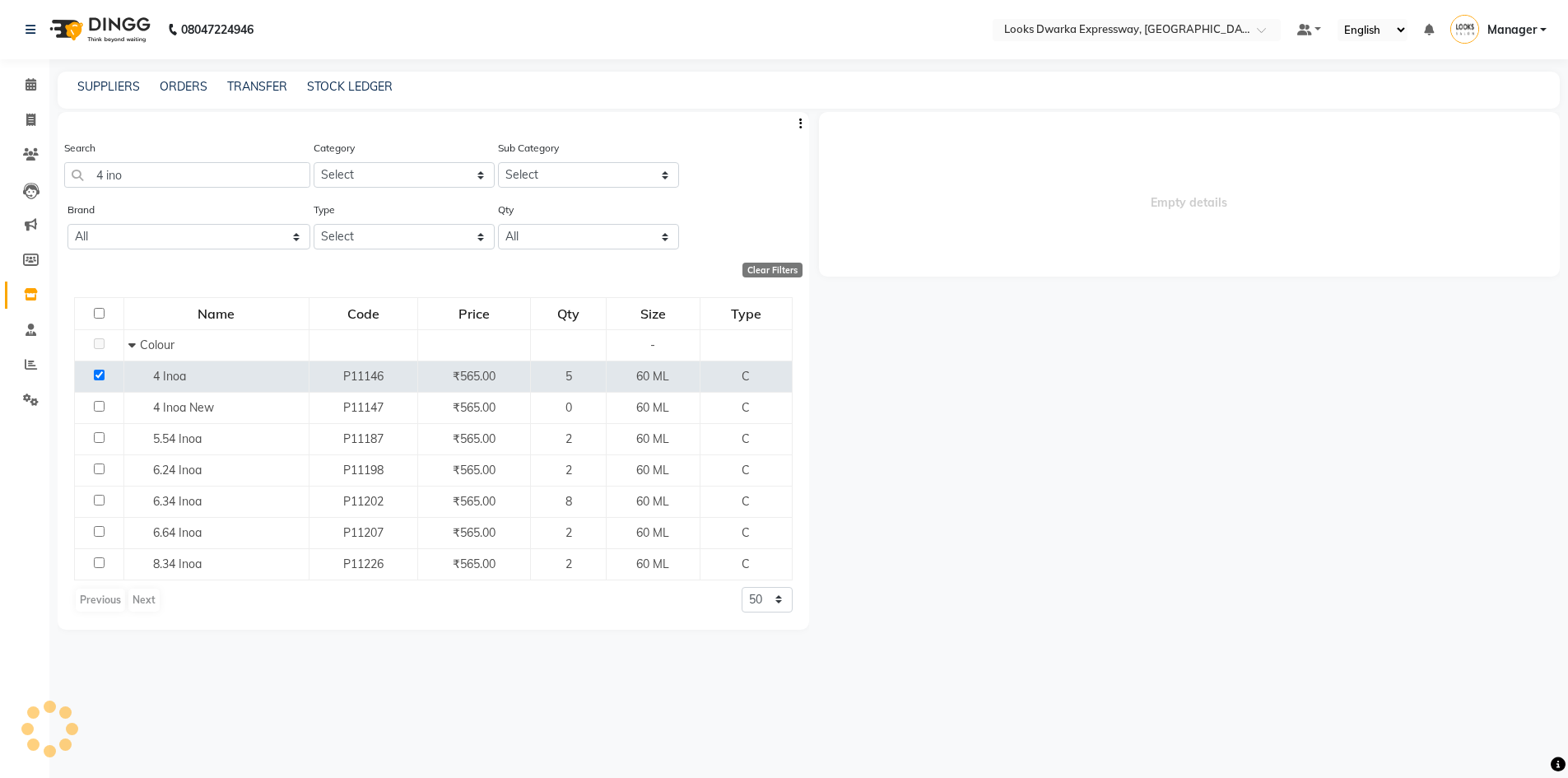
select select
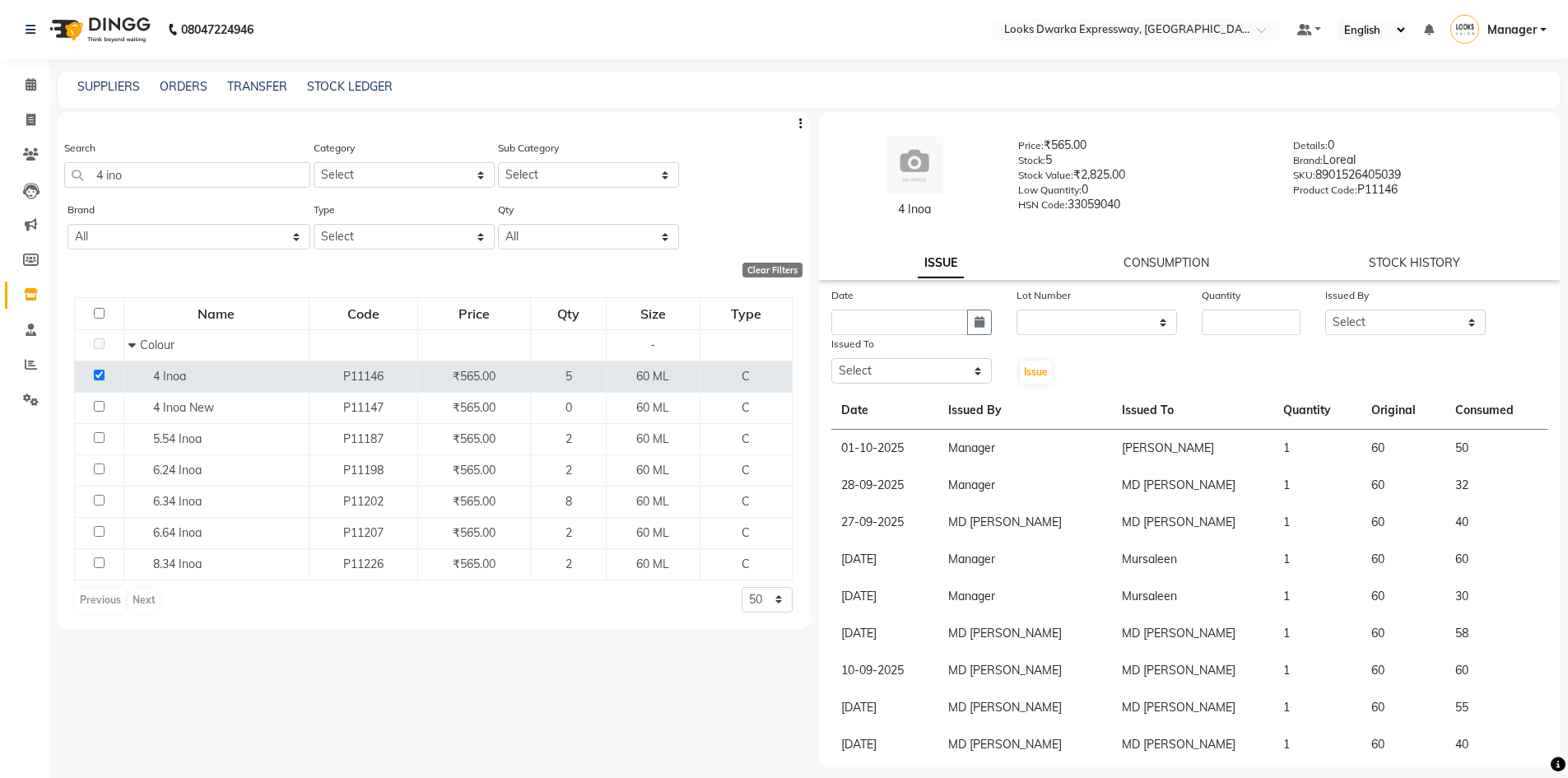
click at [593, 719] on div "Search 4 ino Category Select Skin Personal Care Hair Threading Loreal Bio Top C…" at bounding box center [434, 438] width 751 height 652
click at [981, 323] on button "button" at bounding box center [979, 322] width 24 height 25
select select "10"
select select "2025"
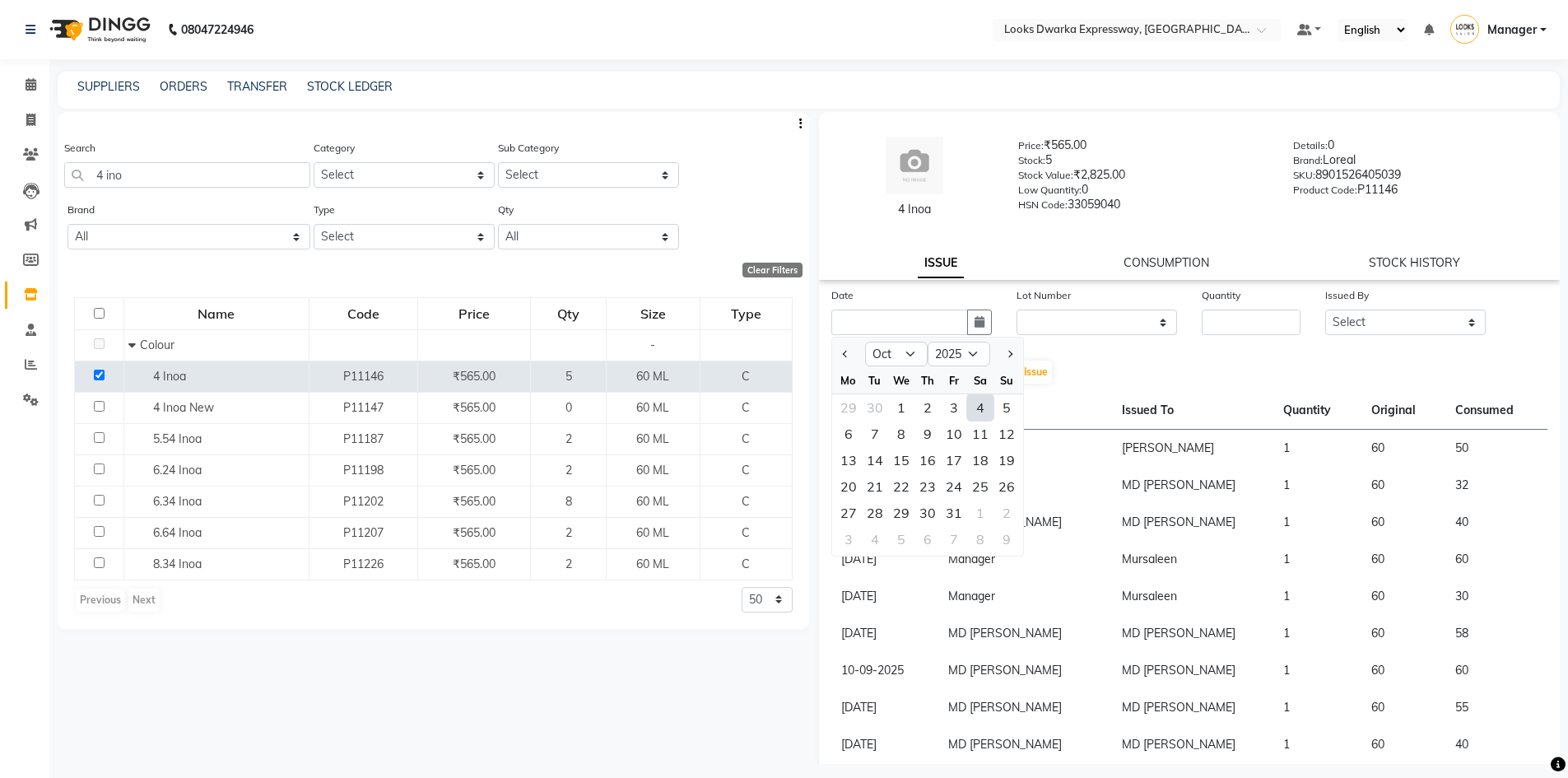
click at [977, 400] on div "4" at bounding box center [980, 407] width 26 height 26
type input "04-10-2025"
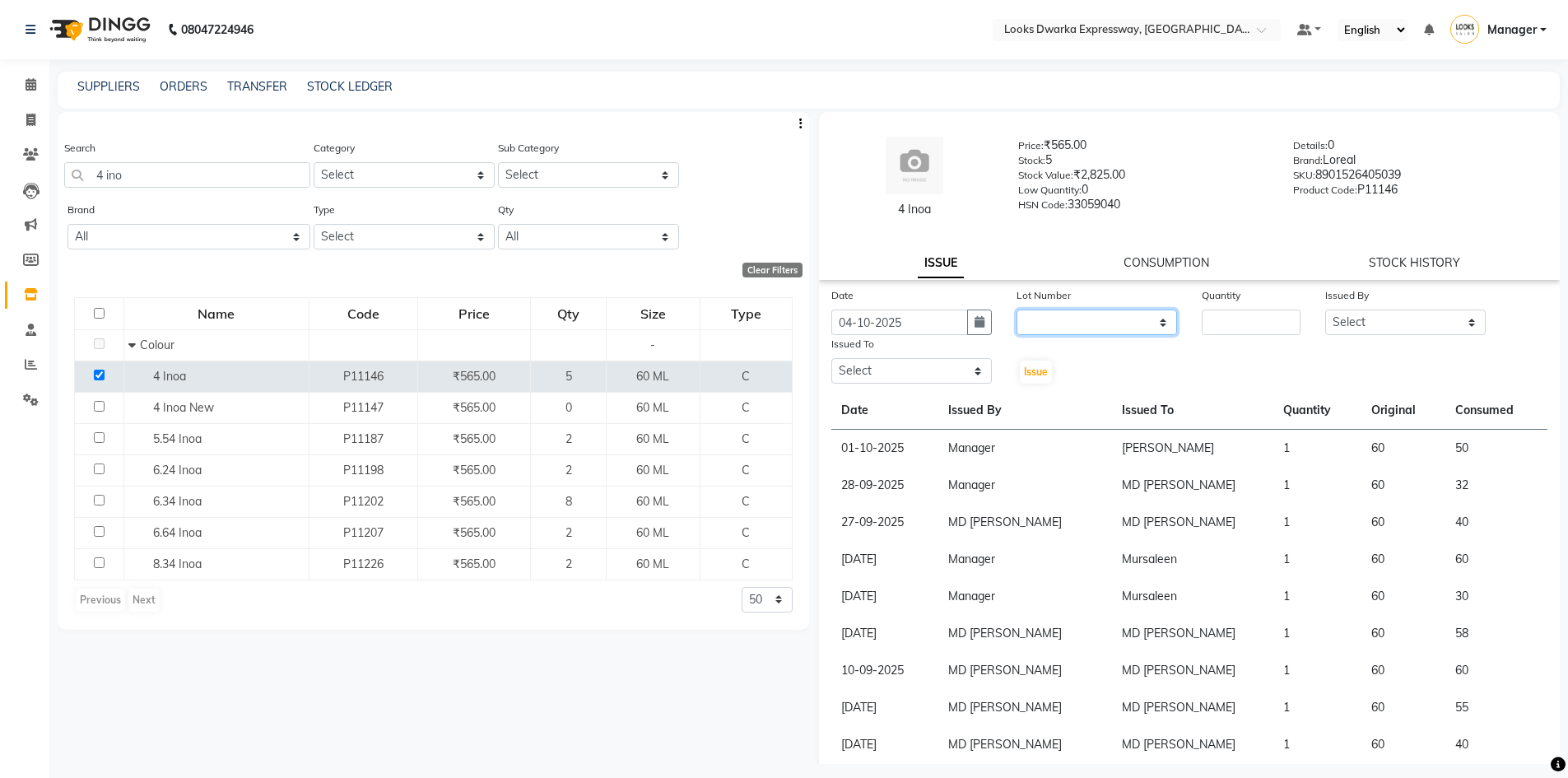
click at [1077, 317] on select "None" at bounding box center [1097, 322] width 160 height 25
select select "0: null"
click at [1017, 309] on select "None" at bounding box center [1097, 322] width 160 height 25
click at [1222, 332] on input "number" at bounding box center [1251, 322] width 99 height 25
type input "1"
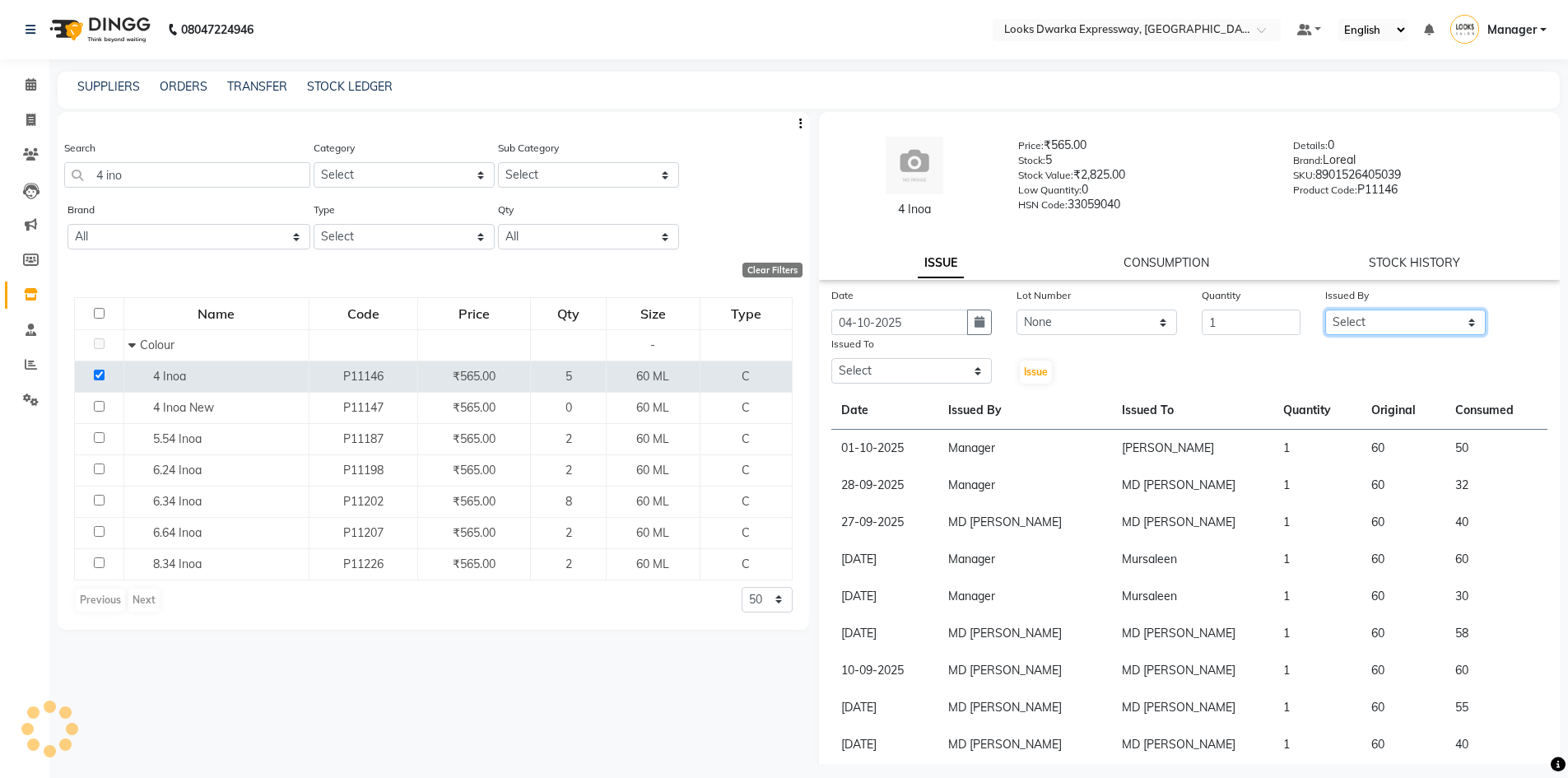
drag, startPoint x: 1376, startPoint y: 321, endPoint x: 1377, endPoint y: 330, distance: 9.1
click at [1376, 321] on select "Select Manager MD [PERSON_NAME] Ravindar_pdct [PERSON_NAME] [PERSON_NAME] Soha …" at bounding box center [1405, 322] width 160 height 25
select select "42993"
click at [1325, 309] on select "Select Manager MD [PERSON_NAME] Ravindar_pdct [PERSON_NAME] [PERSON_NAME] Soha …" at bounding box center [1405, 322] width 160 height 25
click at [897, 370] on select "Select Manager MD [PERSON_NAME] Ravindar_pdct [PERSON_NAME] [PERSON_NAME] Soha …" at bounding box center [911, 371] width 160 height 25
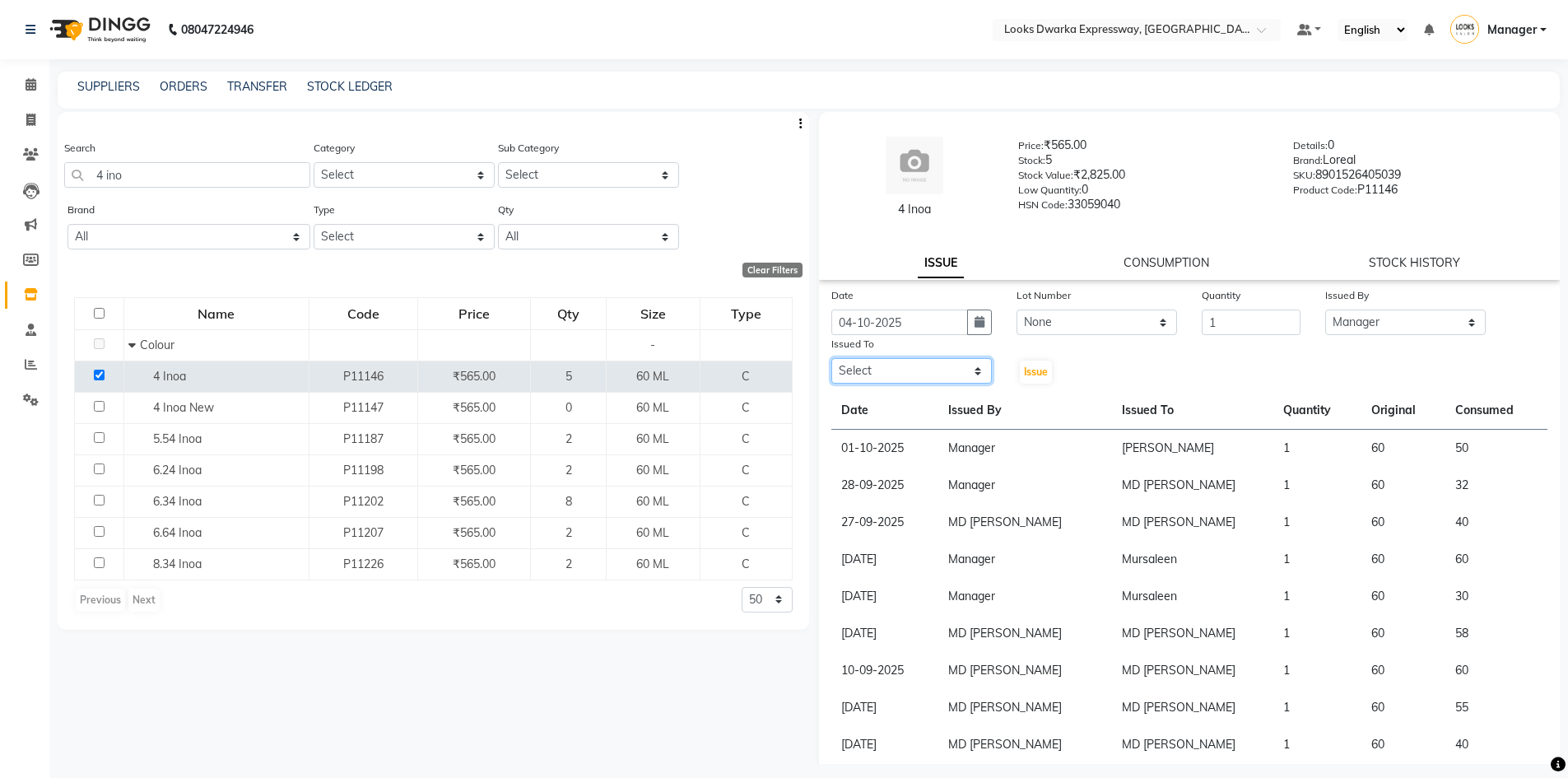
select select "43631"
click at [831, 358] on select "Select Manager MD [PERSON_NAME] Ravindar_pdct [PERSON_NAME] [PERSON_NAME] Soha …" at bounding box center [911, 371] width 160 height 25
click at [1033, 376] on span "Issue" at bounding box center [1035, 371] width 24 height 13
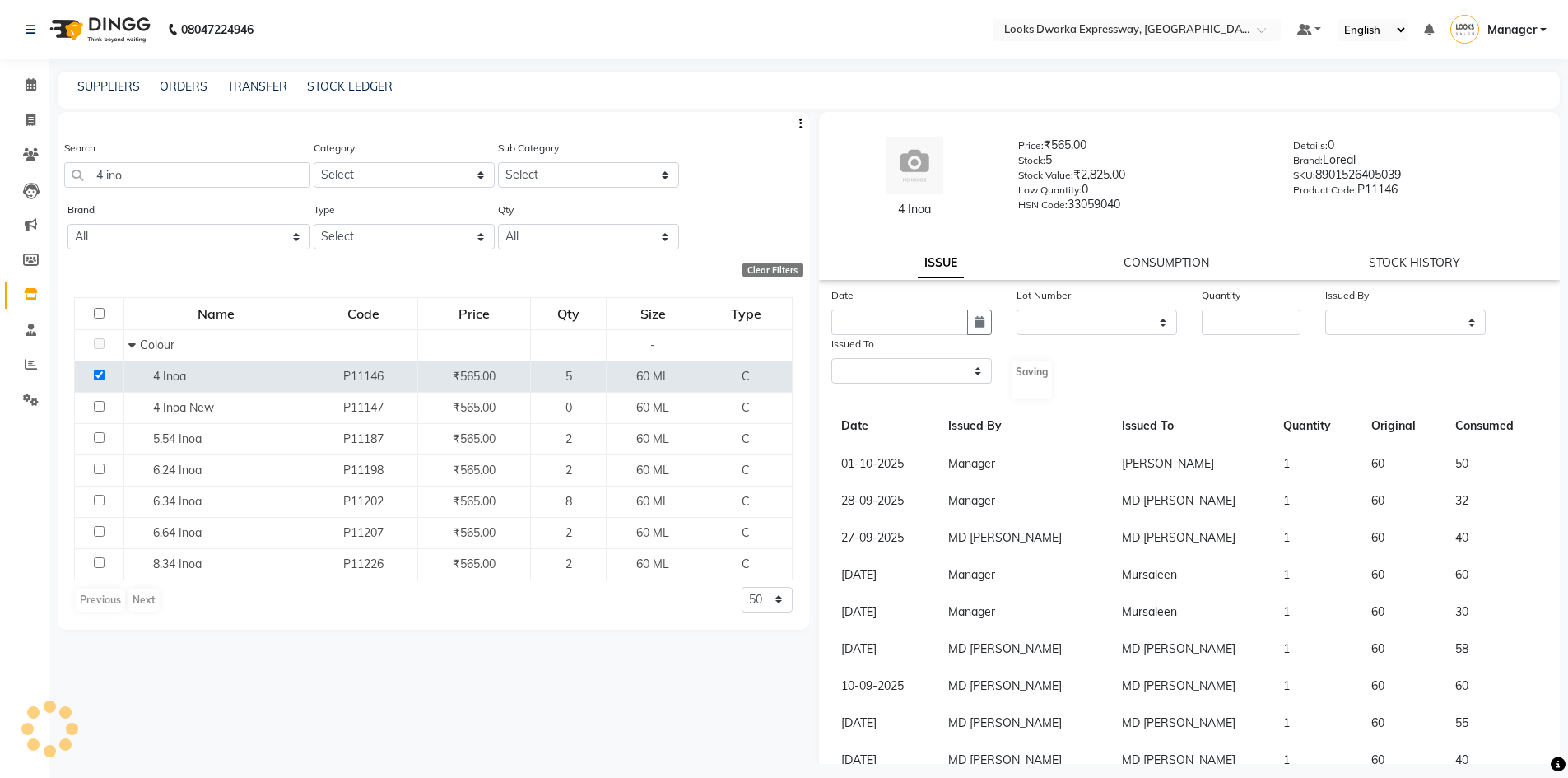
select select
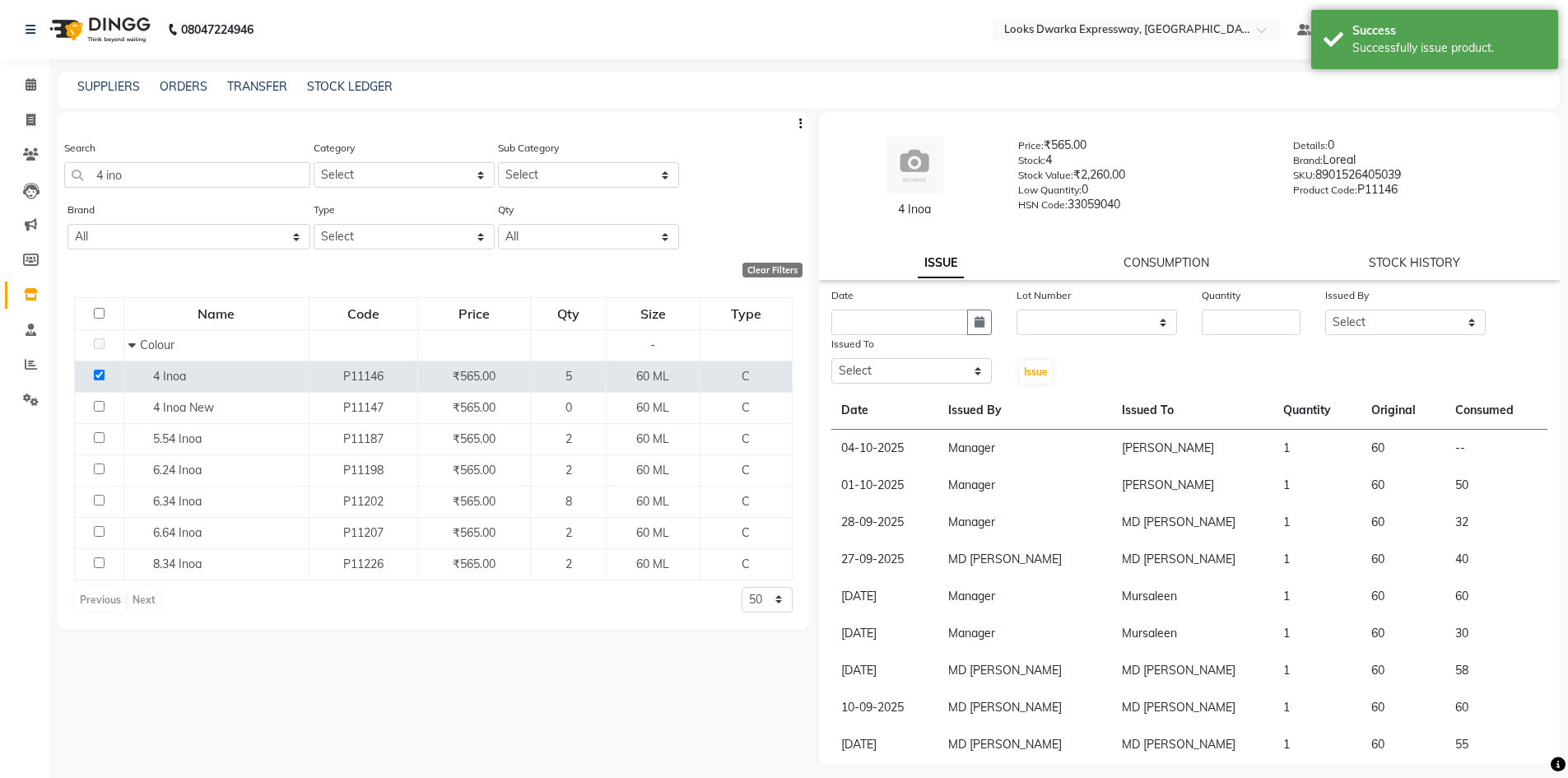
click at [673, 689] on div "Search 4 ino Category Select Skin Personal Care Hair Threading Loreal Bio Top C…" at bounding box center [434, 438] width 751 height 652
click at [26, 115] on icon at bounding box center [30, 119] width 9 height 13
select select "service"
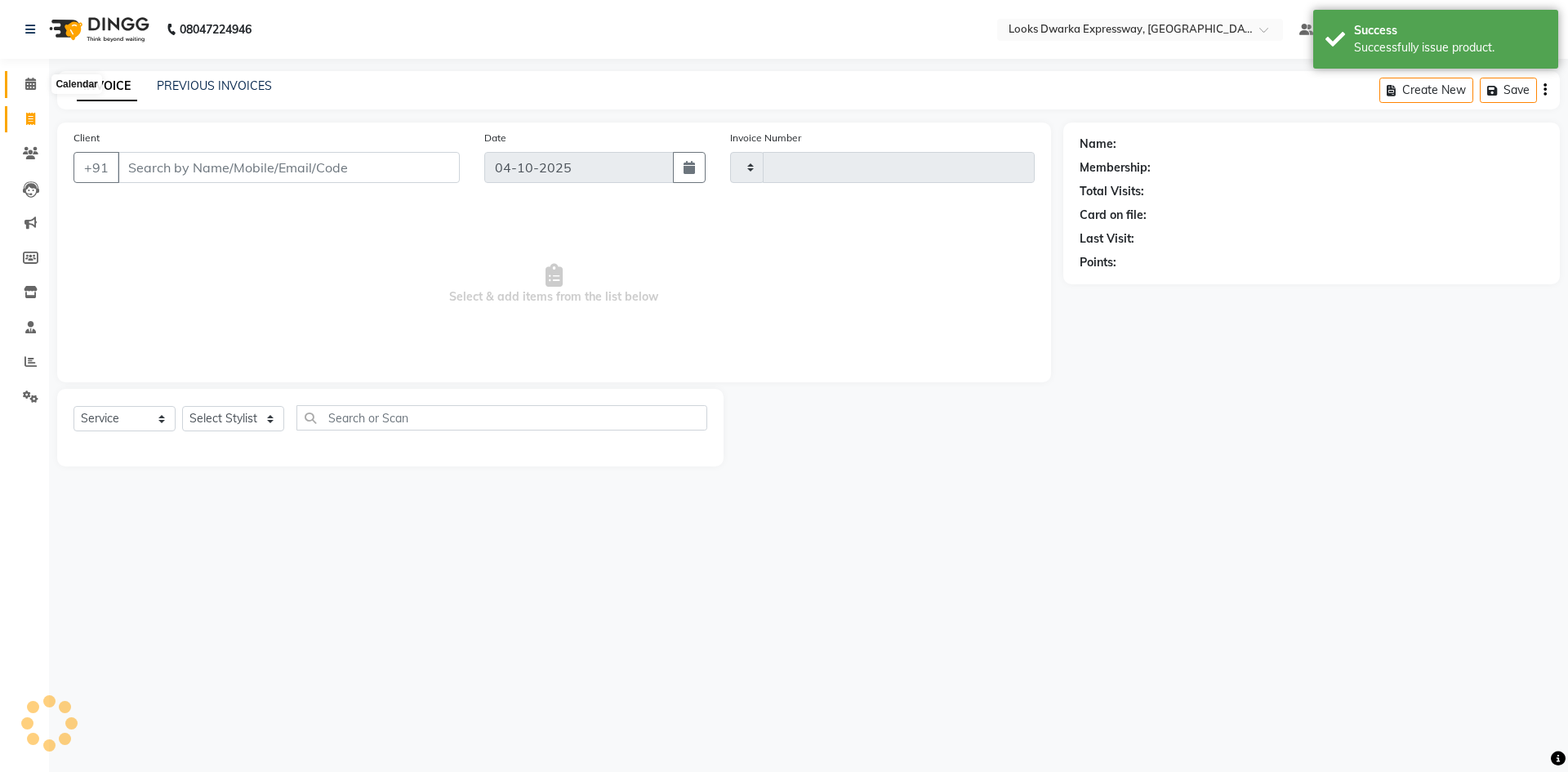
type input "2287"
click at [25, 84] on icon at bounding box center [30, 83] width 11 height 13
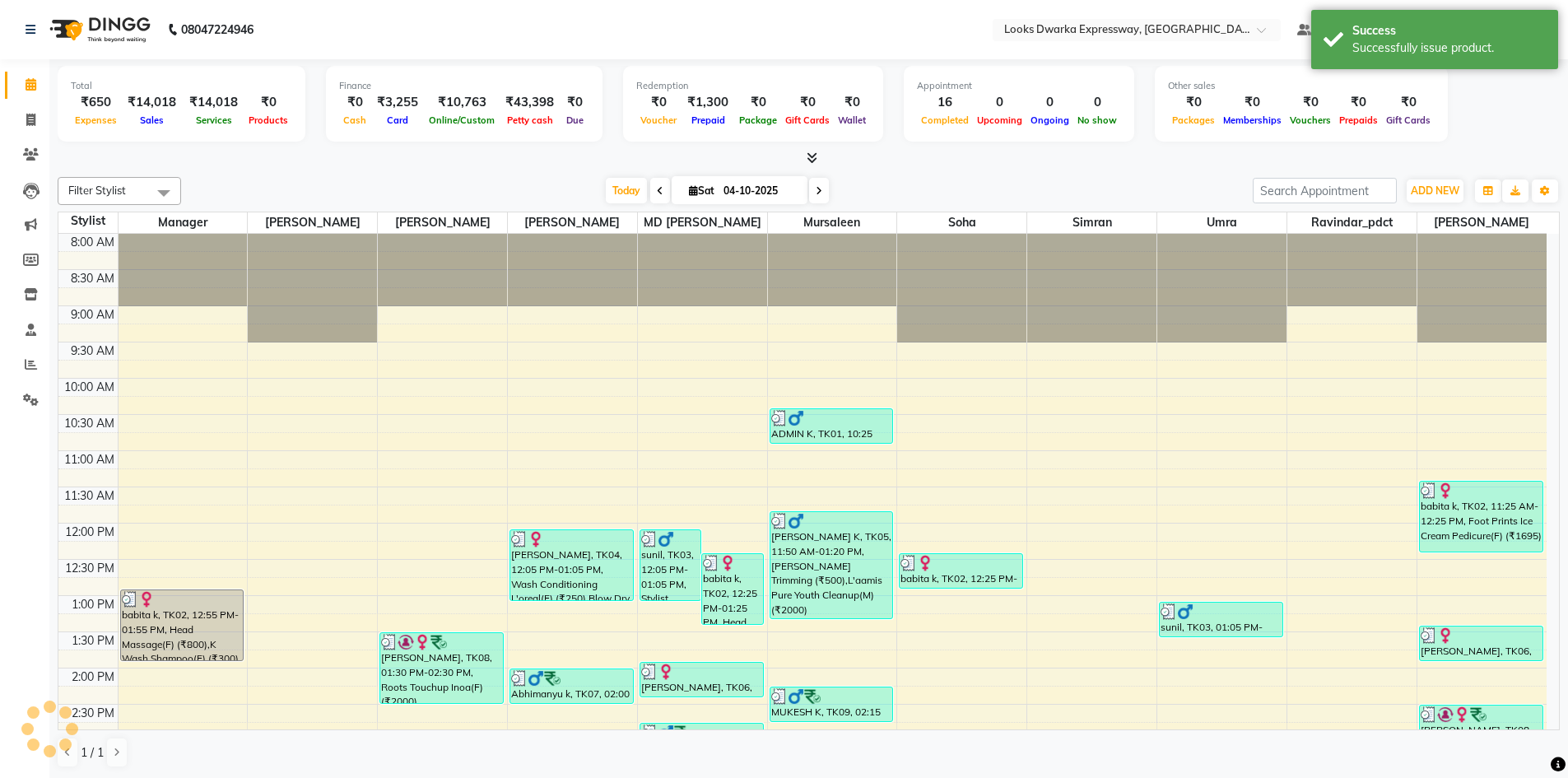
scroll to position [247, 0]
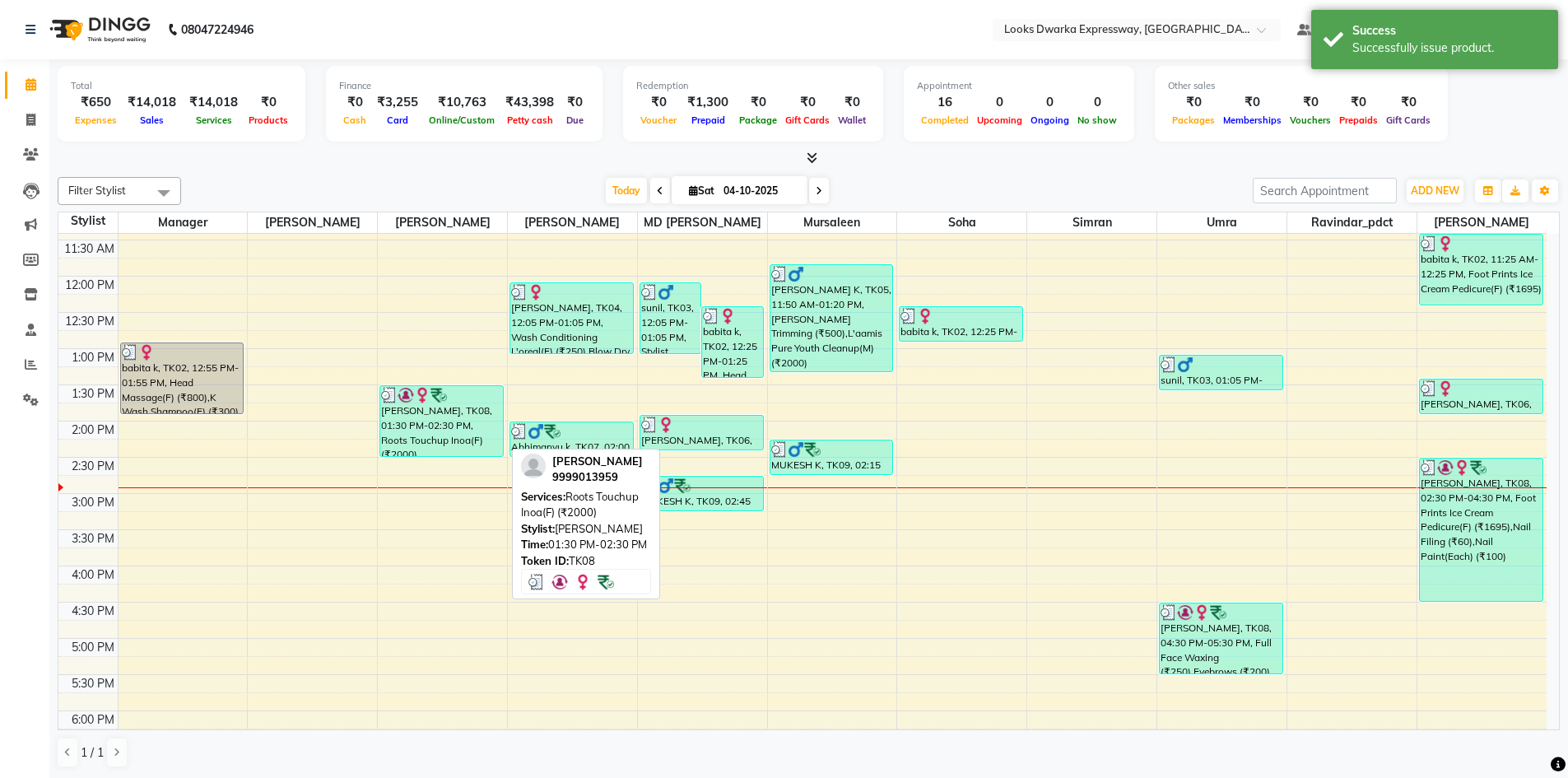
click at [447, 422] on div "[PERSON_NAME], TK08, 01:30 PM-02:30 PM, Roots Touchup Inoa(F) (₹2000)" at bounding box center [442, 420] width 123 height 70
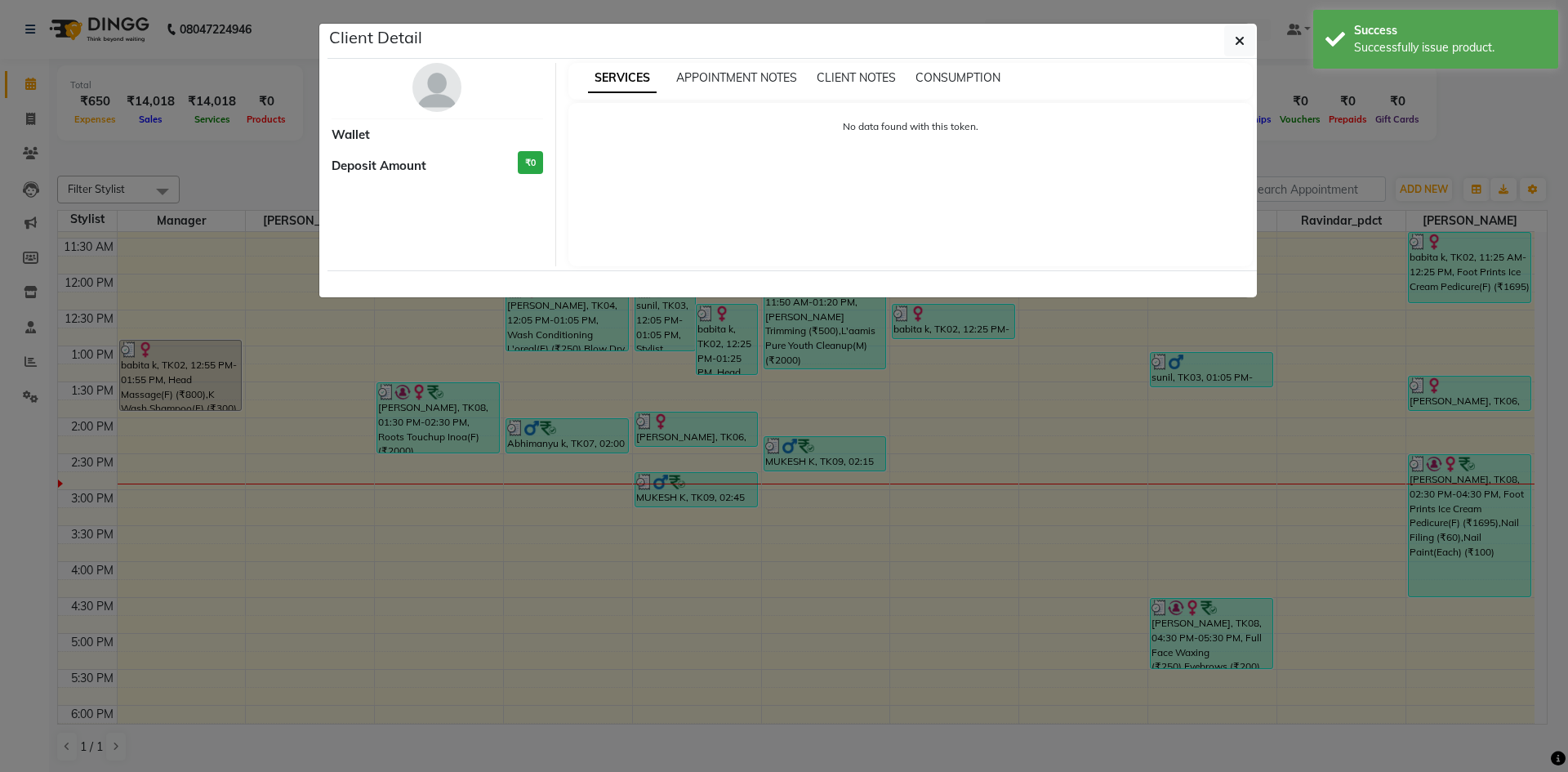
select select "3"
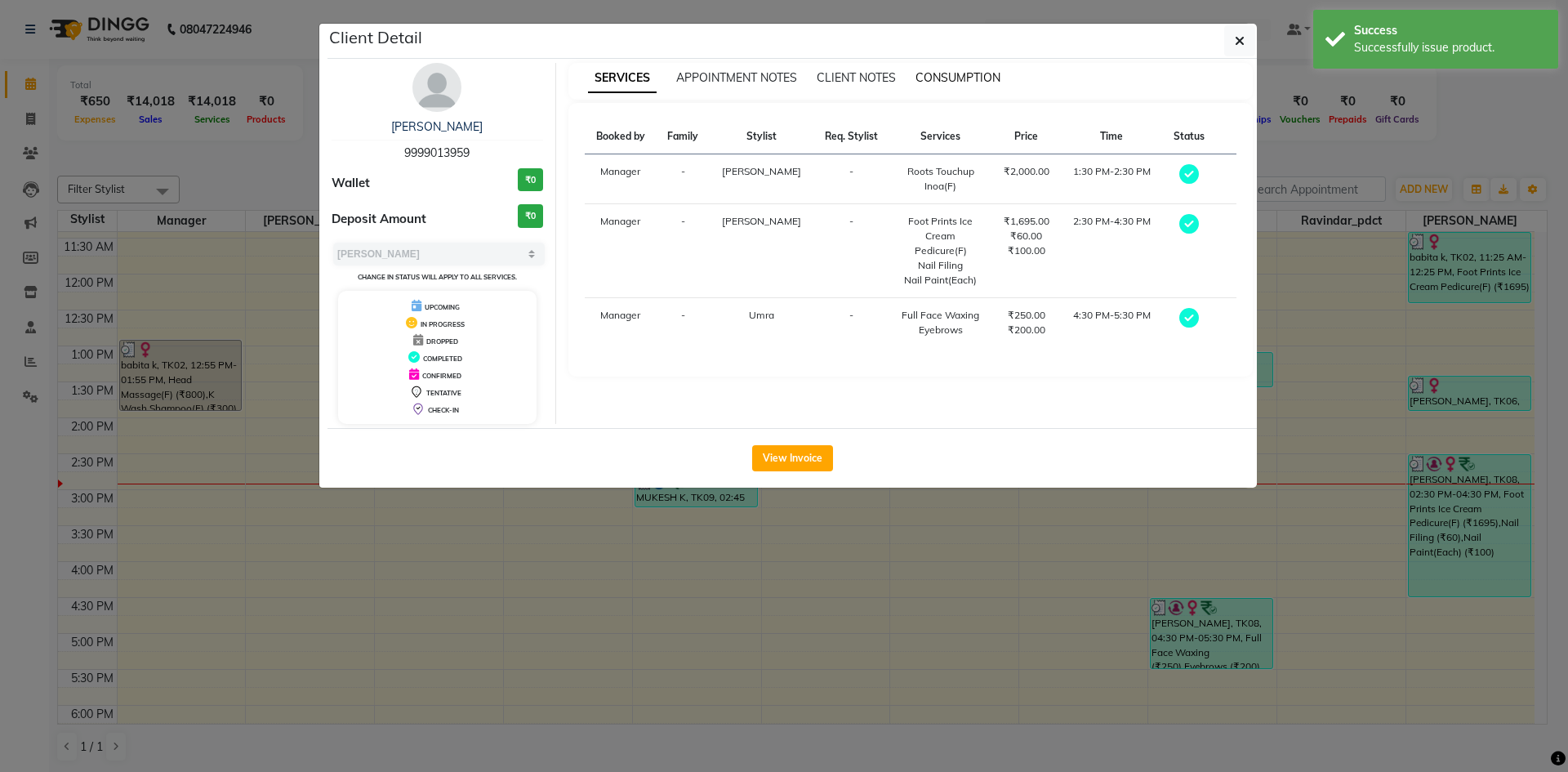
click at [934, 80] on span "CONSUMPTION" at bounding box center [958, 78] width 85 height 15
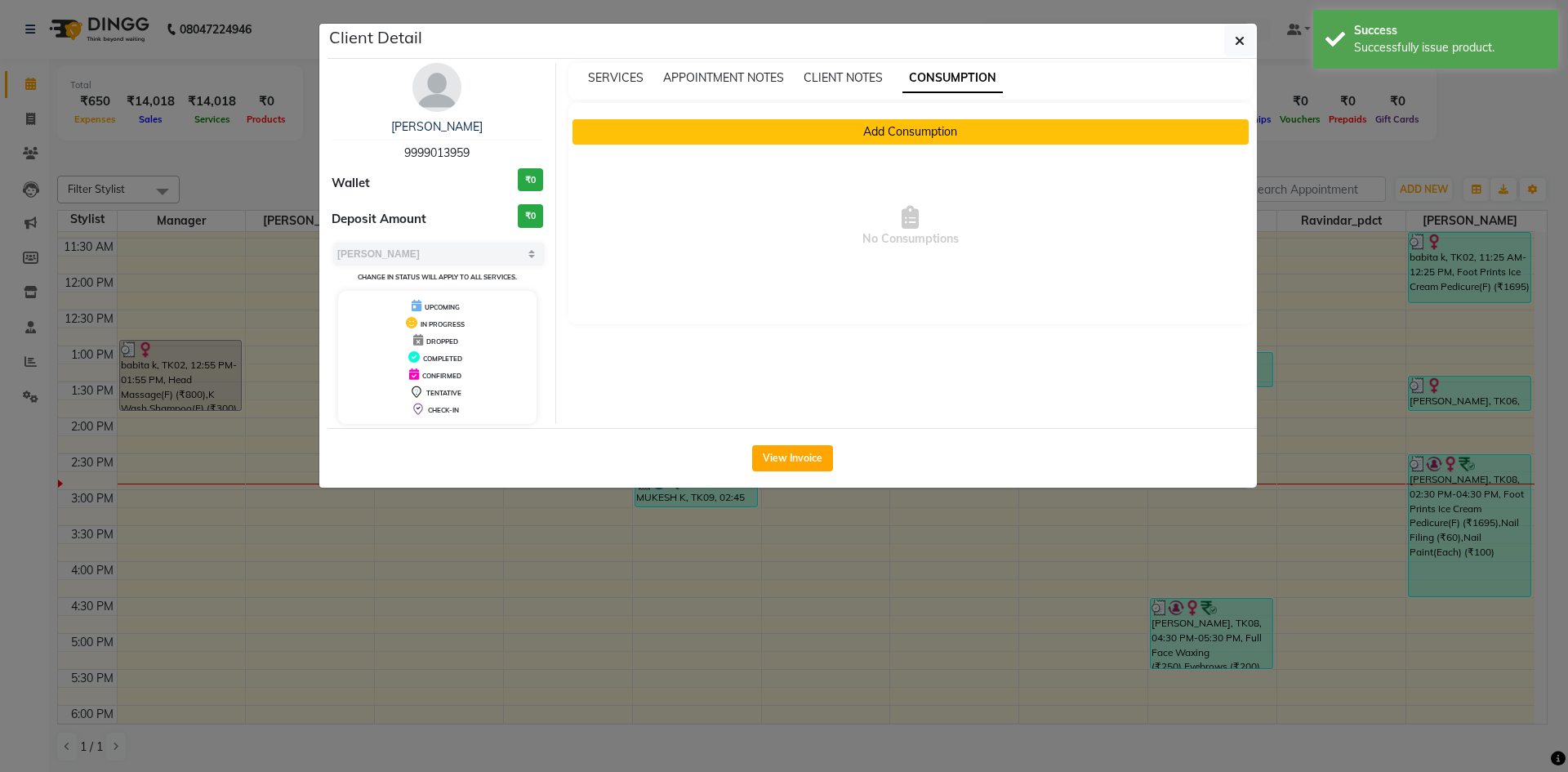
click at [753, 133] on button "Add Consumption" at bounding box center [911, 132] width 677 height 25
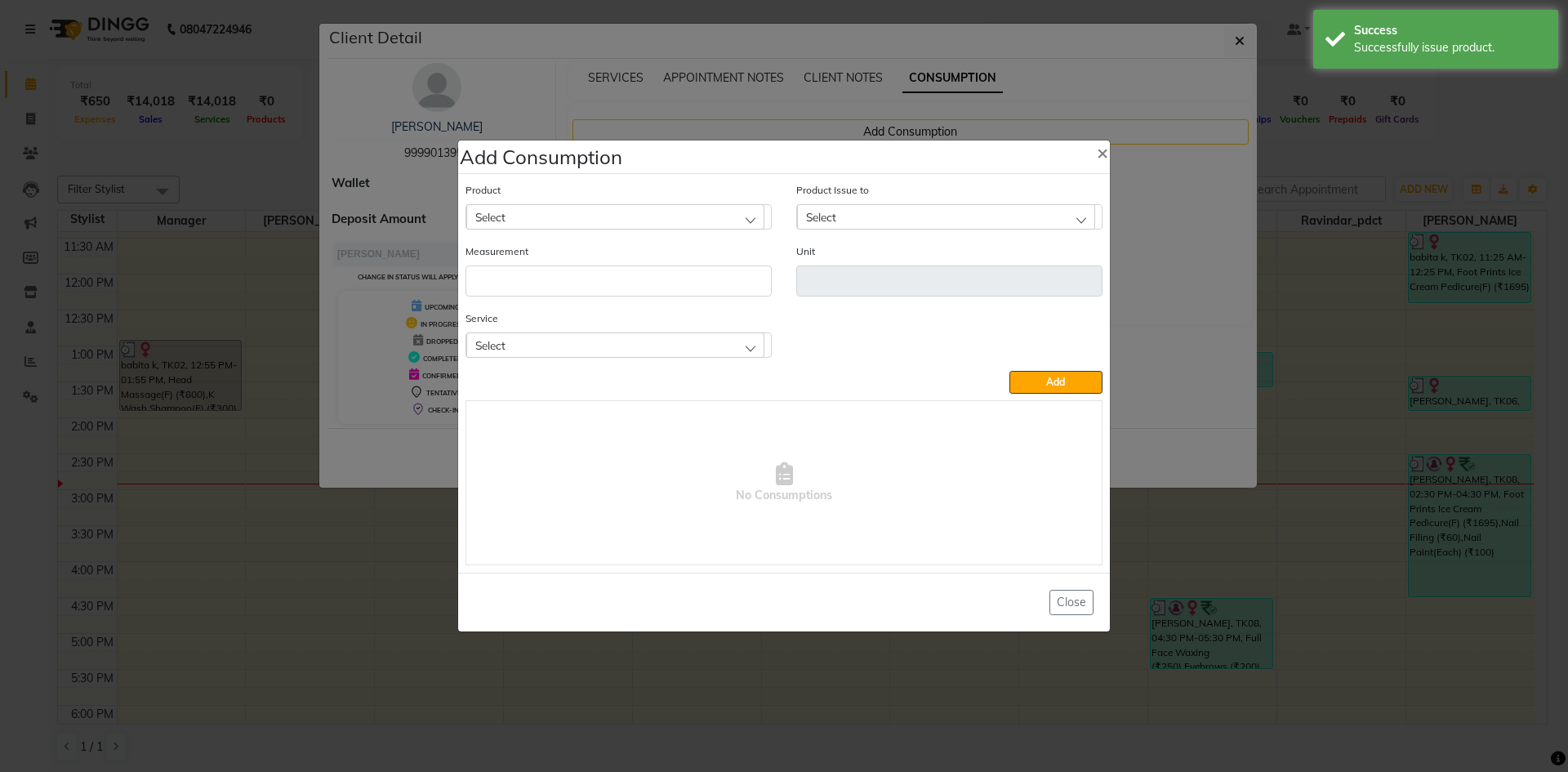
click at [716, 218] on div "Select" at bounding box center [615, 216] width 298 height 24
type input "4 ino"
click at [676, 286] on li "4 Inoa" at bounding box center [618, 287] width 304 height 33
type input "ML"
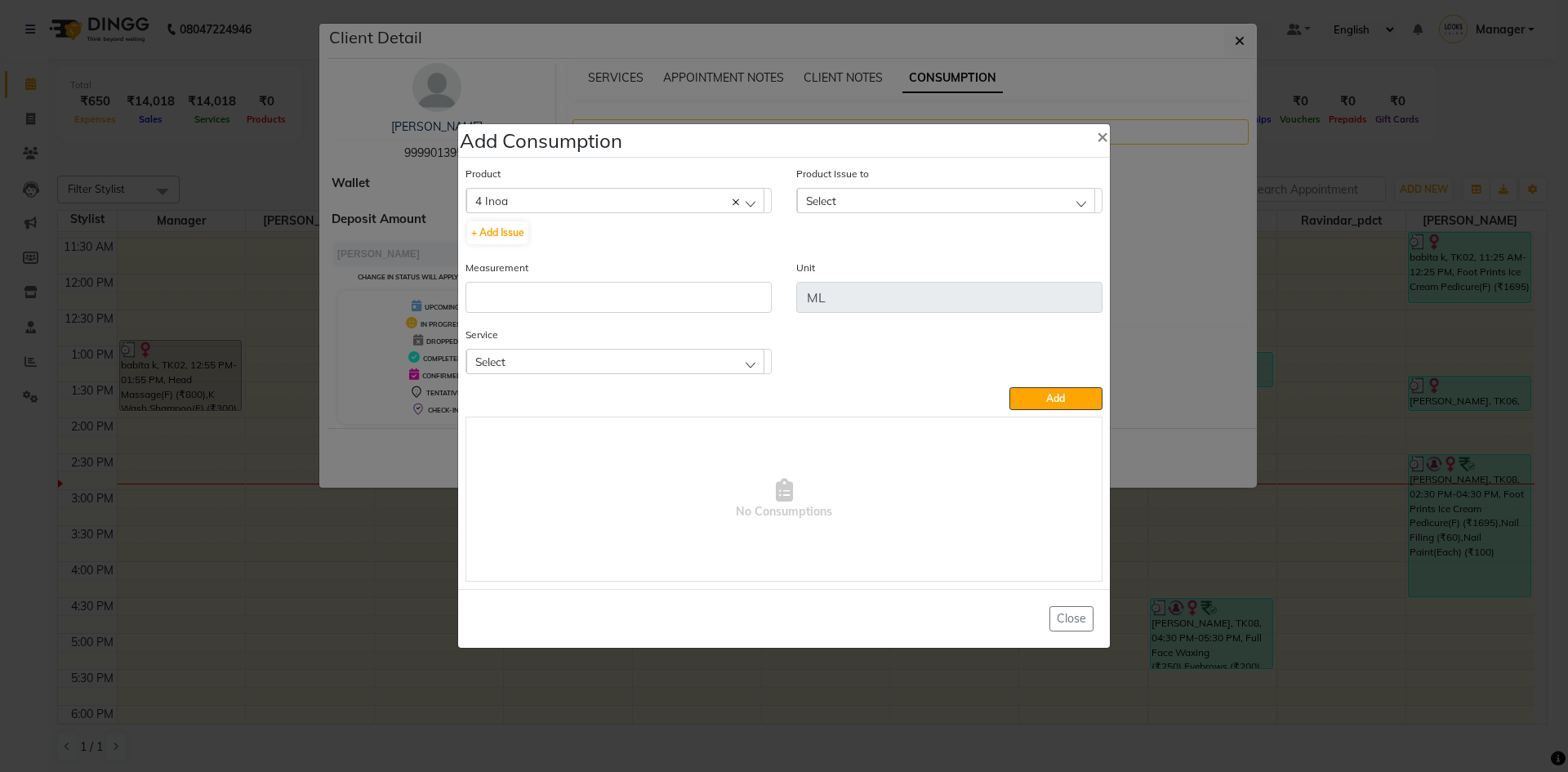
click at [833, 198] on span "Select" at bounding box center [821, 200] width 30 height 14
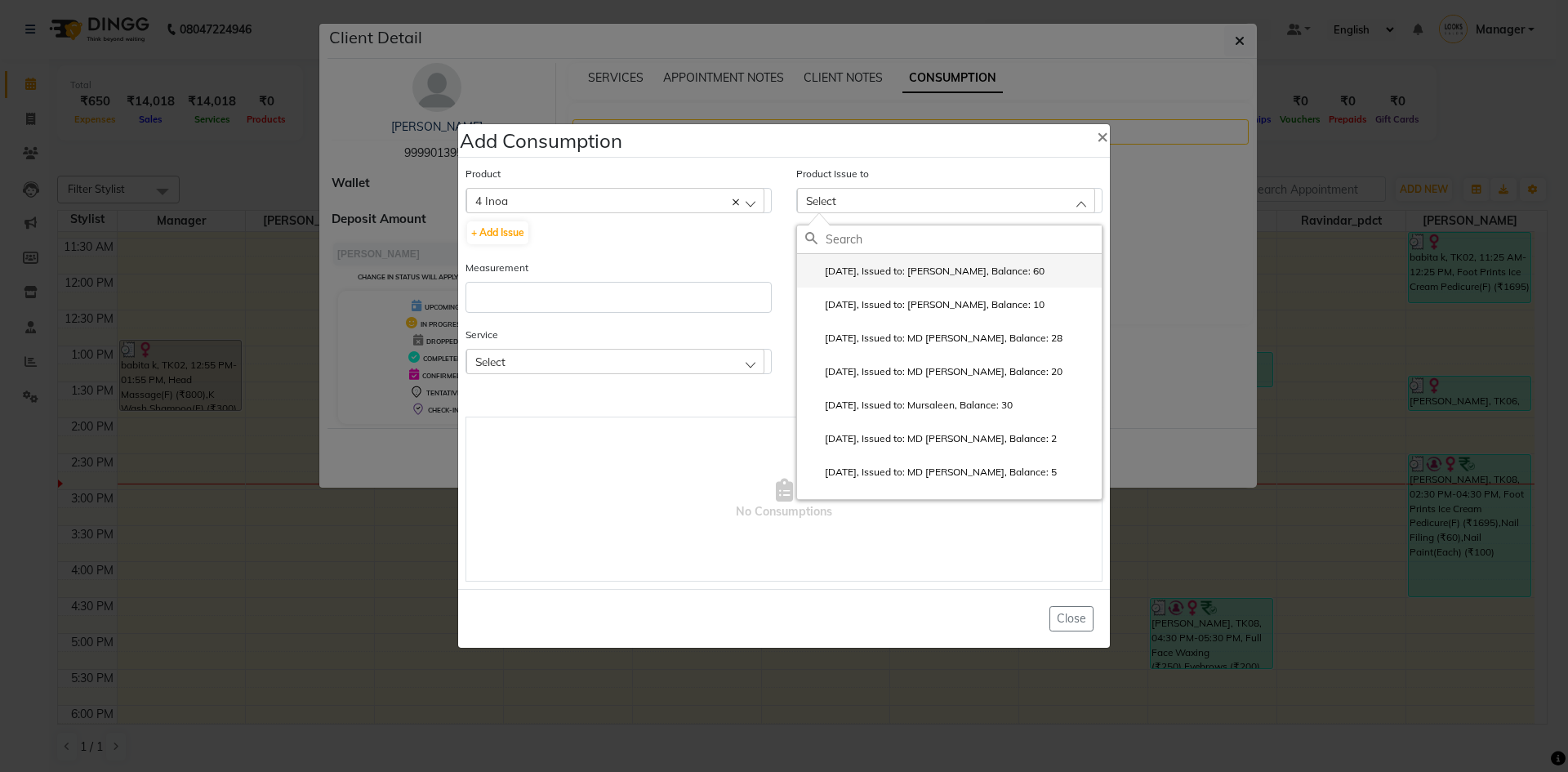
click at [899, 270] on label "[DATE], Issued to: [PERSON_NAME], Balance: 60" at bounding box center [924, 271] width 239 height 15
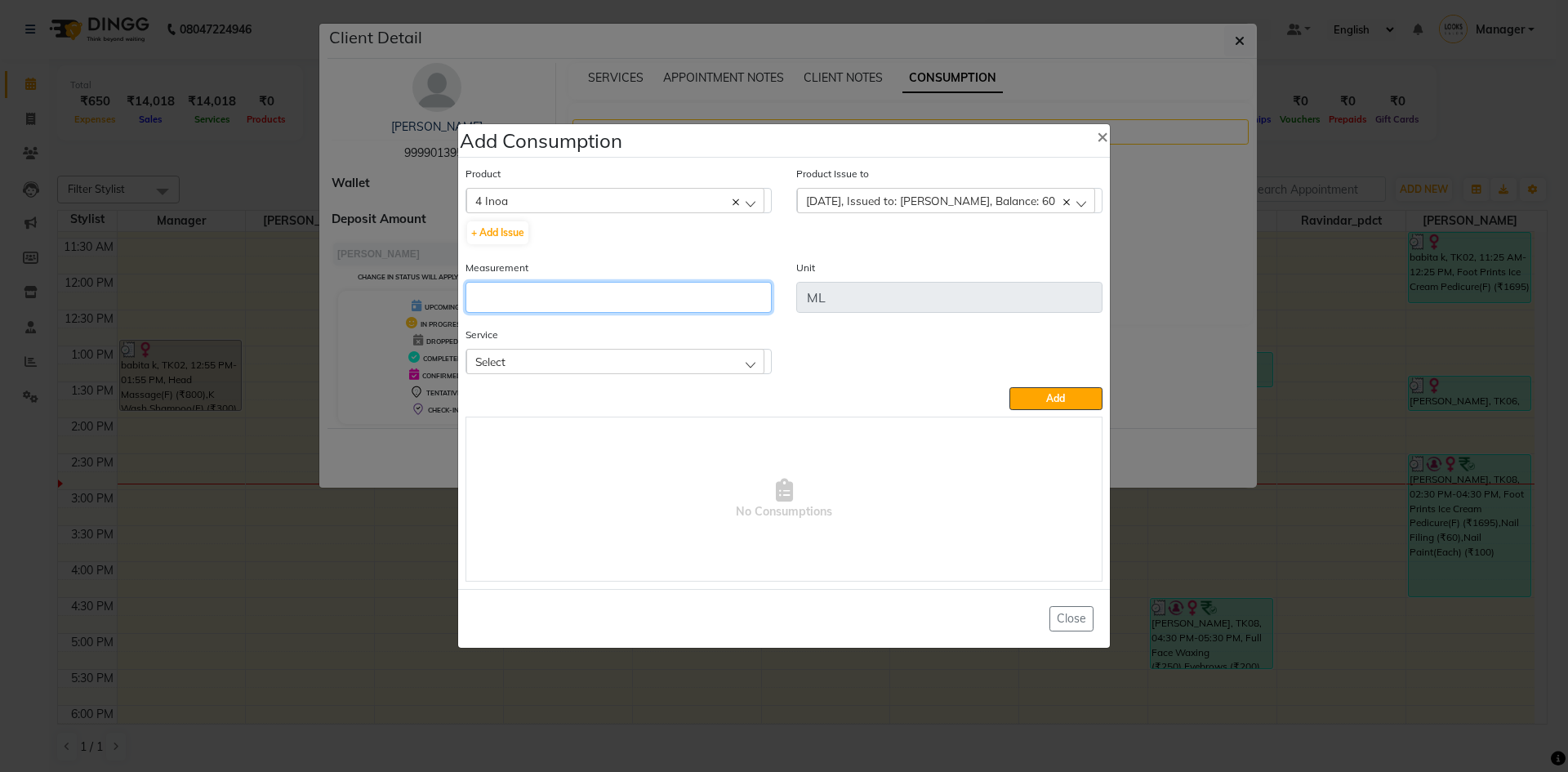
click at [738, 303] on input "number" at bounding box center [618, 297] width 306 height 31
type input "25"
click at [724, 365] on div "Select" at bounding box center [615, 360] width 298 height 24
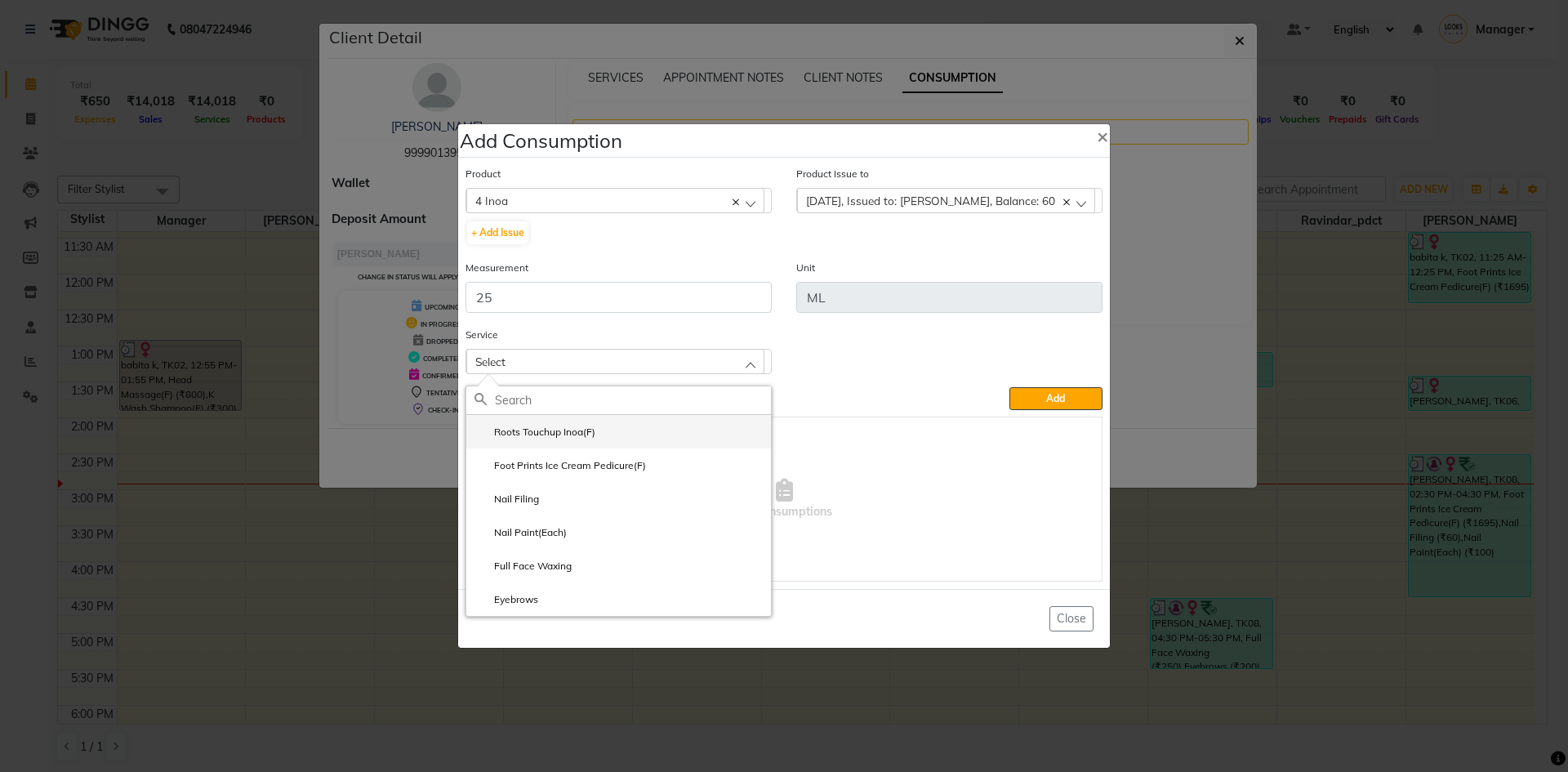
click at [700, 429] on li "Roots Touchup Inoa(F)" at bounding box center [618, 432] width 304 height 33
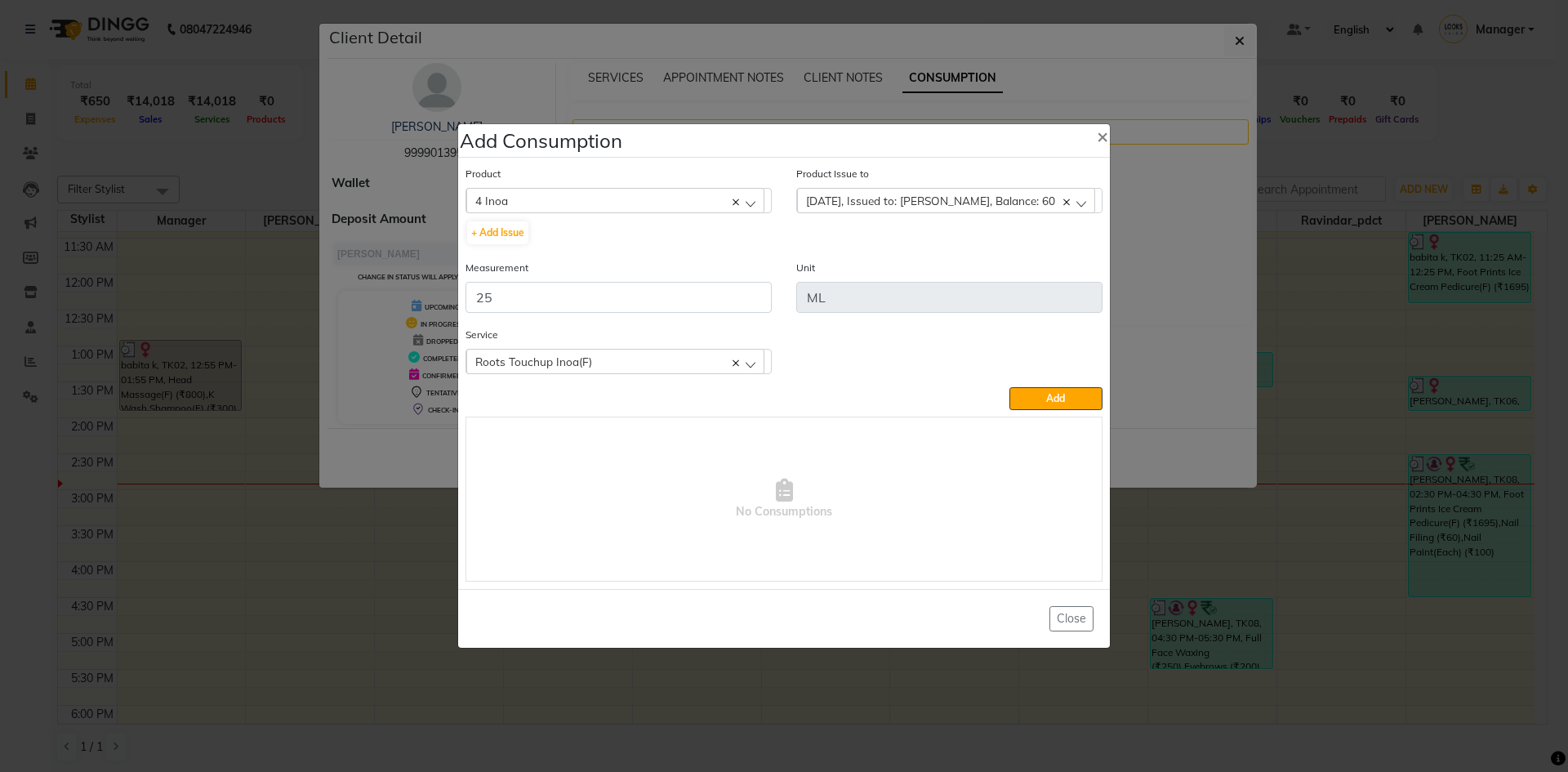
drag, startPoint x: 1048, startPoint y: 399, endPoint x: 1037, endPoint y: 400, distance: 11.0
click at [1047, 399] on span "Add" at bounding box center [1055, 398] width 19 height 13
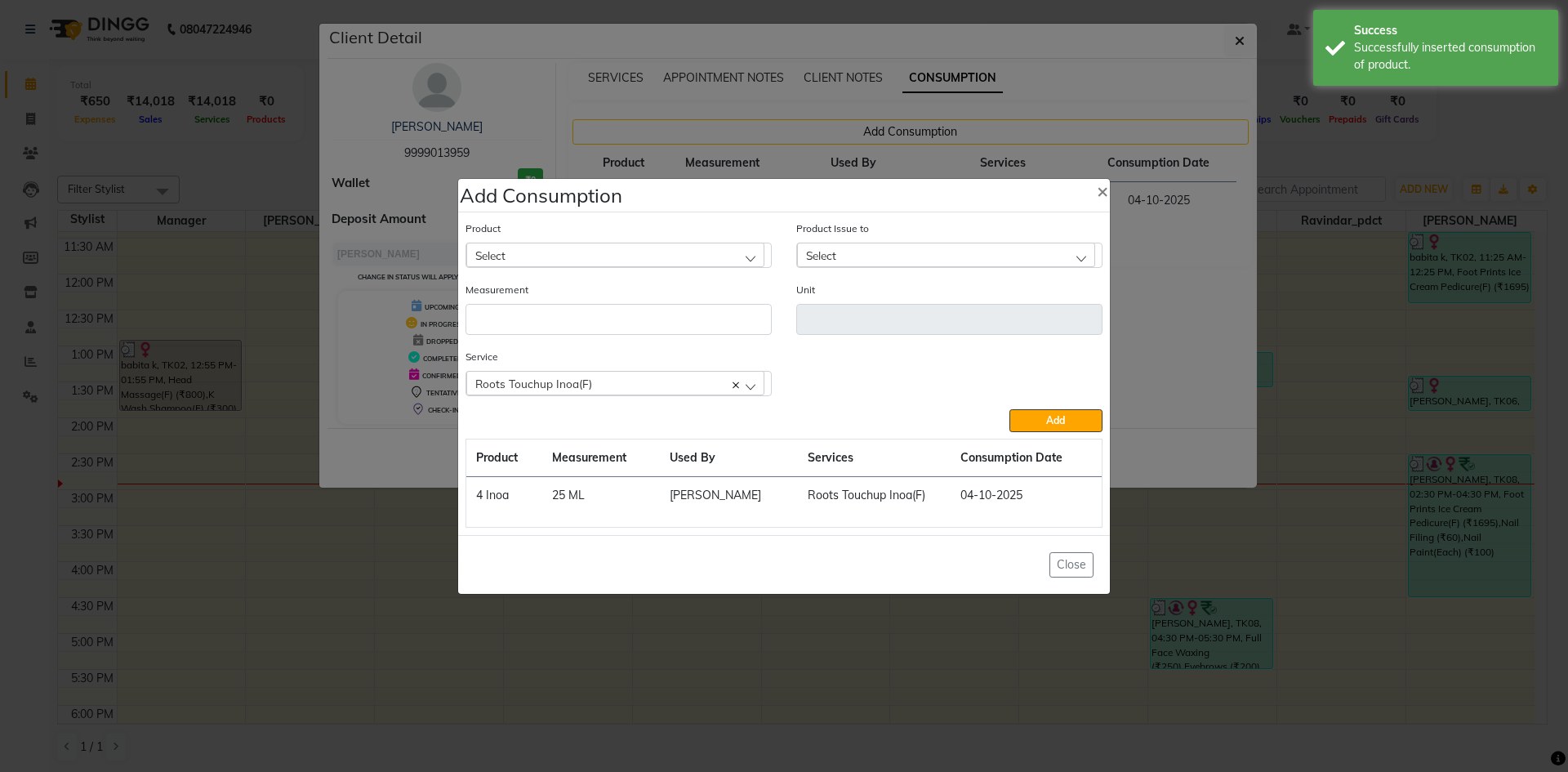
click at [584, 255] on div "Select" at bounding box center [615, 254] width 298 height 24
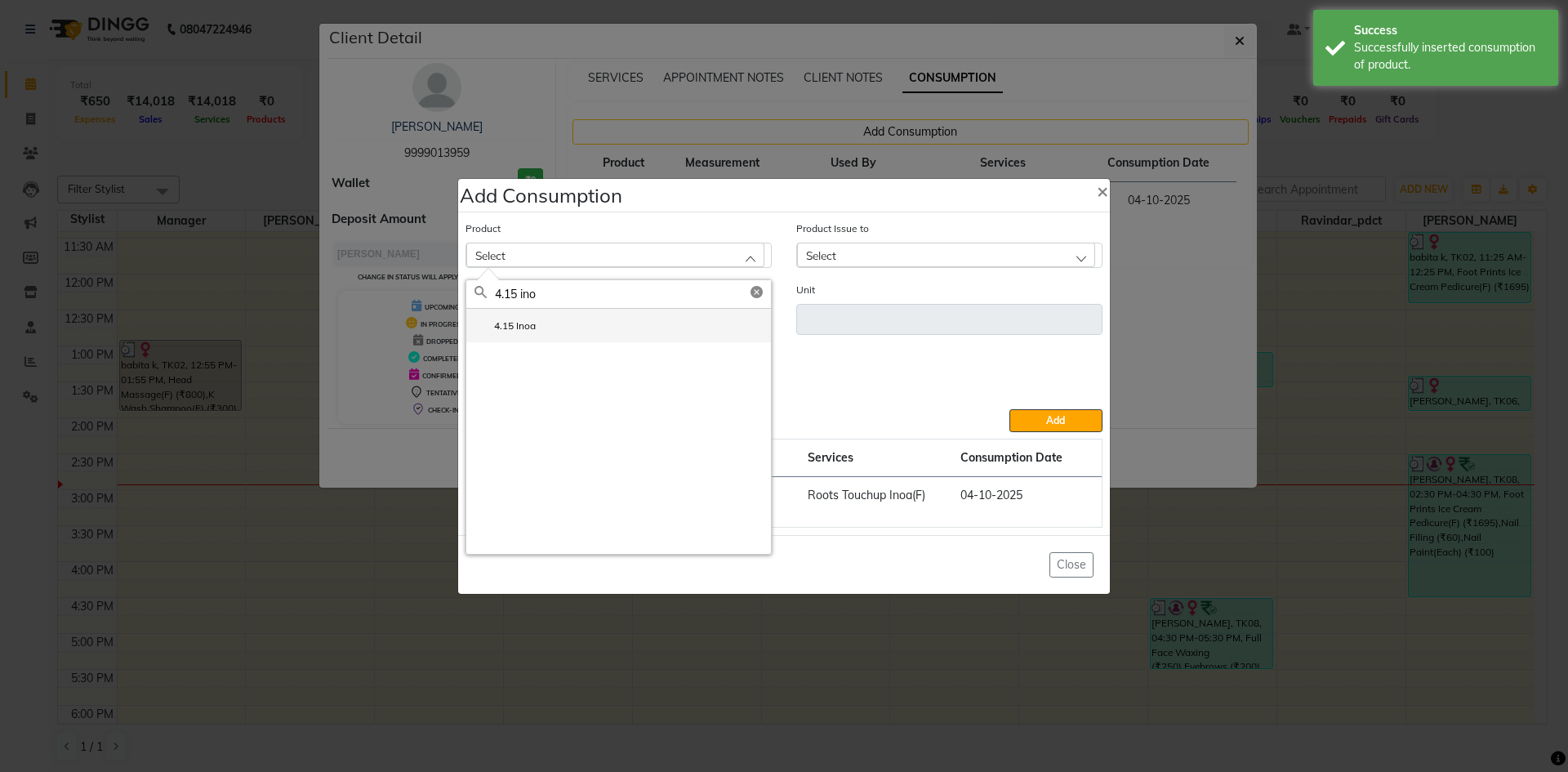
type input "4.15 ino"
click at [599, 318] on li "4.15 Inoa" at bounding box center [618, 325] width 304 height 33
type input "ML"
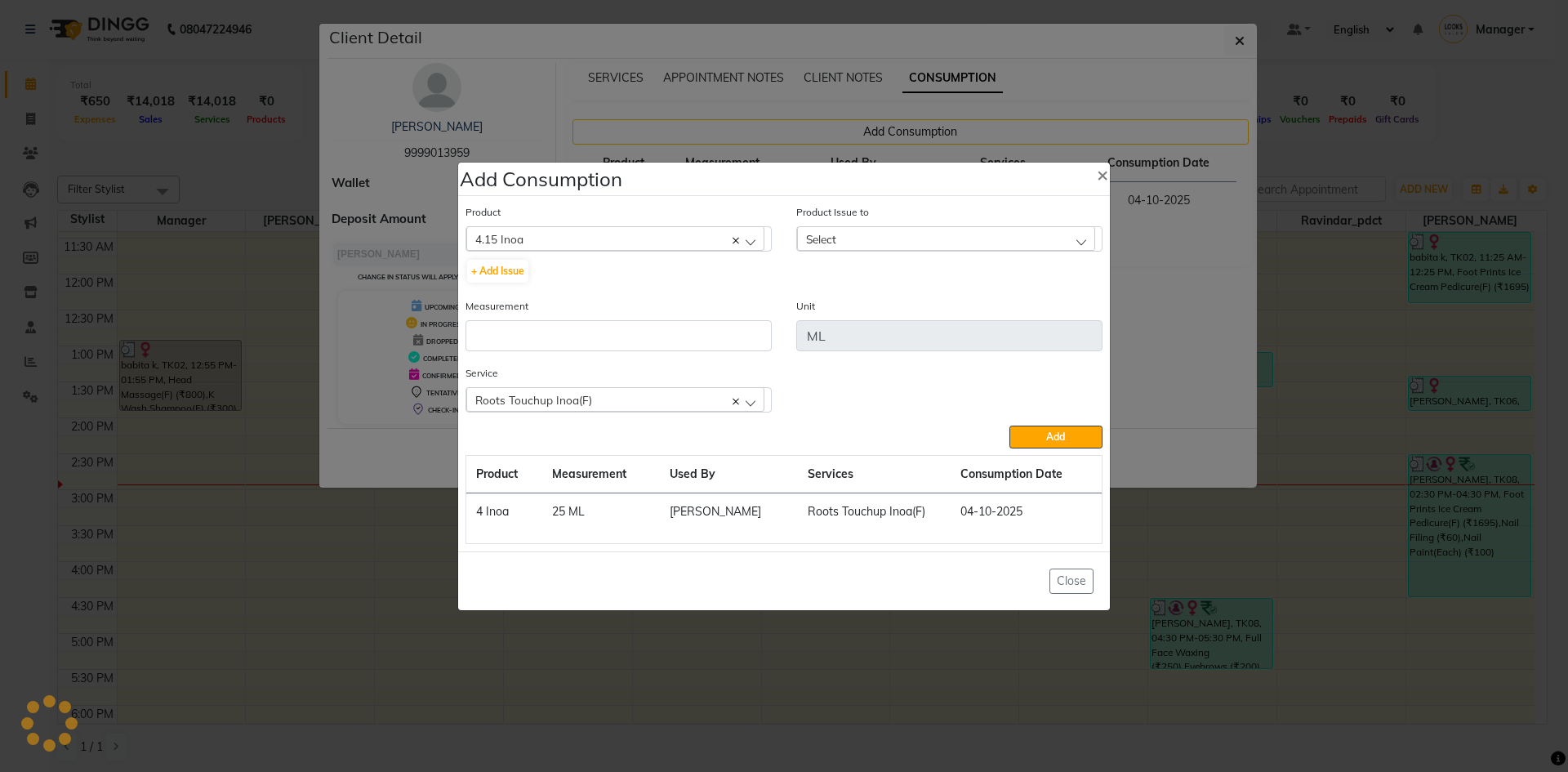
click at [871, 239] on div "Select" at bounding box center [946, 238] width 298 height 24
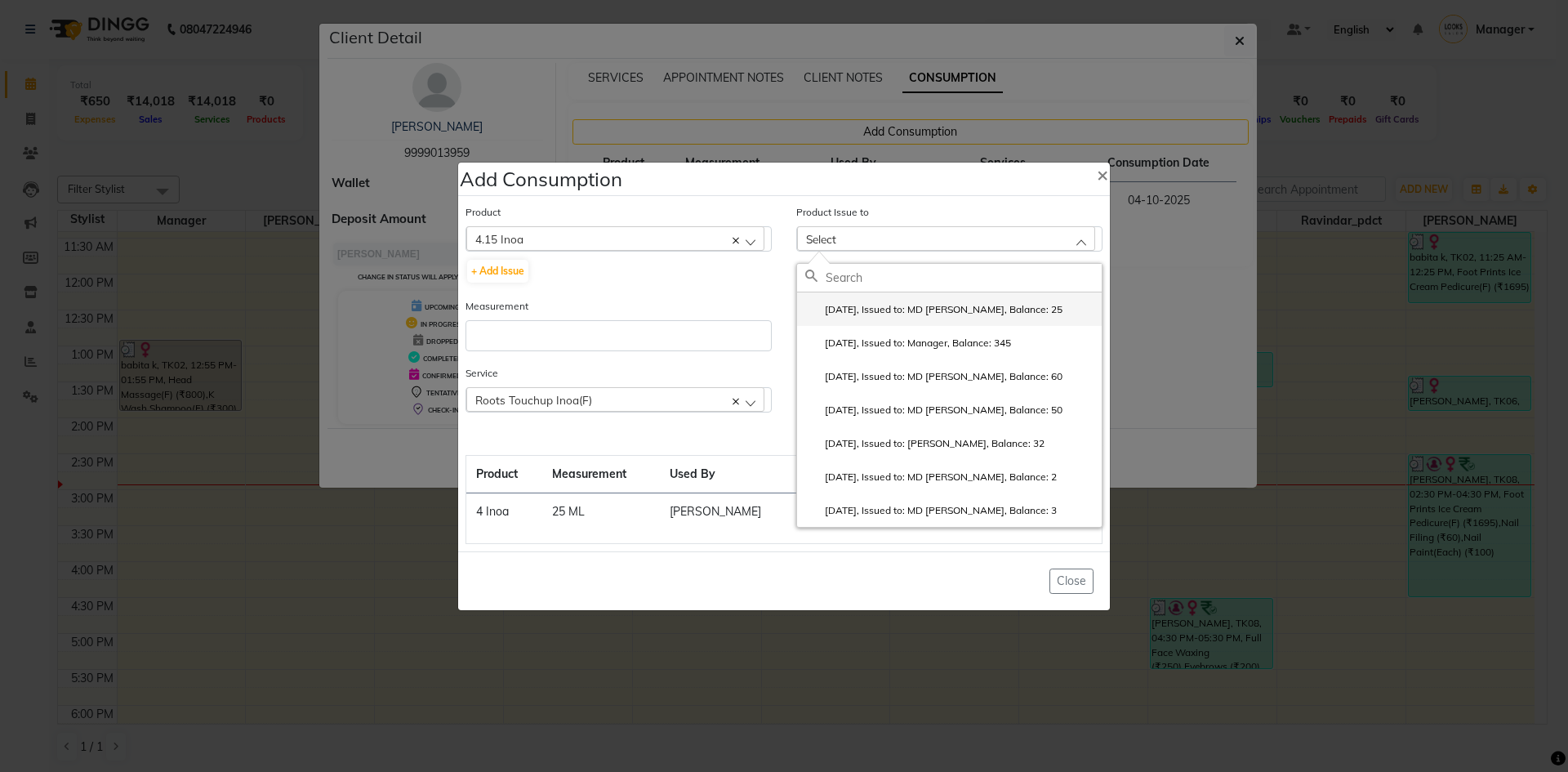
click at [981, 306] on label "[DATE], Issued to: MD [PERSON_NAME], Balance: 25" at bounding box center [934, 309] width 258 height 15
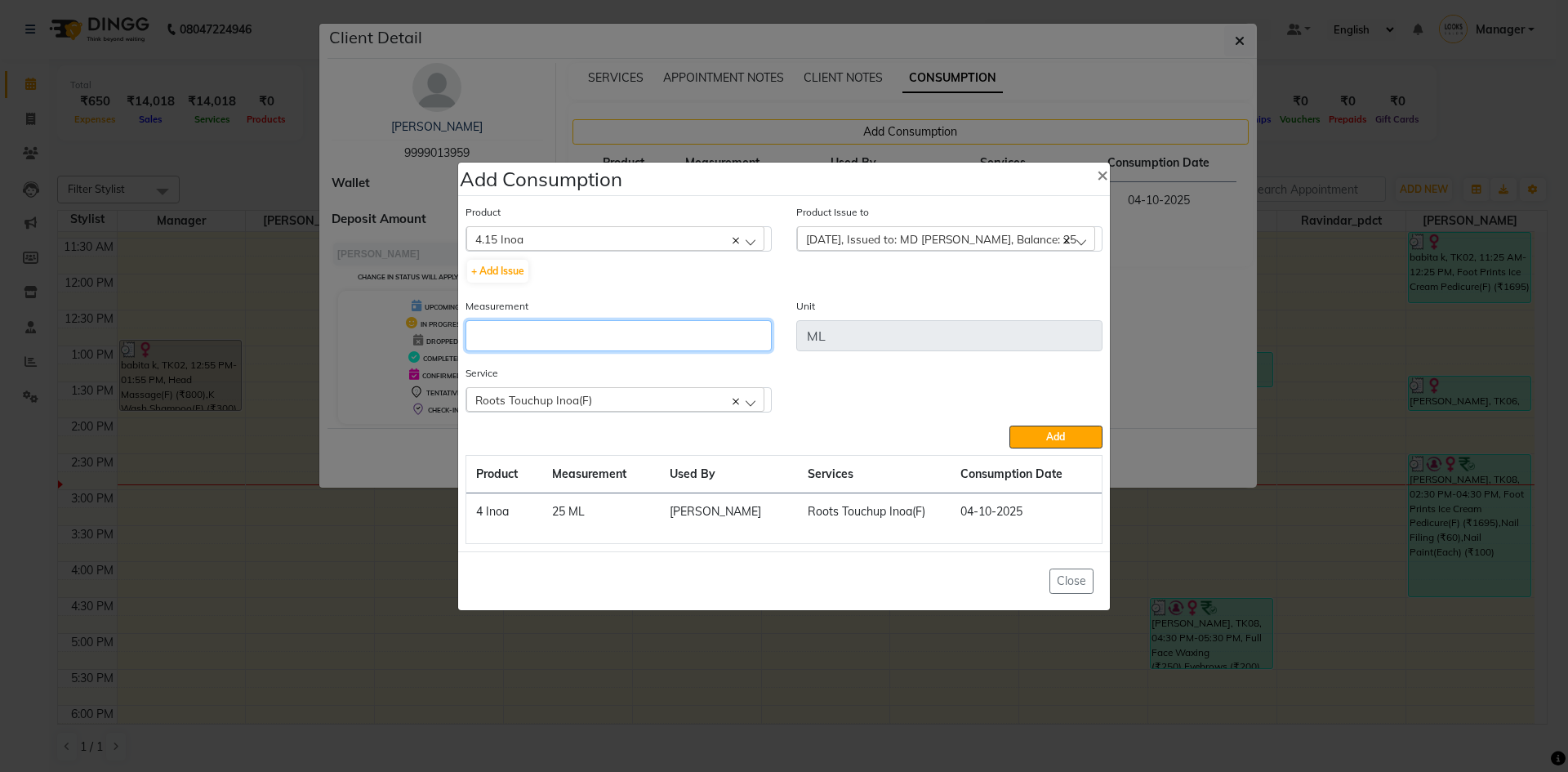
click at [662, 332] on input "number" at bounding box center [618, 335] width 306 height 31
type input "12"
click at [1042, 442] on button "Add" at bounding box center [1056, 436] width 93 height 23
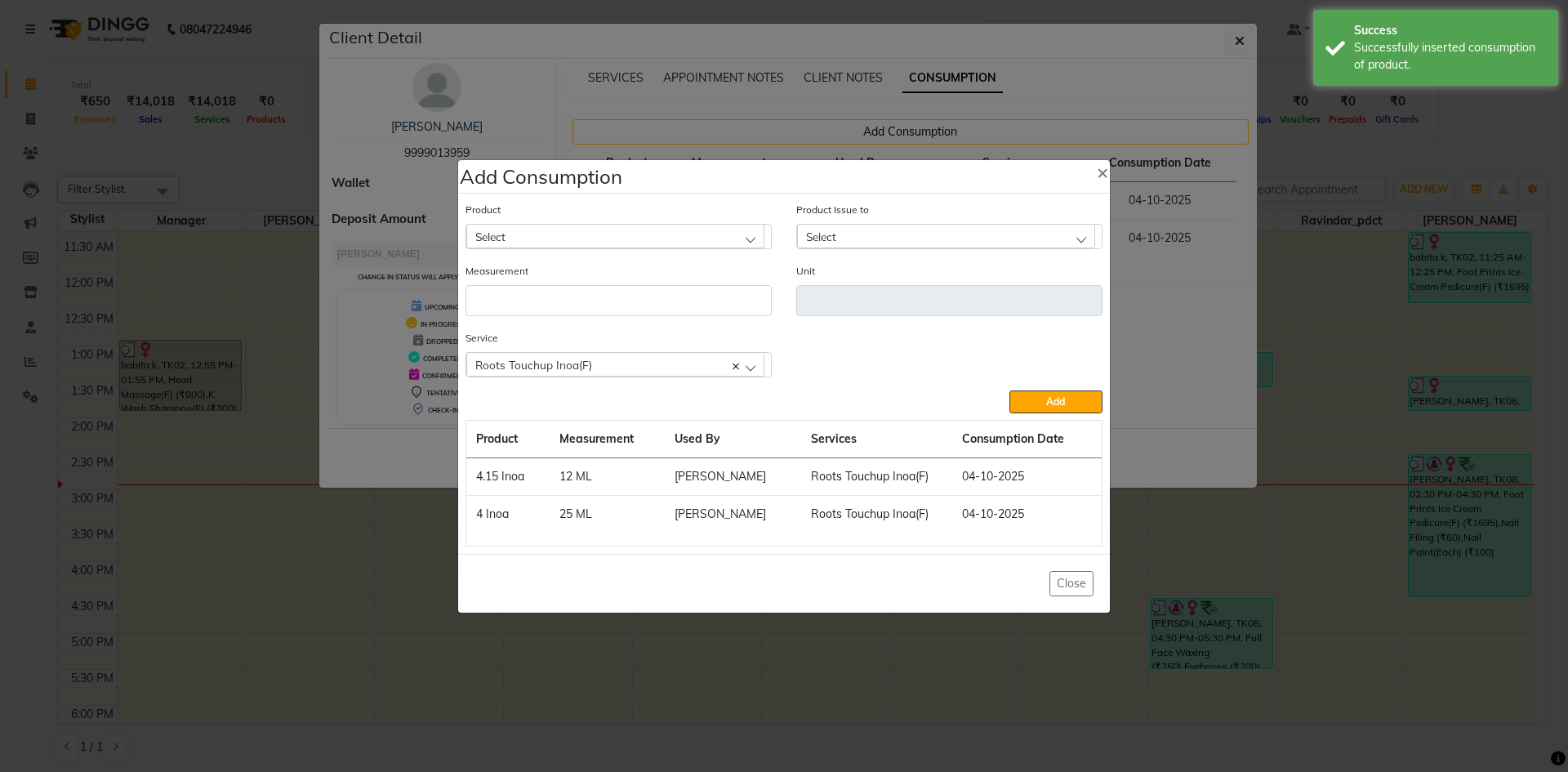
click at [569, 230] on div "Select" at bounding box center [615, 235] width 298 height 24
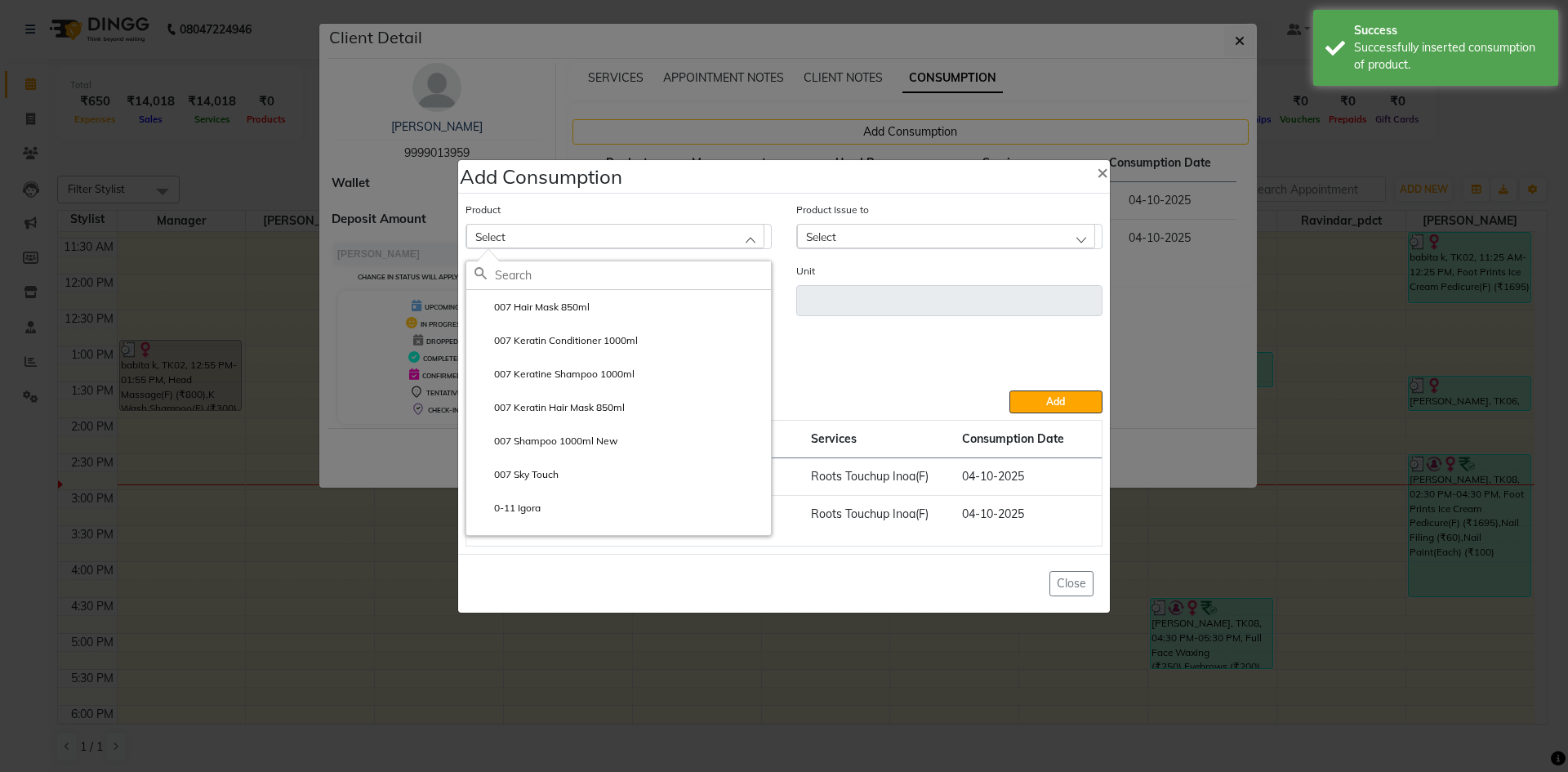
click at [574, 269] on input "text" at bounding box center [633, 274] width 276 height 28
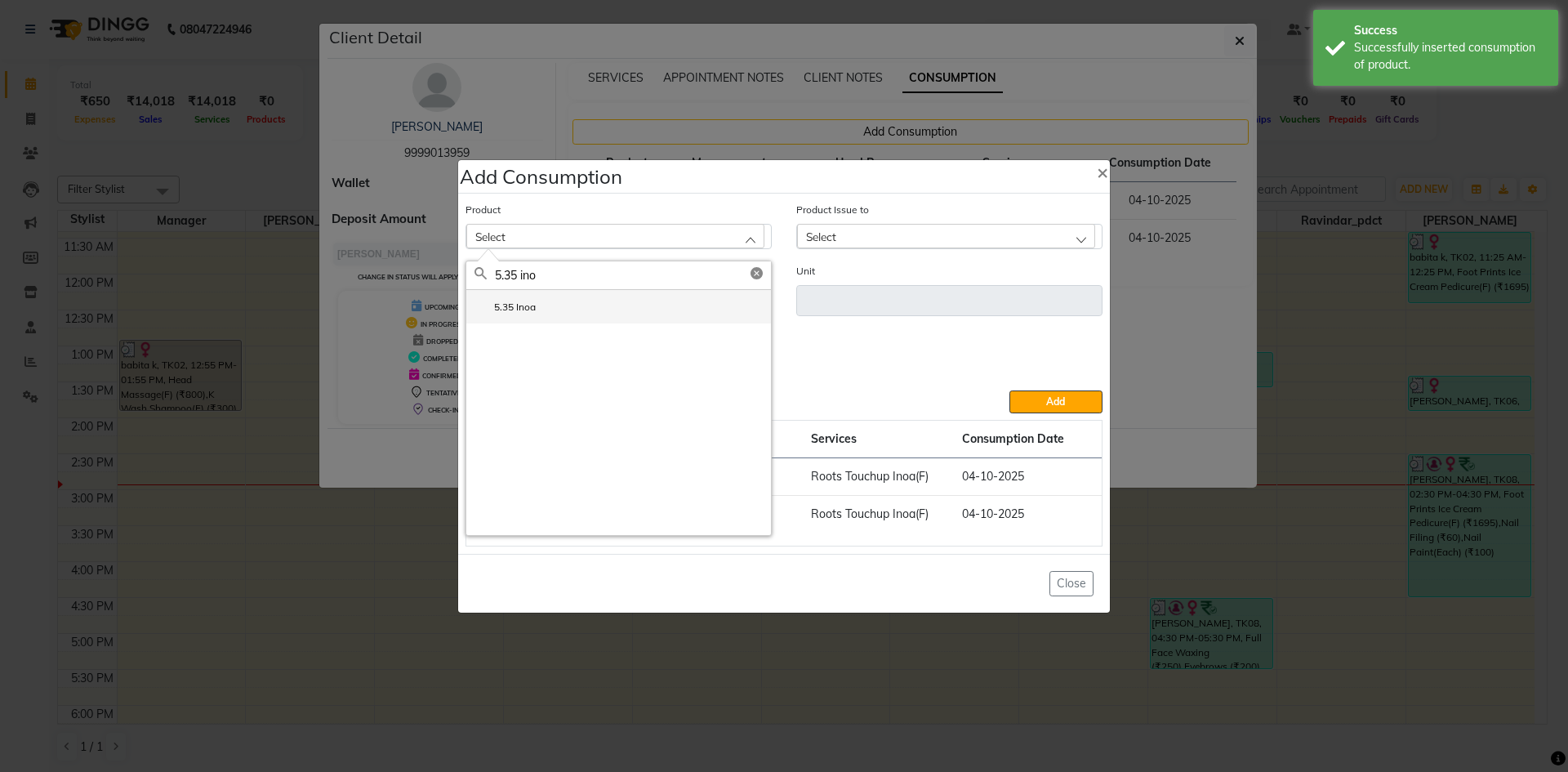
type input "5.35 ino"
click at [594, 310] on li "5.35 Inoa" at bounding box center [618, 307] width 304 height 33
type input "ML"
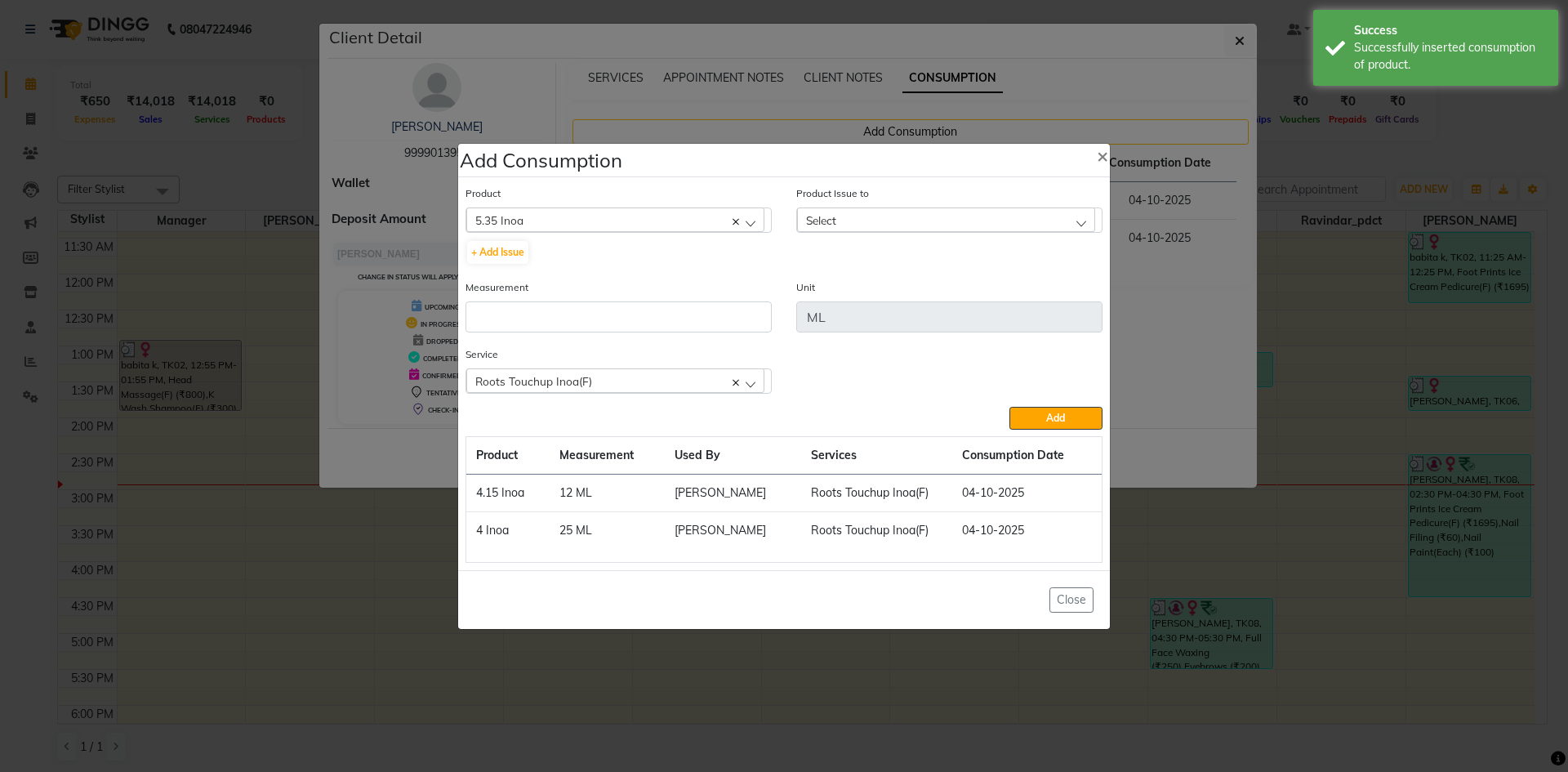
click at [867, 218] on div "Select" at bounding box center [946, 219] width 298 height 24
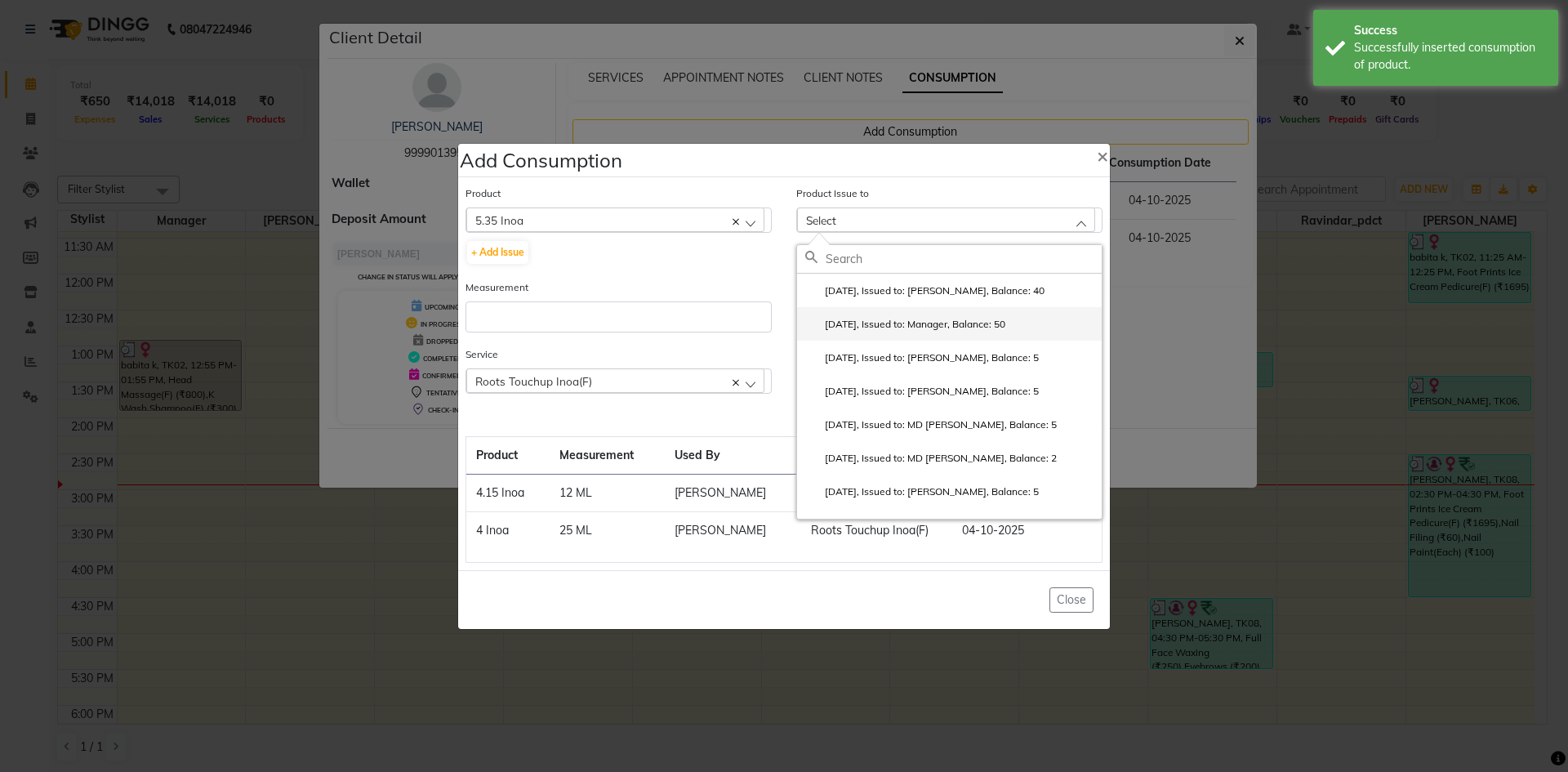
click at [999, 318] on label "[DATE], Issued to: Manager, Balance: 50" at bounding box center [905, 324] width 200 height 15
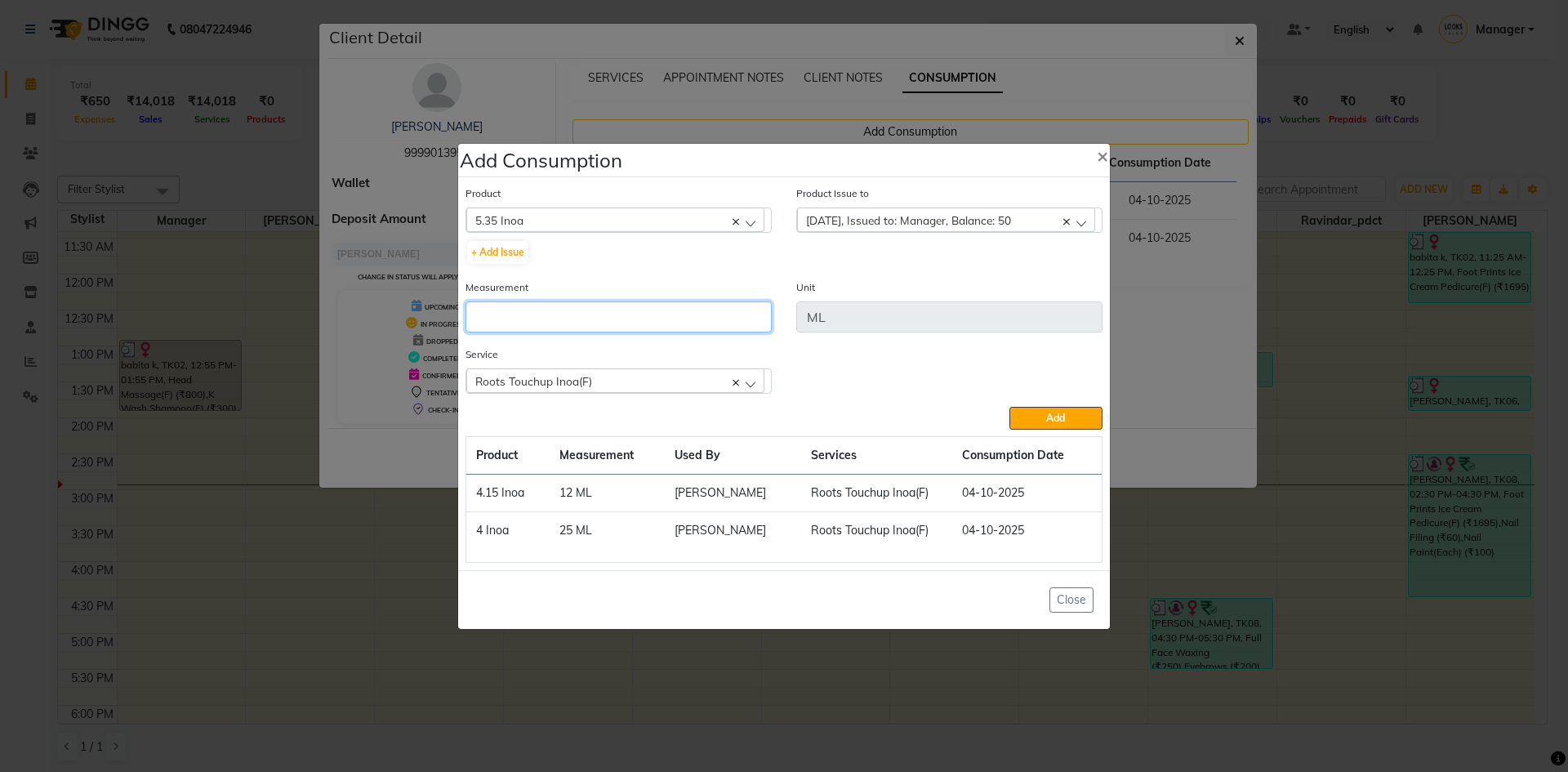
click at [683, 324] on input "number" at bounding box center [618, 316] width 306 height 31
type input "13"
click at [1044, 414] on button "Add" at bounding box center [1056, 418] width 93 height 23
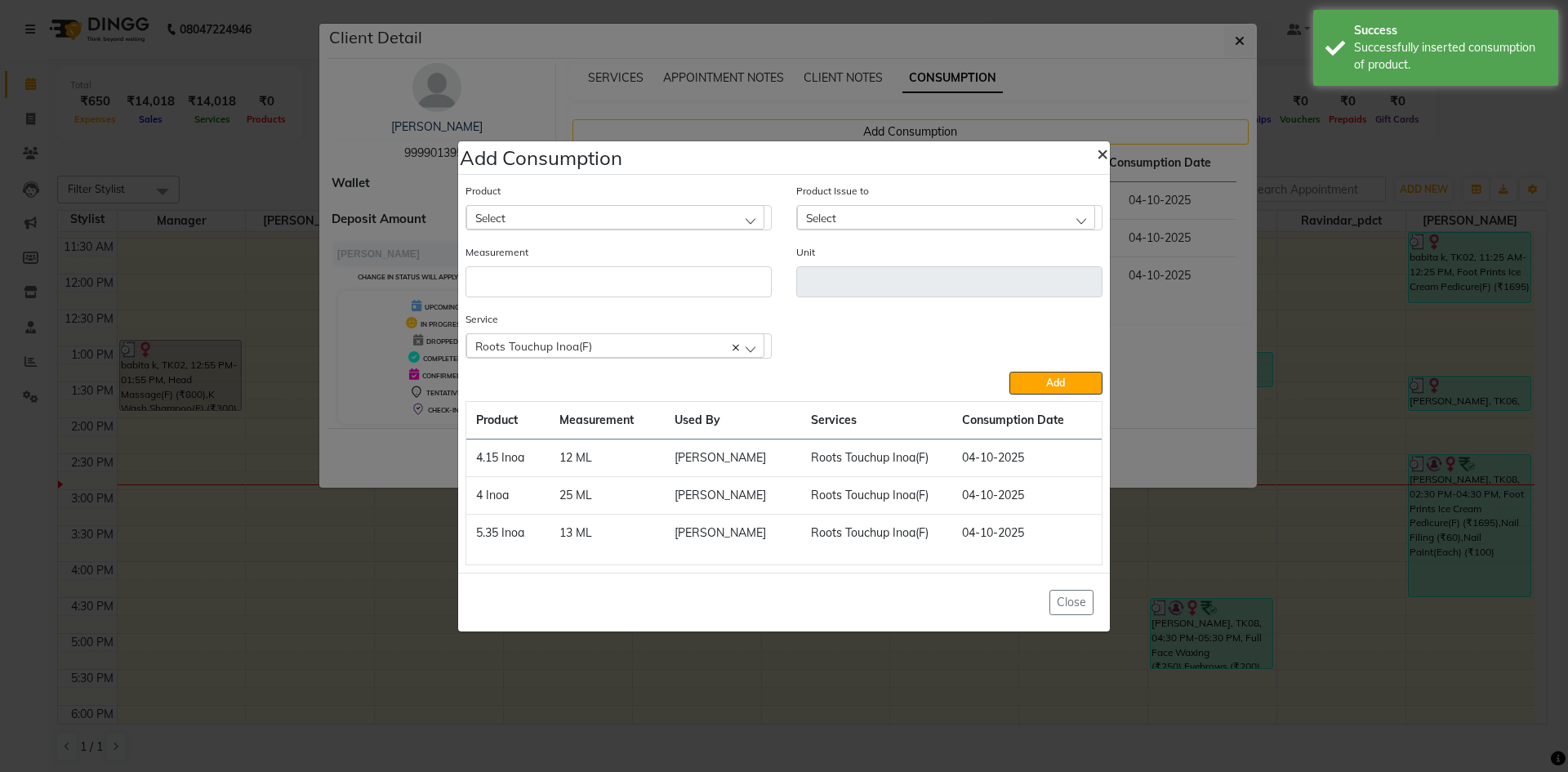
click at [1101, 156] on span "×" at bounding box center [1102, 152] width 12 height 24
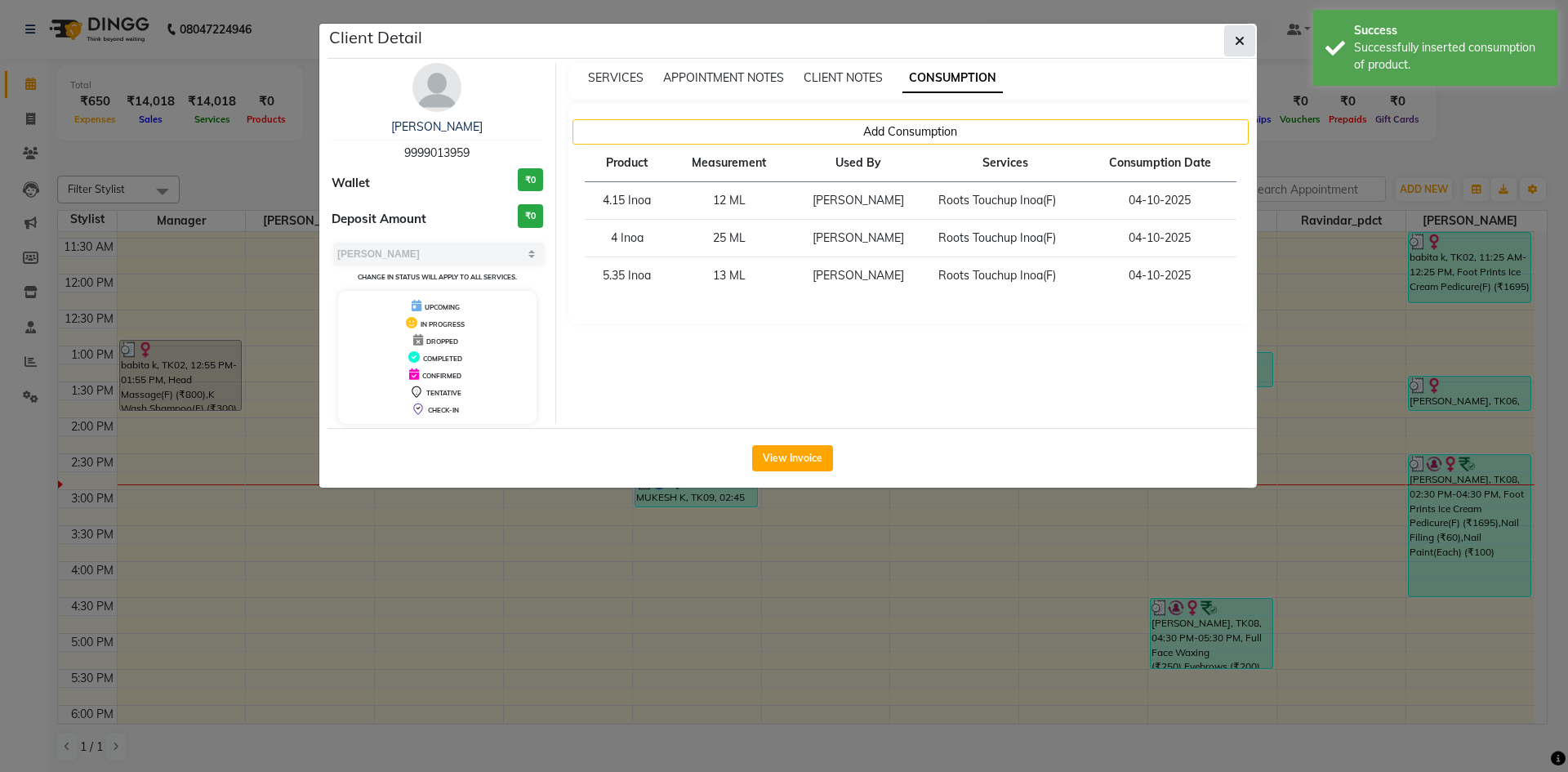
click at [1240, 39] on icon "button" at bounding box center [1240, 41] width 10 height 13
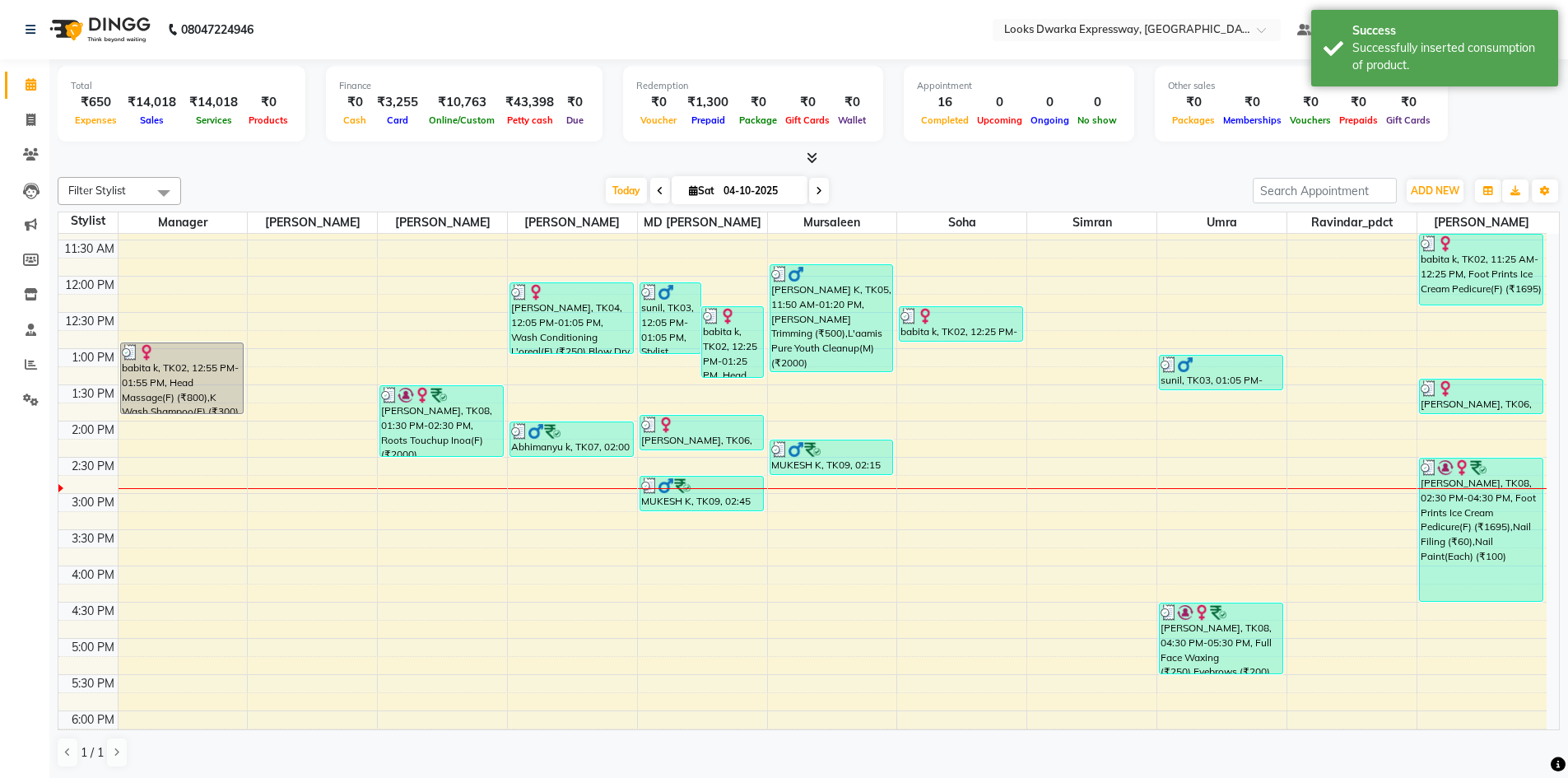
click at [992, 172] on div "Filter Stylist Select All Manager [PERSON_NAME] [PERSON_NAME] [PERSON_NAME] MD …" at bounding box center [809, 472] width 1502 height 604
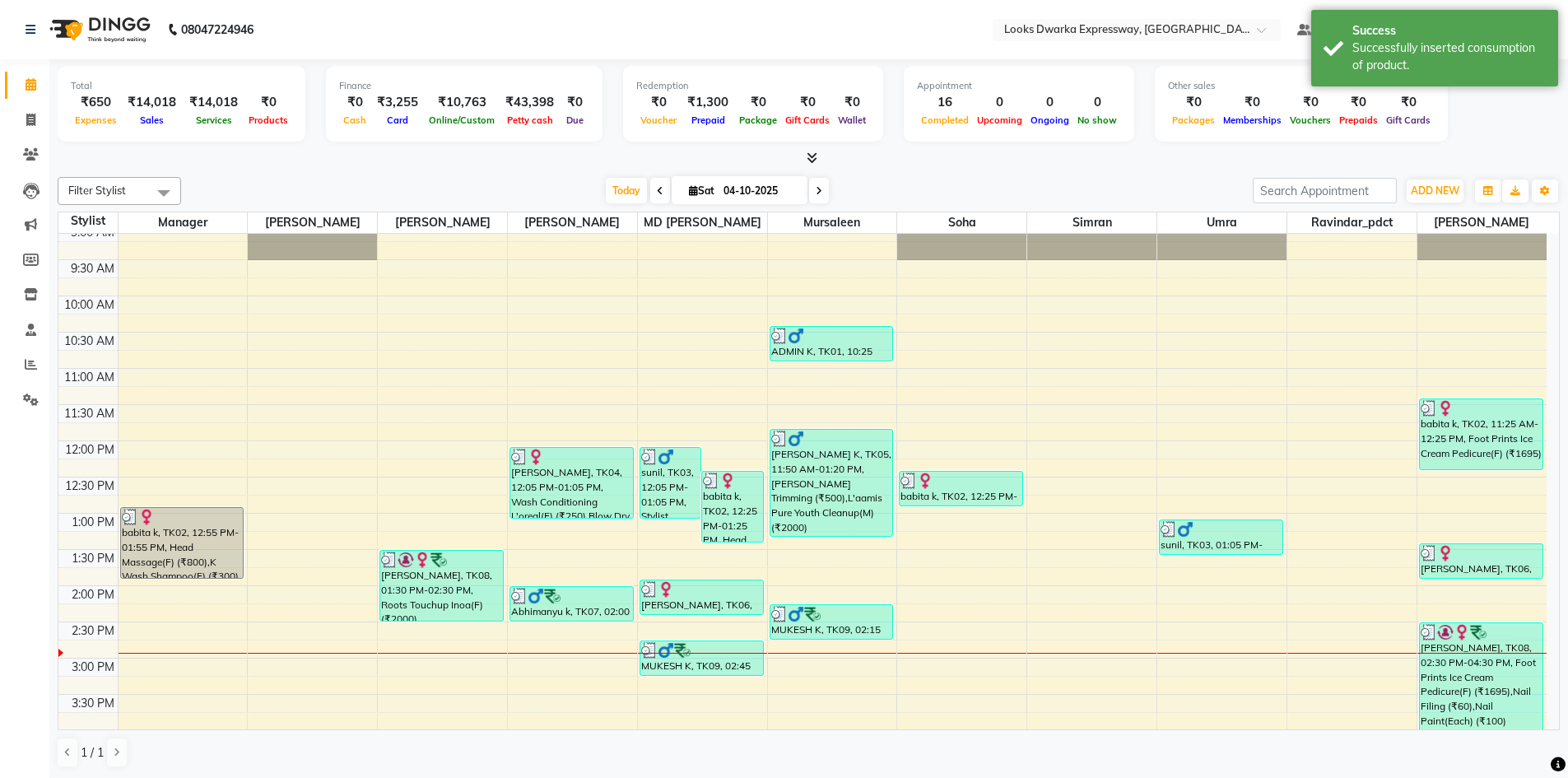
scroll to position [165, 0]
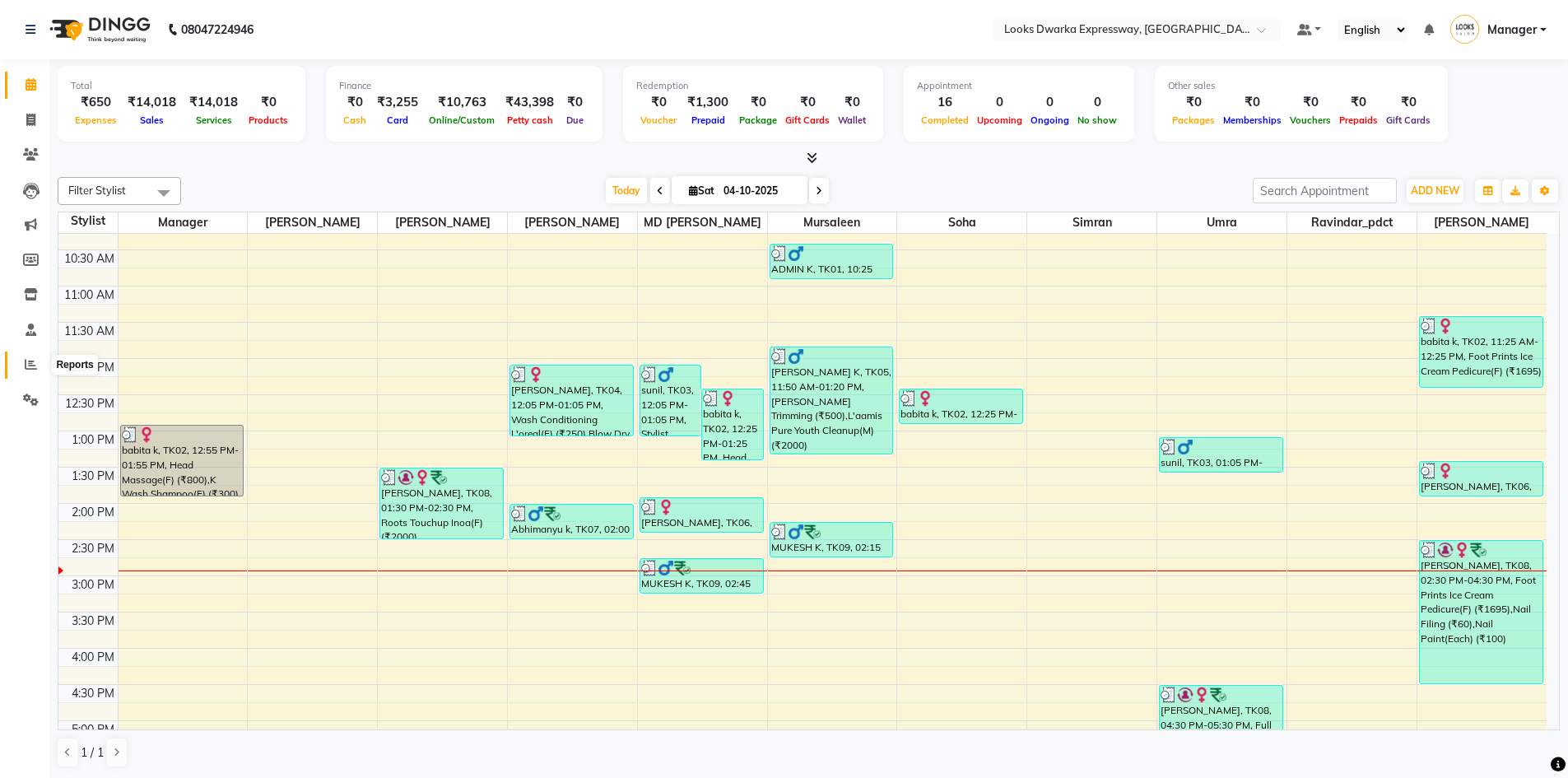
click at [25, 365] on icon at bounding box center [30, 364] width 13 height 13
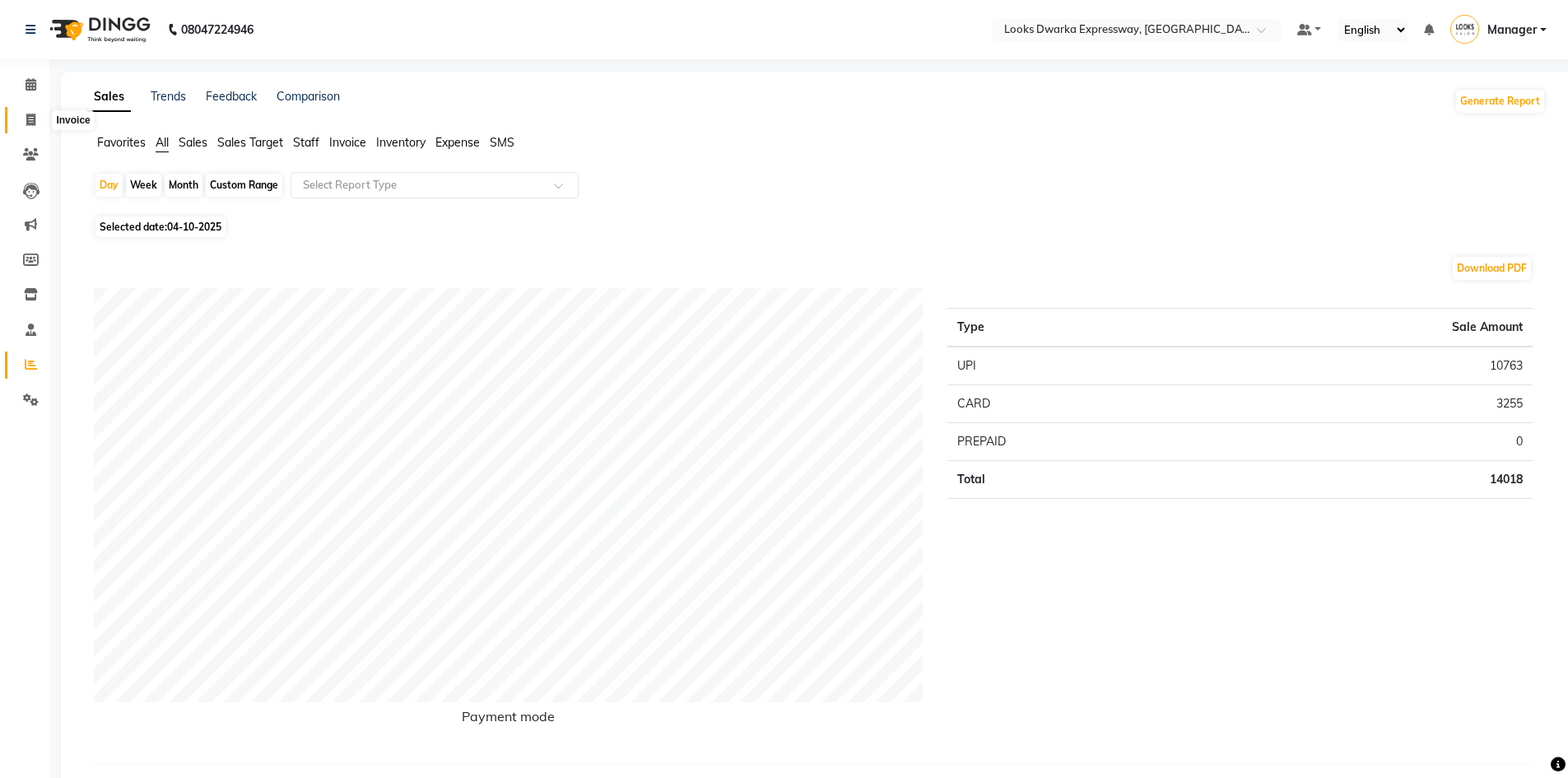
click at [29, 121] on icon at bounding box center [30, 119] width 9 height 13
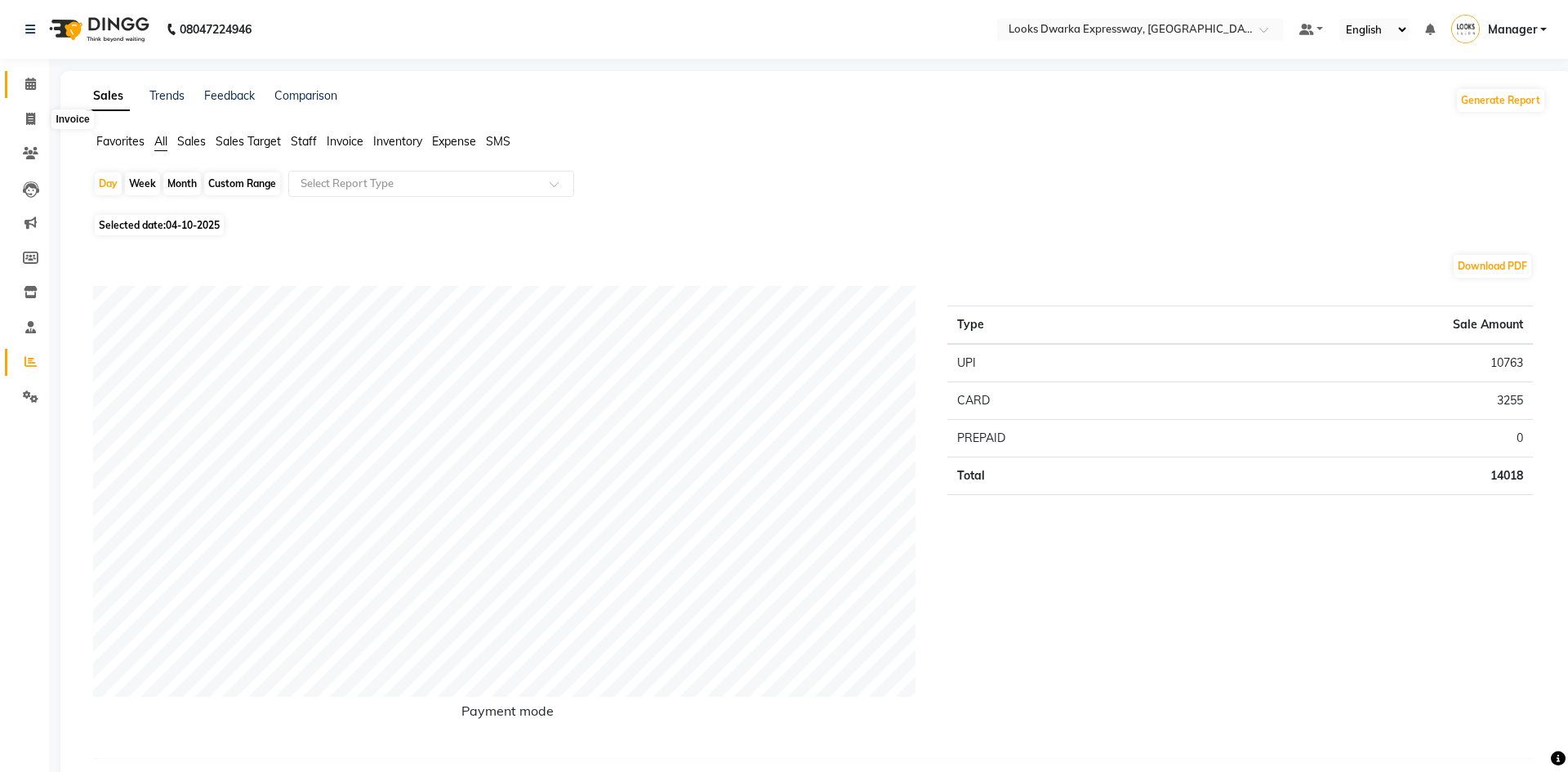
select select "service"
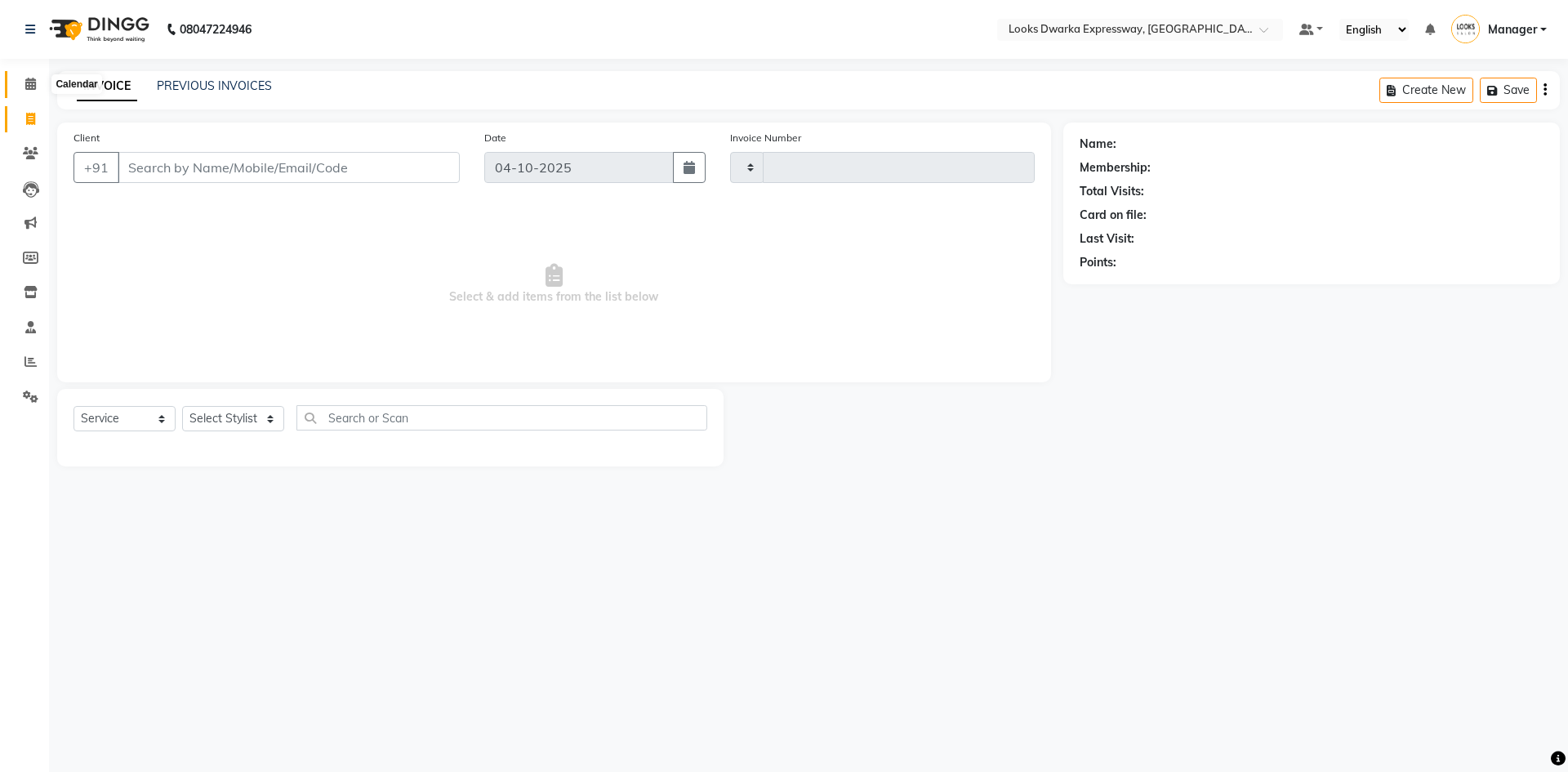
click at [25, 86] on icon at bounding box center [30, 83] width 11 height 13
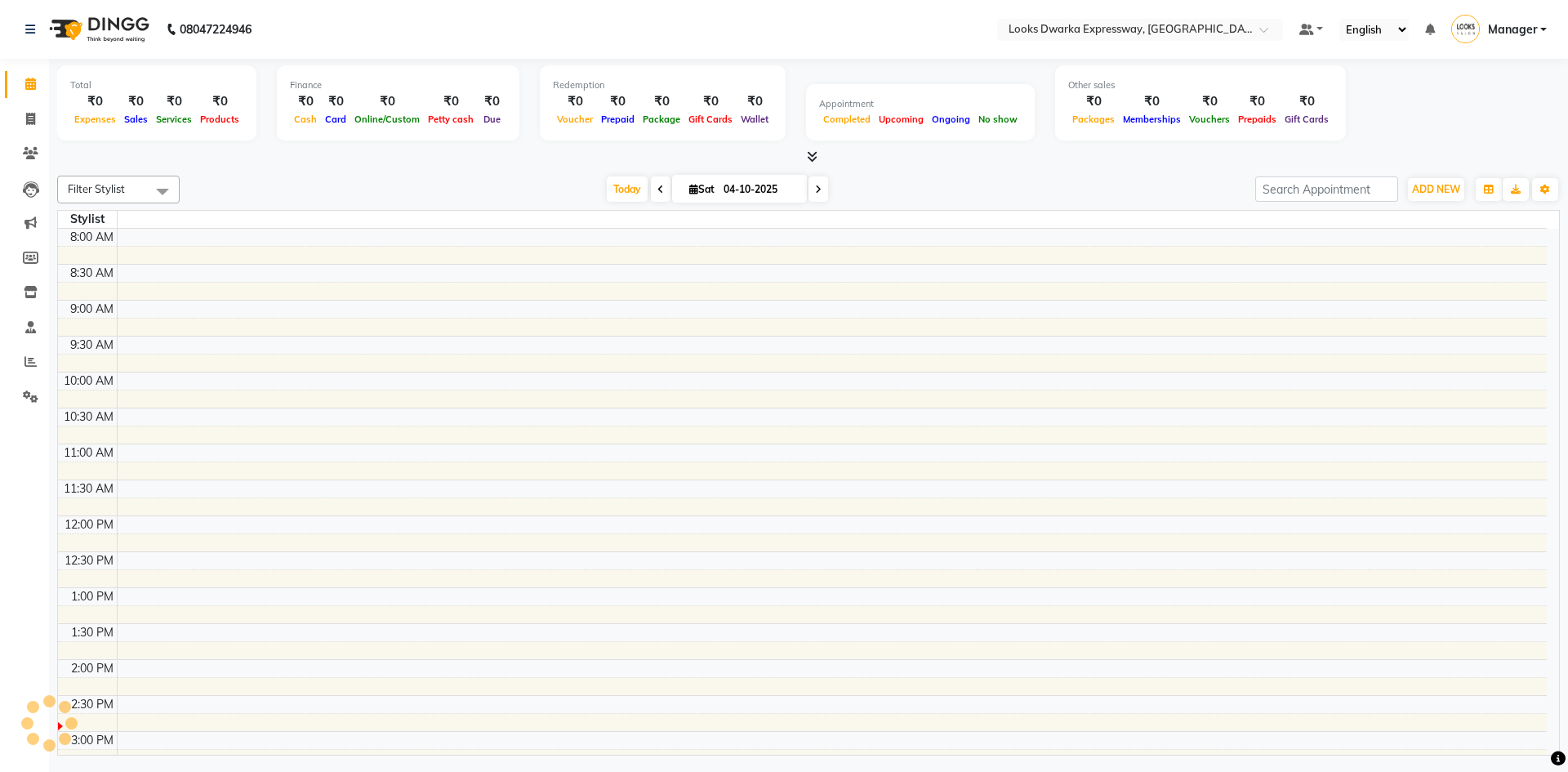
click at [439, 186] on div "Today Sat 04-10-2025" at bounding box center [717, 189] width 1059 height 24
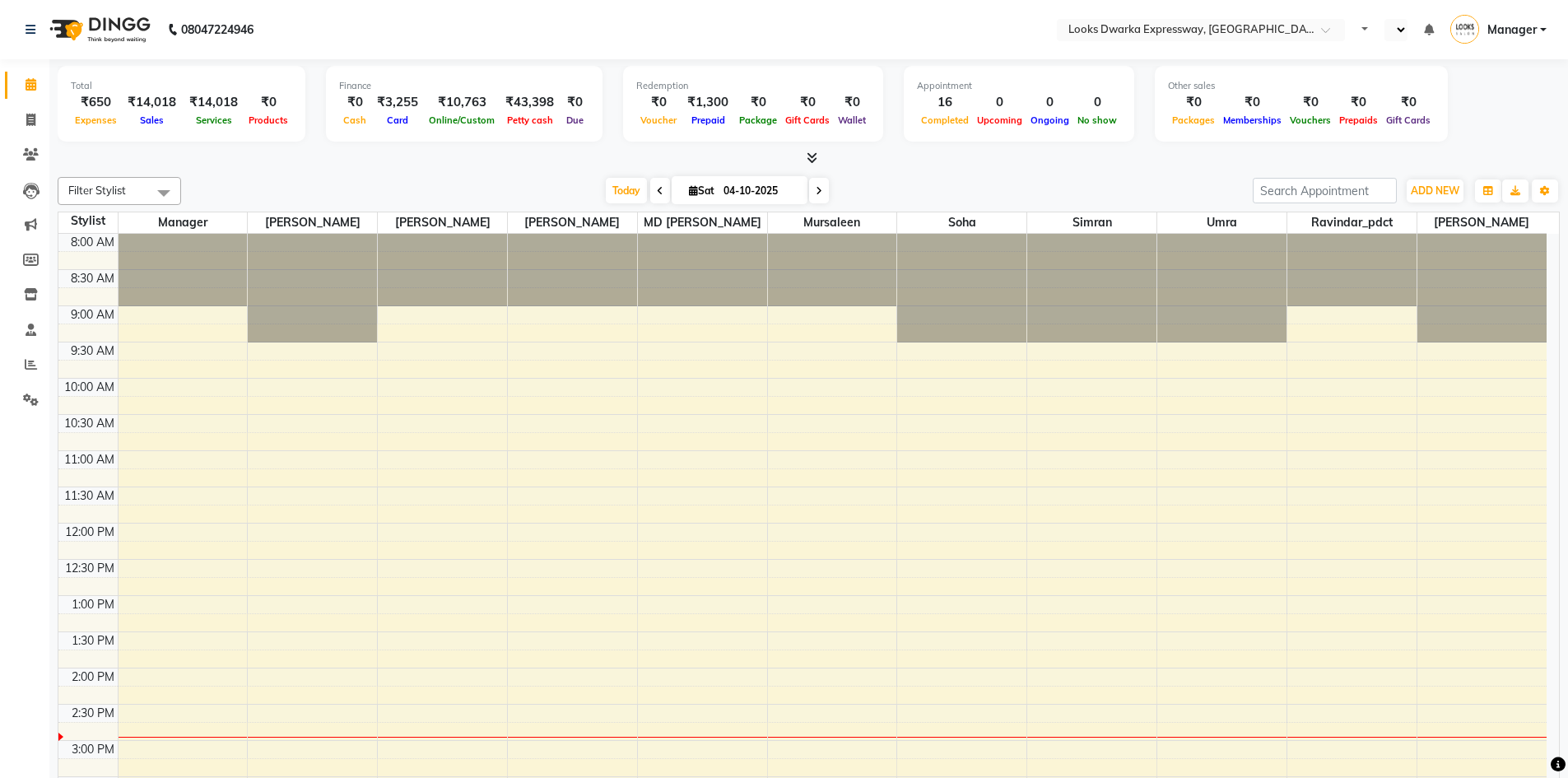
select select "en"
